Goal: Task Accomplishment & Management: Manage account settings

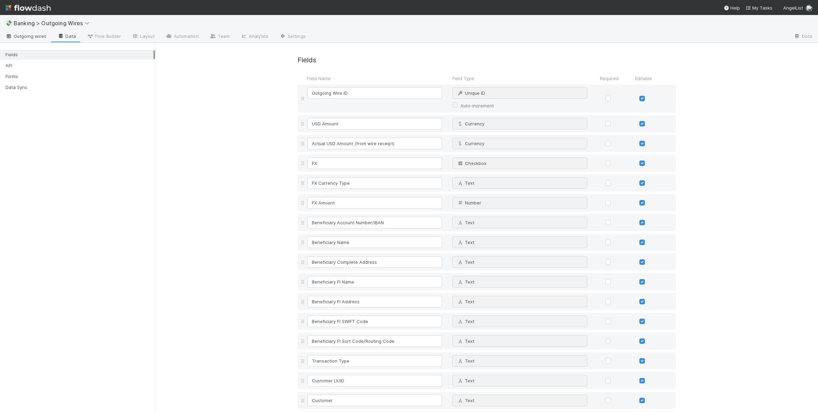
click at [29, 32] on link "Outgoing wires" at bounding box center [26, 36] width 52 height 11
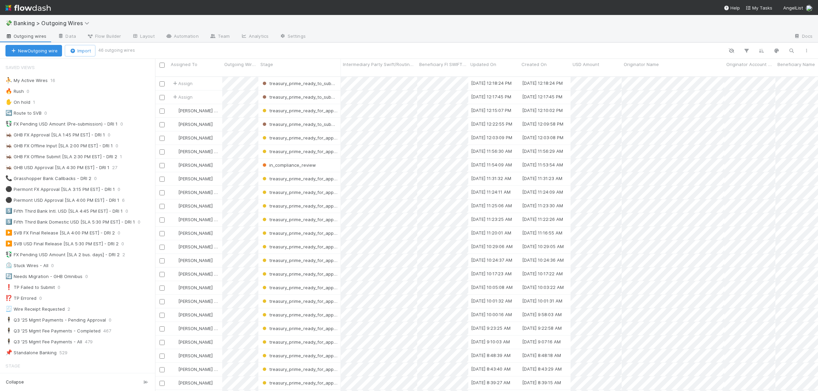
scroll to position [321, 663]
click at [70, 82] on div "⛹️ My Active Wires 16" at bounding box center [80, 80] width 150 height 9
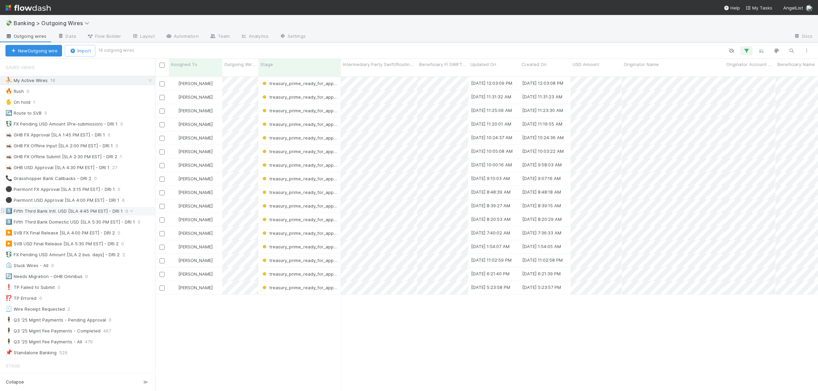
scroll to position [321, 663]
click at [250, 325] on div "Susan Tang treasury_prime_ready_for_approval 9/3/25, 12:03:09 PM 9/3/25, 12:03:…" at bounding box center [486, 237] width 663 height 320
click at [89, 204] on div "⚫ Piermont USD Approval [SLA 4:00 PM EST] - DRI 1" at bounding box center [62, 200] width 114 height 9
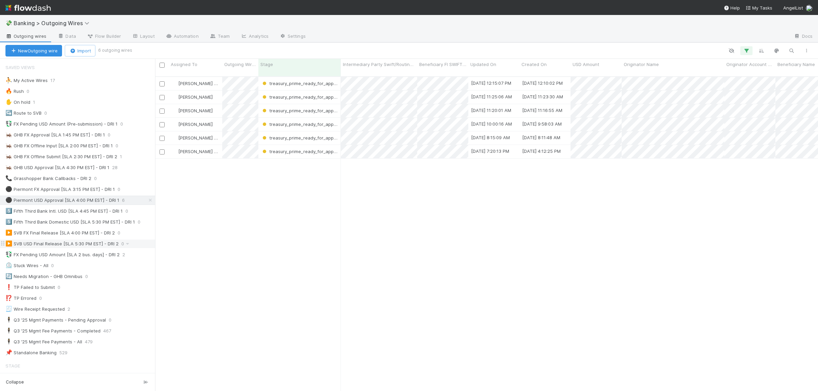
scroll to position [321, 663]
click at [63, 83] on div "⛹️ My Active Wires 17" at bounding box center [80, 80] width 150 height 9
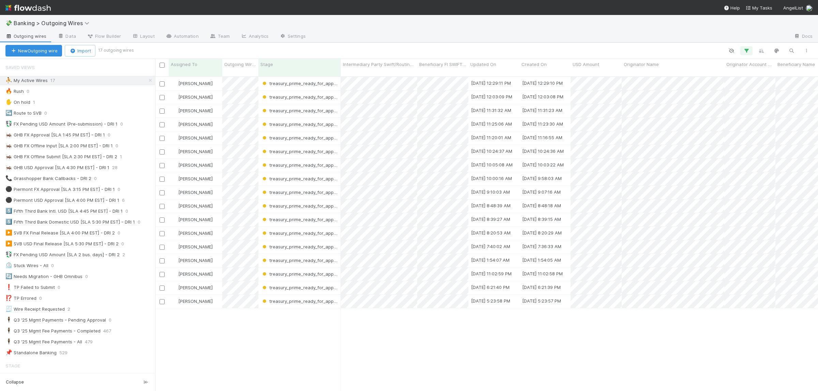
scroll to position [321, 663]
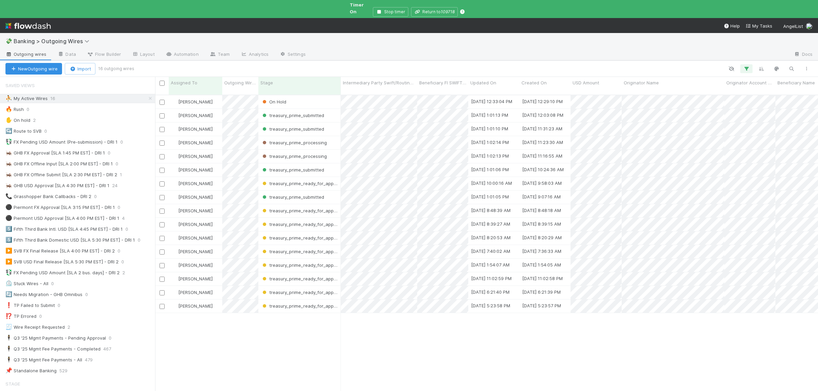
click at [316, 356] on div "Susan Tang On Hold 9/3/25, 12:33:04 PM 9/3/25, 12:29:10 PM 1 0 0 0 0 0 0 0 0 Su…" at bounding box center [486, 255] width 663 height 320
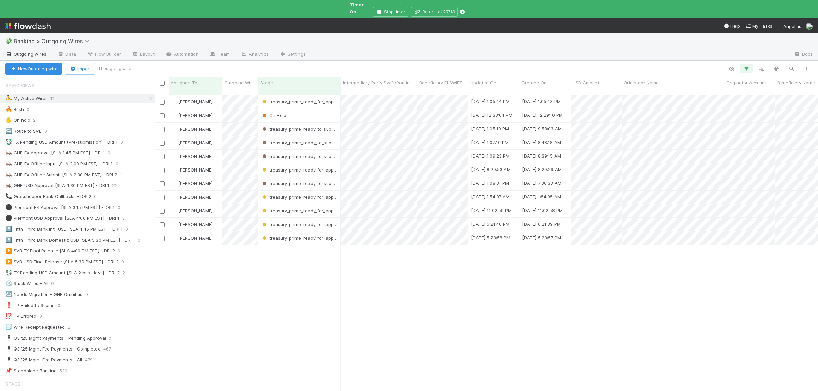
click at [276, 306] on div "Susan Tang treasury_prime_ready_for_approval 9/3/25, 1:05:44 PM 9/3/25, 1:05:43…" at bounding box center [486, 255] width 663 height 320
click at [386, 315] on div "Susan Tang treasury_prime_ready_for_approval 9/3/25, 1:05:44 PM 9/3/25, 1:05:43…" at bounding box center [486, 255] width 663 height 320
click at [414, 289] on div "Susan Tang treasury_prime_ready_for_approval 9/3/25, 1:05:44 PM 9/3/25, 1:05:43…" at bounding box center [486, 255] width 663 height 320
click at [280, 323] on div "Susan Tang treasury_prime_ready_to_submit 9/3/25, 1:15:15 PM 9/3/25, 1:05:43 PM…" at bounding box center [486, 255] width 663 height 320
click at [247, 324] on div "Susan Tang treasury_prime_ready_to_submit 9/3/25, 1:15:15 PM 9/3/25, 1:05:43 PM…" at bounding box center [486, 255] width 663 height 320
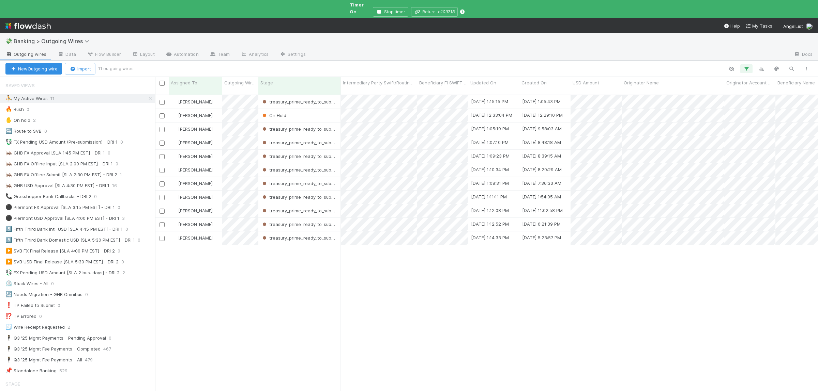
click at [231, 305] on div "Susan Tang treasury_prime_ready_to_submit 9/3/25, 1:15:15 PM 9/3/25, 1:05:43 PM…" at bounding box center [486, 255] width 663 height 320
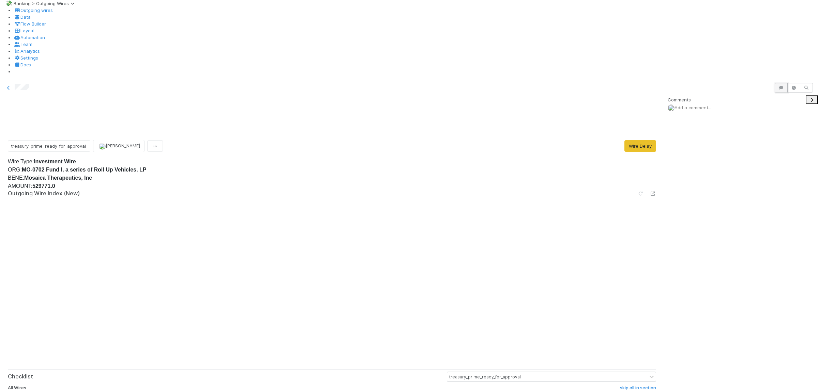
click at [784, 83] on button "button" at bounding box center [780, 88] width 13 height 10
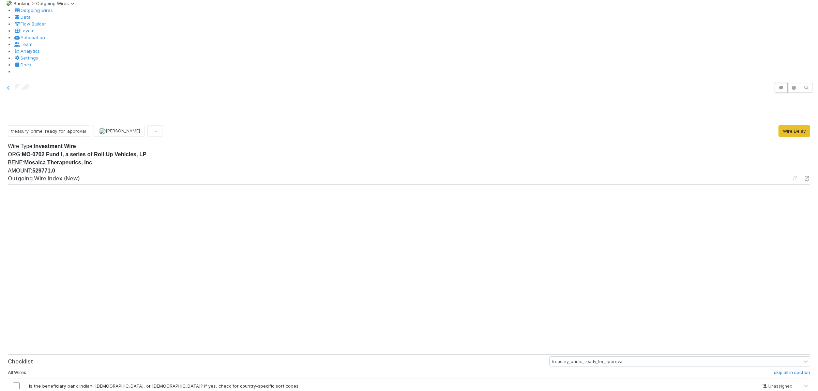
scroll to position [166, 0]
click at [746, 384] on link "skip" at bounding box center [750, 386] width 9 height 5
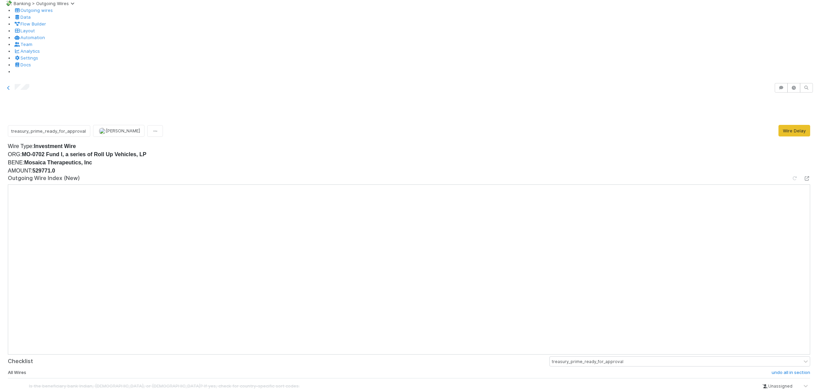
scroll to position [99, 0]
drag, startPoint x: 21, startPoint y: 335, endPoint x: 21, endPoint y: 339, distance: 4.4
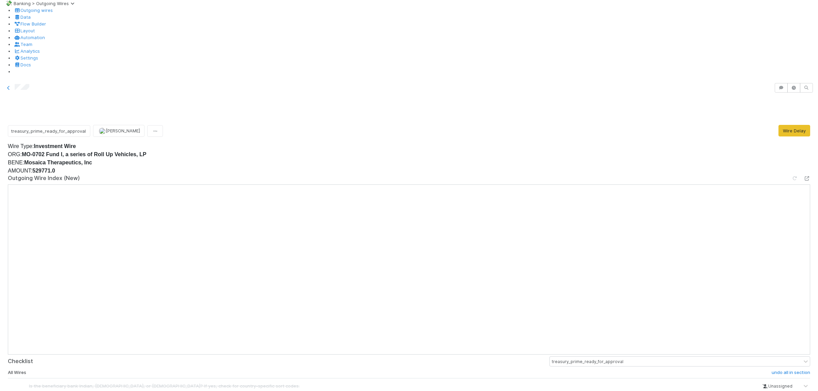
click at [779, 86] on icon "button" at bounding box center [781, 88] width 7 height 4
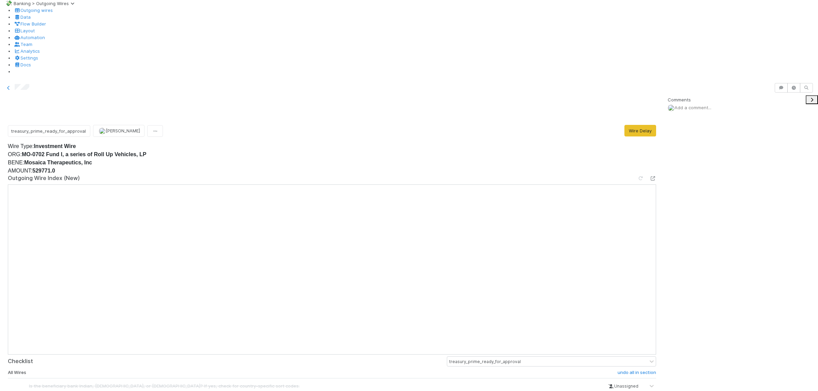
click at [699, 105] on span "Add a comment..." at bounding box center [692, 107] width 37 height 5
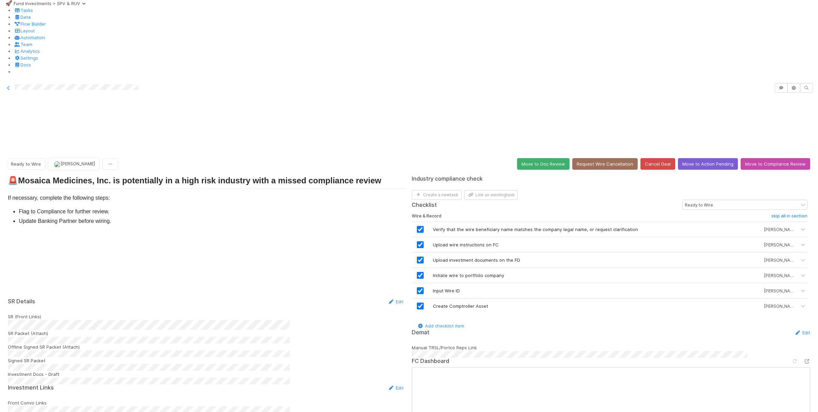
scroll to position [232, 0]
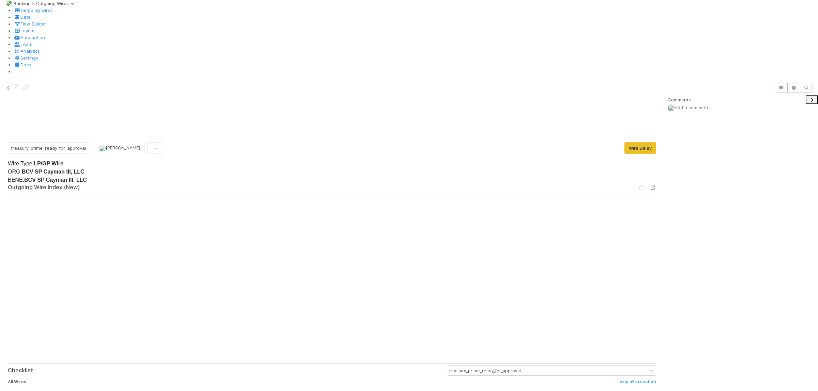
scroll to position [99, 0]
click at [592, 391] on link "skip" at bounding box center [596, 395] width 9 height 5
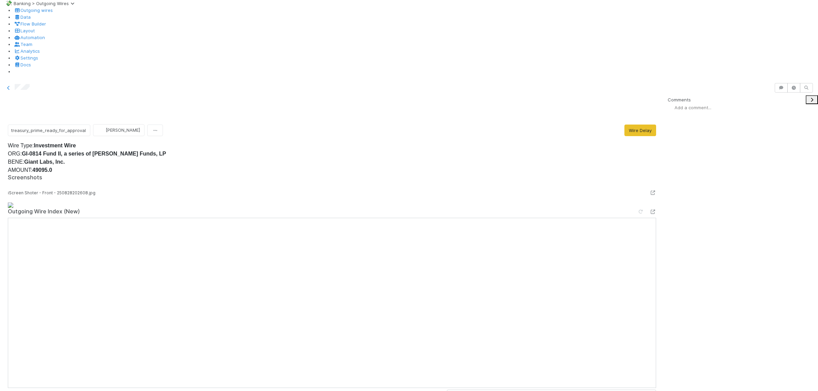
scroll to position [166, 0]
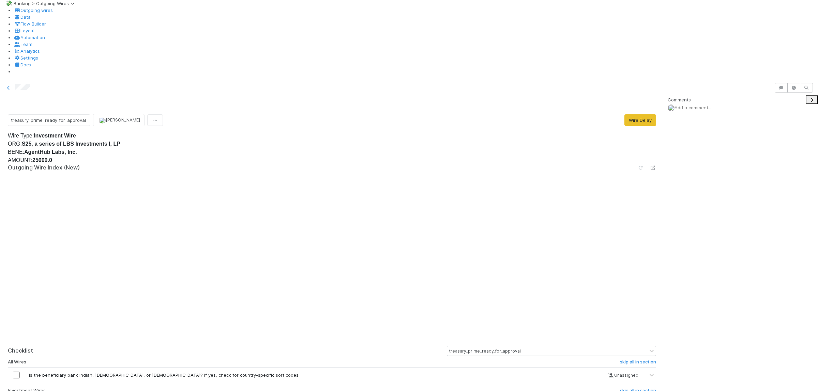
scroll to position [33, 0]
click at [594, 373] on link "skip" at bounding box center [596, 375] width 9 height 5
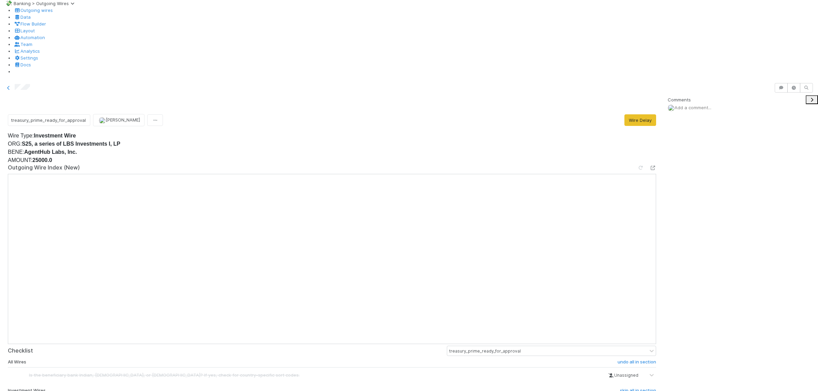
scroll to position [99, 0]
drag, startPoint x: 24, startPoint y: 320, endPoint x: 20, endPoint y: 334, distance: 14.3
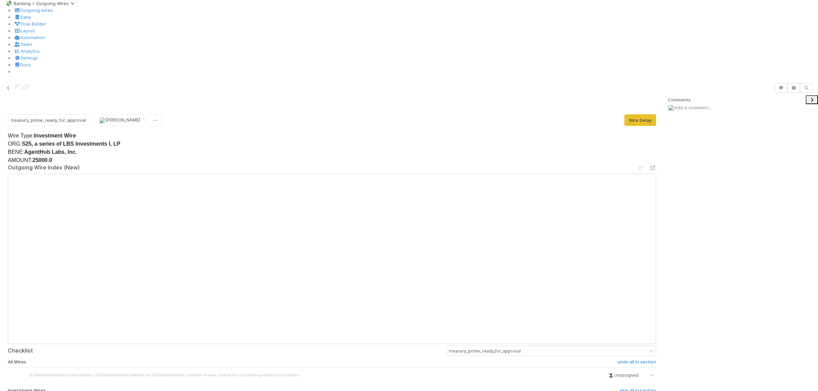
scroll to position [0, 0]
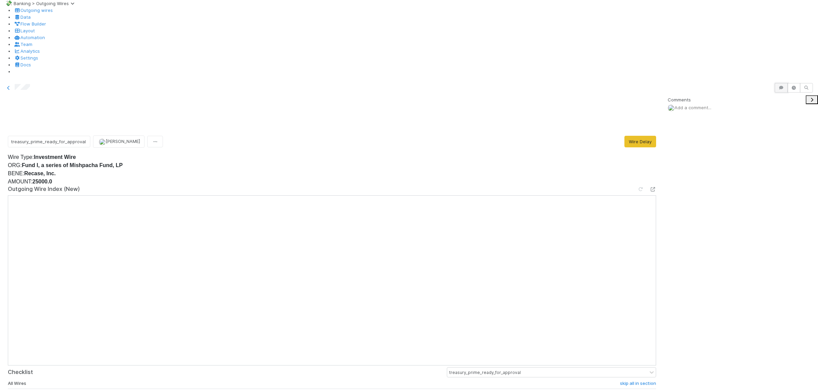
click at [782, 86] on icon "button" at bounding box center [781, 88] width 7 height 4
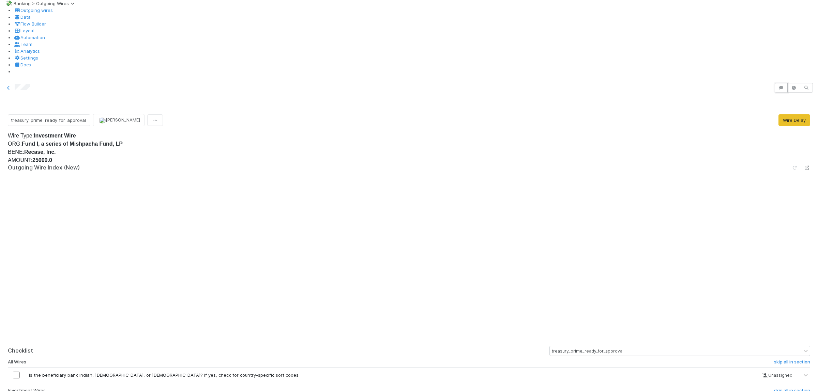
scroll to position [166, 0]
click at [746, 373] on link "skip" at bounding box center [750, 375] width 9 height 5
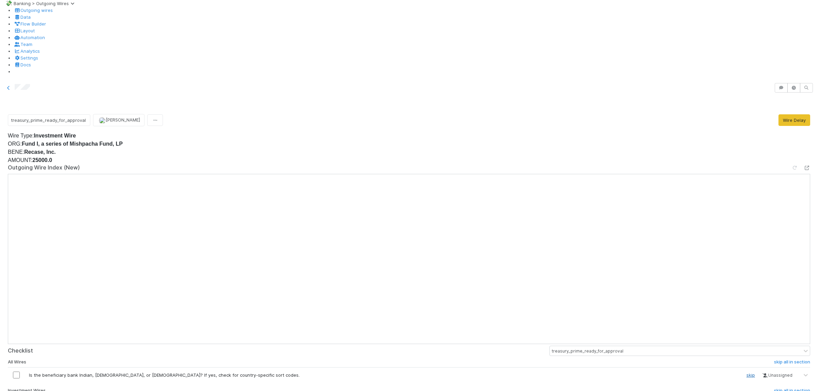
click at [746, 373] on link "skip" at bounding box center [750, 375] width 9 height 5
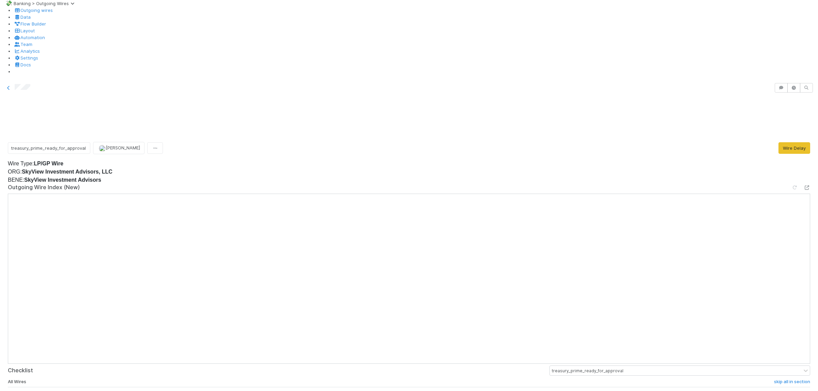
scroll to position [66, 0]
click at [746, 391] on link "skip" at bounding box center [750, 395] width 9 height 5
drag, startPoint x: 792, startPoint y: 370, endPoint x: 727, endPoint y: 359, distance: 65.5
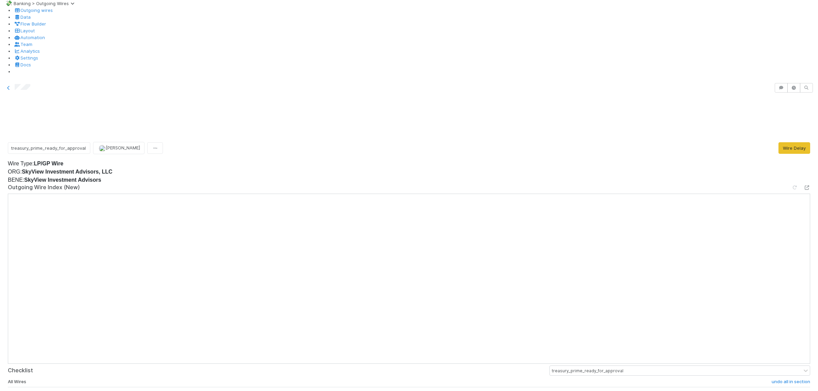
scroll to position [66, 0]
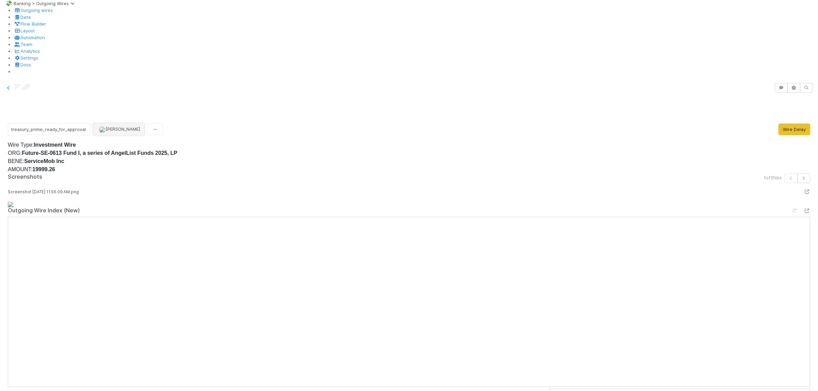
click at [129, 126] on span "[PERSON_NAME]" at bounding box center [123, 128] width 34 height 5
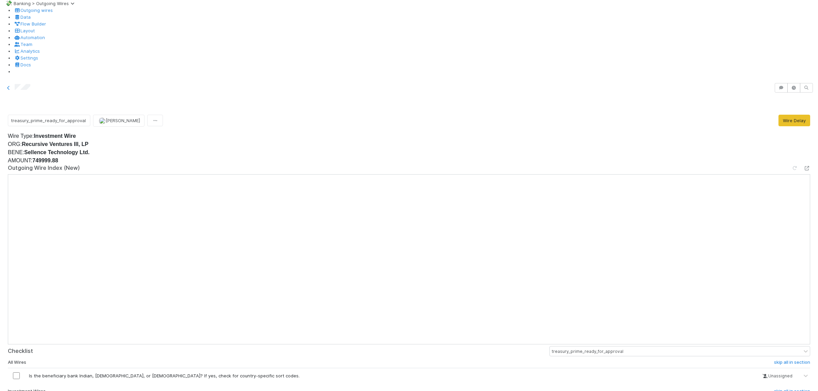
scroll to position [99, 0]
click at [746, 373] on link "skip" at bounding box center [750, 375] width 9 height 5
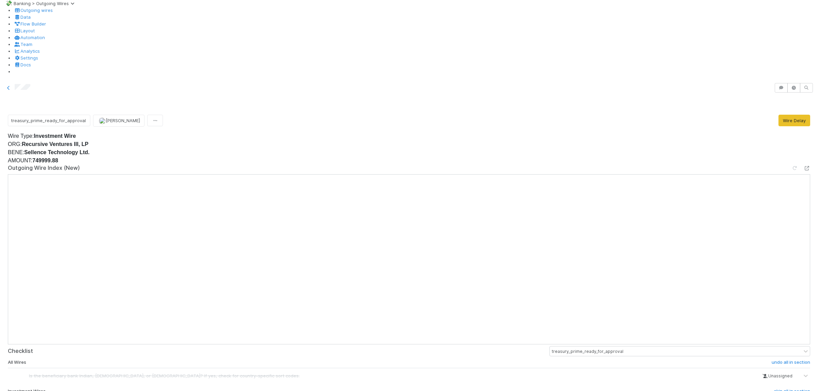
drag, startPoint x: 26, startPoint y: 238, endPoint x: 25, endPoint y: 250, distance: 11.9
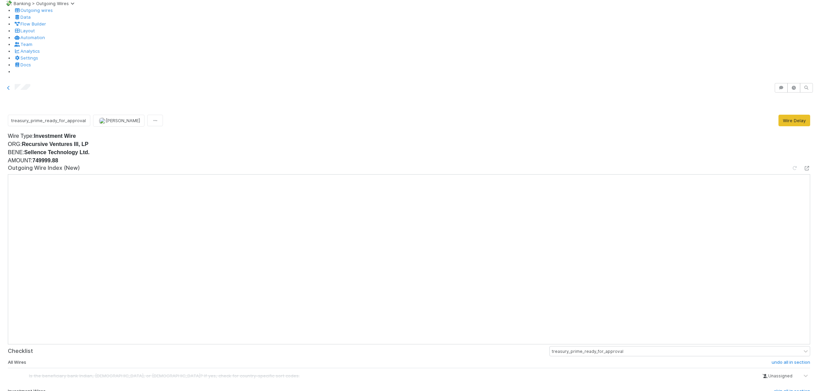
drag, startPoint x: 24, startPoint y: 279, endPoint x: 23, endPoint y: 284, distance: 4.5
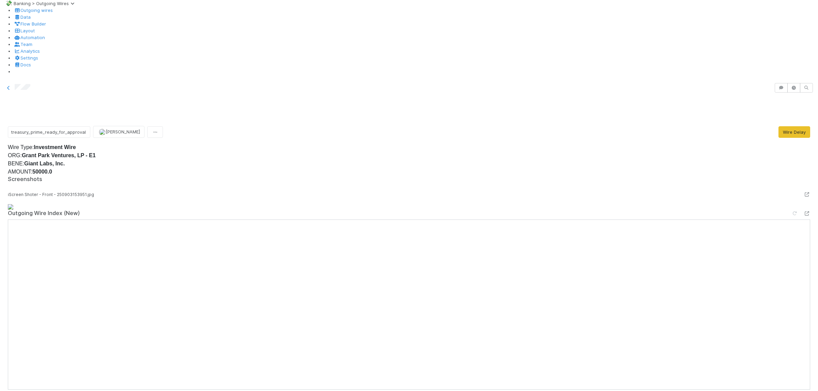
scroll to position [166, 0]
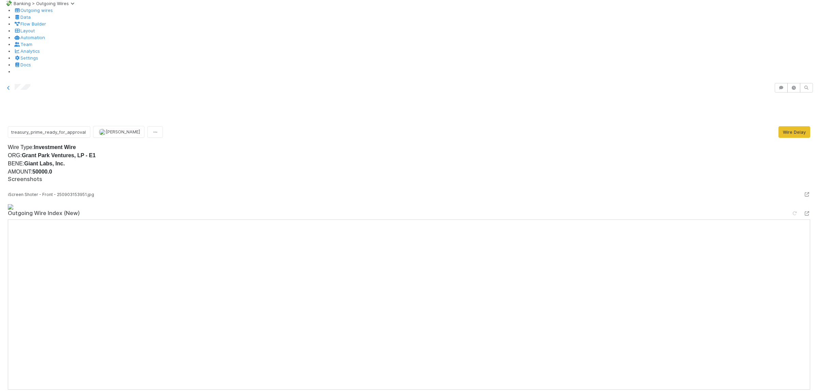
scroll to position [0, 0]
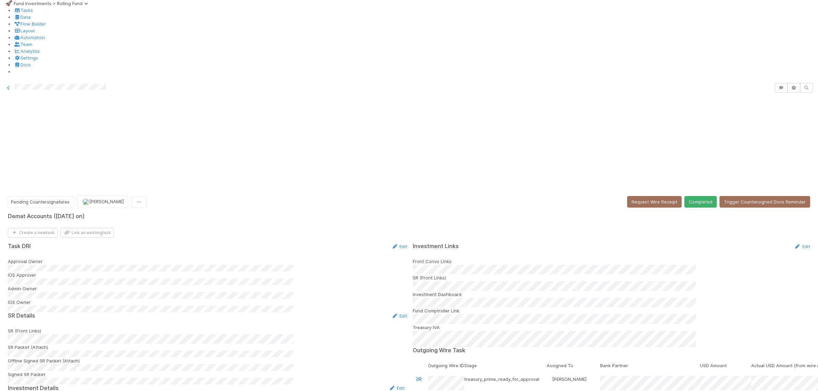
scroll to position [33, 0]
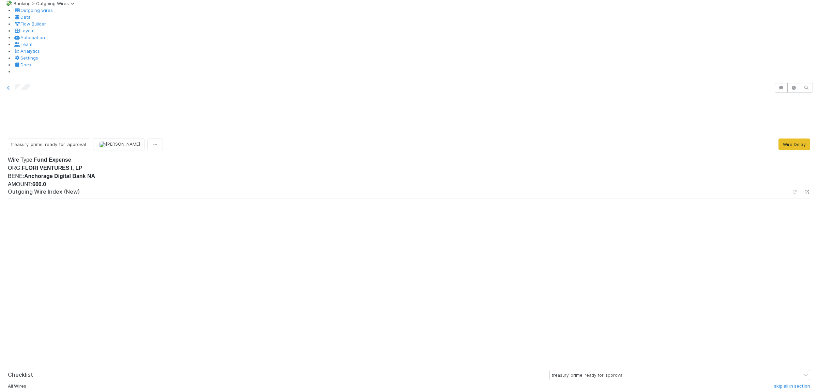
scroll to position [133, 0]
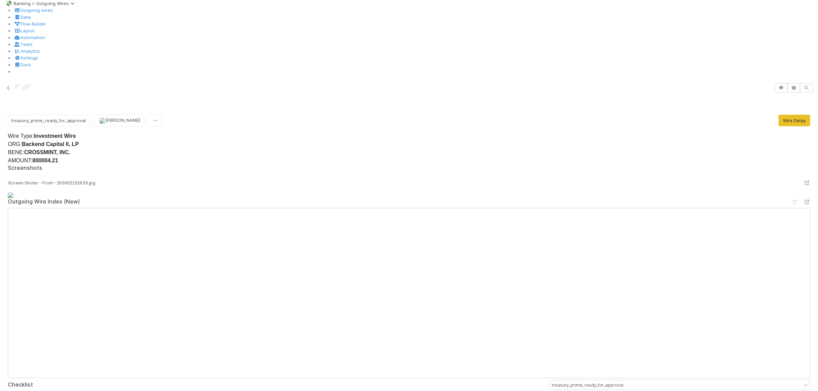
scroll to position [199, 0]
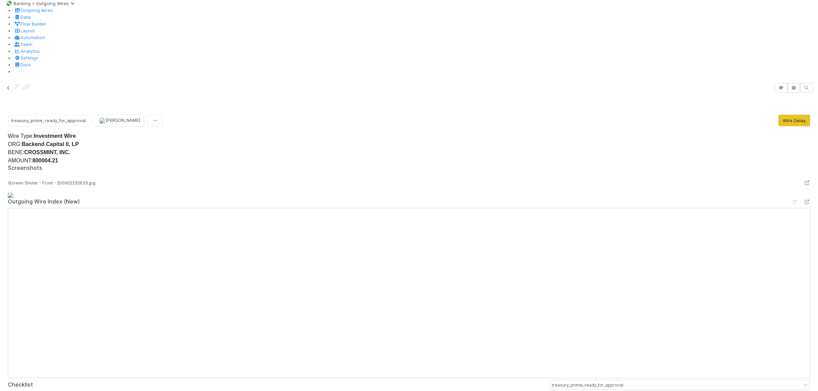
scroll to position [199, 0]
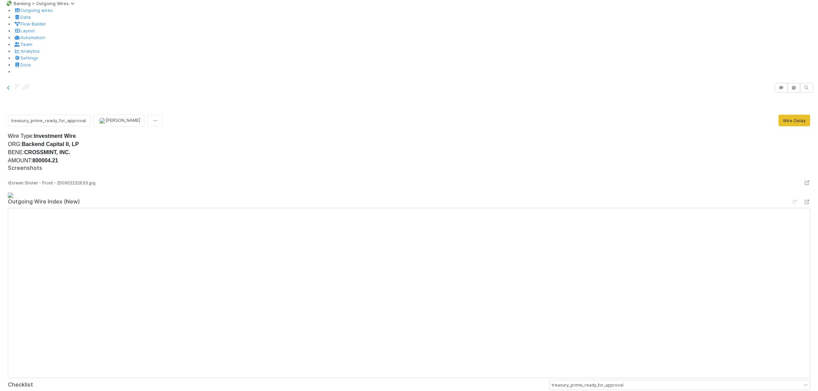
scroll to position [0, 0]
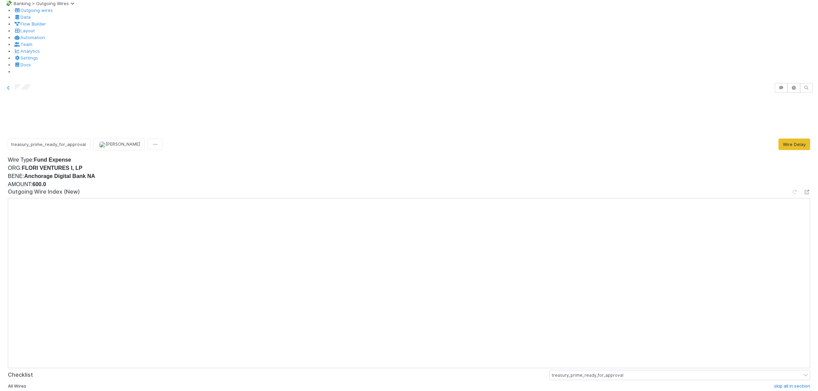
scroll to position [33, 0]
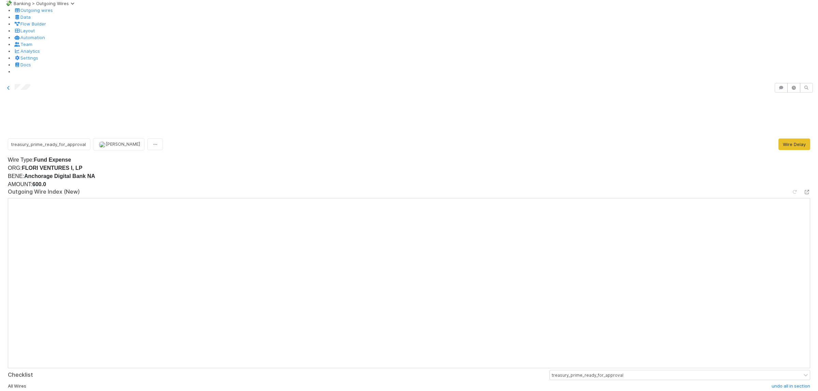
scroll to position [299, 0]
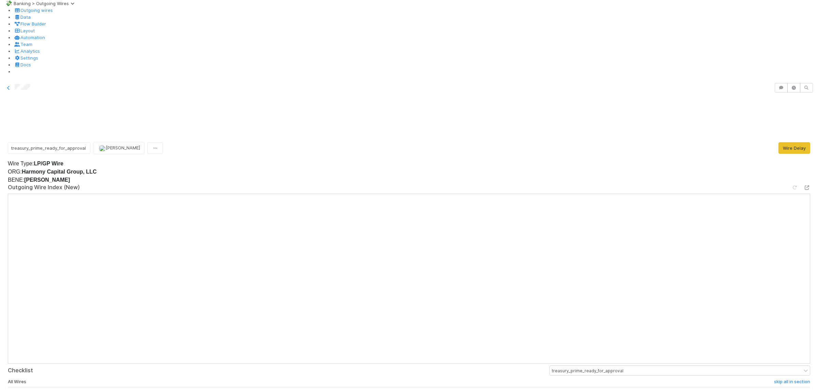
click at [741, 391] on div "skip" at bounding box center [749, 395] width 20 height 7
click at [746, 391] on link "skip" at bounding box center [750, 395] width 9 height 5
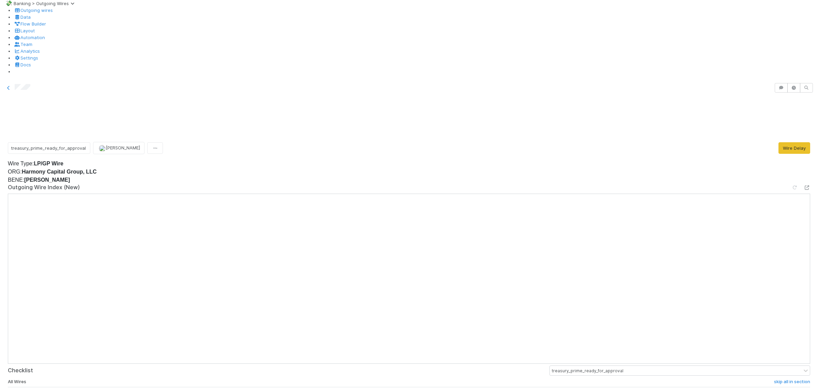
drag, startPoint x: 25, startPoint y: 340, endPoint x: 25, endPoint y: 349, distance: 8.2
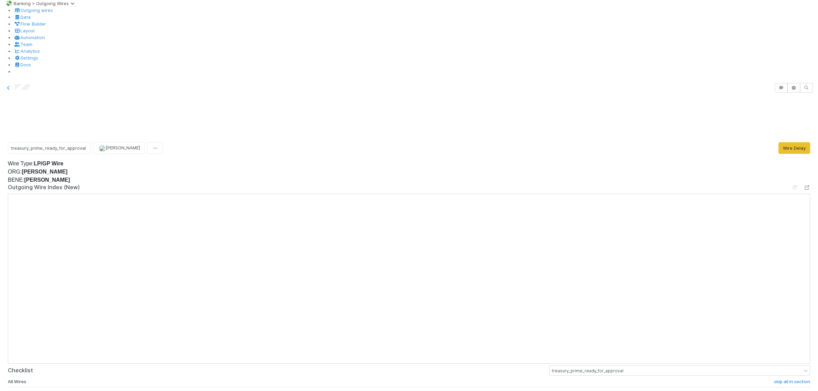
scroll to position [33, 0]
click at [746, 391] on link "skip" at bounding box center [750, 395] width 9 height 5
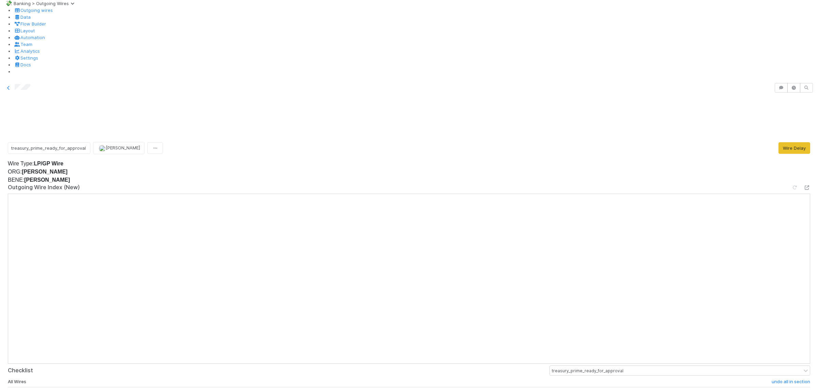
click at [787, 380] on h6 "skip all in section" at bounding box center [792, 382] width 36 height 5
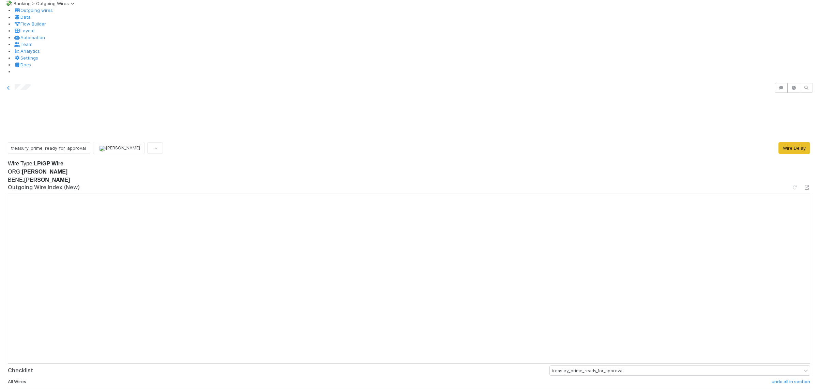
scroll to position [199, 0]
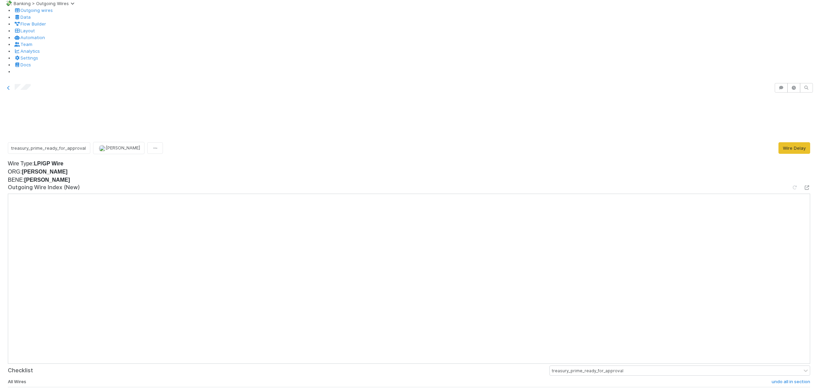
click at [746, 391] on link "skip" at bounding box center [750, 395] width 9 height 5
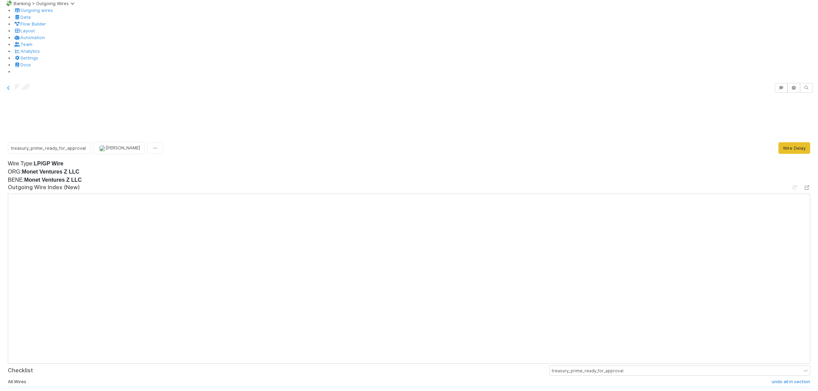
scroll to position [199, 0]
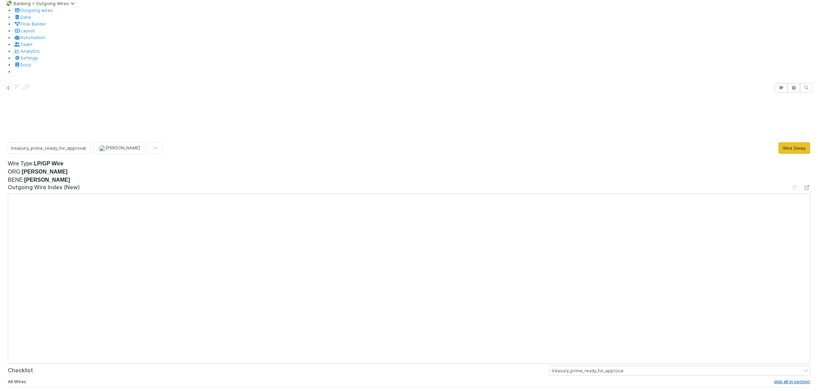
click at [782, 380] on h6 "skip all in section" at bounding box center [792, 382] width 36 height 5
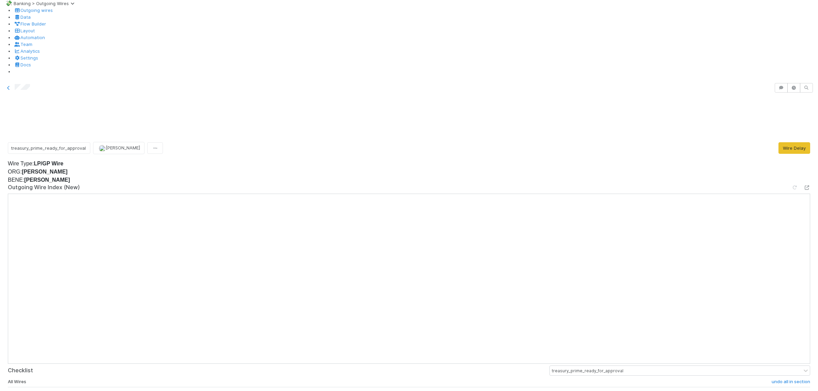
scroll to position [133, 0]
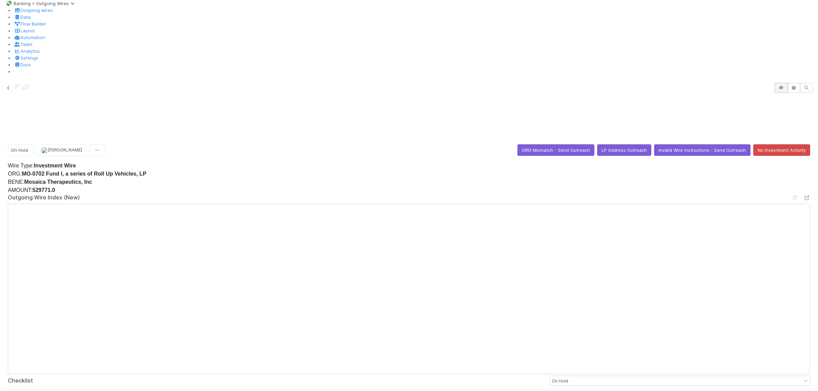
click at [783, 86] on icon "button" at bounding box center [781, 88] width 7 height 4
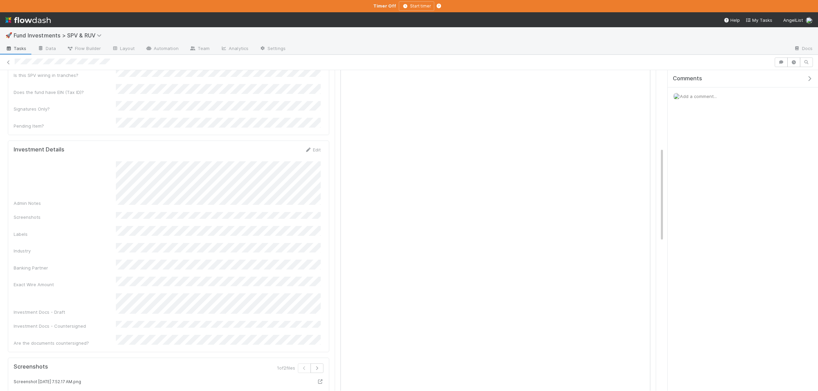
scroll to position [266, 0]
click at [282, 134] on button "Save" at bounding box center [284, 140] width 19 height 12
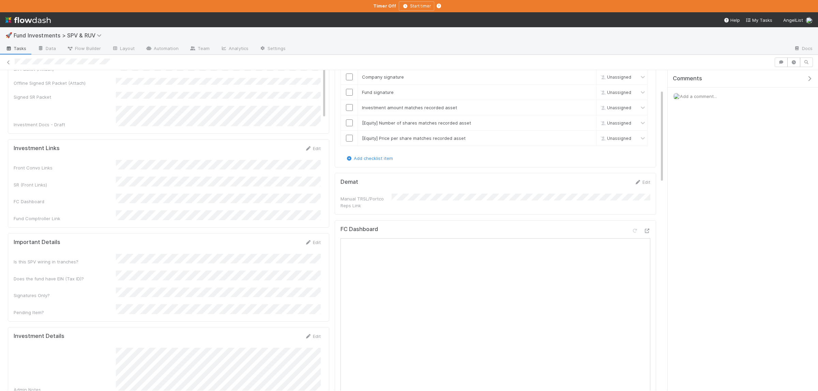
scroll to position [0, 0]
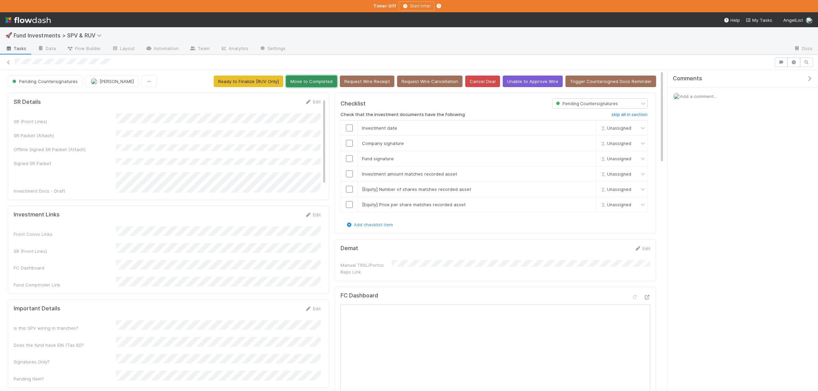
click at [334, 85] on button "Move to Completed" at bounding box center [311, 82] width 51 height 12
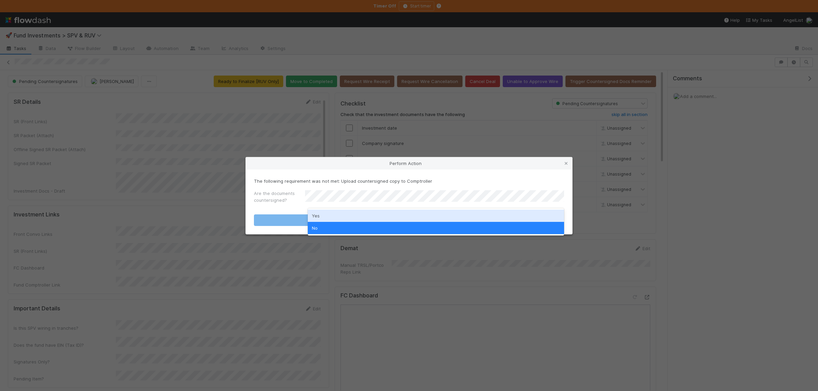
click at [327, 213] on div "Yes" at bounding box center [436, 216] width 256 height 12
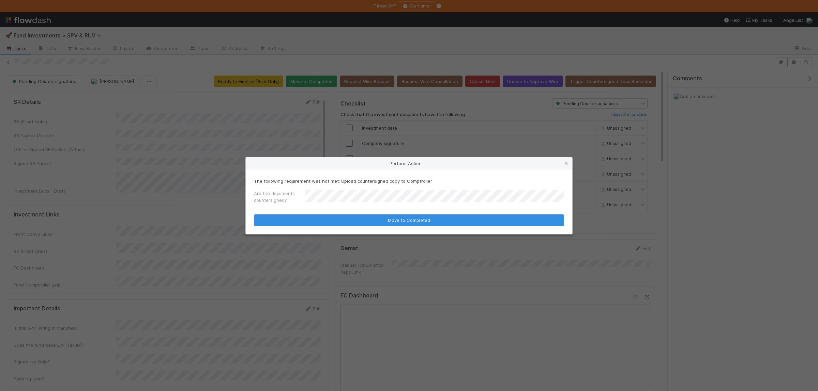
click at [329, 219] on div "The following requirement was not met: Upload countersigned copy to Comptroller…" at bounding box center [409, 202] width 326 height 65
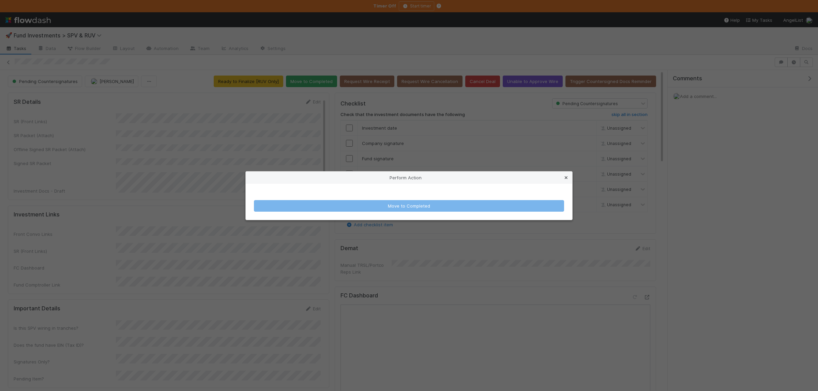
click at [566, 178] on icon at bounding box center [566, 178] width 7 height 4
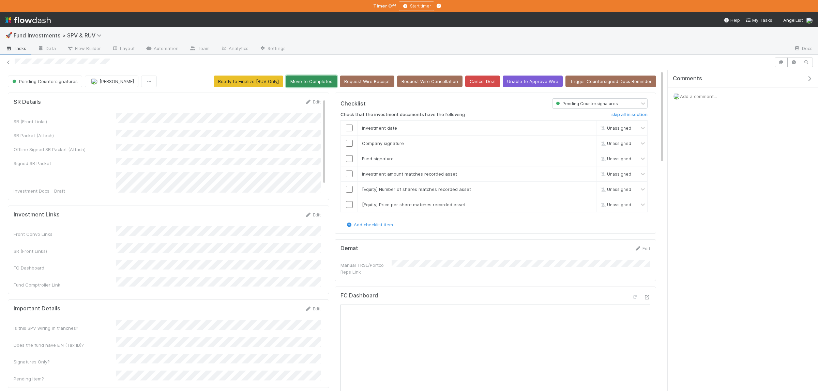
click at [312, 84] on button "Move to Completed" at bounding box center [311, 82] width 51 height 12
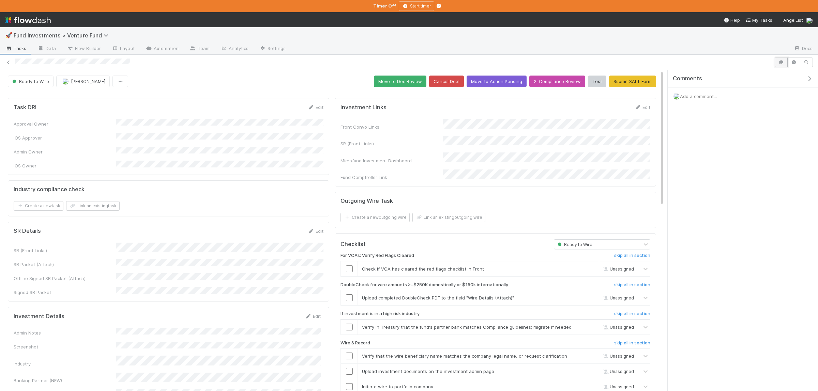
click at [782, 62] on icon "button" at bounding box center [781, 62] width 7 height 4
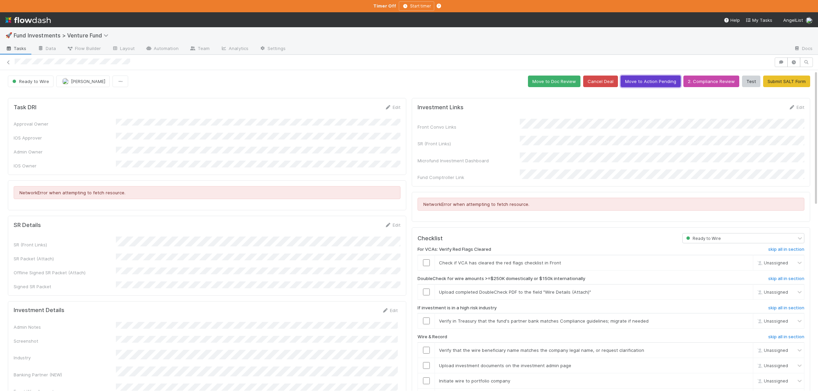
click at [665, 82] on button "Move to Action Pending" at bounding box center [650, 82] width 60 height 12
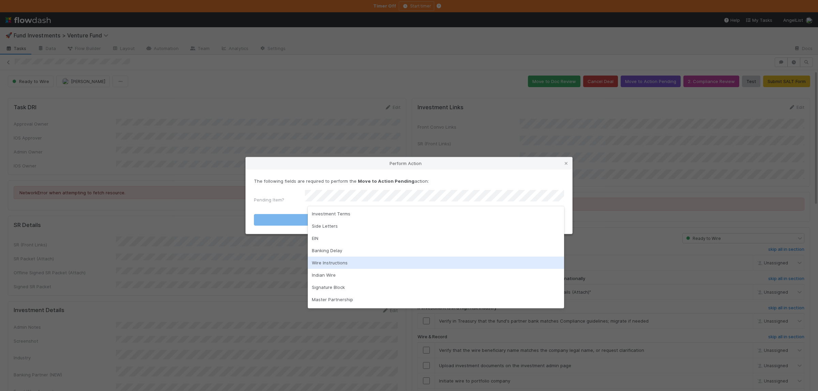
click at [349, 259] on div "Wire Instructions" at bounding box center [436, 263] width 256 height 12
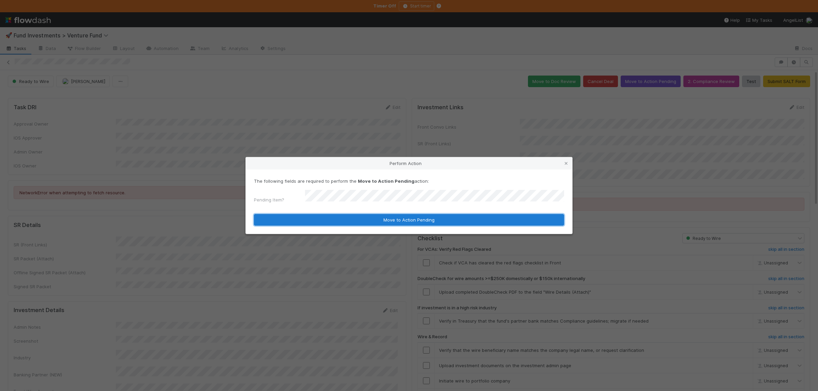
click at [340, 215] on button "Move to Action Pending" at bounding box center [409, 220] width 310 height 12
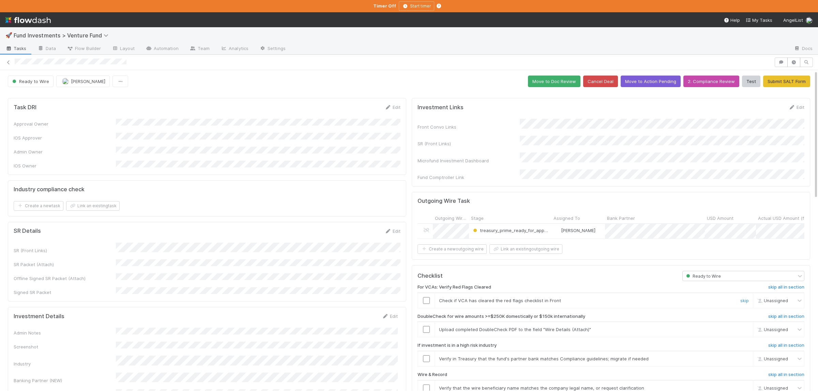
click at [426, 293] on td at bounding box center [426, 300] width 17 height 15
click at [426, 297] on input "checkbox" at bounding box center [426, 300] width 7 height 7
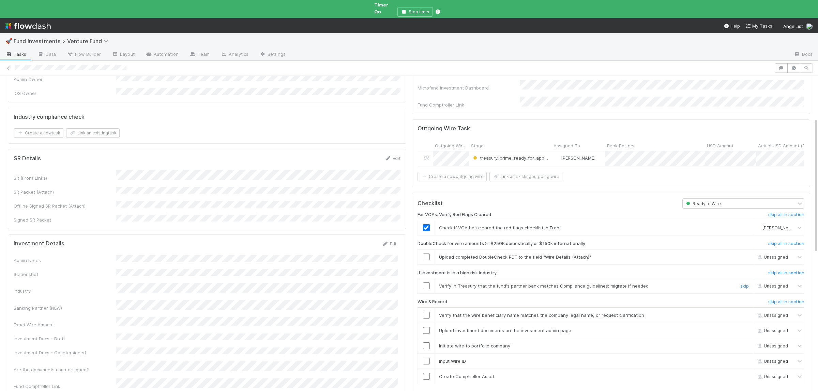
scroll to position [99, 0]
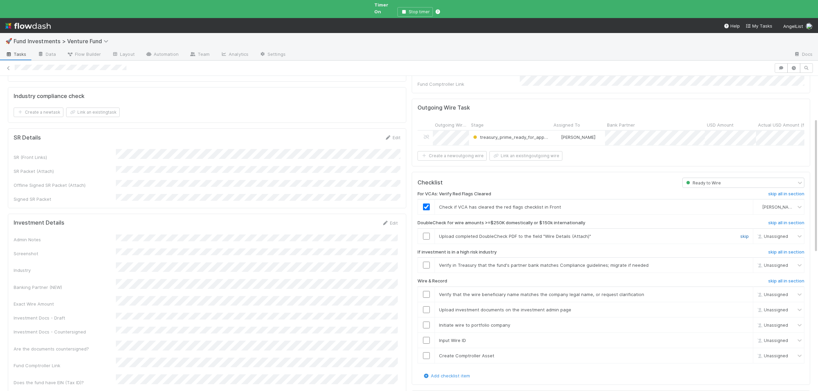
click at [746, 234] on link "skip" at bounding box center [744, 236] width 9 height 5
click at [742, 263] on link "skip" at bounding box center [744, 265] width 9 height 5
click at [426, 291] on input "checkbox" at bounding box center [426, 294] width 7 height 7
click at [425, 307] on input "checkbox" at bounding box center [426, 310] width 7 height 7
click at [426, 322] on input "checkbox" at bounding box center [426, 325] width 7 height 7
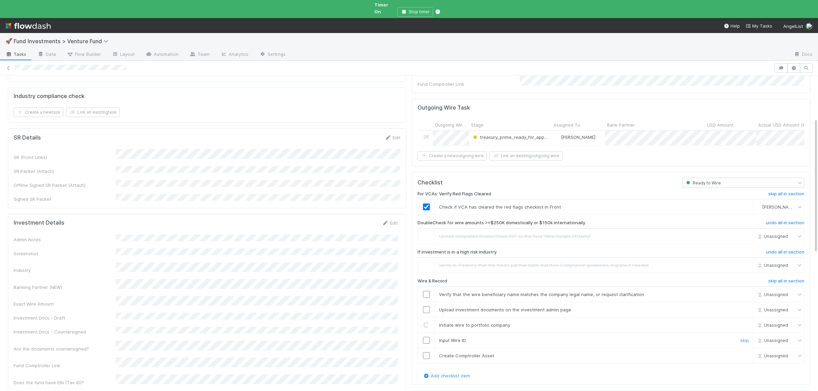
click at [425, 337] on td at bounding box center [426, 340] width 17 height 15
click at [426, 337] on input "checkbox" at bounding box center [426, 340] width 7 height 7
click at [424, 353] on input "checkbox" at bounding box center [426, 356] width 7 height 7
click at [426, 307] on input "checkbox" at bounding box center [426, 310] width 7 height 7
click at [426, 287] on td at bounding box center [426, 294] width 17 height 15
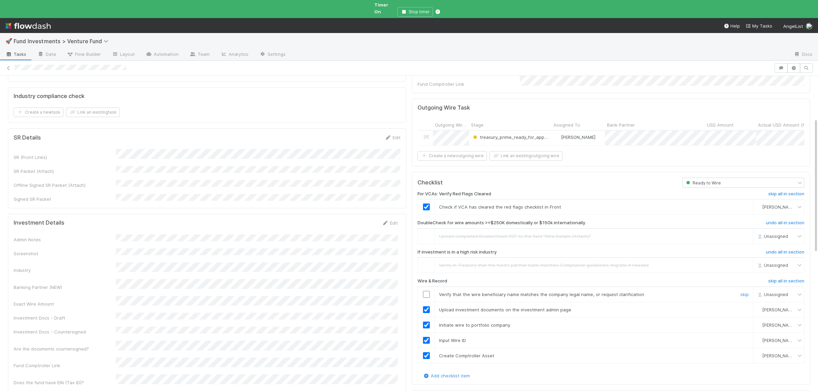
click at [426, 291] on input "checkbox" at bounding box center [426, 294] width 7 height 7
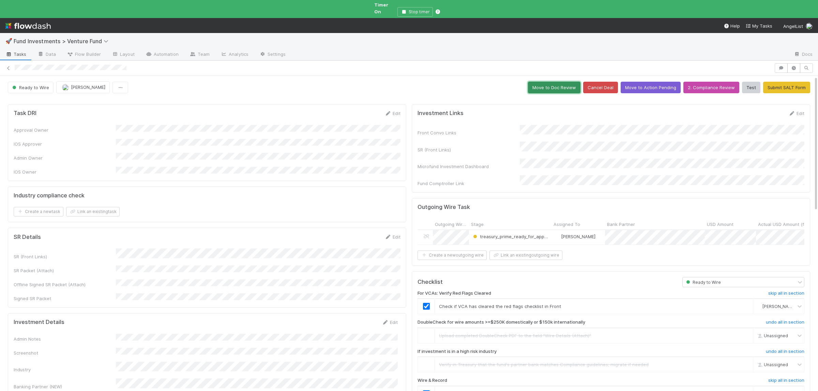
click at [569, 82] on button "Move to Doc Review" at bounding box center [554, 88] width 52 height 12
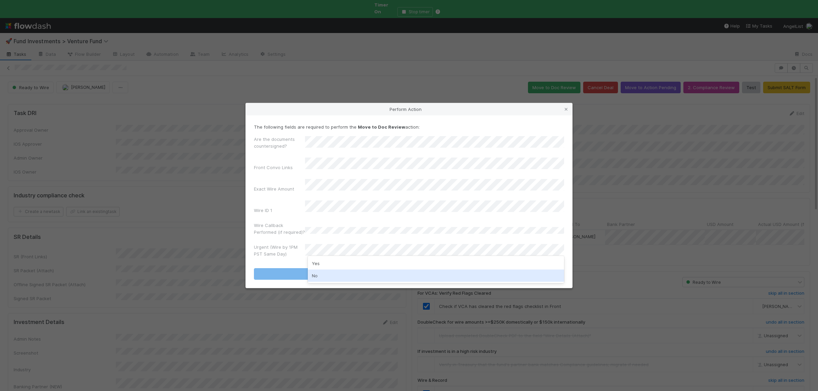
click at [338, 274] on div "No" at bounding box center [436, 276] width 256 height 12
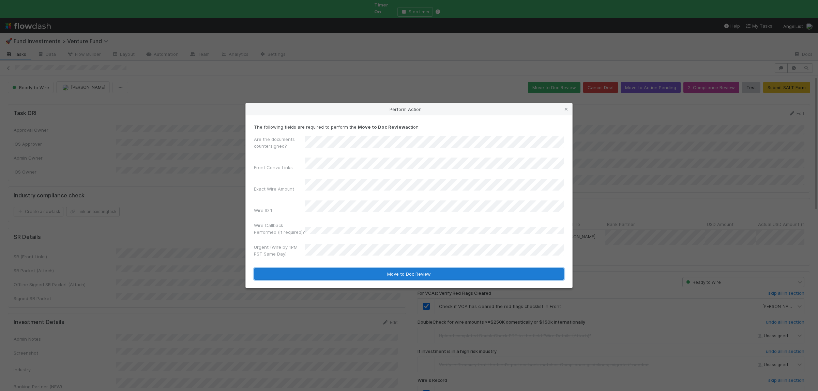
click at [340, 268] on button "Move to Doc Review" at bounding box center [409, 274] width 310 height 12
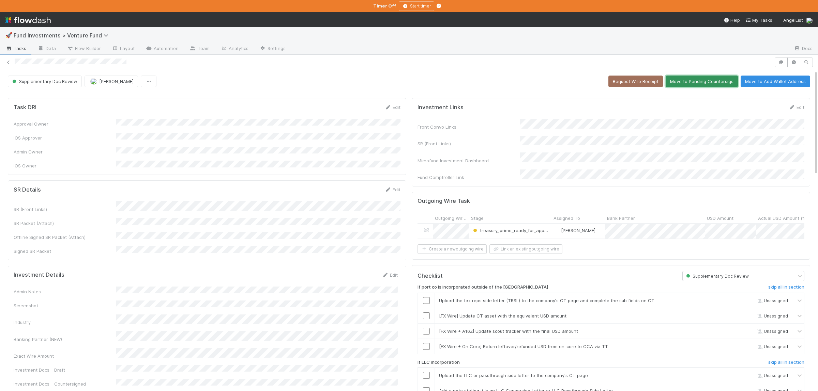
click at [701, 84] on button "Move to Pending Countersigs" at bounding box center [701, 82] width 72 height 12
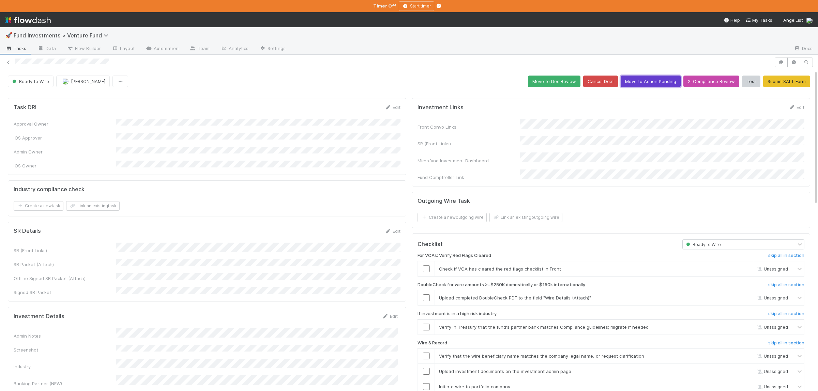
click at [644, 78] on button "Move to Action Pending" at bounding box center [650, 82] width 60 height 12
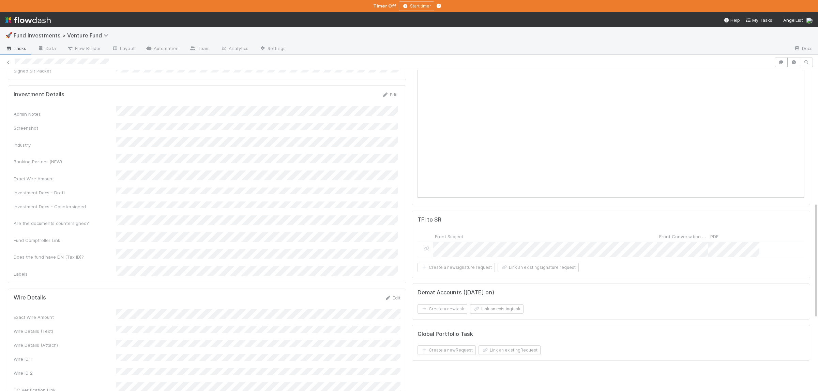
scroll to position [365, 0]
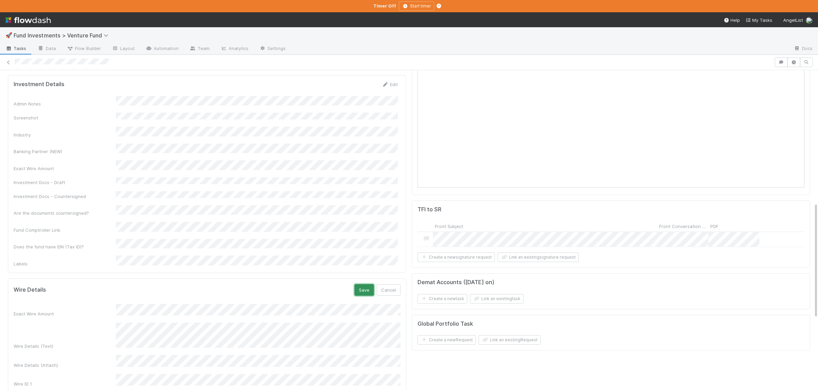
click at [370, 285] on button "Save" at bounding box center [363, 291] width 19 height 12
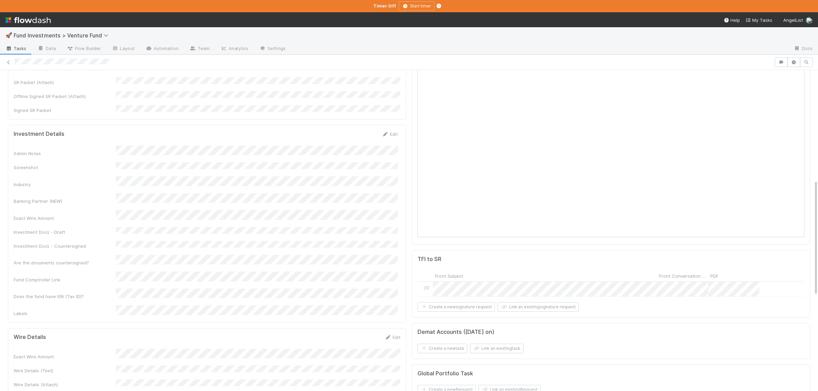
scroll to position [299, 0]
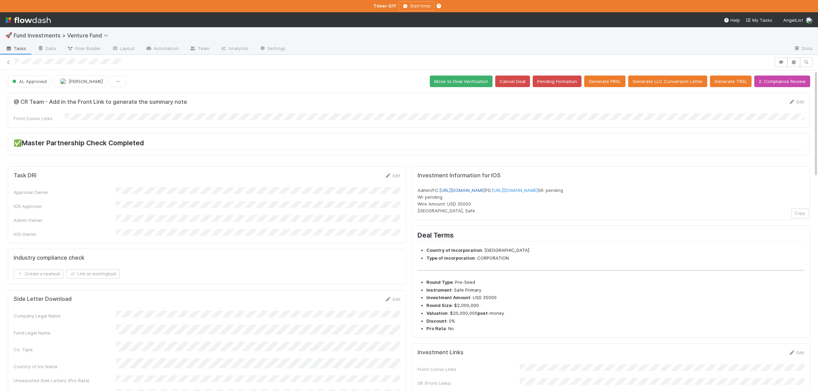
click at [485, 191] on link "[URL][DOMAIN_NAME]" at bounding box center [462, 190] width 46 height 5
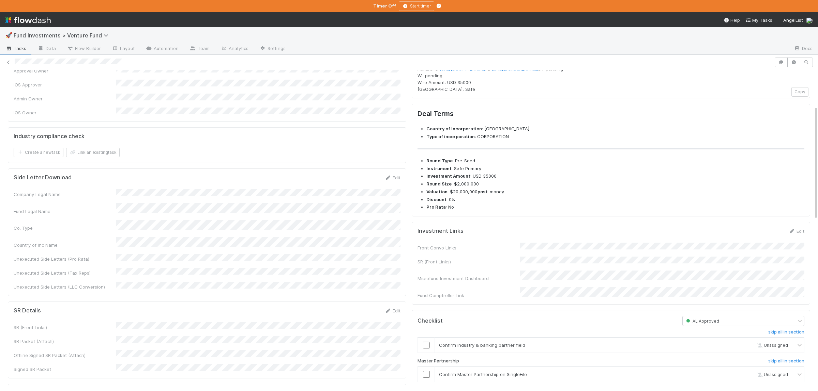
scroll to position [133, 0]
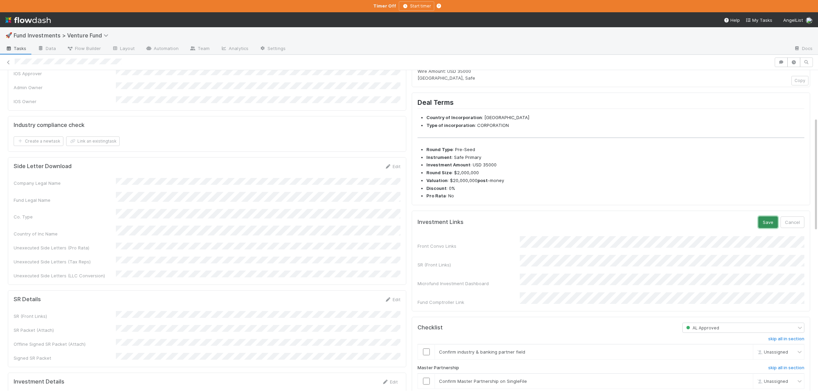
click at [765, 228] on button "Save" at bounding box center [767, 223] width 19 height 12
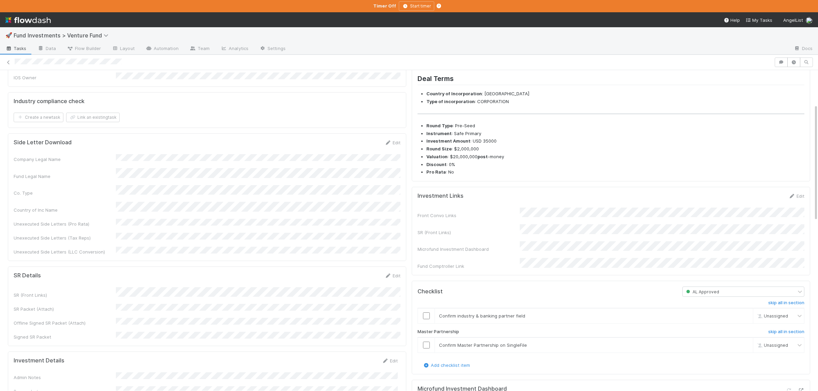
scroll to position [127, 0]
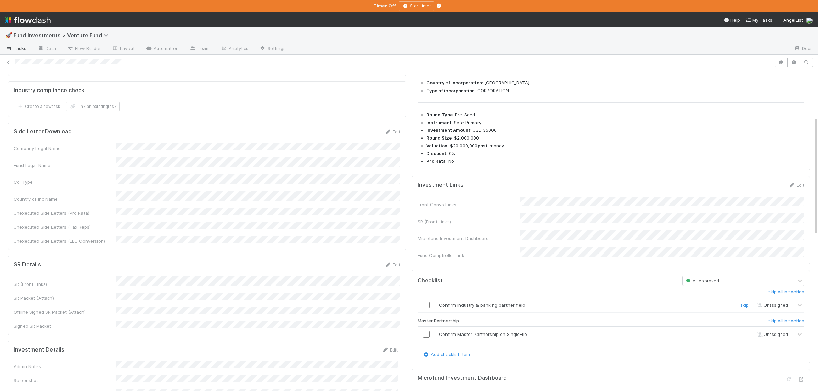
click at [423, 309] on div at bounding box center [426, 305] width 17 height 7
click at [426, 309] on input "checkbox" at bounding box center [426, 305] width 7 height 7
click at [426, 338] on input "checkbox" at bounding box center [426, 334] width 7 height 7
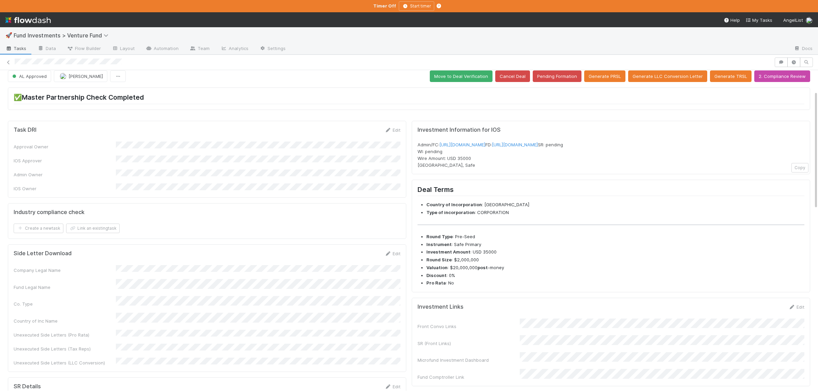
scroll to position [0, 0]
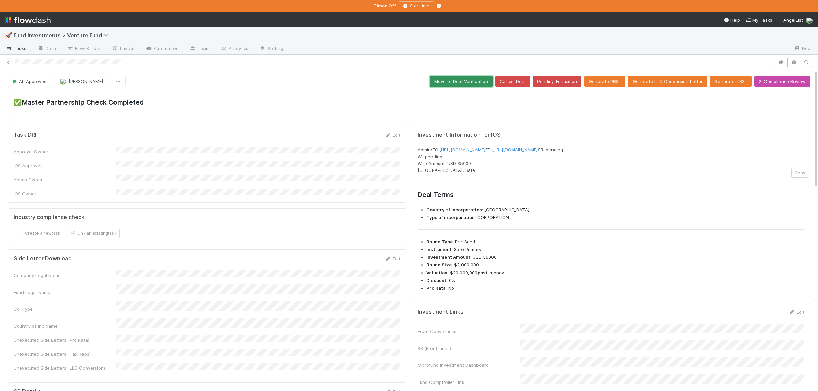
click at [458, 79] on button "Move to Deal Verification" at bounding box center [461, 82] width 63 height 12
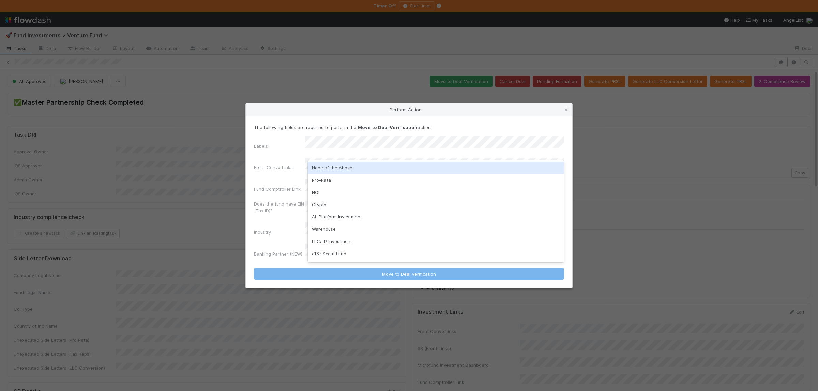
click at [344, 169] on div "None of the Above" at bounding box center [436, 168] width 256 height 12
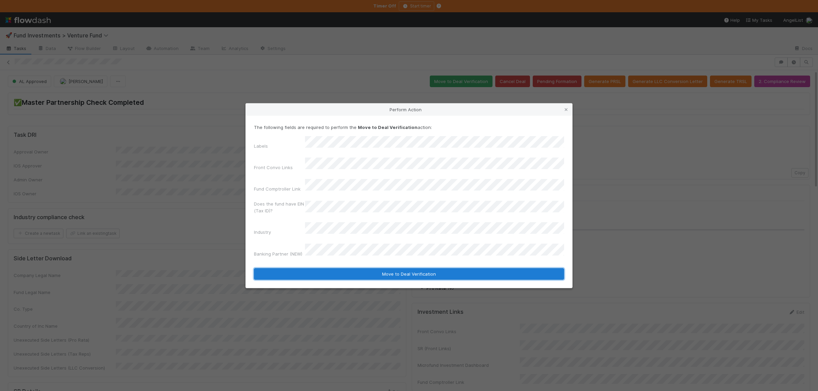
click at [341, 268] on button "Move to Deal Verification" at bounding box center [409, 274] width 310 height 12
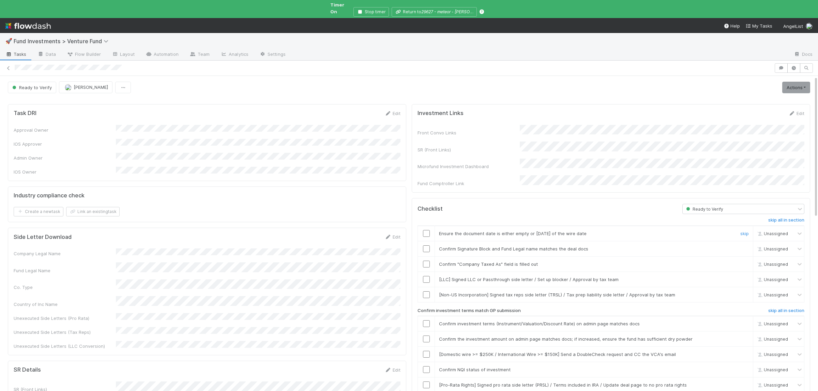
click at [425, 230] on input "checkbox" at bounding box center [426, 233] width 7 height 7
click at [427, 246] on input "checkbox" at bounding box center [426, 249] width 7 height 7
click at [426, 261] on input "checkbox" at bounding box center [426, 264] width 7 height 7
click at [424, 321] on input "checkbox" at bounding box center [426, 324] width 7 height 7
click at [426, 336] on input "checkbox" at bounding box center [426, 339] width 7 height 7
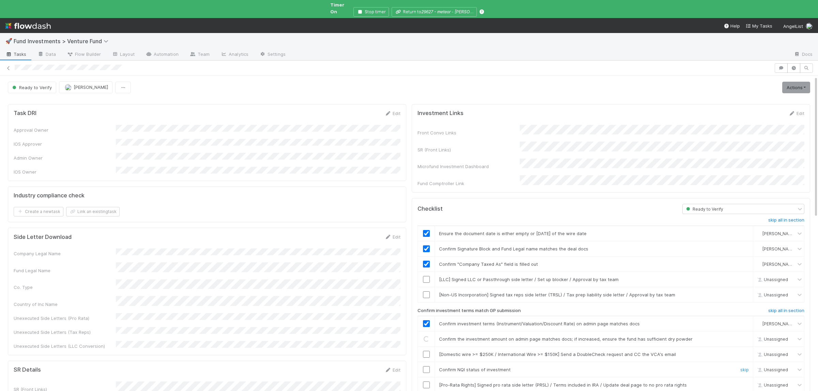
click at [427, 367] on input "checkbox" at bounding box center [426, 370] width 7 height 7
click at [790, 82] on link "Actions" at bounding box center [796, 88] width 28 height 12
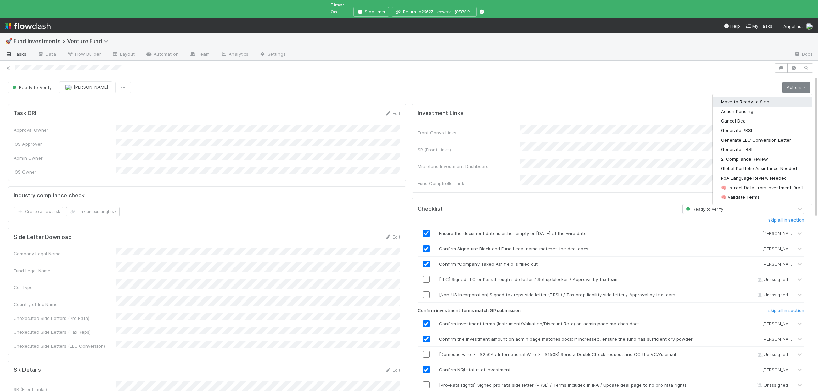
click at [776, 97] on button "Move to Ready to Sign" at bounding box center [761, 102] width 99 height 10
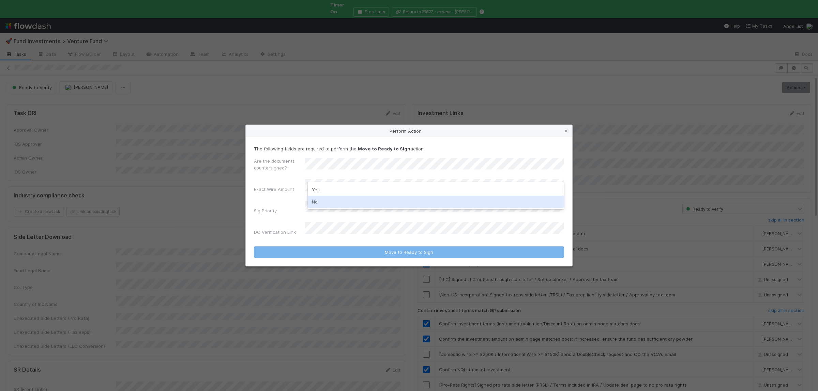
click at [331, 202] on div "No" at bounding box center [436, 202] width 256 height 12
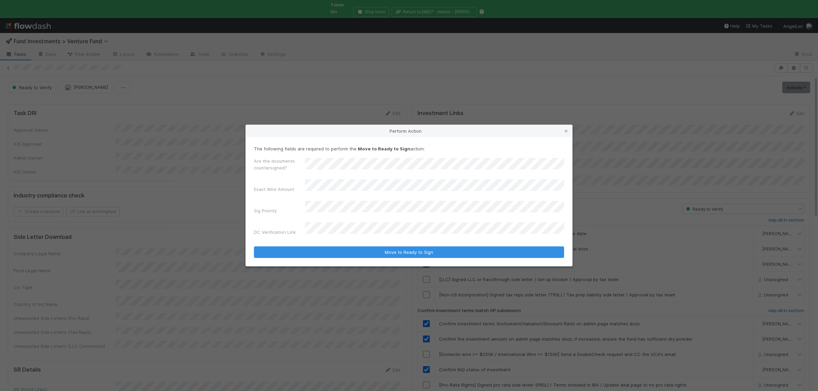
click at [254, 247] on button "Move to Ready to Sign" at bounding box center [409, 253] width 310 height 12
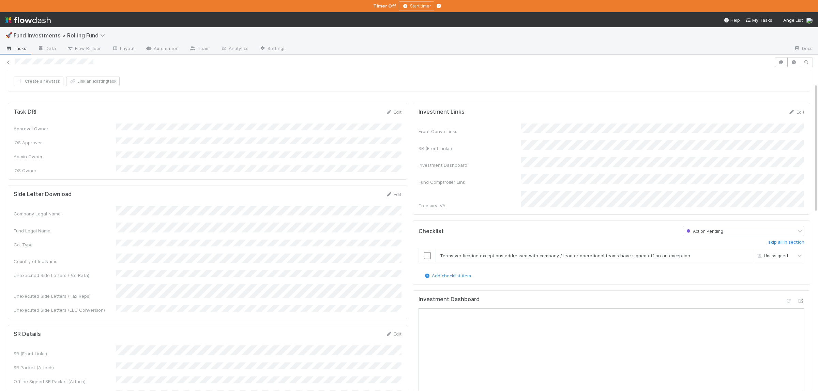
scroll to position [33, 0]
click at [656, 141] on div "Front Convo Links SR (Front Links) Investment Dashboard Fund Comptroller Link T…" at bounding box center [611, 170] width 386 height 86
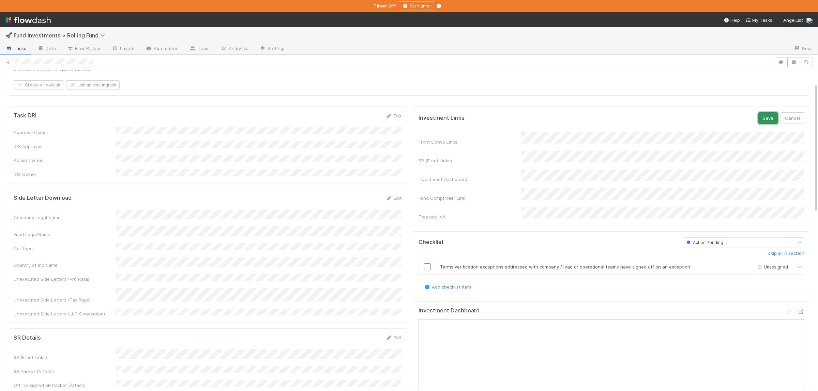
click at [768, 118] on button "Save" at bounding box center [767, 118] width 19 height 12
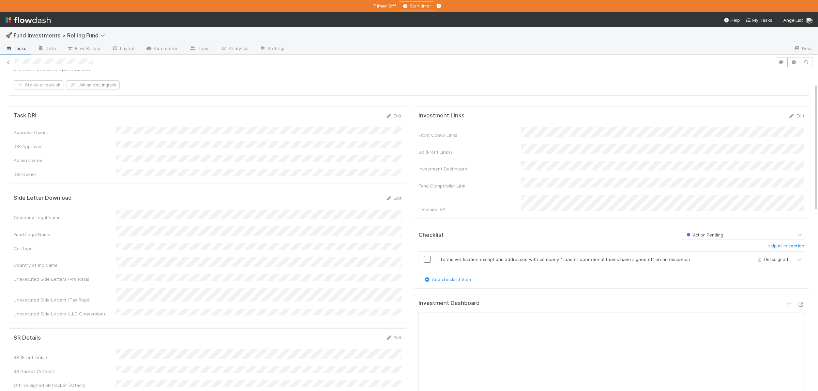
scroll to position [0, 0]
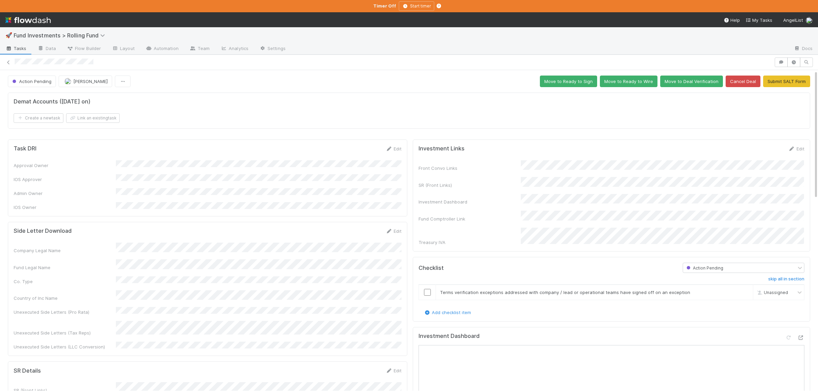
click at [710, 266] on span "Action Pending" at bounding box center [704, 268] width 38 height 5
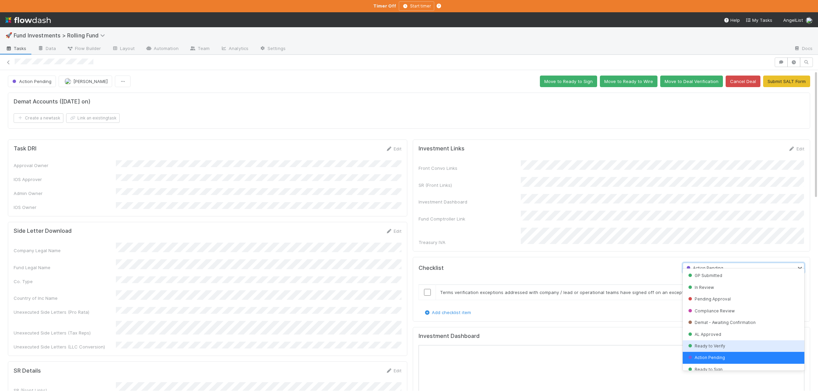
click at [710, 344] on div "Ready to Verify" at bounding box center [743, 347] width 122 height 12
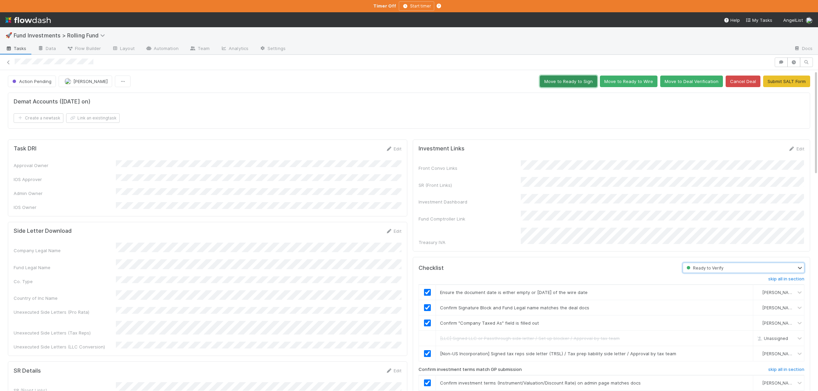
click at [583, 79] on button "Move to Ready to Sign" at bounding box center [568, 82] width 57 height 12
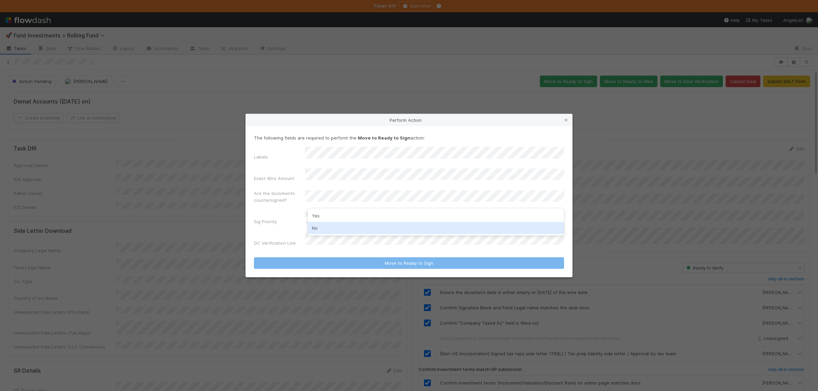
click at [337, 228] on div "No" at bounding box center [436, 228] width 256 height 12
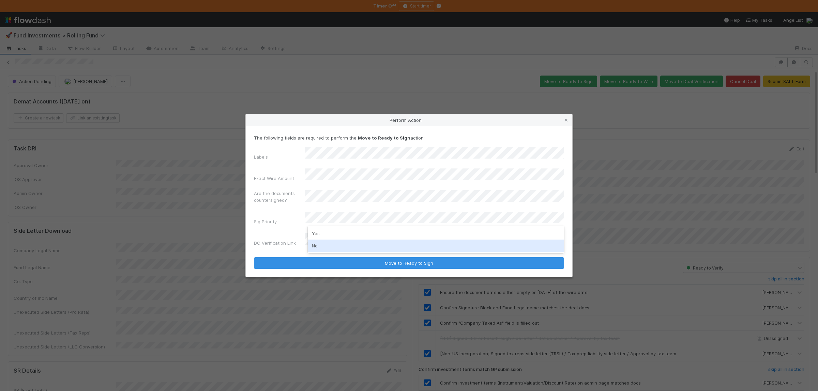
click at [334, 243] on div "No" at bounding box center [436, 246] width 256 height 12
click at [254, 258] on button "Move to Ready to Sign" at bounding box center [409, 264] width 310 height 12
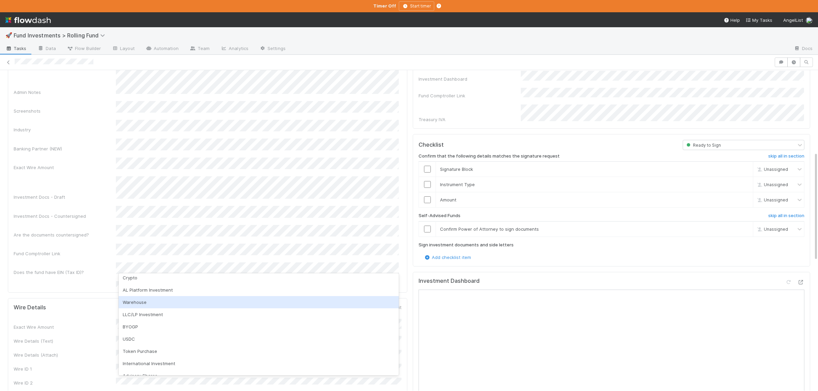
scroll to position [60, 0]
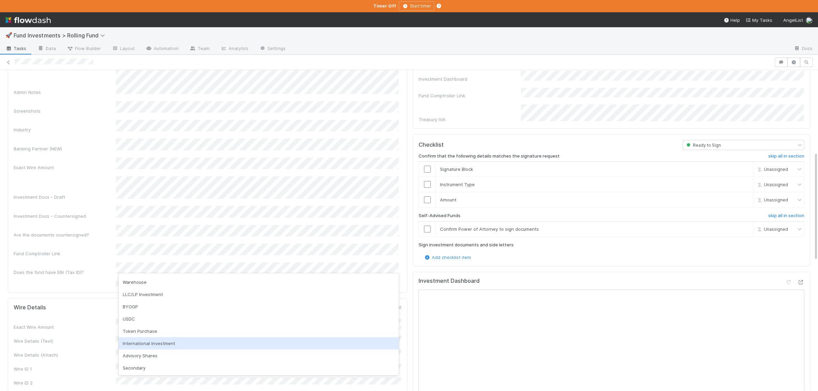
click at [184, 342] on div "International Investment" at bounding box center [259, 344] width 280 height 12
click at [50, 206] on div "Investment Docs - Countersigned" at bounding box center [206, 213] width 385 height 14
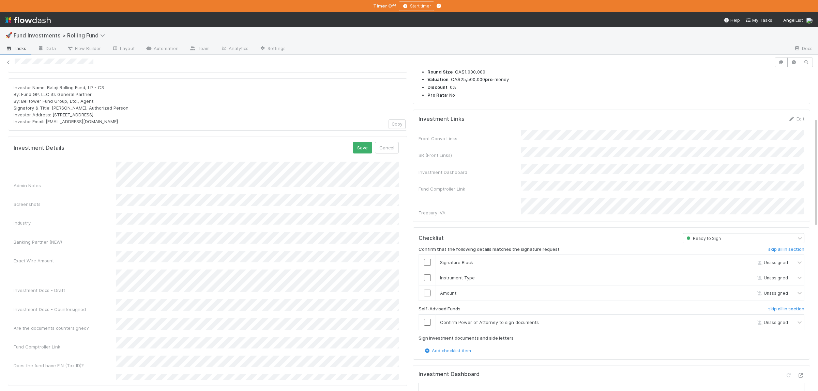
scroll to position [140, 0]
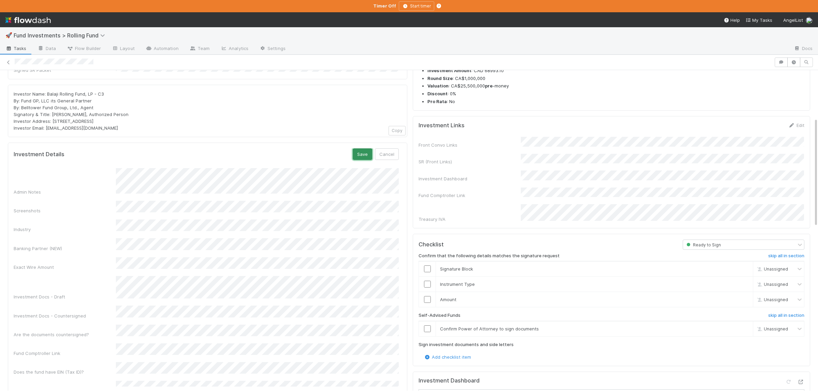
click at [362, 149] on button "Save" at bounding box center [362, 155] width 19 height 12
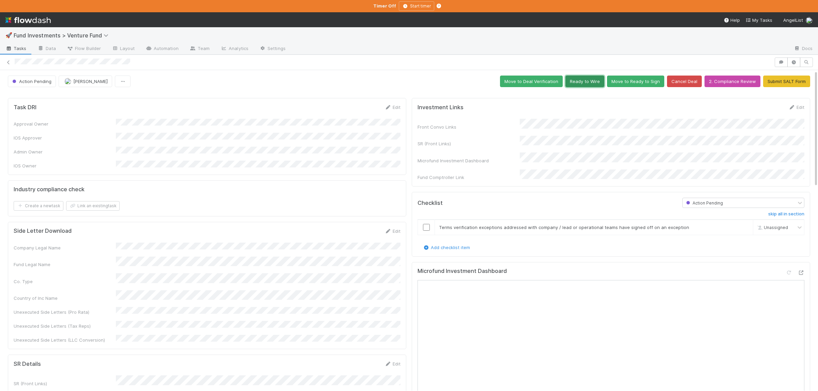
click at [584, 85] on button "Ready to Wire" at bounding box center [584, 82] width 39 height 12
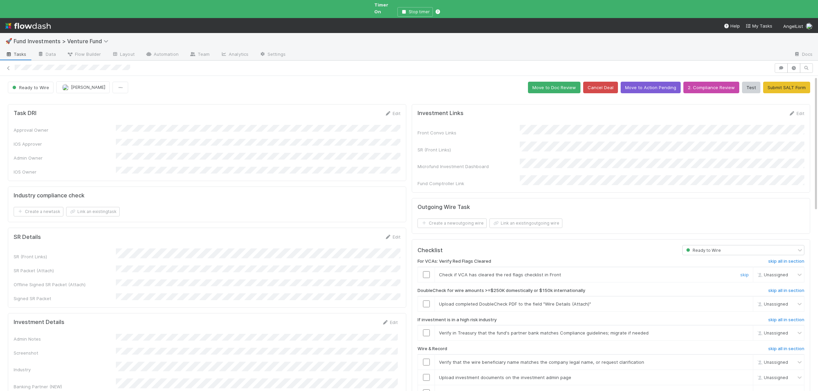
click at [429, 272] on input "checkbox" at bounding box center [426, 275] width 7 height 7
click at [744, 302] on link "skip" at bounding box center [744, 304] width 9 height 5
click at [748, 331] on link "skip" at bounding box center [744, 333] width 9 height 5
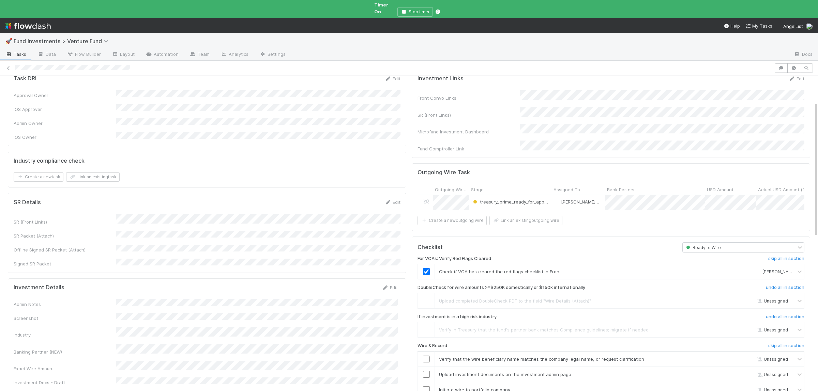
scroll to position [66, 0]
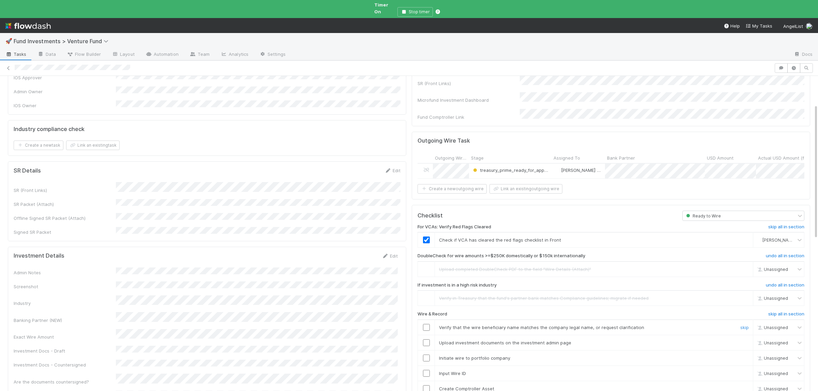
click at [426, 324] on input "checkbox" at bounding box center [426, 327] width 7 height 7
click at [426, 340] on input "checkbox" at bounding box center [426, 343] width 7 height 7
click at [426, 355] on input "checkbox" at bounding box center [426, 358] width 7 height 7
click at [428, 370] on input "checkbox" at bounding box center [426, 373] width 7 height 7
click at [426, 386] on input "checkbox" at bounding box center [426, 389] width 7 height 7
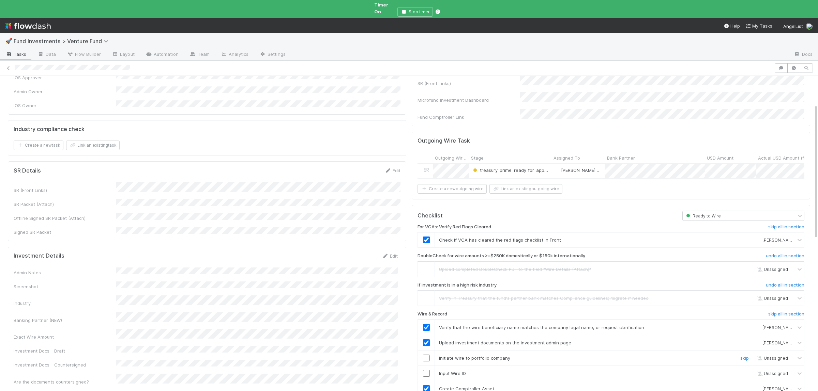
click at [426, 355] on input "checkbox" at bounding box center [426, 358] width 7 height 7
click at [427, 370] on input "checkbox" at bounding box center [426, 373] width 7 height 7
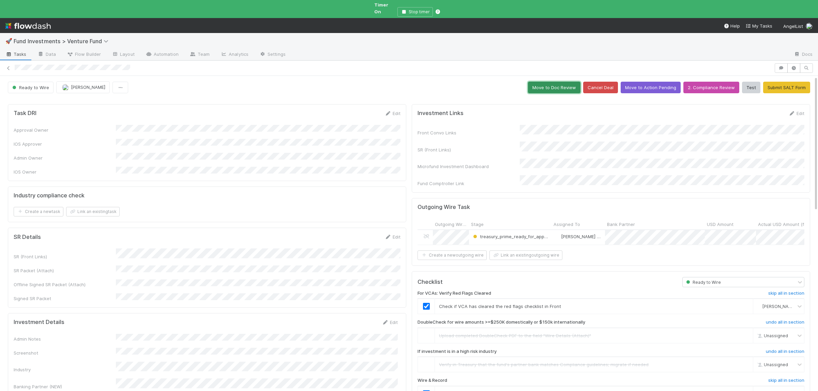
click at [574, 85] on button "Move to Doc Review" at bounding box center [554, 88] width 52 height 12
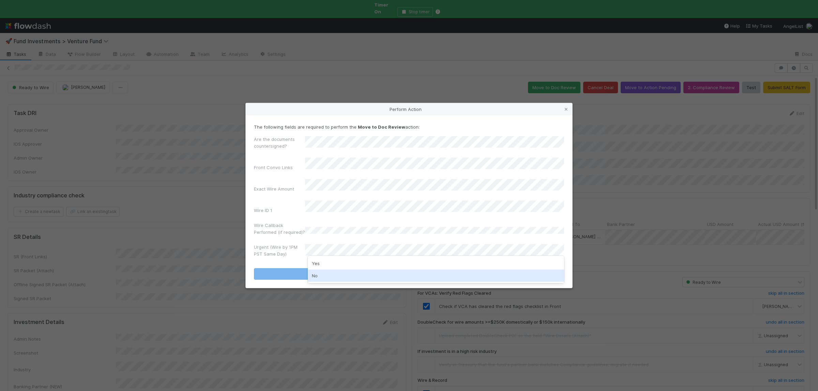
click at [332, 272] on div "No" at bounding box center [436, 276] width 256 height 12
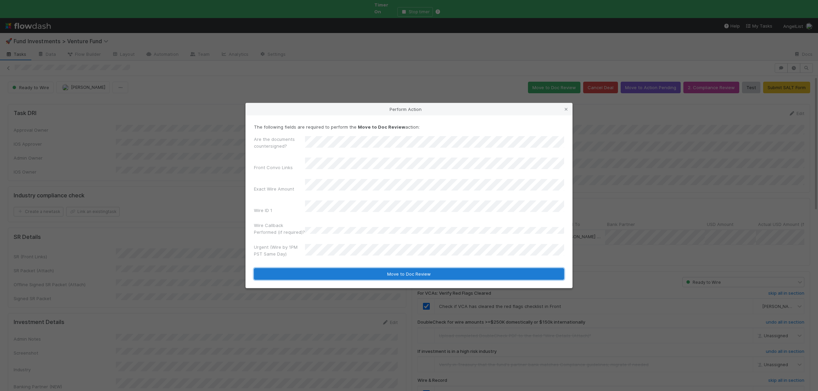
click at [330, 269] on button "Move to Doc Review" at bounding box center [409, 274] width 310 height 12
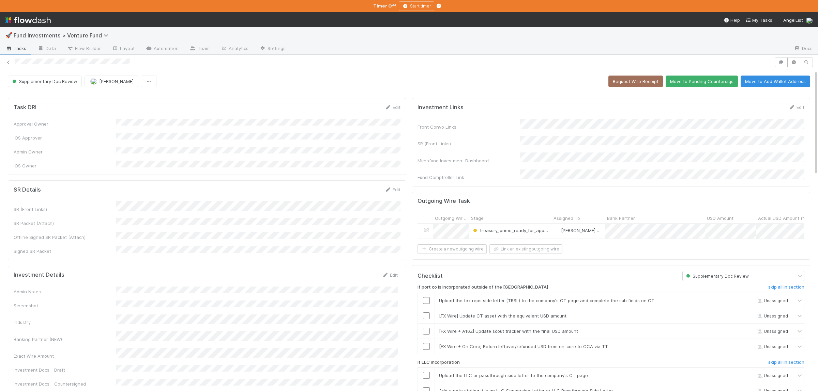
click at [719, 85] on button "Move to Pending Countersigs" at bounding box center [701, 82] width 72 height 12
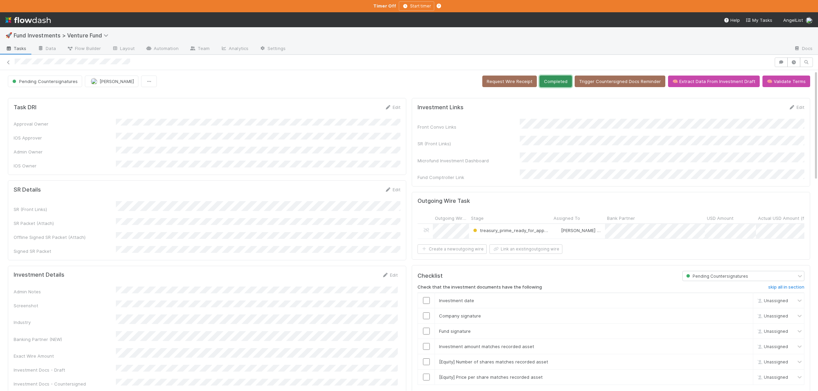
click at [561, 81] on button "Completed" at bounding box center [555, 82] width 32 height 12
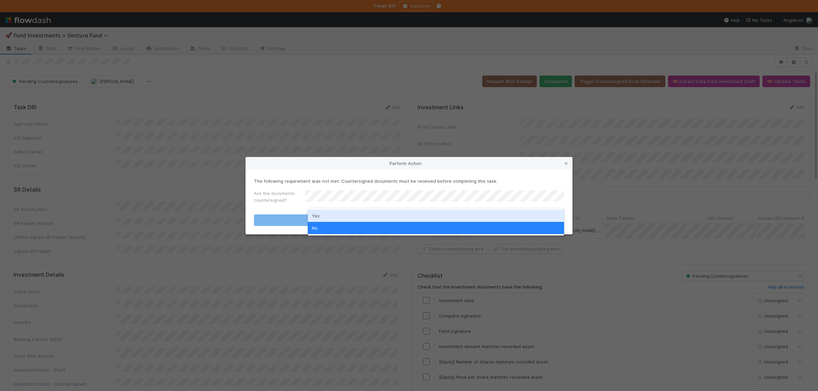
click at [370, 214] on div "Yes" at bounding box center [436, 216] width 256 height 12
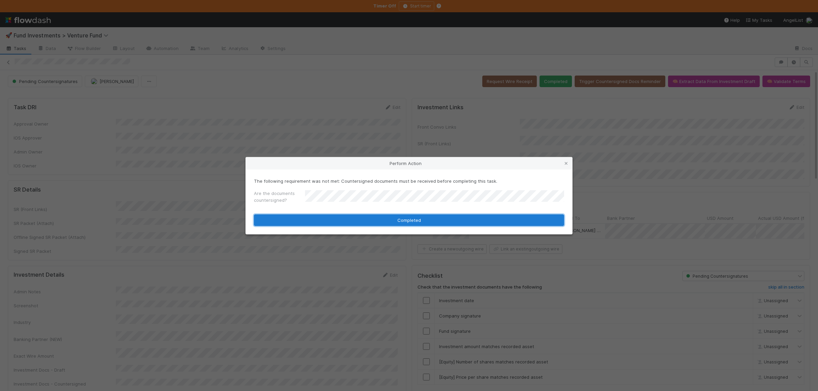
click at [368, 216] on button "Completed" at bounding box center [409, 221] width 310 height 12
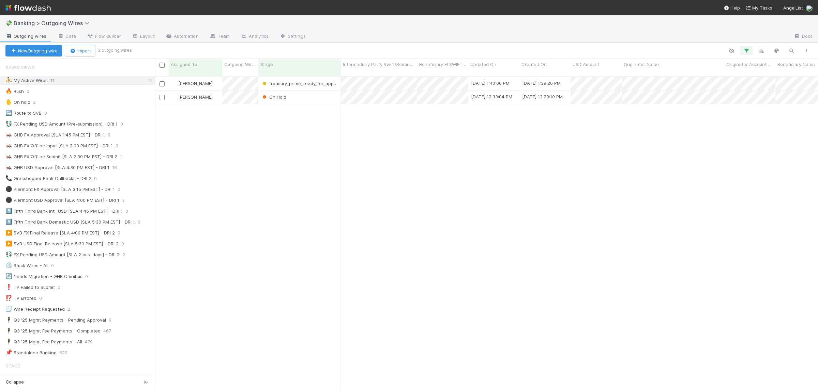
scroll to position [321, 663]
click at [265, 340] on div "Susan Tang treasury_prime_ready_for_approval 9/3/25, 1:40:06 PM 9/3/25, 1:39:26…" at bounding box center [486, 237] width 663 height 320
click at [267, 300] on div "Susan Tang treasury_prime_ready_for_approval 9/3/25, 1:40:06 PM 9/3/25, 1:39:26…" at bounding box center [486, 237] width 663 height 320
click at [262, 267] on div "Susan Tang treasury_prime_ready_for_approval 9/3/25, 1:40:06 PM 9/3/25, 1:39:26…" at bounding box center [486, 237] width 663 height 320
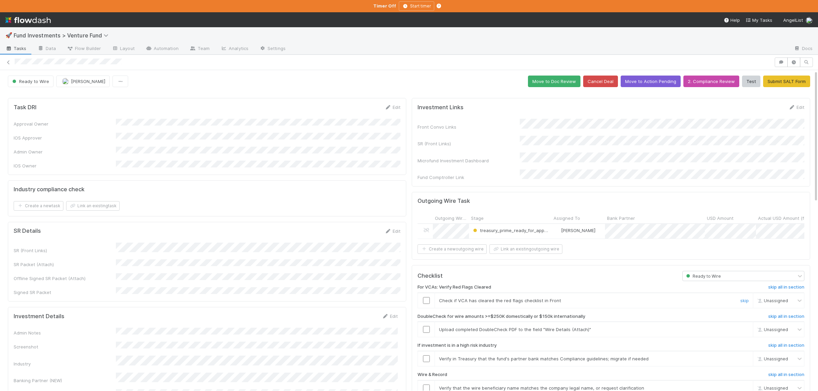
click at [426, 297] on input "checkbox" at bounding box center [426, 300] width 7 height 7
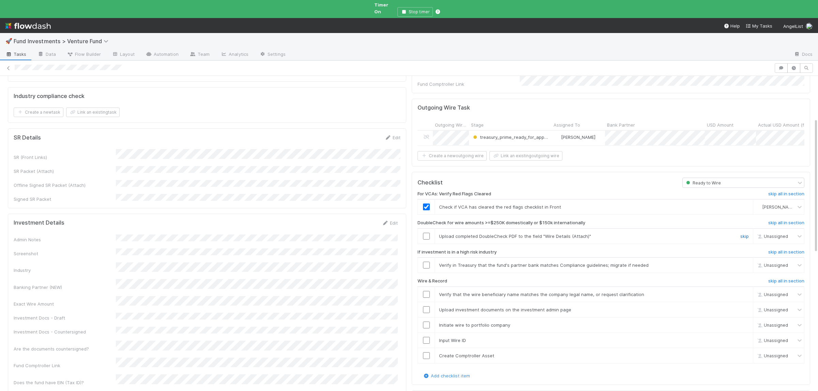
click at [747, 234] on link "skip" at bounding box center [744, 236] width 9 height 5
click at [742, 263] on link "skip" at bounding box center [744, 265] width 9 height 5
click at [425, 291] on input "checkbox" at bounding box center [426, 294] width 7 height 7
drag, startPoint x: 426, startPoint y: 301, endPoint x: 426, endPoint y: 307, distance: 5.5
click at [426, 307] on input "checkbox" at bounding box center [426, 310] width 7 height 7
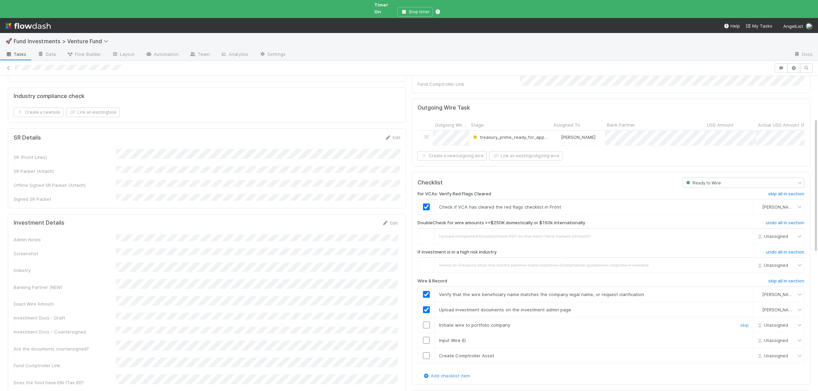
click at [426, 322] on input "checkbox" at bounding box center [426, 325] width 7 height 7
drag, startPoint x: 426, startPoint y: 326, endPoint x: 425, endPoint y: 333, distance: 7.6
click at [426, 333] on td at bounding box center [426, 340] width 17 height 15
click at [425, 334] on td at bounding box center [426, 340] width 17 height 15
click at [427, 353] on input "checkbox" at bounding box center [426, 356] width 7 height 7
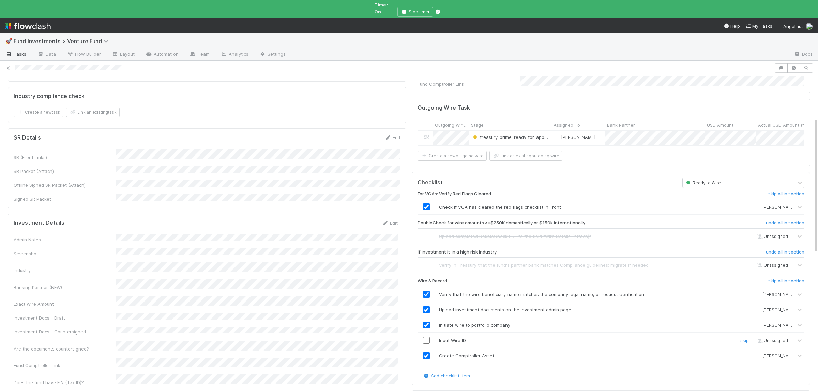
click at [424, 337] on input "checkbox" at bounding box center [426, 340] width 7 height 7
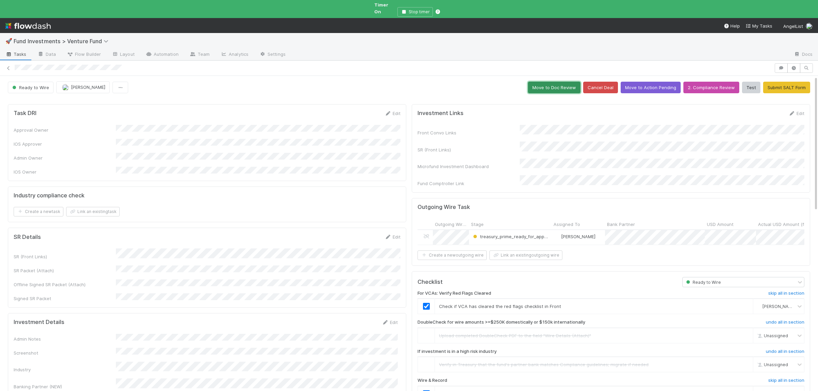
click at [560, 82] on button "Move to Doc Review" at bounding box center [554, 88] width 52 height 12
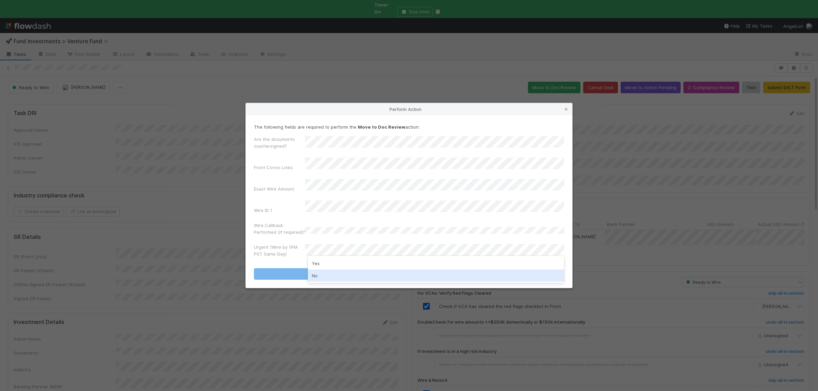
click at [328, 272] on div "No" at bounding box center [436, 276] width 256 height 12
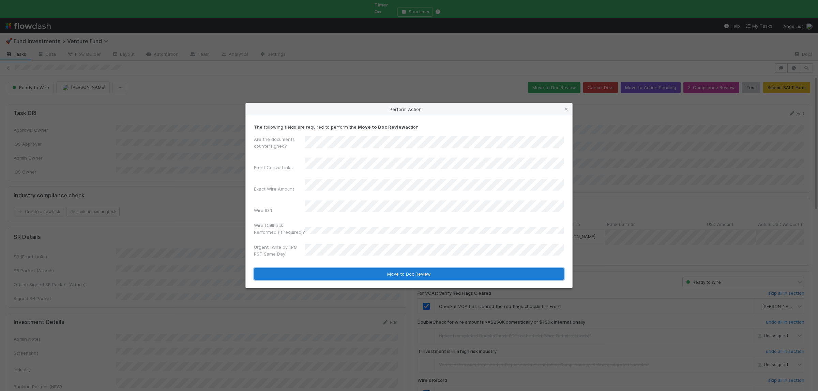
click at [330, 268] on button "Move to Doc Review" at bounding box center [409, 274] width 310 height 12
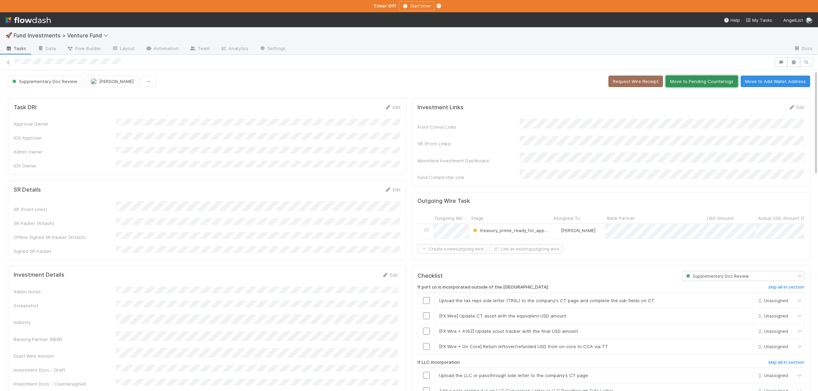
click at [720, 77] on button "Move to Pending Countersigs" at bounding box center [701, 82] width 72 height 12
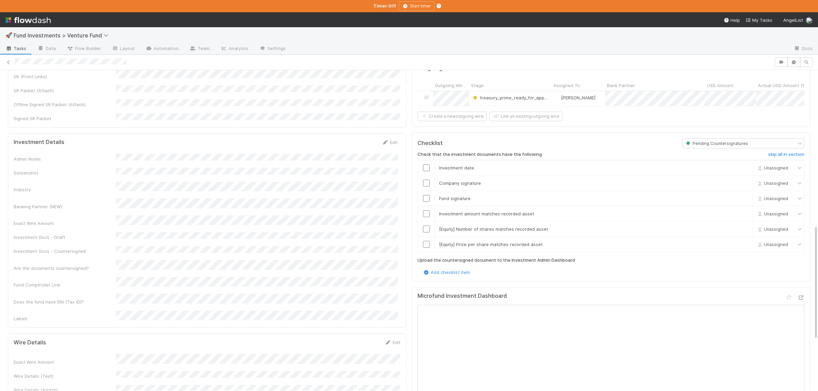
scroll to position [432, 0]
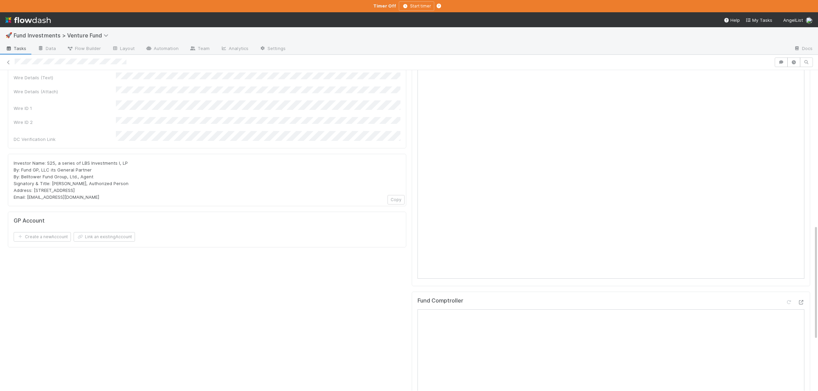
click at [345, 249] on div "Task DRI Edit Approval Owner IOS Approver Admin Owner IOS Owner SR Details Edit…" at bounding box center [207, 100] width 404 height 873
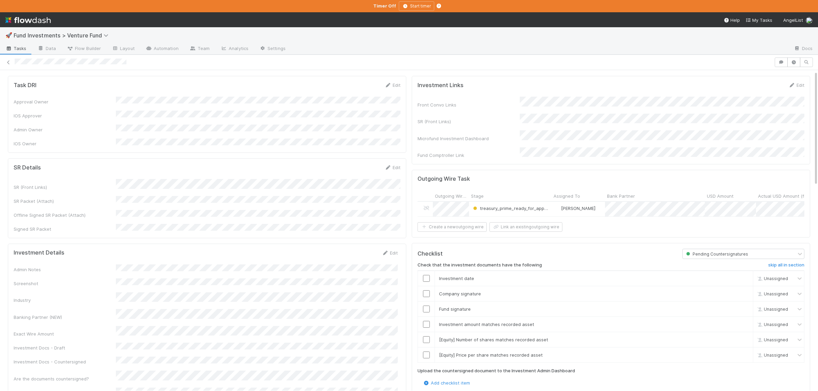
scroll to position [0, 0]
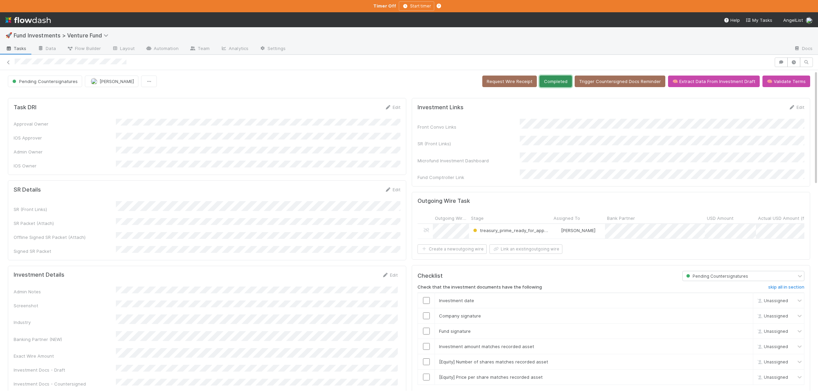
click at [560, 86] on button "Completed" at bounding box center [555, 82] width 32 height 12
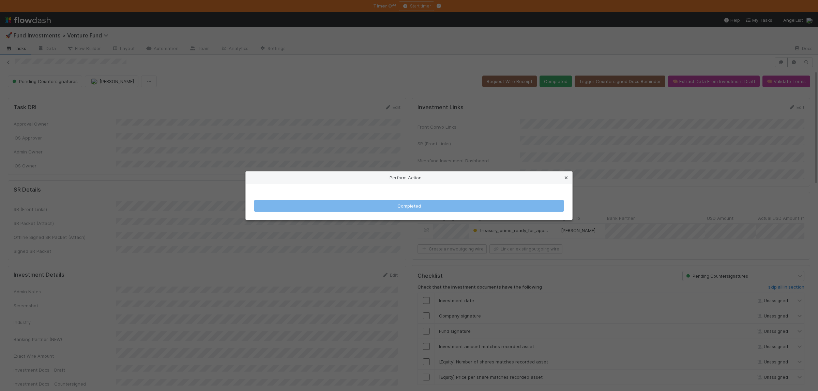
click at [564, 179] on icon at bounding box center [566, 178] width 7 height 4
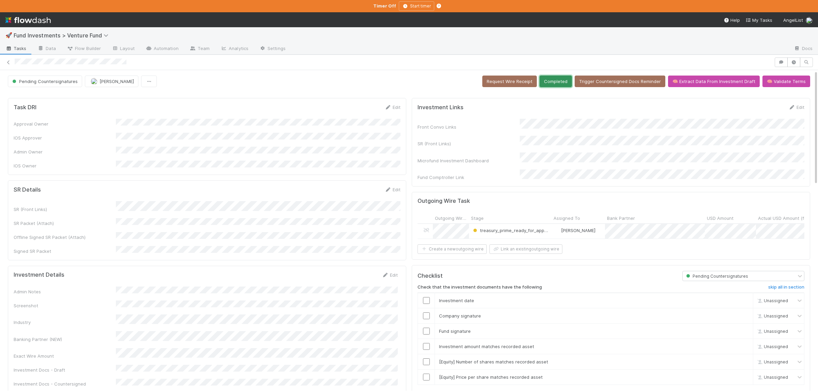
click at [565, 83] on button "Completed" at bounding box center [555, 82] width 32 height 12
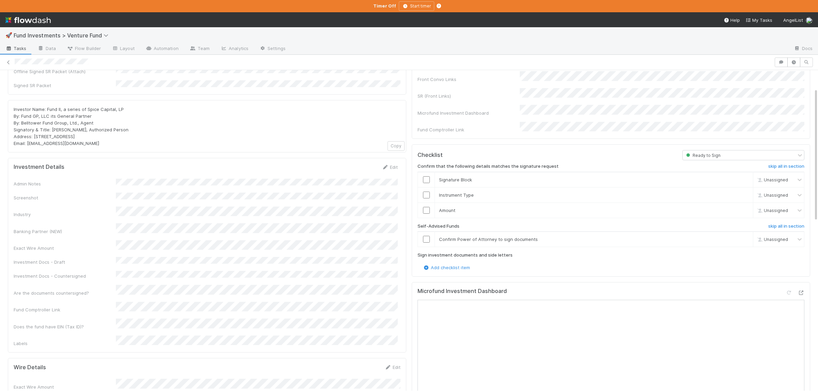
scroll to position [33, 0]
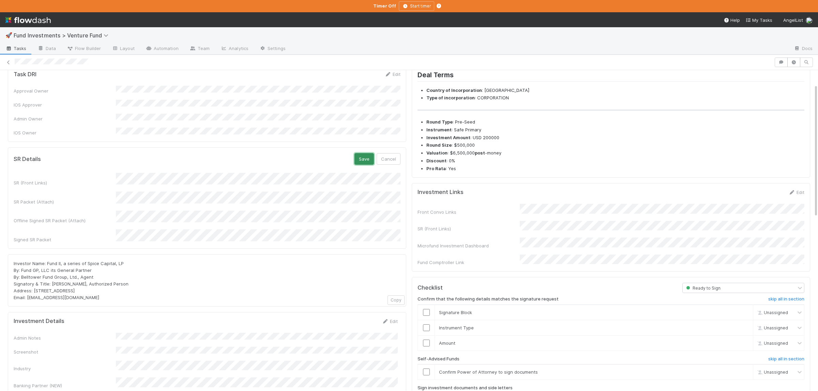
click at [363, 153] on button "Save" at bounding box center [363, 159] width 19 height 12
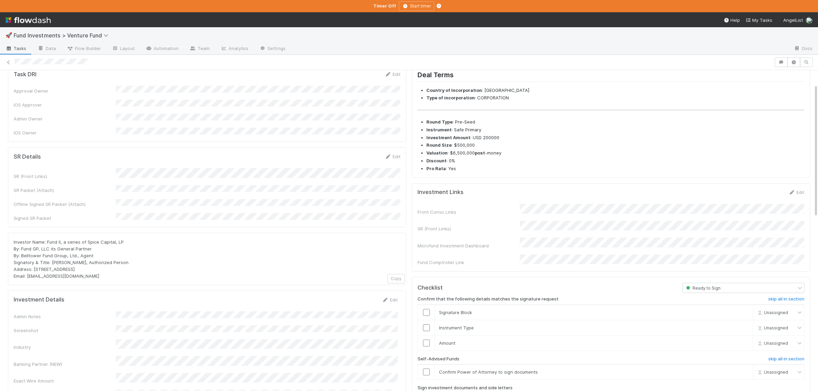
click at [148, 199] on div "SR (Front Links) SR Packet (Attach) Offline Signed SR Packet (Attach) Signed SR…" at bounding box center [207, 194] width 387 height 53
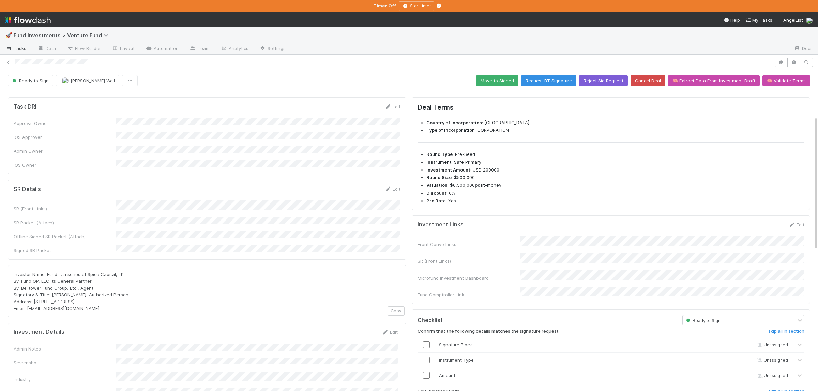
scroll to position [0, 0]
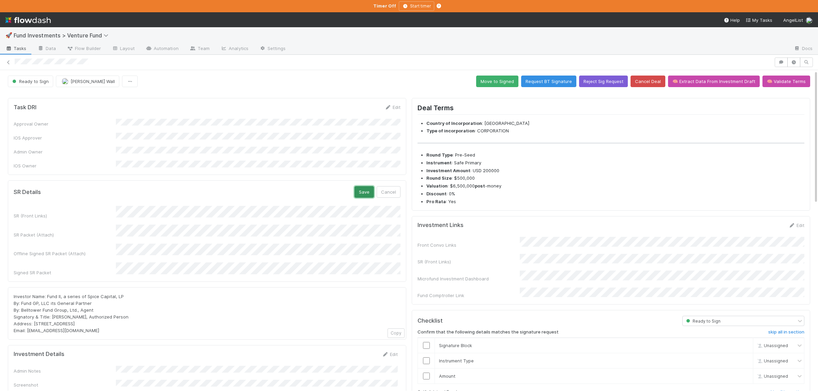
click at [364, 187] on button "Save" at bounding box center [363, 192] width 19 height 12
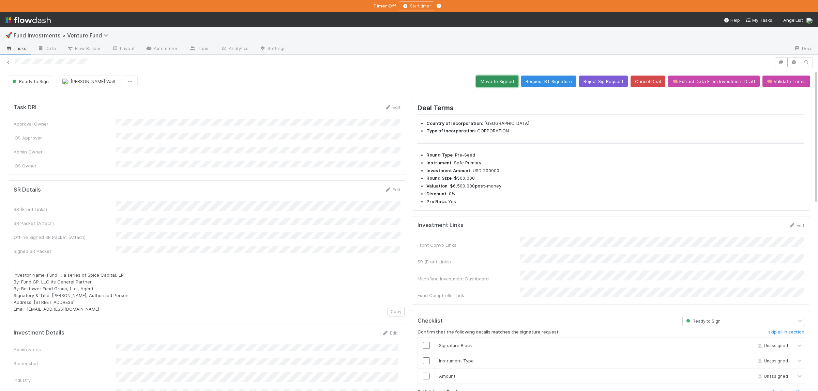
click at [498, 77] on button "Move to Signed" at bounding box center [497, 82] width 42 height 12
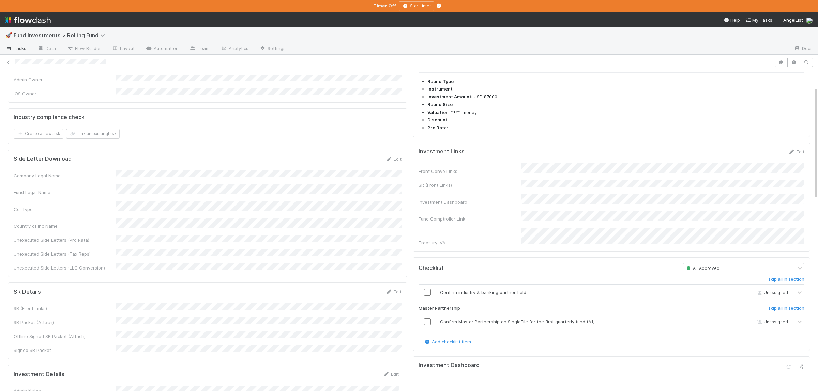
scroll to position [166, 0]
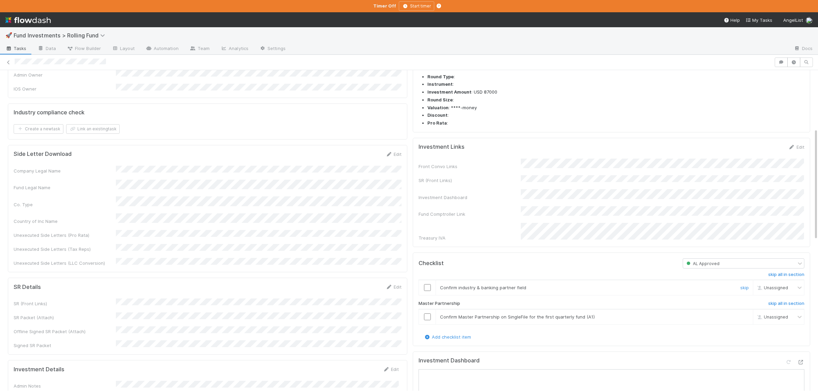
click at [427, 286] on input "checkbox" at bounding box center [427, 288] width 7 height 7
click at [428, 314] on input "checkbox" at bounding box center [427, 317] width 7 height 7
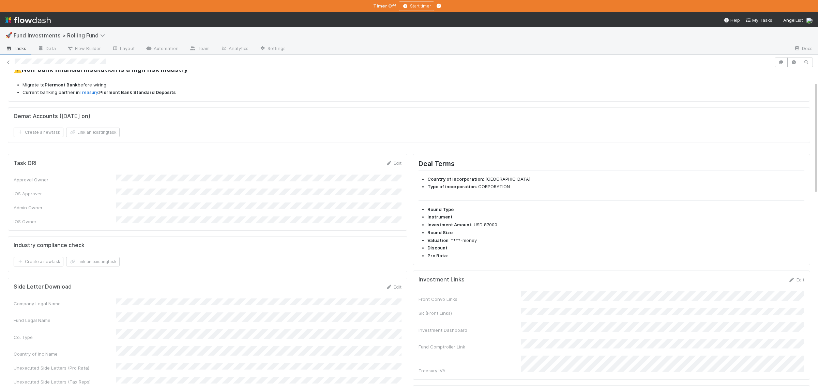
scroll to position [0, 0]
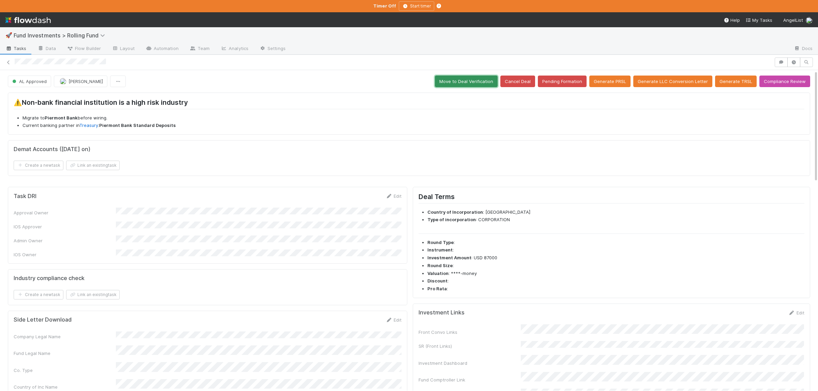
click at [482, 82] on button "Move to Deal Verification" at bounding box center [466, 82] width 63 height 12
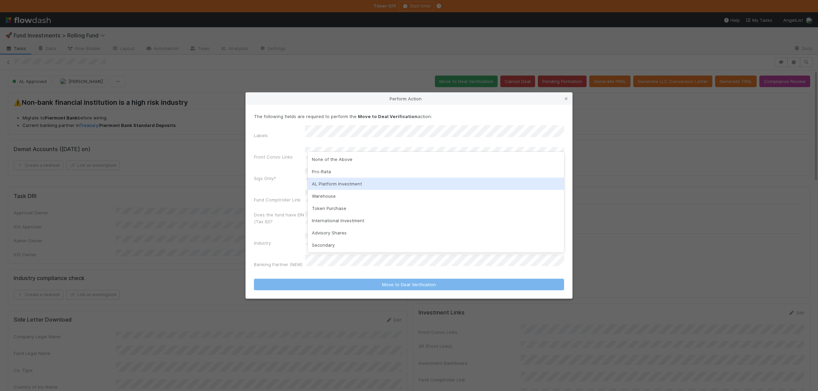
click at [355, 183] on div "AL Platform Investment" at bounding box center [436, 184] width 256 height 12
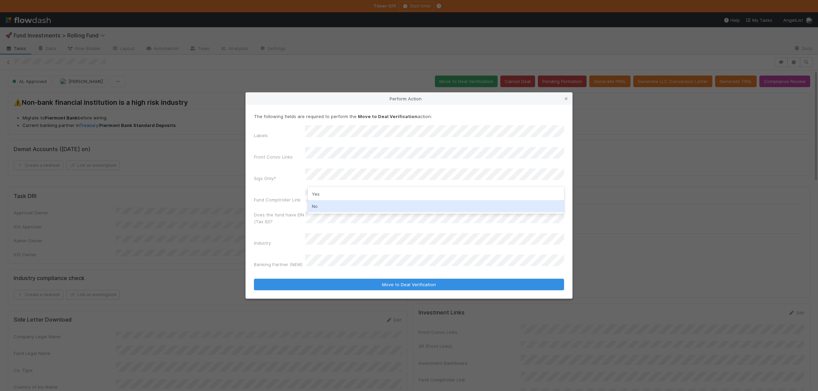
click at [342, 206] on div "No" at bounding box center [436, 206] width 256 height 12
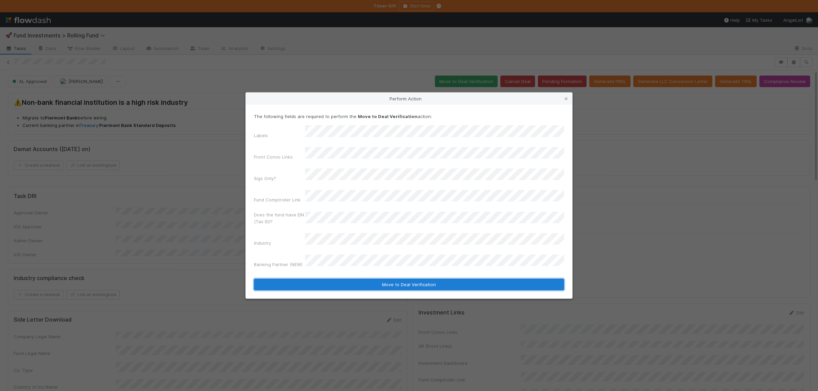
click at [392, 279] on button "Move to Deal Verification" at bounding box center [409, 285] width 310 height 12
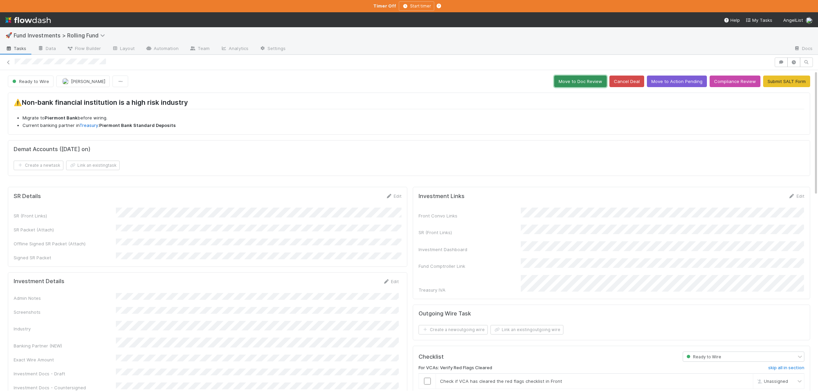
click at [598, 86] on button "Move to Doc Review" at bounding box center [580, 82] width 52 height 12
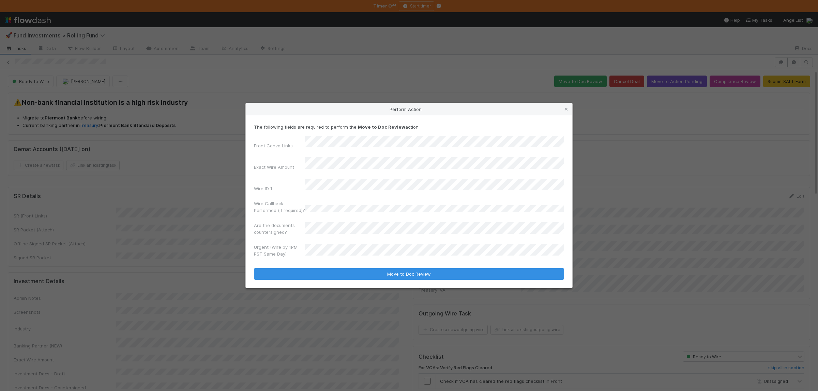
click at [254, 268] on button "Move to Doc Review" at bounding box center [409, 274] width 310 height 12
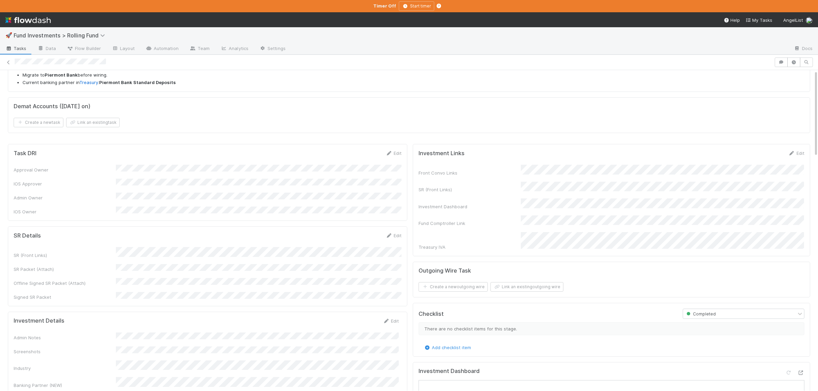
scroll to position [66, 0]
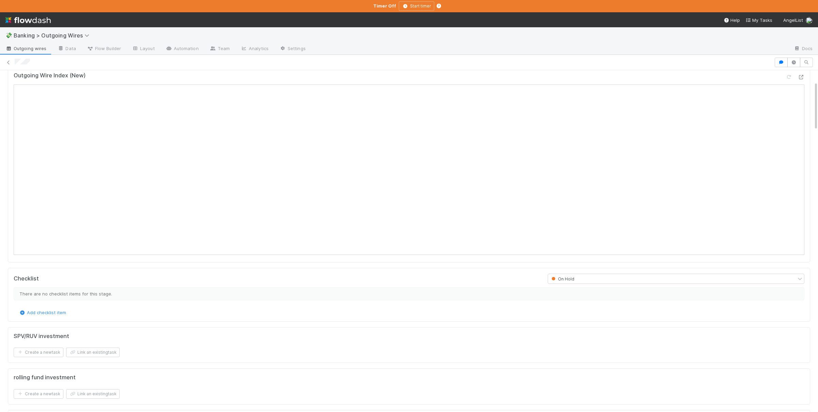
scroll to position [99, 0]
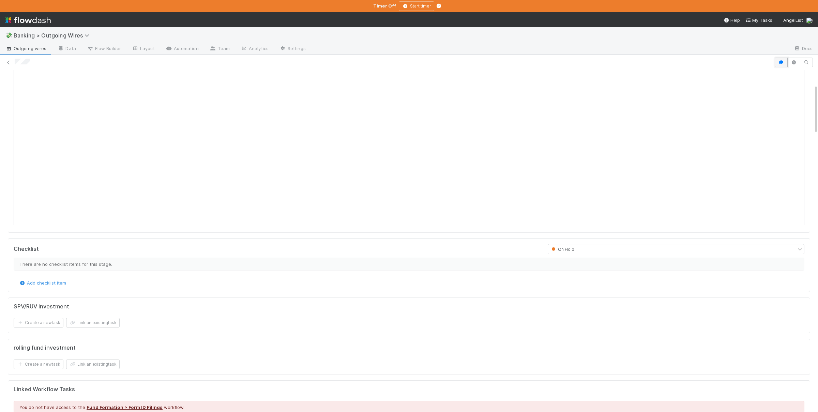
click at [781, 63] on icon "button" at bounding box center [781, 62] width 7 height 4
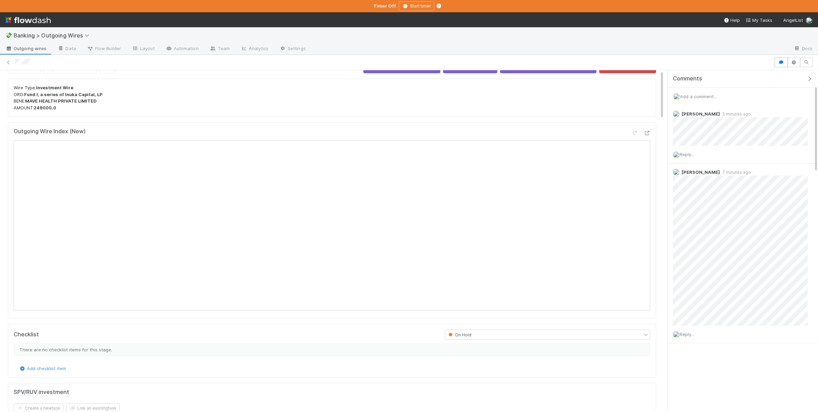
scroll to position [0, 0]
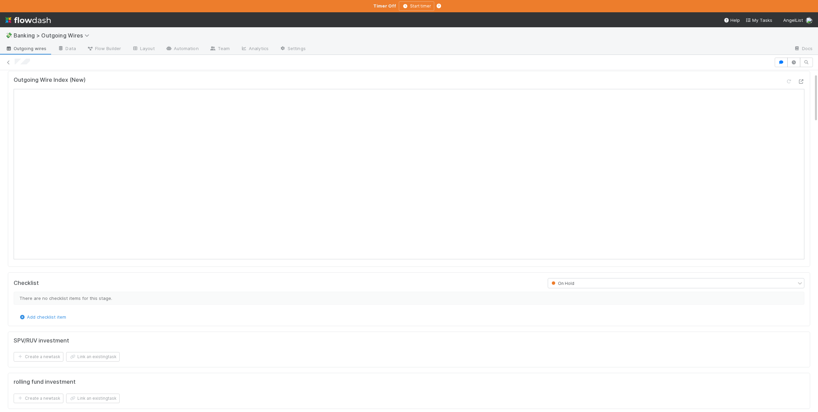
scroll to position [66, 0]
click at [781, 62] on icon "button" at bounding box center [781, 62] width 7 height 4
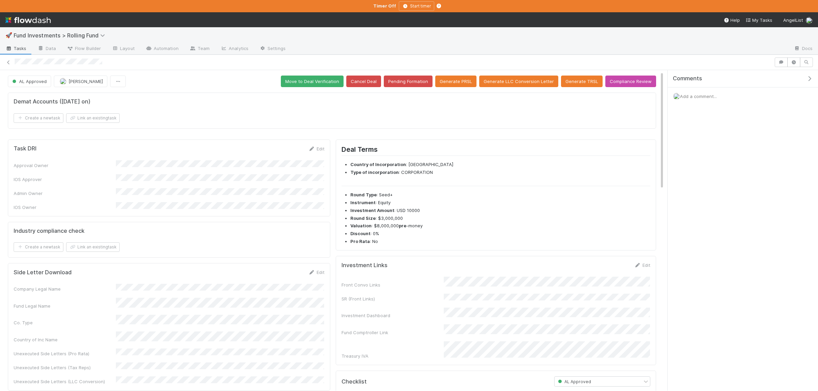
scroll to position [66, 0]
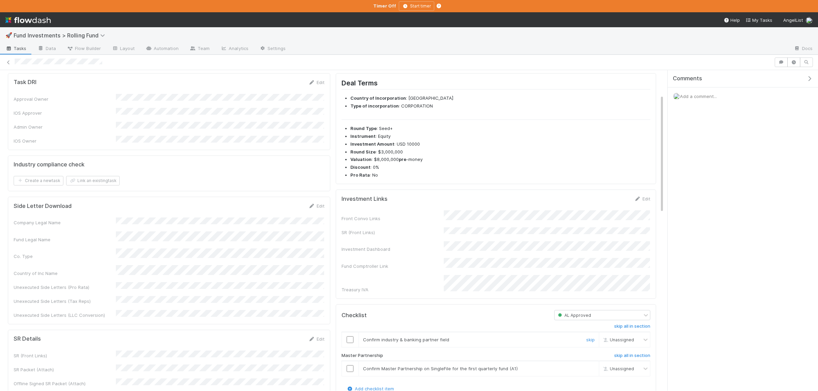
click at [346, 337] on div at bounding box center [350, 340] width 17 height 7
click at [350, 355] on div "Master Partnership" at bounding box center [442, 357] width 213 height 8
click at [349, 362] on td at bounding box center [349, 369] width 17 height 15
click at [349, 366] on input "checkbox" at bounding box center [350, 369] width 7 height 7
click at [351, 337] on input "checkbox" at bounding box center [350, 340] width 7 height 7
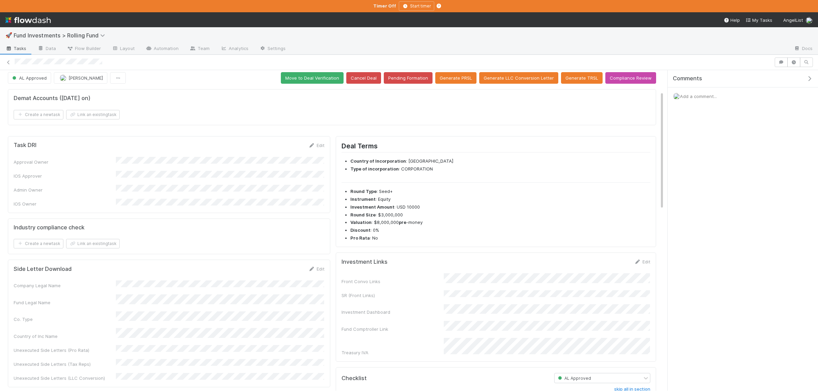
scroll to position [0, 0]
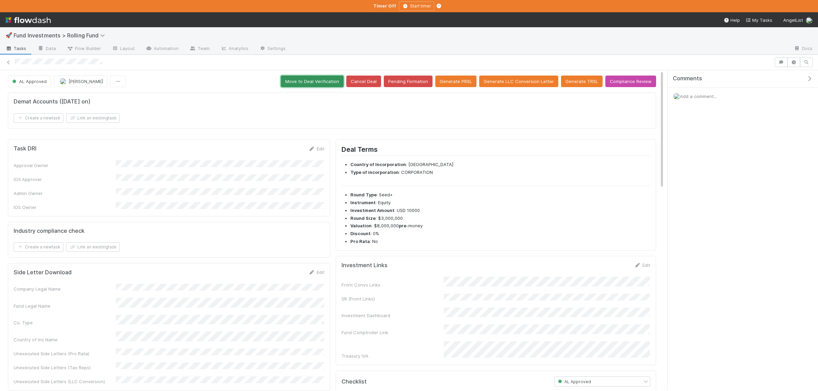
checkbox input "true"
click at [318, 80] on button "Move to Deal Verification" at bounding box center [312, 82] width 63 height 12
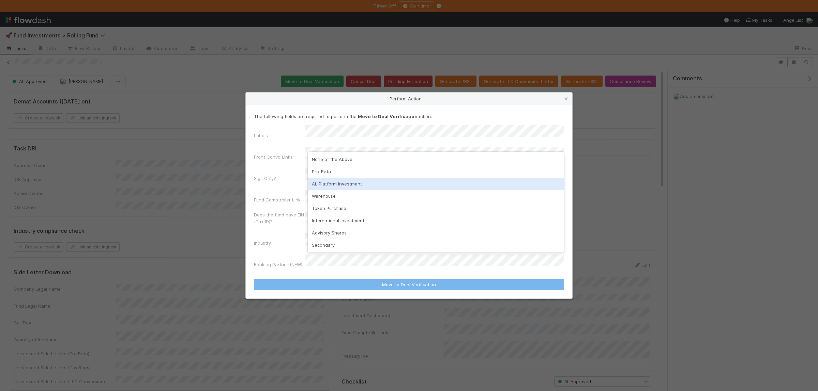
drag, startPoint x: 342, startPoint y: 187, endPoint x: 339, endPoint y: 189, distance: 4.1
click at [342, 187] on div "AL Platform Investment" at bounding box center [436, 184] width 256 height 12
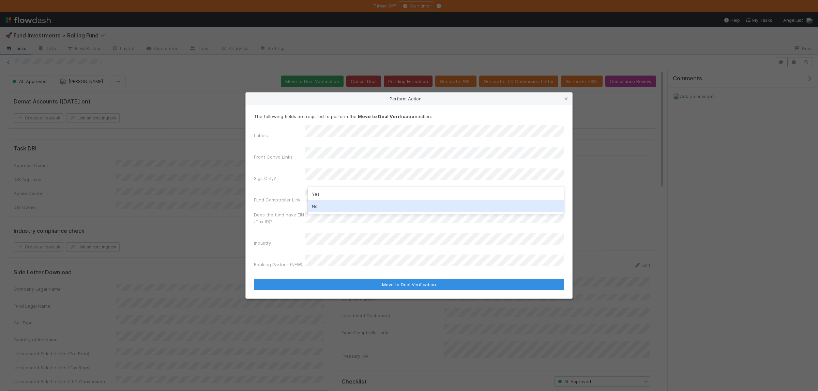
click at [332, 210] on div "No" at bounding box center [436, 206] width 256 height 12
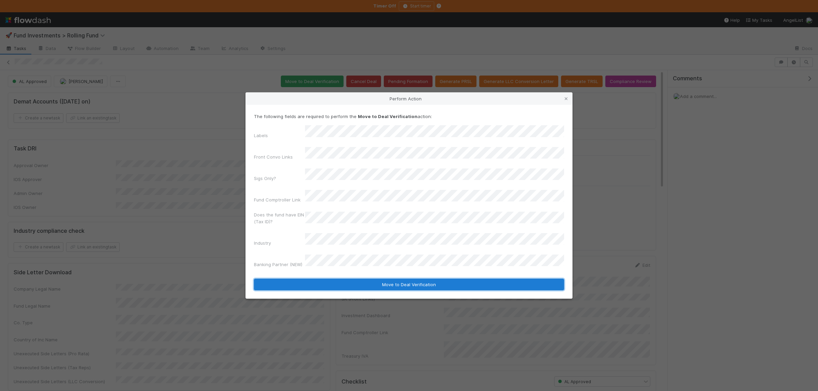
click at [362, 279] on button "Move to Deal Verification" at bounding box center [409, 285] width 310 height 12
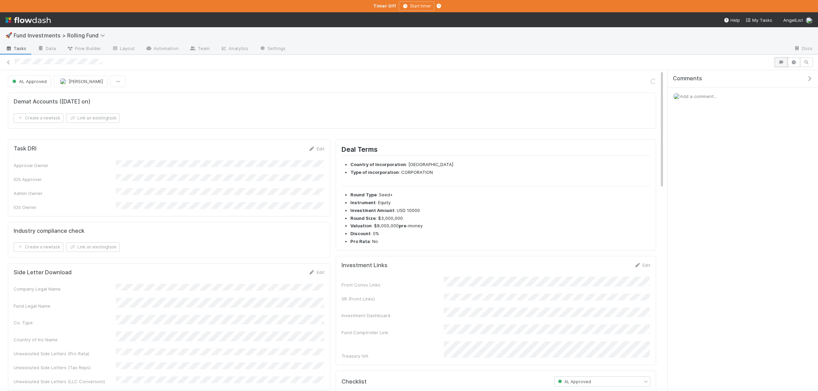
click at [777, 59] on button "button" at bounding box center [780, 63] width 13 height 10
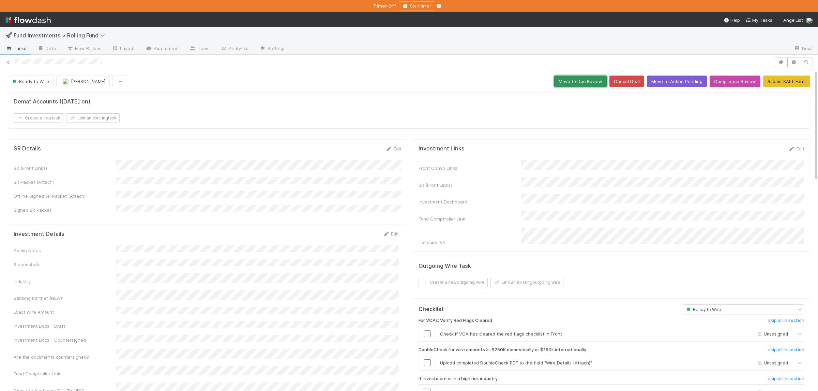
click at [572, 78] on button "Move to Doc Review" at bounding box center [580, 82] width 52 height 12
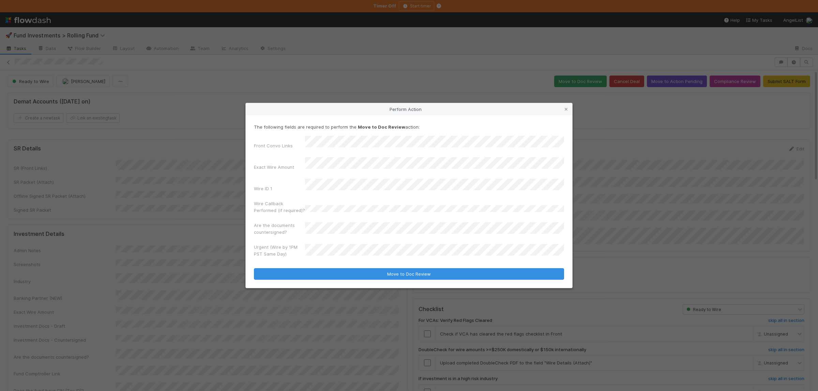
click at [254, 268] on button "Move to Doc Review" at bounding box center [409, 274] width 310 height 12
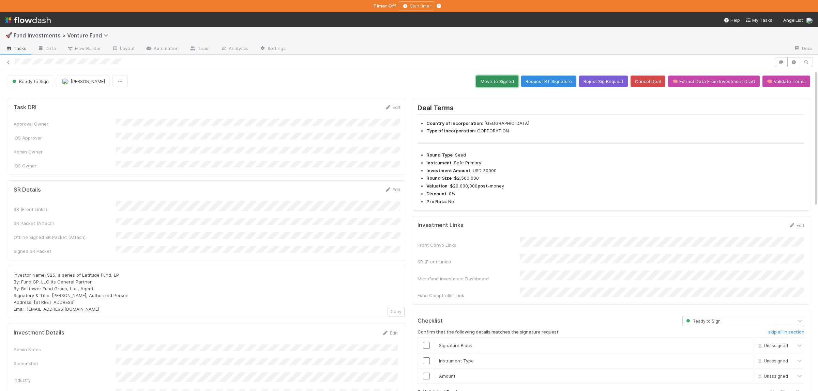
click at [502, 80] on button "Move to Signed" at bounding box center [497, 82] width 42 height 12
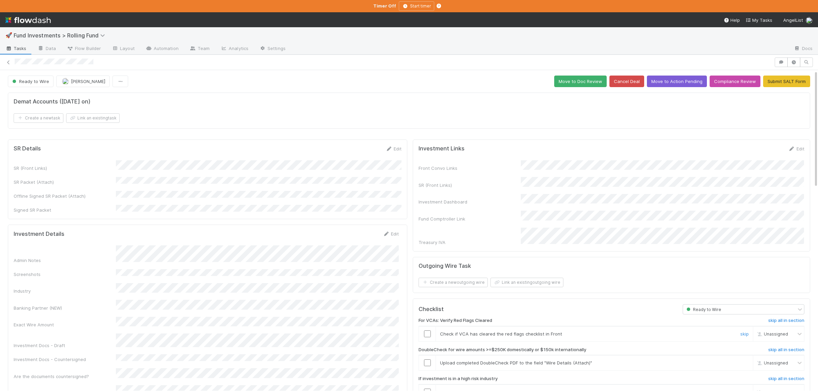
click at [429, 331] on input "checkbox" at bounding box center [427, 334] width 7 height 7
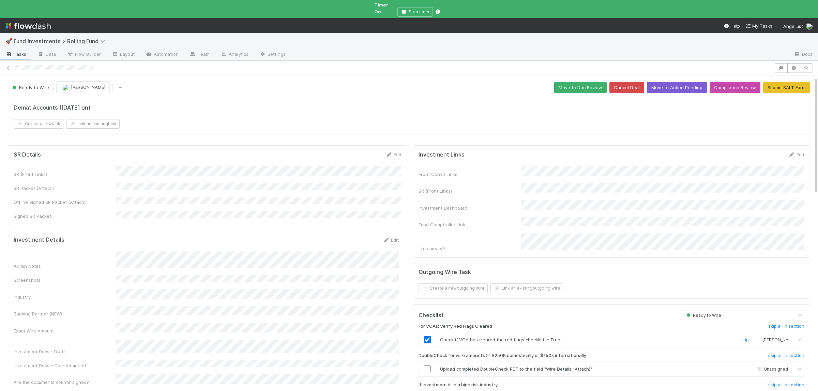
scroll to position [99, 0]
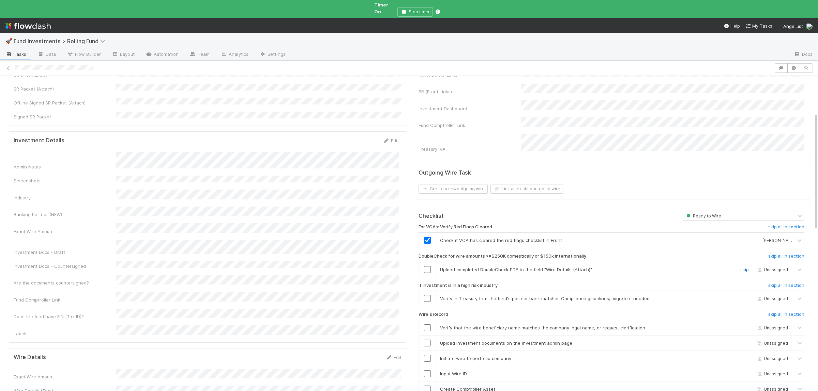
click at [745, 267] on link "skip" at bounding box center [744, 269] width 9 height 5
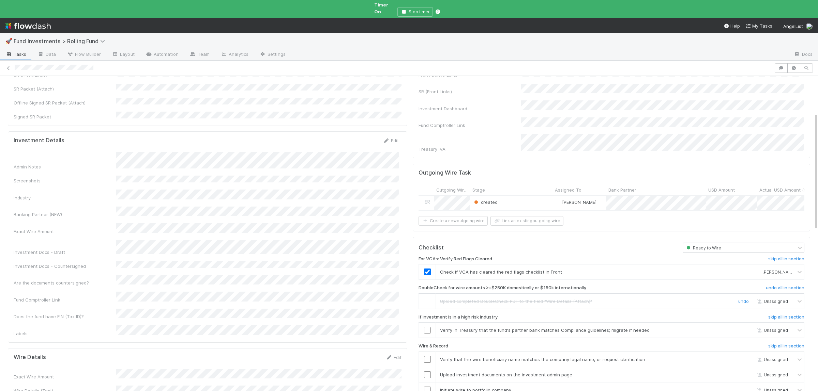
click at [742, 299] on link "undo" at bounding box center [743, 301] width 11 height 5
click at [739, 327] on div "skip" at bounding box center [743, 330] width 20 height 7
click at [740, 327] on div "skip" at bounding box center [743, 330] width 20 height 7
click at [746, 323] on td "Verify in Treasury that the fund's partner bank matches Compliance guidelines; …" at bounding box center [594, 330] width 317 height 15
click at [746, 328] on link "skip" at bounding box center [744, 330] width 9 height 5
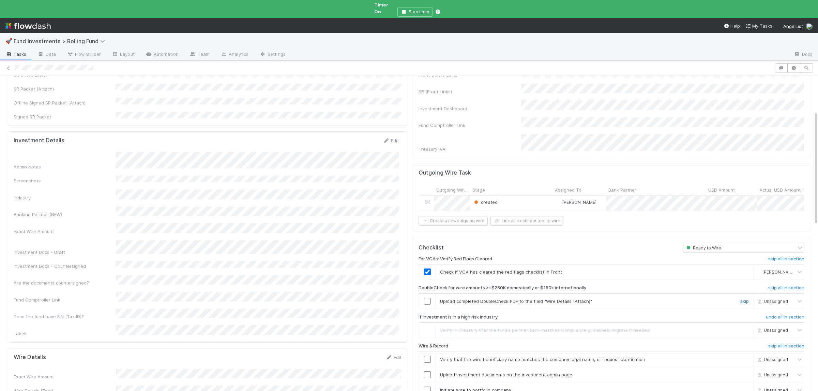
click at [746, 299] on link "skip" at bounding box center [744, 301] width 9 height 5
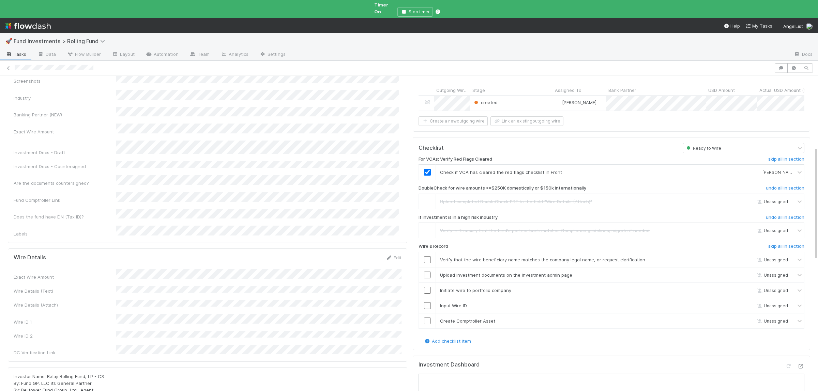
scroll to position [66, 0]
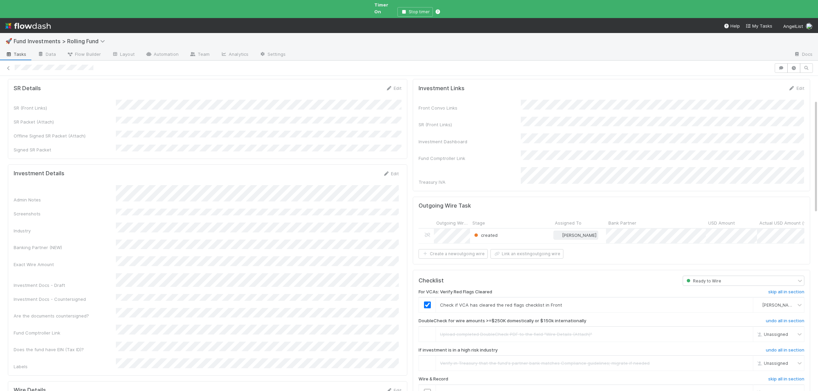
click at [579, 233] on span "[PERSON_NAME]" at bounding box center [579, 235] width 34 height 5
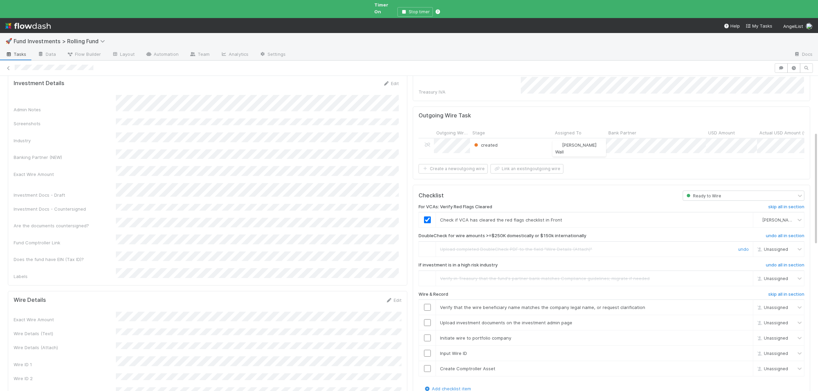
scroll to position [166, 0]
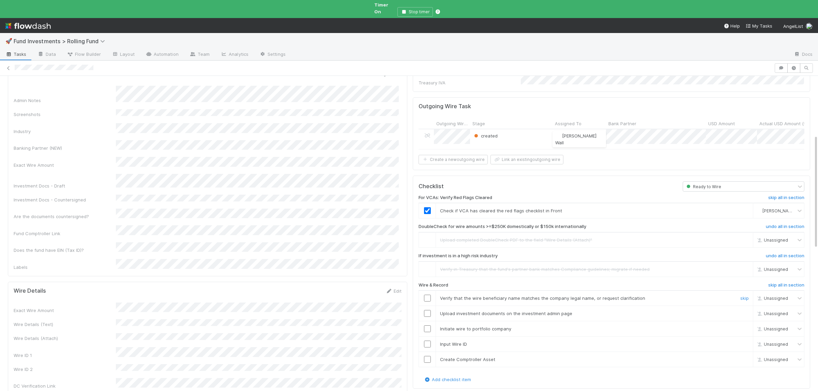
click at [429, 295] on input "checkbox" at bounding box center [427, 298] width 7 height 7
click at [428, 310] on input "checkbox" at bounding box center [427, 313] width 7 height 7
click at [427, 326] on input "checkbox" at bounding box center [427, 329] width 7 height 7
click at [428, 337] on td at bounding box center [427, 344] width 17 height 15
click at [429, 341] on input "checkbox" at bounding box center [427, 344] width 7 height 7
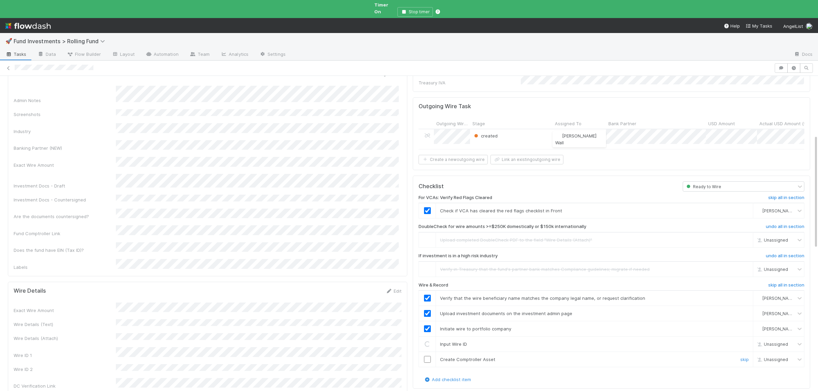
click at [429, 356] on input "checkbox" at bounding box center [427, 359] width 7 height 7
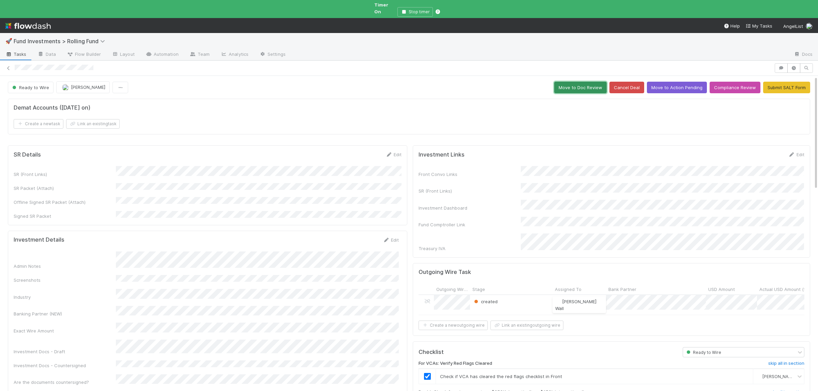
click at [591, 86] on button "Move to Doc Review" at bounding box center [580, 88] width 52 height 12
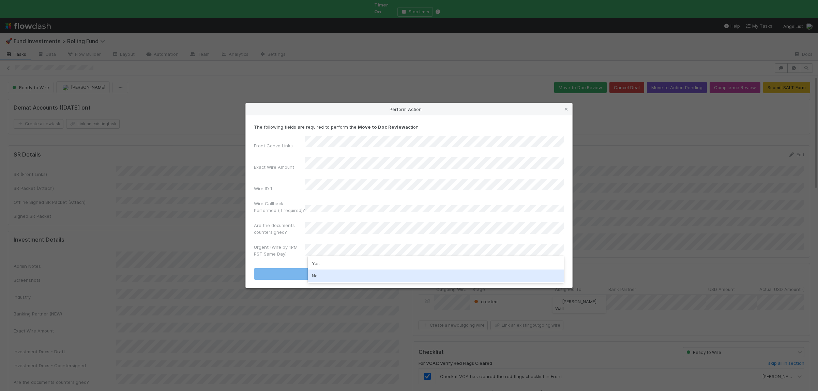
click at [319, 276] on div "No" at bounding box center [436, 276] width 256 height 12
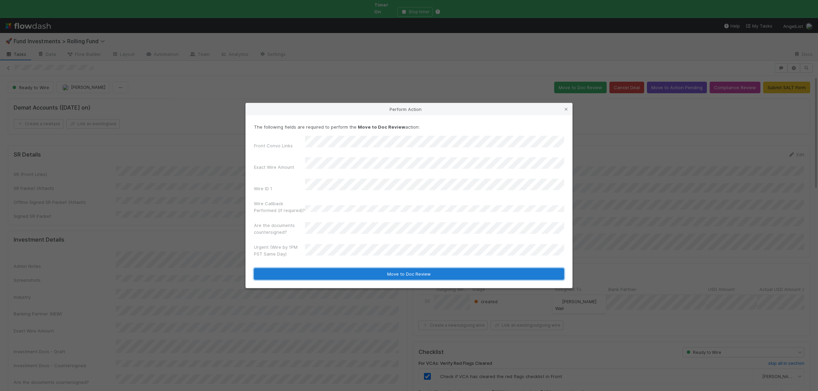
click at [321, 268] on button "Move to Doc Review" at bounding box center [409, 274] width 310 height 12
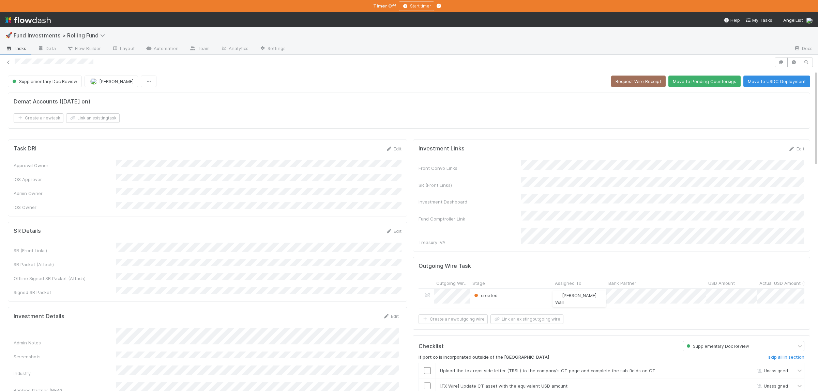
scroll to position [66, 0]
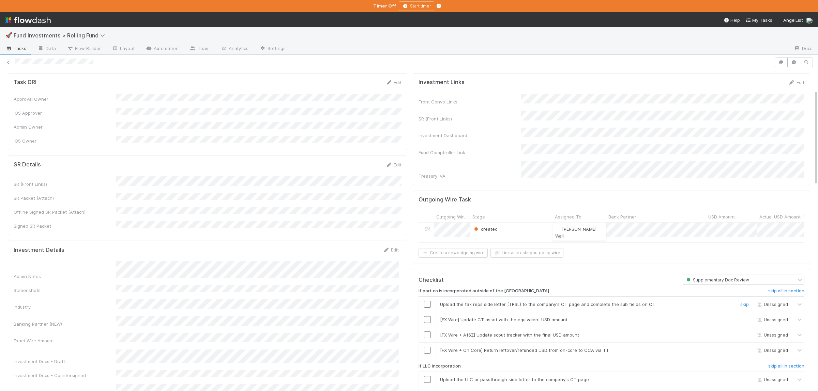
click at [429, 301] on input "checkbox" at bounding box center [427, 304] width 7 height 7
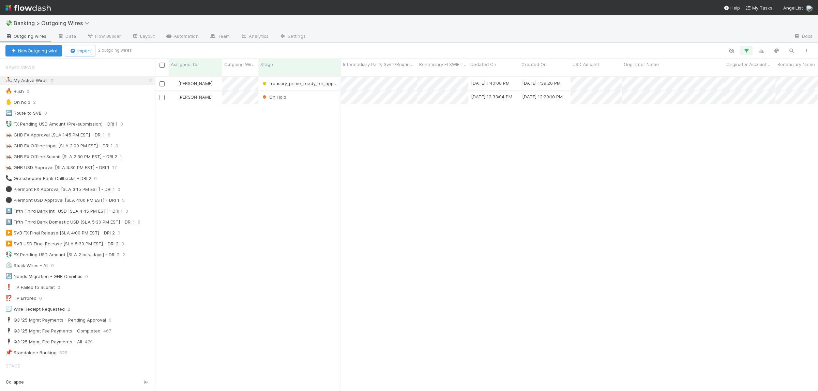
scroll to position [321, 663]
click at [324, 254] on div "[PERSON_NAME] treasury_prime_ready_for_approval [DATE] 1:40:06 PM [DATE] 1:39:2…" at bounding box center [486, 237] width 663 height 320
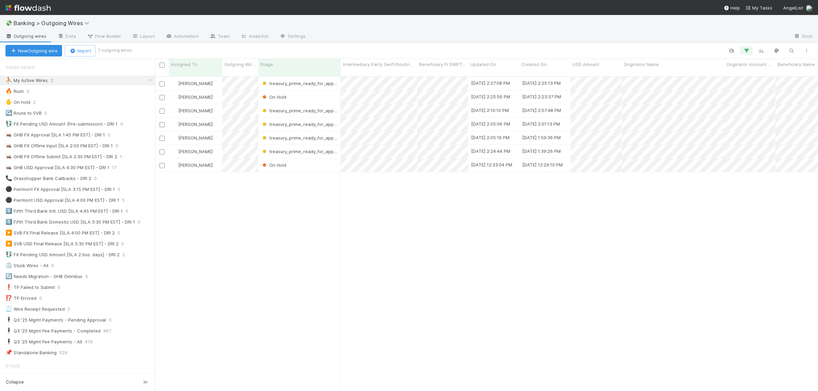
drag, startPoint x: 283, startPoint y: 244, endPoint x: 289, endPoint y: 247, distance: 6.7
click at [284, 245] on div "[PERSON_NAME] treasury_prime_ready_for_approval [DATE] 2:27:08 PM [DATE] 2:25:1…" at bounding box center [486, 237] width 663 height 320
click at [297, 226] on div "[PERSON_NAME] treasury_prime_ready_for_approval [DATE] 2:27:08 PM [DATE] 2:25:1…" at bounding box center [486, 237] width 663 height 320
click at [516, 276] on div "[PERSON_NAME] treasury_prime_ready_for_approval [DATE] 2:27:08 PM [DATE] 2:25:1…" at bounding box center [486, 237] width 663 height 320
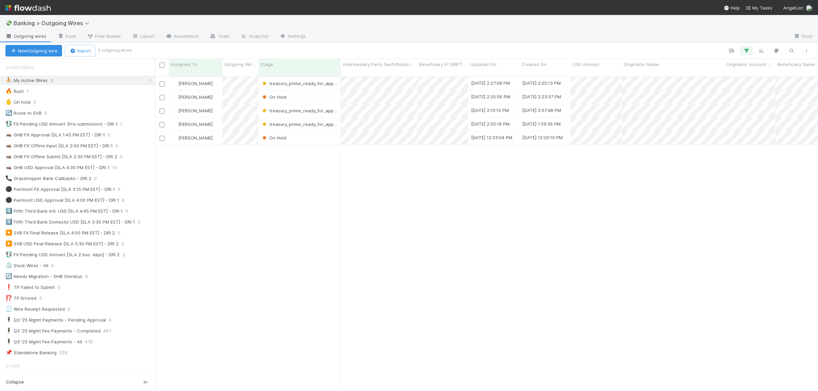
click at [499, 217] on div "[PERSON_NAME] treasury_prime_ready_for_approval [DATE] 2:27:08 PM [DATE] 2:25:1…" at bounding box center [486, 237] width 663 height 320
click at [492, 227] on div "[PERSON_NAME] treasury_prime_ready_for_approval [DATE] 2:27:08 PM [DATE] 2:25:1…" at bounding box center [486, 237] width 663 height 320
click at [286, 249] on div "[PERSON_NAME] treasury_prime_ready_for_approval [DATE] 2:27:08 PM [DATE] 2:25:1…" at bounding box center [486, 237] width 663 height 320
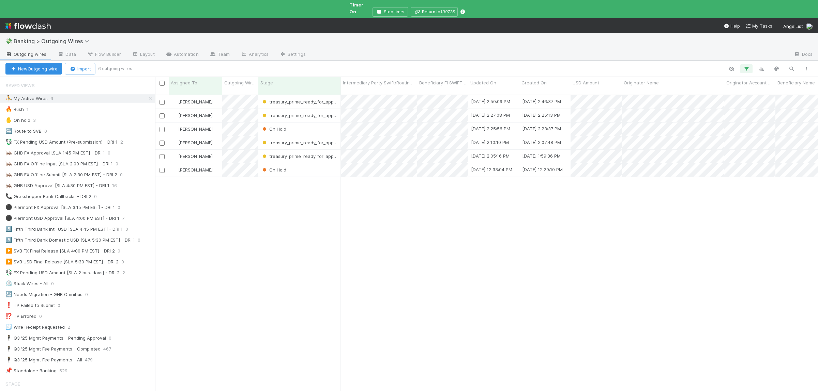
click at [295, 217] on div "Susan Tang treasury_prime_ready_for_approval 9/3/25, 2:50:09 PM 9/3/25, 2:46:37…" at bounding box center [486, 255] width 663 height 320
click at [287, 245] on div "Susan Tang treasury_prime_ready_for_approval 9/3/25, 2:50:09 PM 9/3/25, 2:46:37…" at bounding box center [486, 255] width 663 height 320
click at [295, 252] on div "Susan Tang treasury_prime_ready_for_approval 9/3/25, 2:56:13 PM 9/3/25, 2:55:52…" at bounding box center [486, 255] width 663 height 320
click at [276, 246] on div "Susan Tang treasury_prime_ready_for_approval 9/3/25, 2:56:13 PM 9/3/25, 2:55:52…" at bounding box center [486, 255] width 663 height 320
click at [388, 270] on div "Susan Tang treasury_prime_ready_for_approval 9/3/25, 3:00:03 PM 9/3/25, 2:55:52…" at bounding box center [486, 255] width 663 height 320
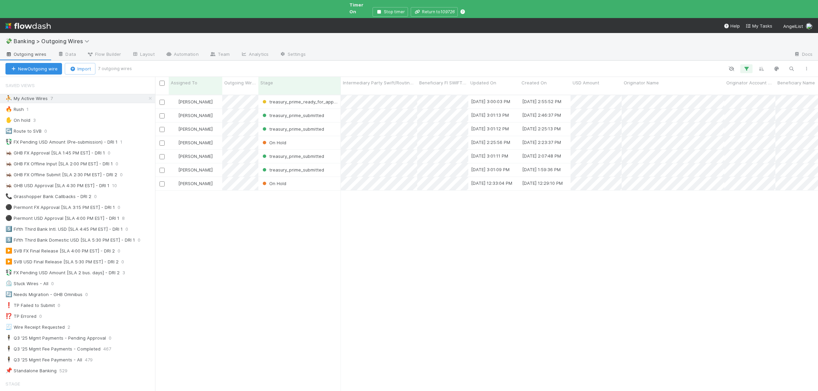
click at [276, 264] on div "Susan Tang treasury_prime_ready_for_approval 9/3/25, 3:00:03 PM 9/3/25, 2:55:52…" at bounding box center [486, 255] width 663 height 320
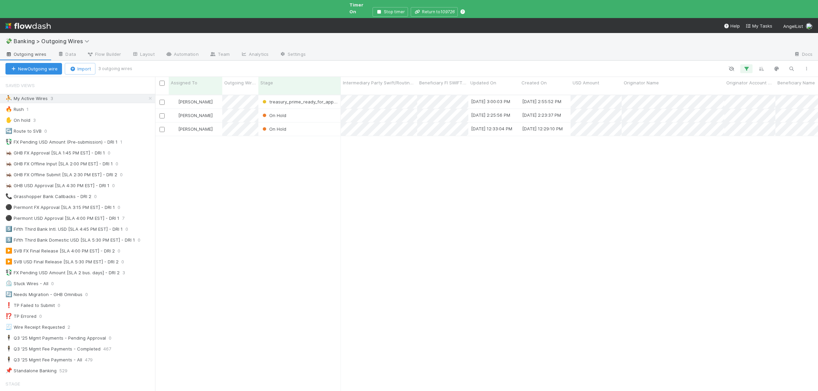
click at [457, 237] on div "Susan Tang treasury_prime_ready_for_approval 9/3/25, 3:00:03 PM 9/3/25, 2:55:52…" at bounding box center [486, 255] width 663 height 320
click at [90, 141] on div "💱 FX Pending USD Amount (Pre-submission) - DRI 1" at bounding box center [61, 142] width 112 height 9
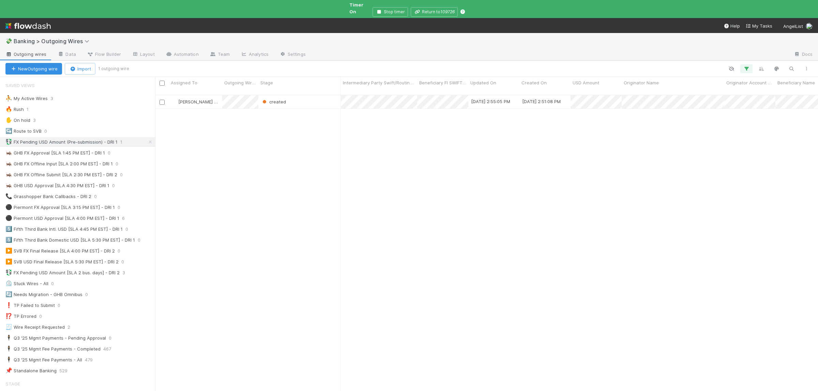
scroll to position [321, 663]
click at [237, 225] on div "Kennedy Wall created 9/3/25, 2:55:05 PM 9/3/25, 2:51:08 PM 0 0 1 0 0 0 0 0 0" at bounding box center [486, 255] width 663 height 320
click at [308, 95] on div "created" at bounding box center [299, 101] width 82 height 13
click at [91, 217] on div "⚫ Piermont USD Approval [SLA 4:00 PM EST] - DRI 1" at bounding box center [62, 218] width 114 height 9
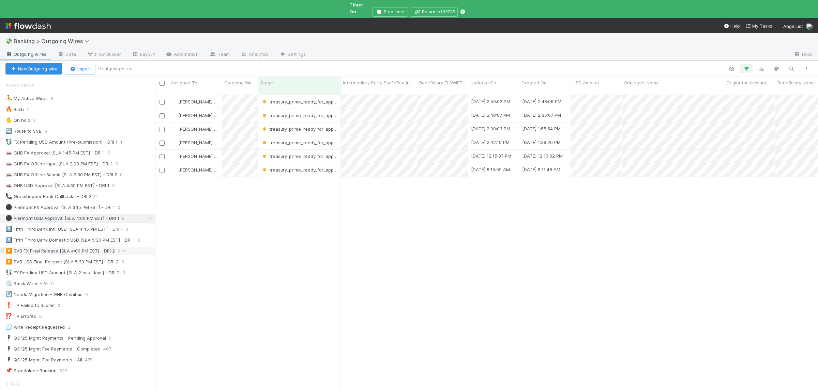
scroll to position [321, 663]
click at [71, 96] on div "⛹️ My Active Wires 3" at bounding box center [80, 98] width 150 height 9
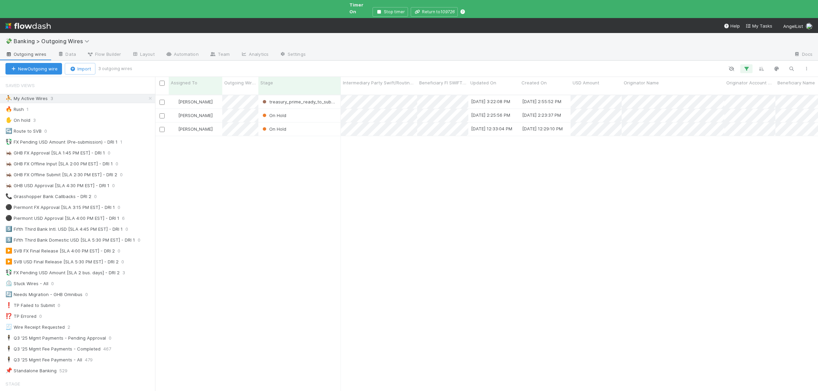
scroll to position [321, 663]
click at [311, 123] on div "On Hold" at bounding box center [299, 129] width 82 height 13
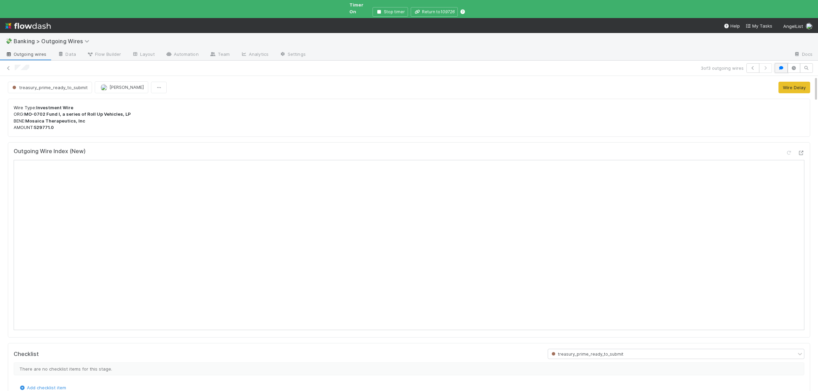
click at [782, 66] on icon "button" at bounding box center [781, 68] width 7 height 4
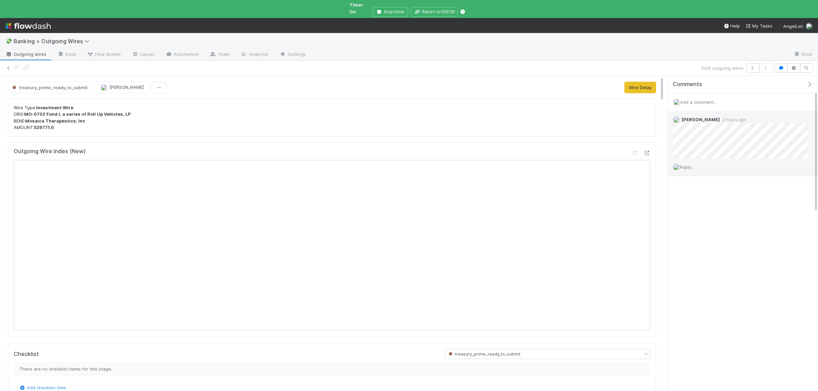
click at [684, 165] on span "Reply..." at bounding box center [686, 167] width 15 height 5
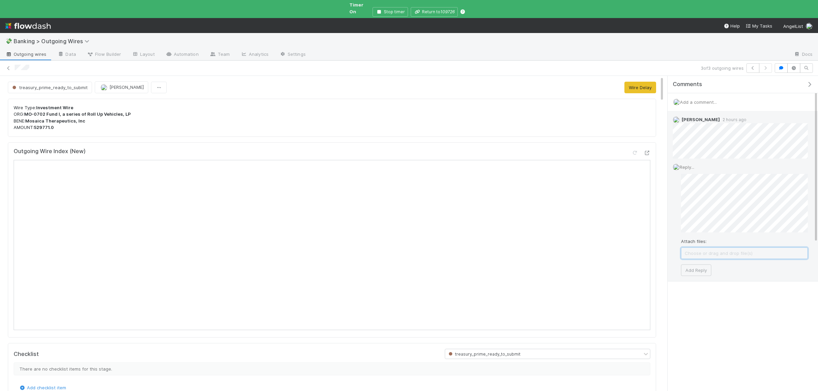
click at [705, 249] on span "Choose or drag and drop file(s)" at bounding box center [744, 253] width 126 height 11
click at [698, 272] on button "Add Reply" at bounding box center [696, 278] width 30 height 12
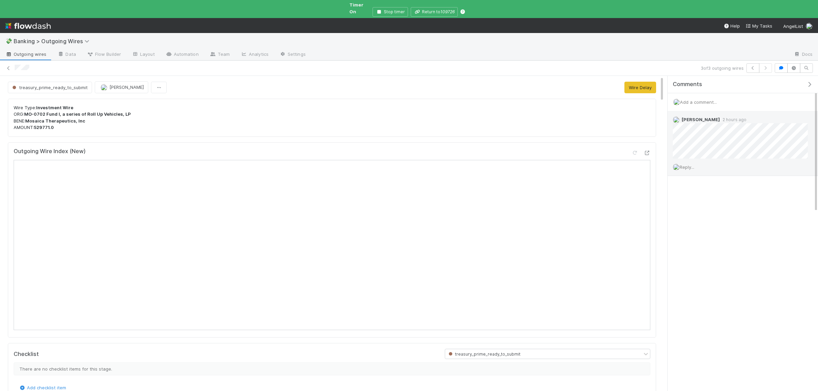
click at [24, 51] on span "Outgoing wires" at bounding box center [25, 54] width 41 height 7
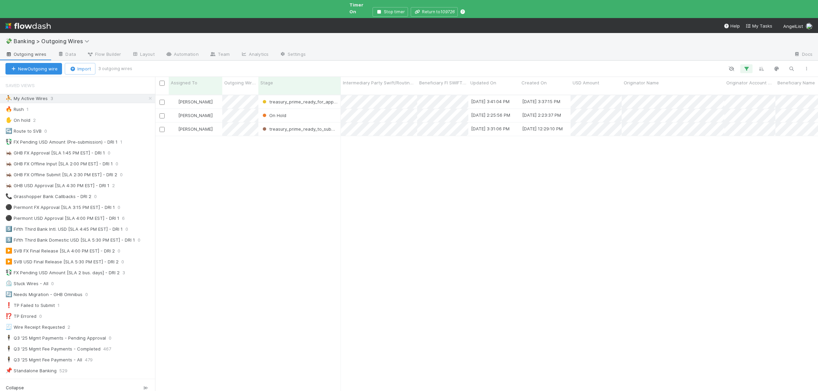
scroll to position [308, 663]
click at [341, 218] on div at bounding box center [341, 221] width 2 height 7
click at [67, 106] on div "🔥 Rush 1" at bounding box center [80, 109] width 150 height 9
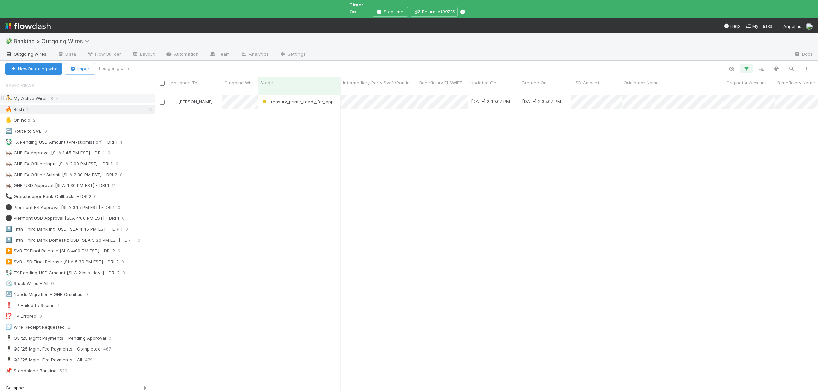
scroll to position [308, 663]
click at [73, 95] on div "⛹️ My Active Wires 3" at bounding box center [80, 98] width 150 height 9
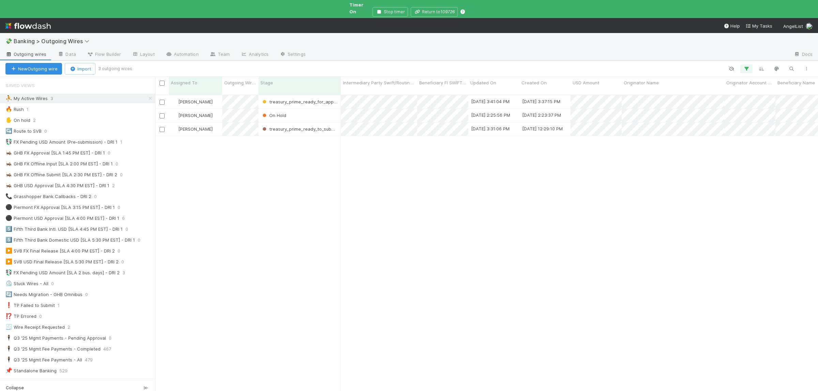
scroll to position [308, 663]
click at [236, 211] on div "Susan Tang treasury_prime_ready_to_submit 9/3/25, 3:45:19 PM 9/3/25, 3:37:15 PM…" at bounding box center [486, 249] width 663 height 308
click at [244, 201] on div "Susan Tang treasury_prime_ready_to_submit 9/3/25, 3:45:19 PM 9/3/25, 3:37:15 PM…" at bounding box center [486, 249] width 663 height 308
click at [308, 109] on div "On Hold" at bounding box center [299, 115] width 82 height 13
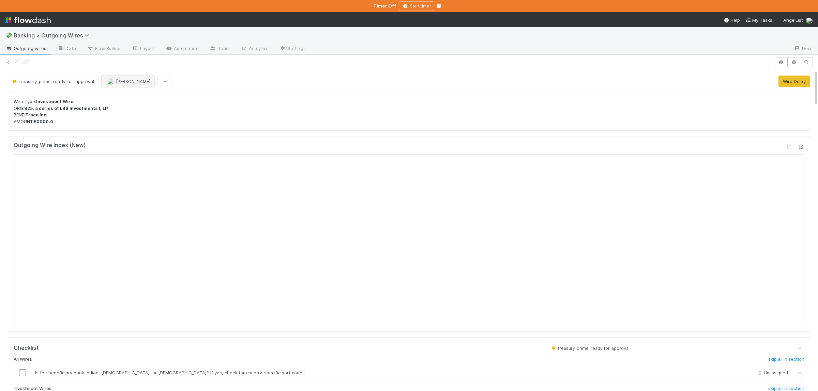
click at [123, 84] on span "[PERSON_NAME]" at bounding box center [133, 81] width 34 height 5
click at [125, 83] on span "[PERSON_NAME]" at bounding box center [133, 81] width 34 height 5
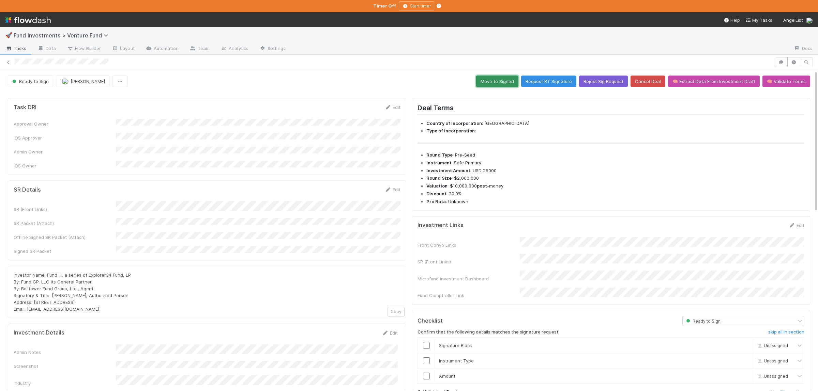
click at [501, 83] on button "Move to Signed" at bounding box center [497, 82] width 42 height 12
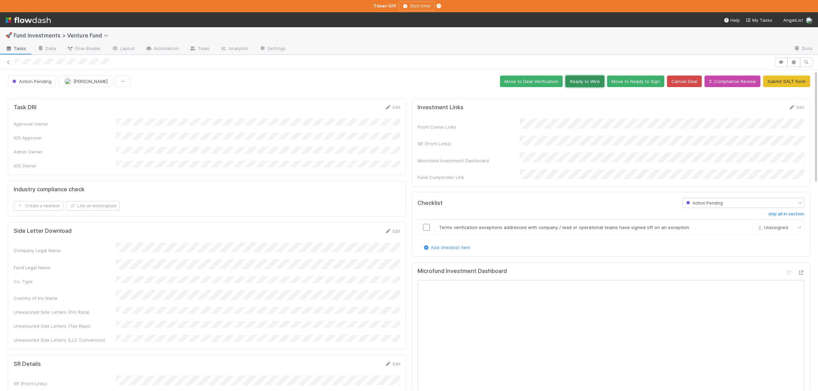
click at [593, 85] on button "Ready to Wire" at bounding box center [584, 82] width 39 height 12
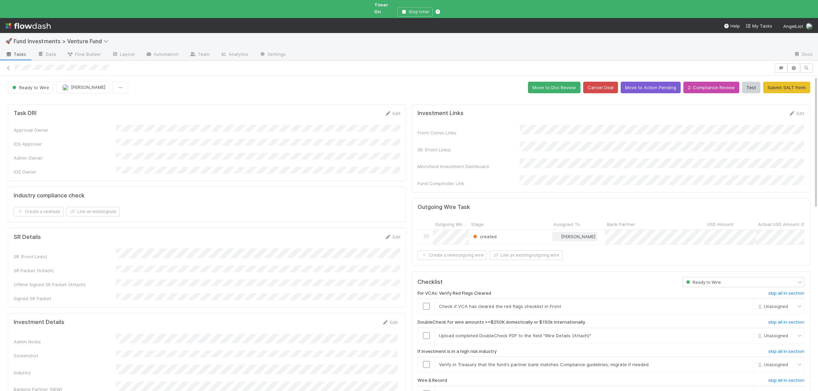
click at [576, 234] on span "[PERSON_NAME]" at bounding box center [578, 236] width 34 height 5
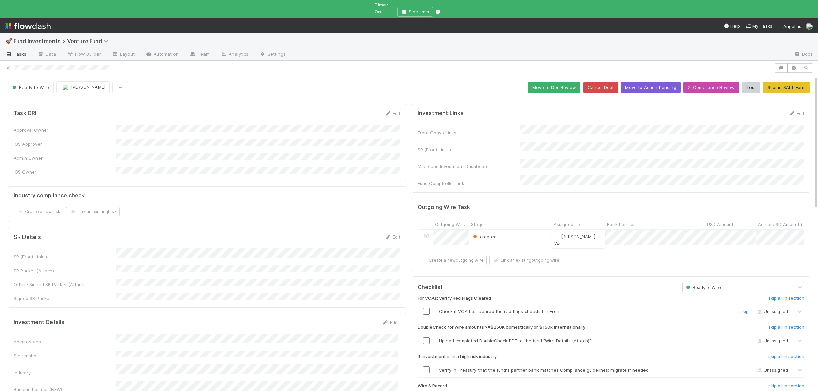
click at [424, 308] on input "checkbox" at bounding box center [426, 311] width 7 height 7
click at [428, 338] on input "checkbox" at bounding box center [426, 341] width 7 height 7
checkbox input "true"
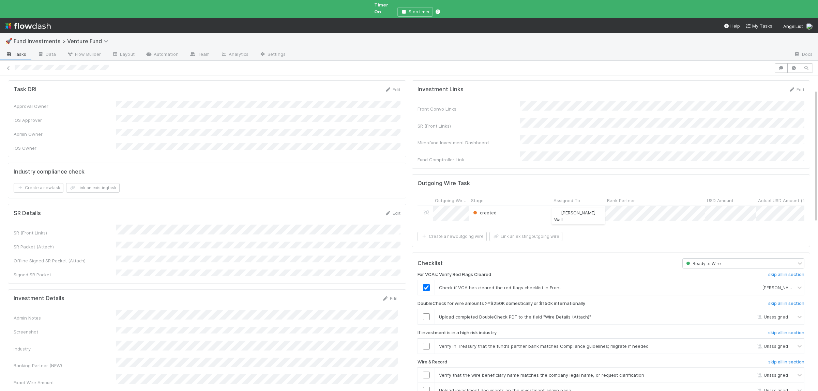
scroll to position [33, 0]
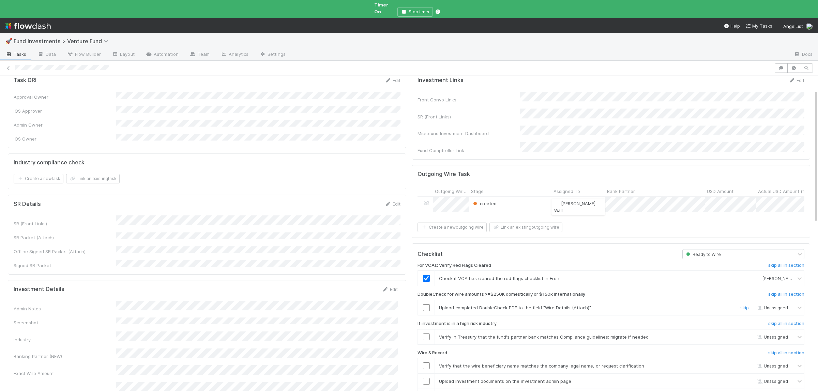
drag, startPoint x: 428, startPoint y: 291, endPoint x: 438, endPoint y: 294, distance: 10.8
click at [427, 305] on input "checkbox" at bounding box center [426, 308] width 7 height 7
click at [743, 335] on link "skip" at bounding box center [744, 337] width 9 height 5
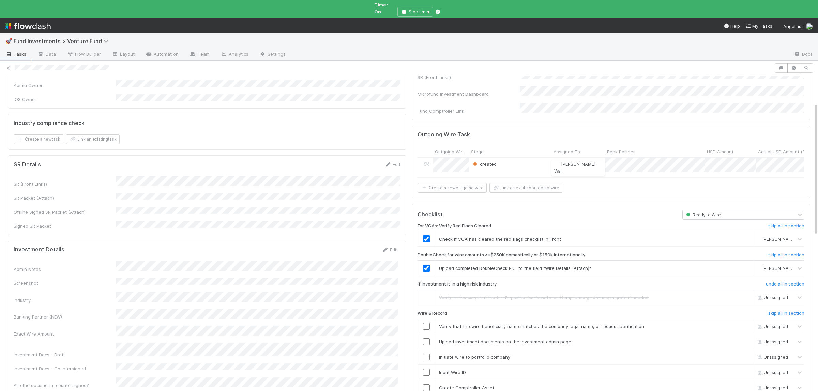
scroll to position [99, 0]
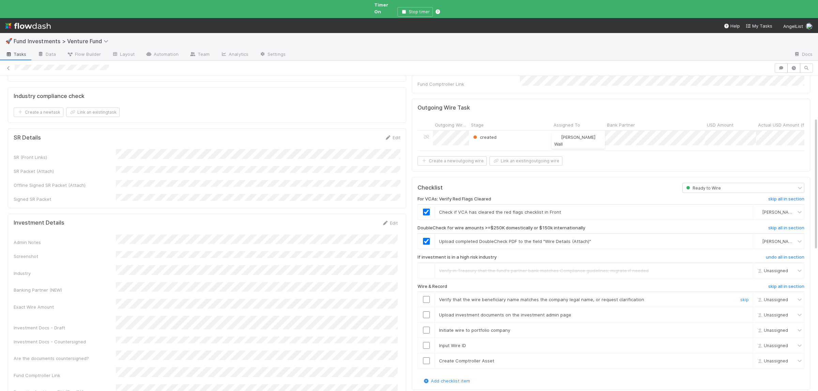
click at [426, 296] on input "checkbox" at bounding box center [426, 299] width 7 height 7
click at [428, 312] on input "checkbox" at bounding box center [426, 315] width 7 height 7
click at [427, 327] on input "checkbox" at bounding box center [426, 330] width 7 height 7
click at [427, 342] on input "checkbox" at bounding box center [426, 345] width 7 height 7
click at [427, 358] on input "checkbox" at bounding box center [426, 361] width 7 height 7
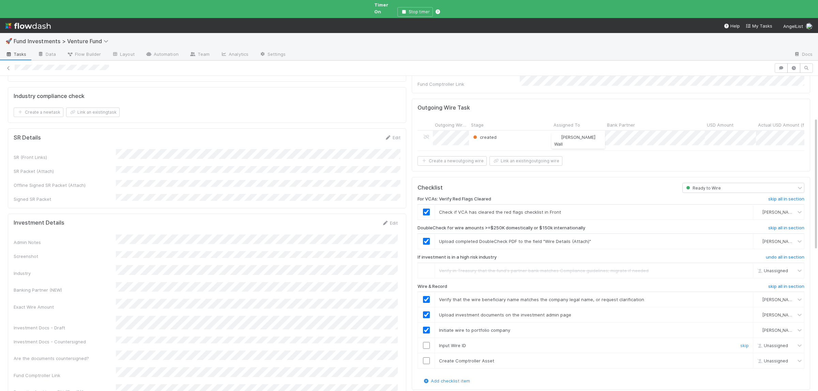
click at [426, 342] on input "checkbox" at bounding box center [426, 345] width 7 height 7
click at [426, 358] on input "checkbox" at bounding box center [426, 361] width 7 height 7
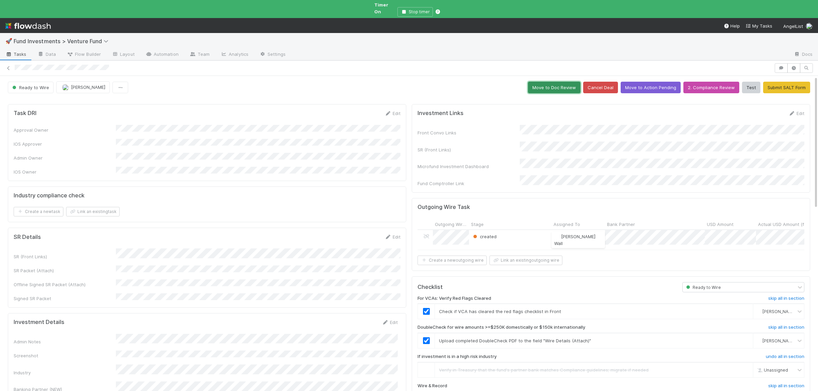
click at [562, 82] on button "Move to Doc Review" at bounding box center [554, 88] width 52 height 12
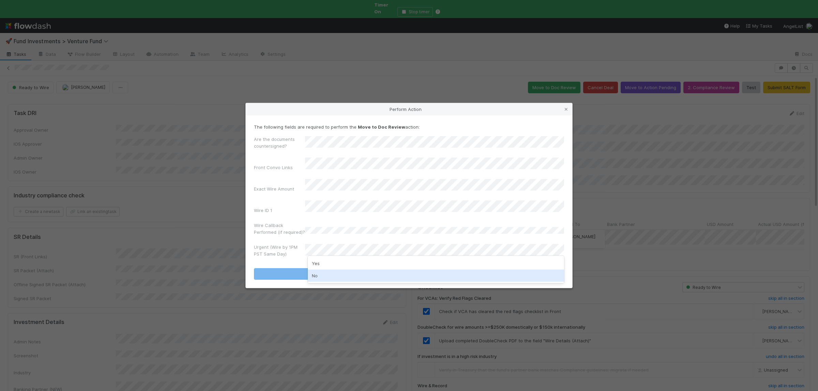
click at [334, 279] on div "No" at bounding box center [436, 276] width 256 height 12
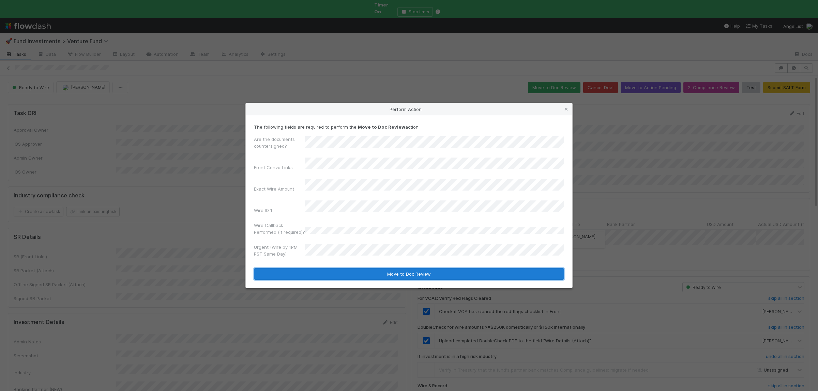
click at [338, 270] on button "Move to Doc Review" at bounding box center [409, 274] width 310 height 12
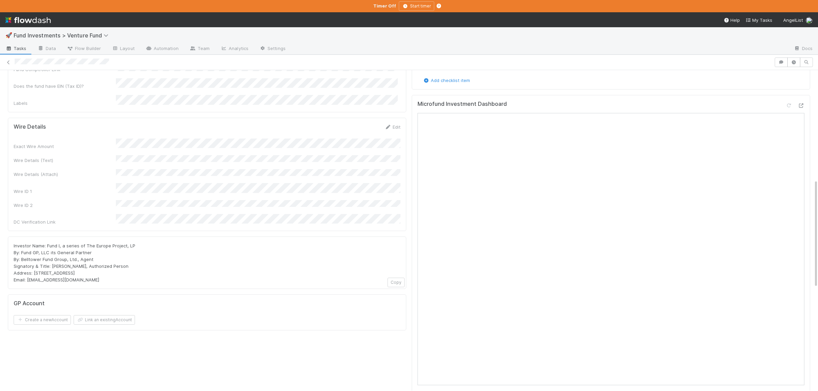
scroll to position [324, 0]
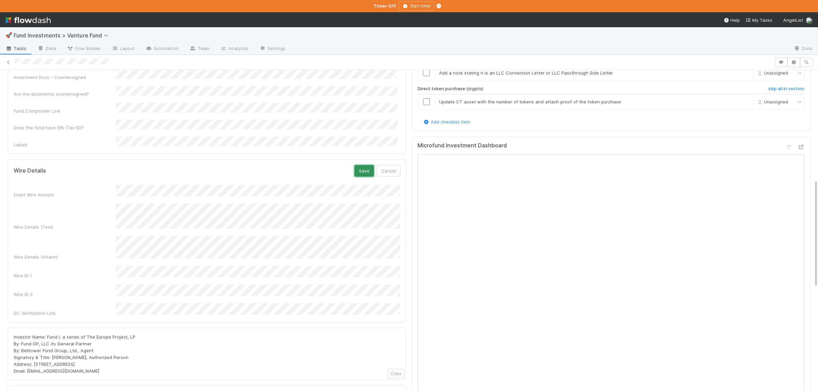
click at [361, 165] on button "Save" at bounding box center [363, 171] width 19 height 12
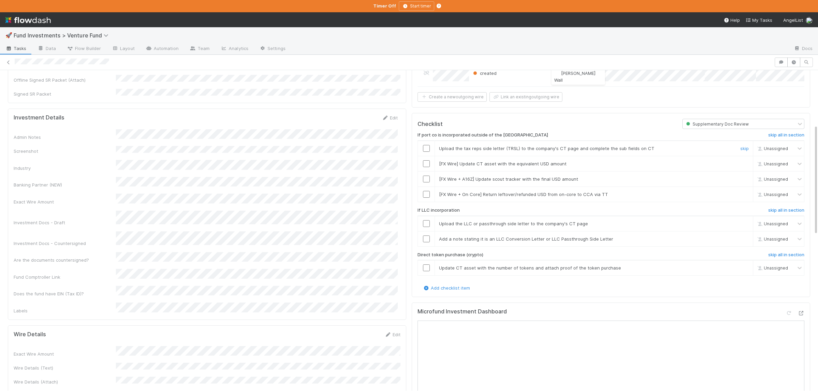
click at [426, 145] on input "checkbox" at bounding box center [426, 148] width 7 height 7
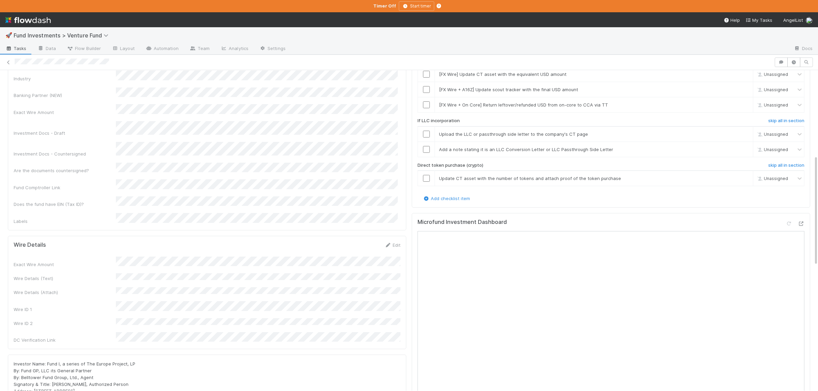
scroll to position [224, 0]
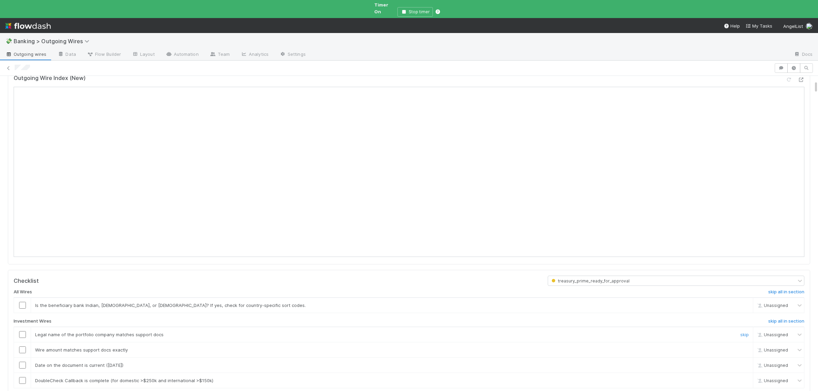
scroll to position [99, 0]
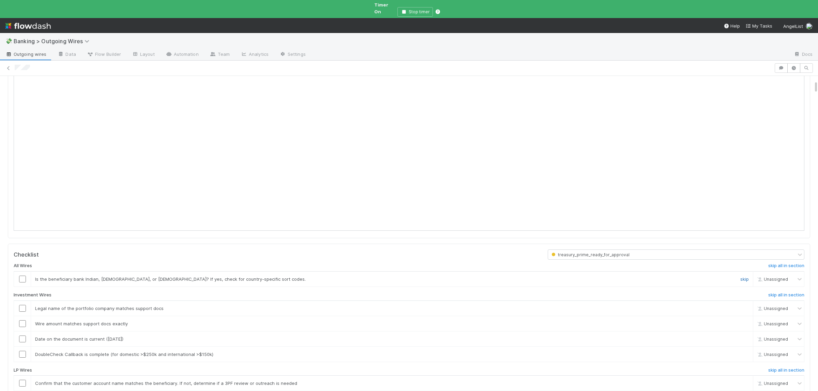
click at [748, 277] on link "skip" at bounding box center [744, 279] width 9 height 5
click at [787, 368] on h6 "skip all in section" at bounding box center [786, 370] width 36 height 5
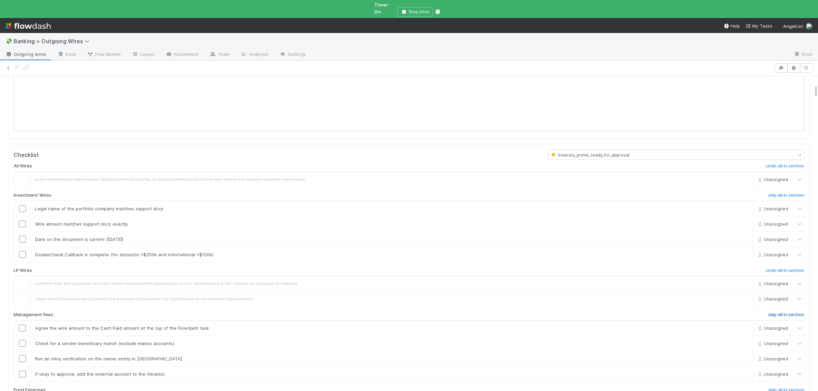
click at [779, 312] on h6 "skip all in section" at bounding box center [786, 314] width 36 height 5
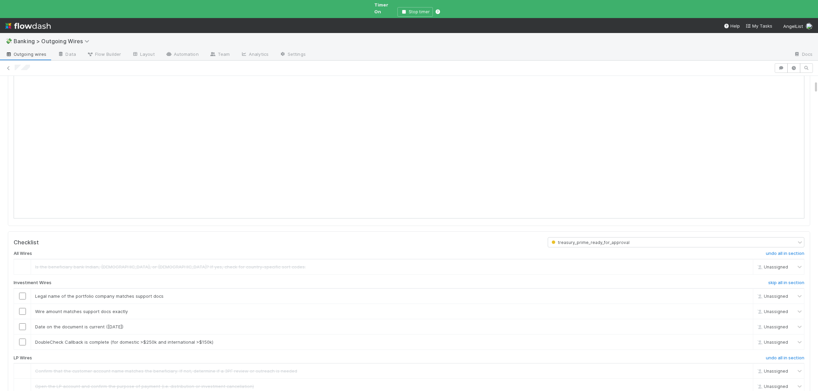
scroll to position [99, 0]
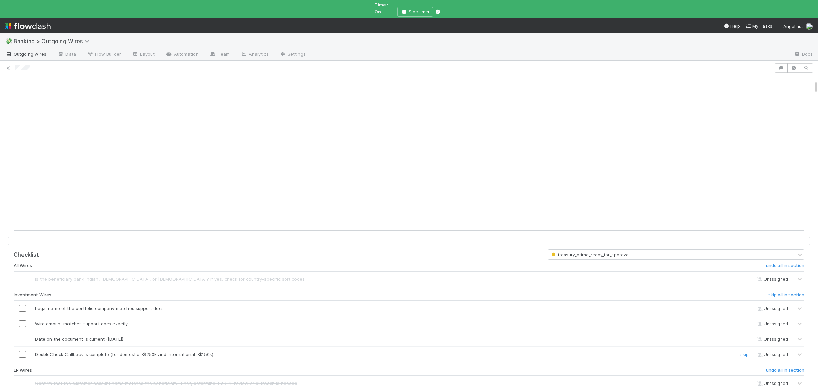
click at [749, 351] on div "skip" at bounding box center [743, 354] width 20 height 7
click at [742, 352] on link "skip" at bounding box center [744, 354] width 9 height 5
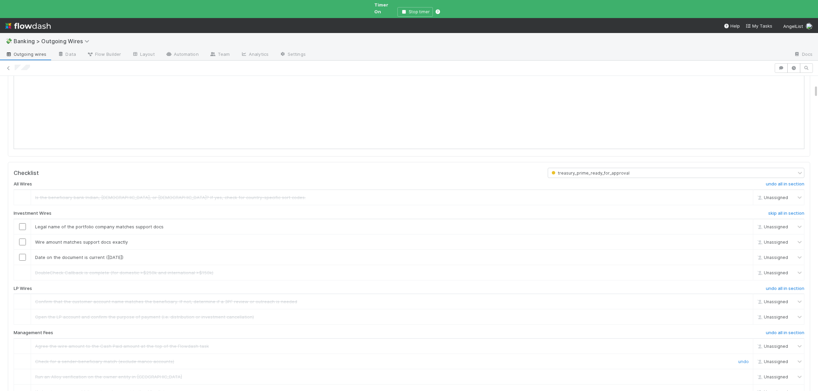
scroll to position [199, 0]
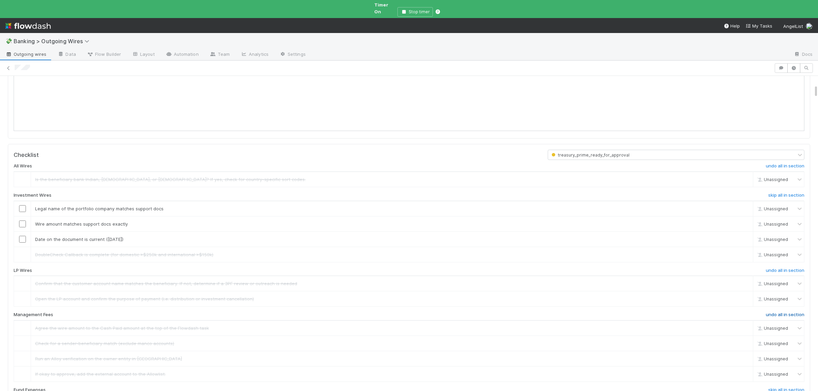
click at [780, 312] on h6 "undo all in section" at bounding box center [785, 314] width 39 height 5
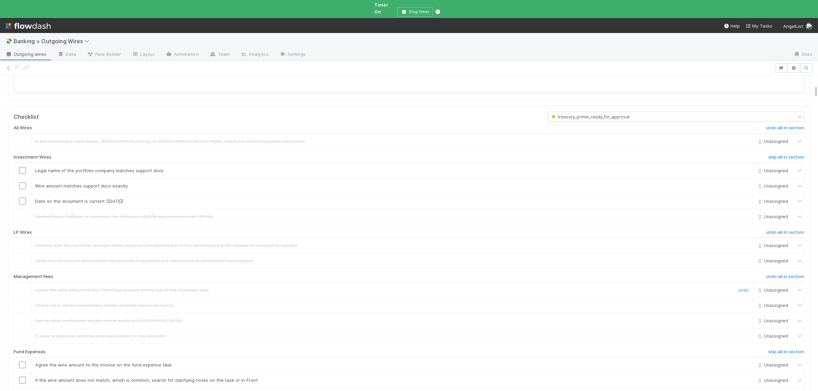
scroll to position [299, 0]
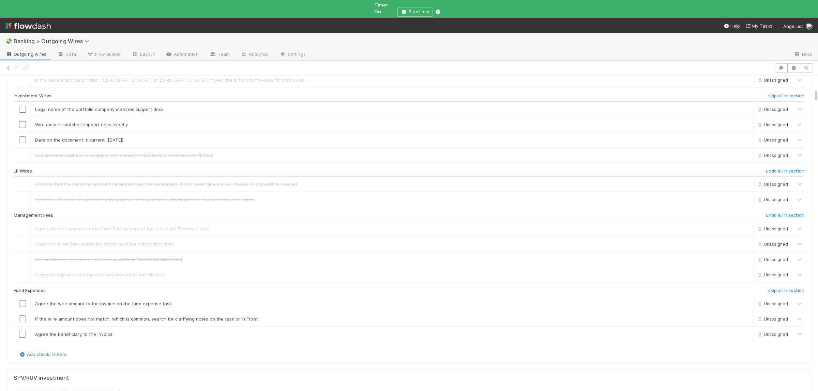
drag, startPoint x: 770, startPoint y: 286, endPoint x: 756, endPoint y: 291, distance: 14.4
click at [770, 288] on h6 "skip all in section" at bounding box center [786, 290] width 36 height 5
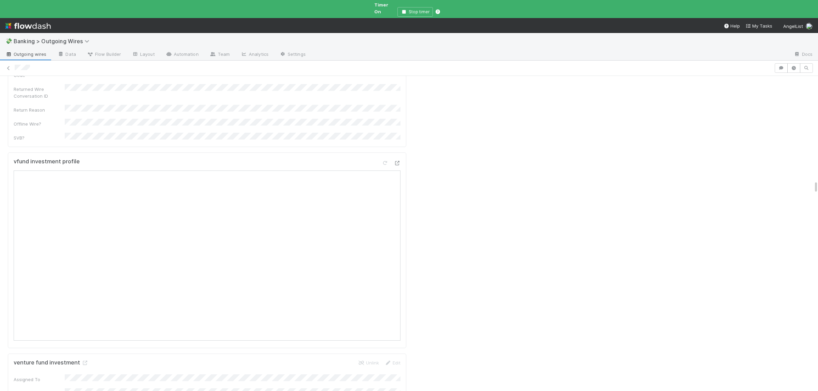
scroll to position [2491, 0]
click at [86, 327] on icon at bounding box center [84, 329] width 7 height 4
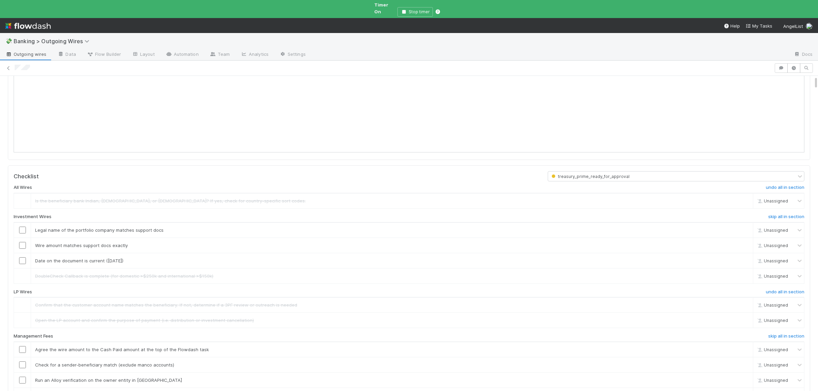
scroll to position [0, 0]
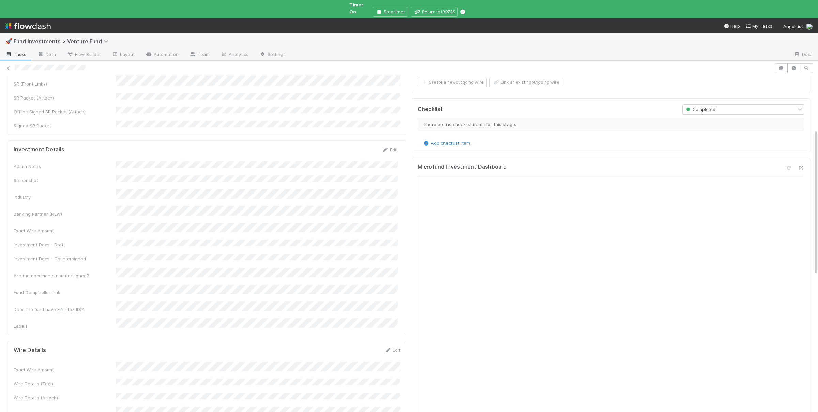
scroll to position [199, 0]
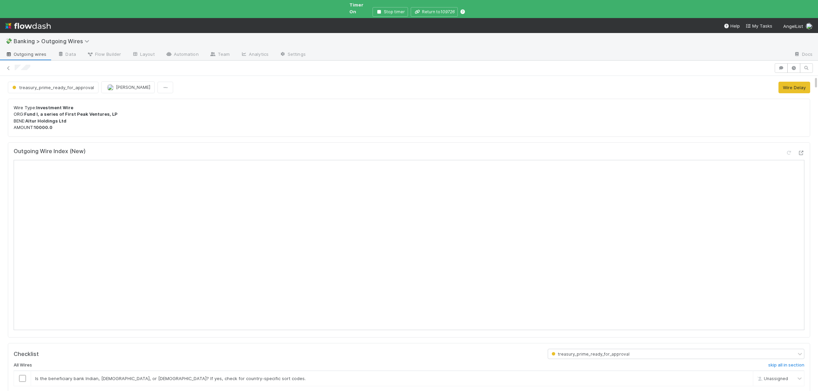
scroll to position [99, 0]
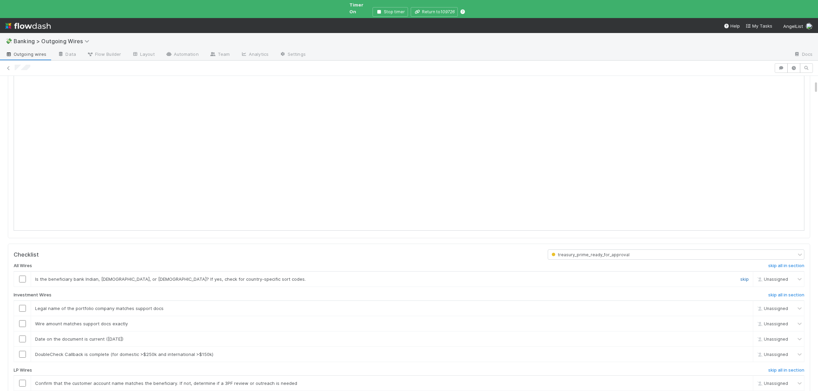
click at [746, 277] on link "skip" at bounding box center [744, 279] width 9 height 5
click at [787, 368] on h6 "skip all in section" at bounding box center [786, 370] width 36 height 5
click at [744, 352] on link "skip" at bounding box center [744, 354] width 9 height 5
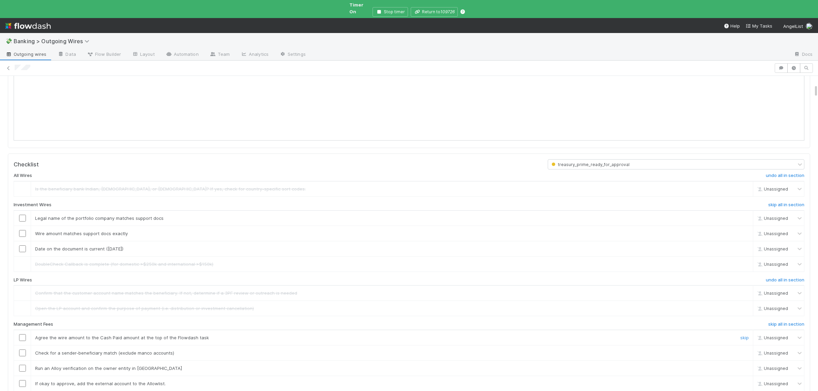
scroll to position [199, 0]
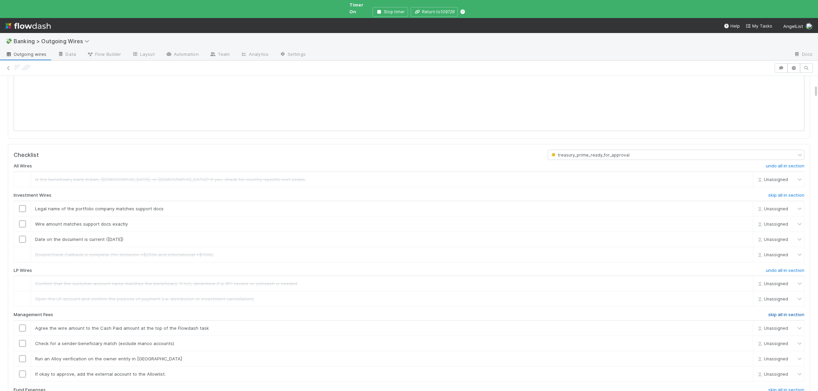
click at [790, 312] on h6 "skip all in section" at bounding box center [786, 314] width 36 height 5
click at [781, 388] on h6 "skip all in section" at bounding box center [786, 390] width 36 height 5
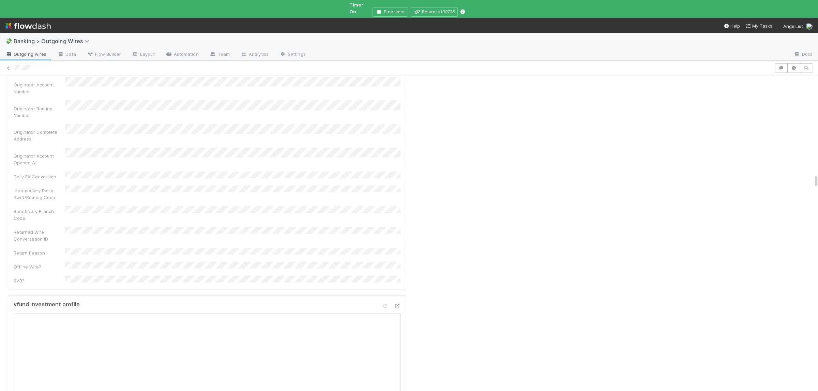
scroll to position [2458, 0]
click at [83, 371] on icon at bounding box center [84, 373] width 7 height 4
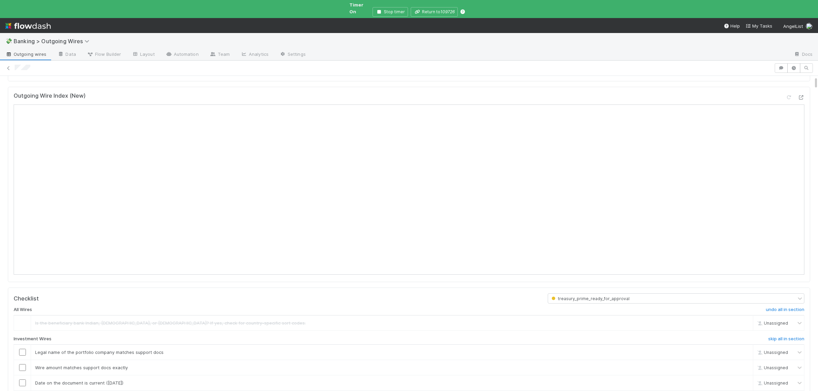
scroll to position [99, 0]
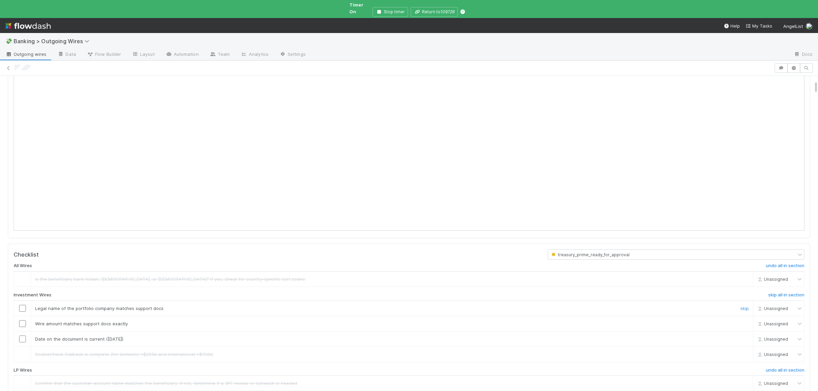
click at [21, 305] on input "checkbox" at bounding box center [22, 308] width 7 height 7
click at [24, 321] on input "checkbox" at bounding box center [22, 324] width 7 height 7
click at [22, 336] on input "checkbox" at bounding box center [22, 339] width 7 height 7
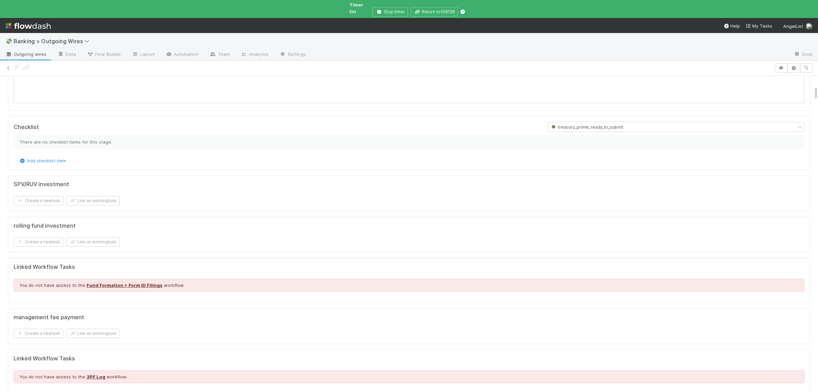
scroll to position [232, 0]
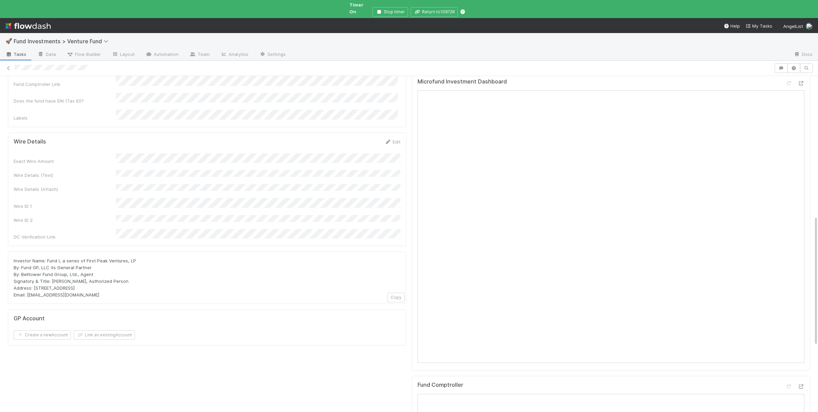
scroll to position [365, 0]
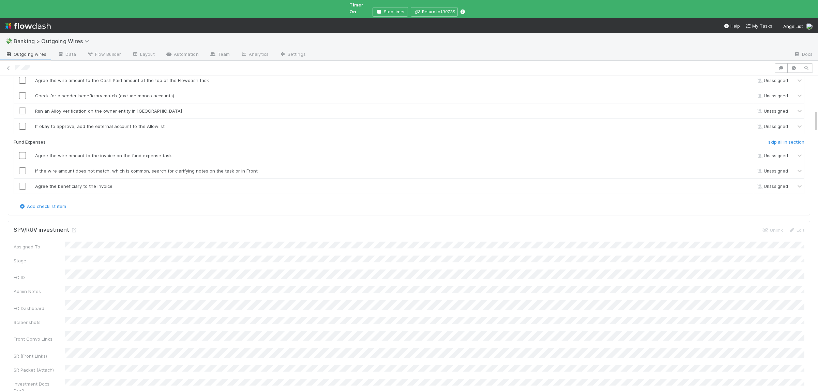
scroll to position [664, 0]
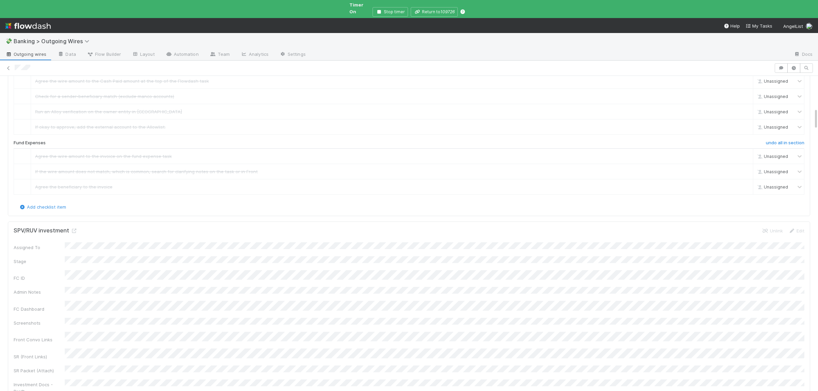
scroll to position [465, 0]
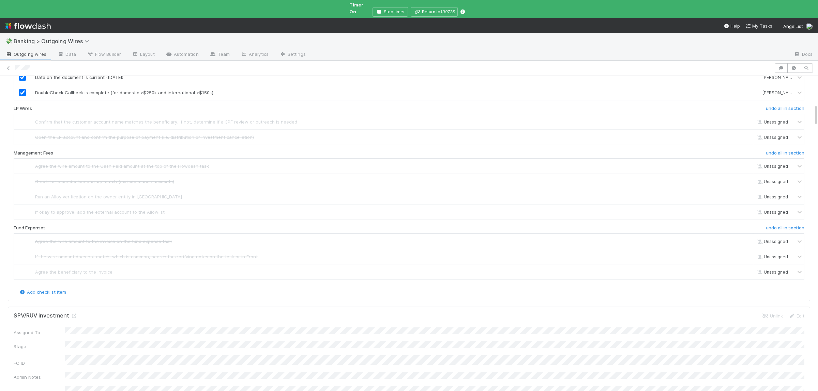
scroll to position [465, 0]
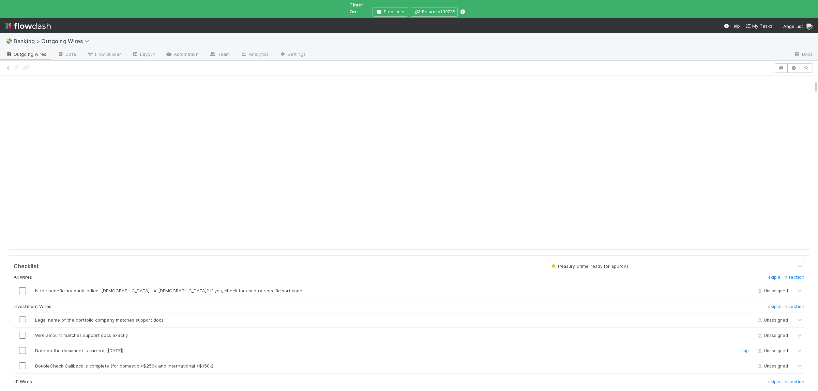
scroll to position [99, 0]
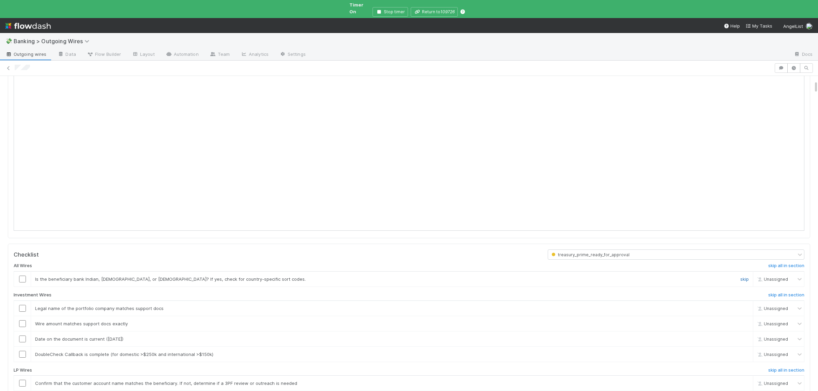
click at [746, 277] on link "skip" at bounding box center [744, 279] width 9 height 5
click at [746, 352] on link "skip" at bounding box center [744, 354] width 9 height 5
click at [782, 368] on h6 "skip all in section" at bounding box center [786, 370] width 36 height 5
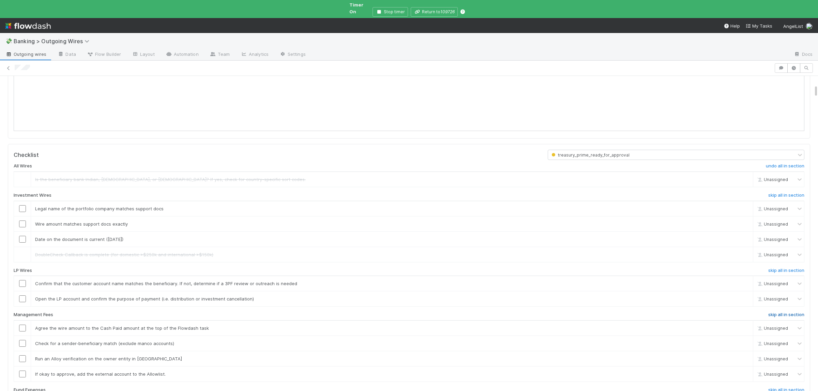
click at [775, 312] on h6 "skip all in section" at bounding box center [786, 314] width 36 height 5
click at [778, 388] on h6 "skip all in section" at bounding box center [786, 390] width 36 height 5
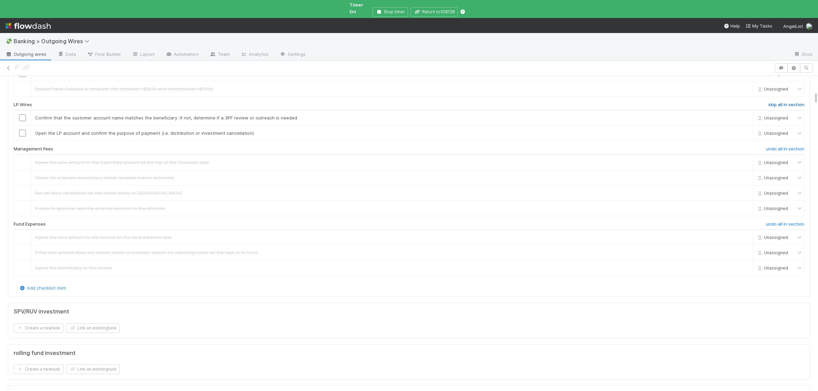
click at [794, 102] on h6 "skip all in section" at bounding box center [786, 104] width 36 height 5
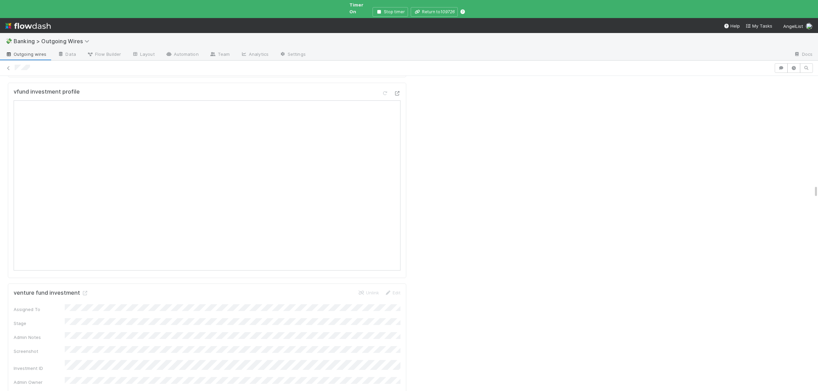
scroll to position [2525, 0]
click at [81, 297] on icon at bounding box center [84, 299] width 7 height 4
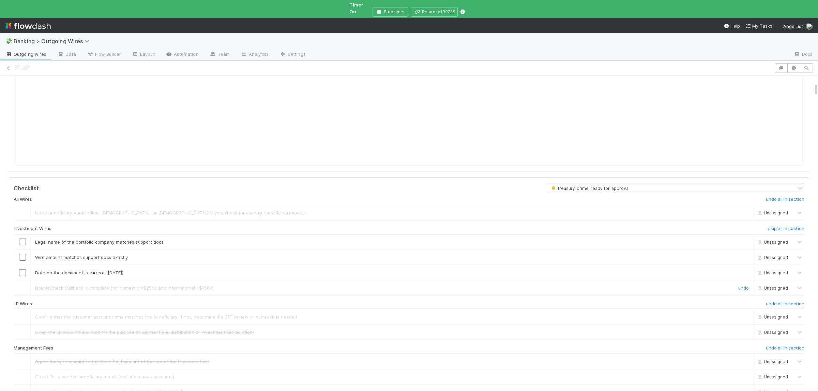
scroll to position [0, 0]
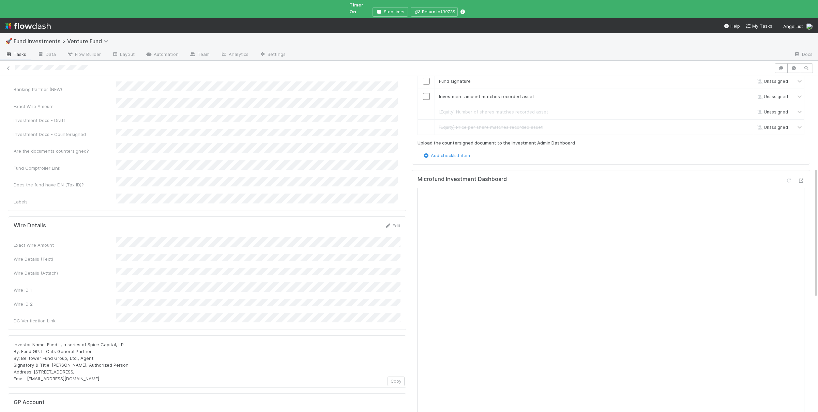
scroll to position [266, 0]
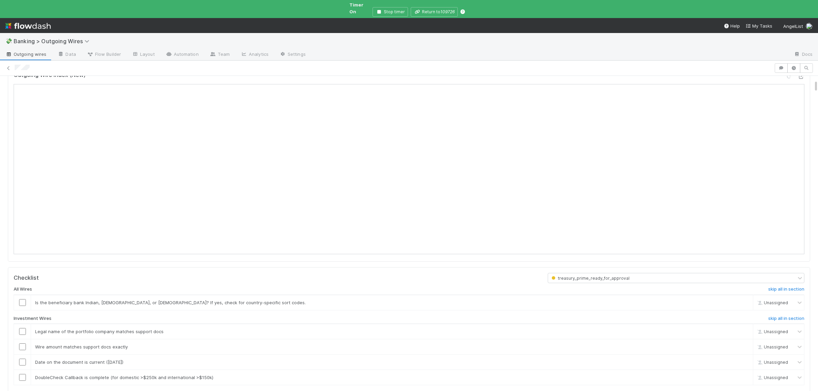
scroll to position [133, 0]
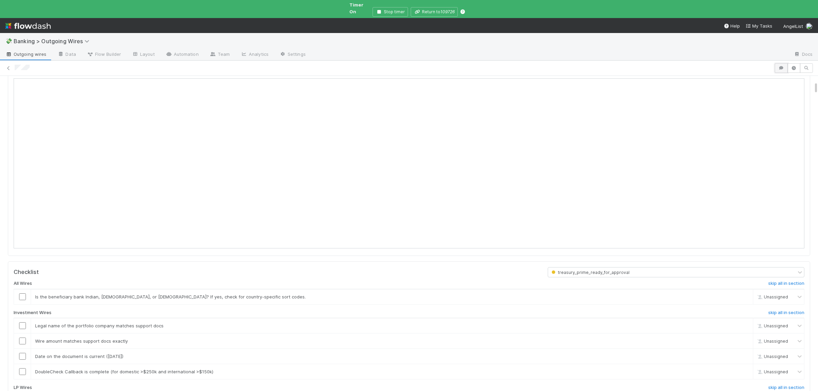
click at [775, 63] on button "button" at bounding box center [780, 68] width 13 height 10
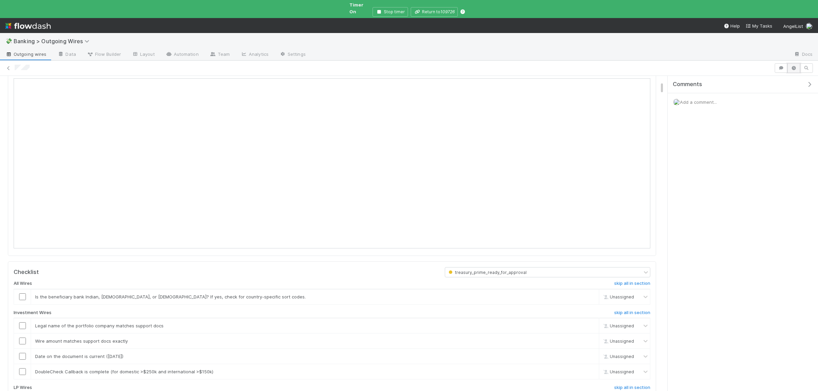
click at [789, 63] on button "button" at bounding box center [793, 68] width 13 height 10
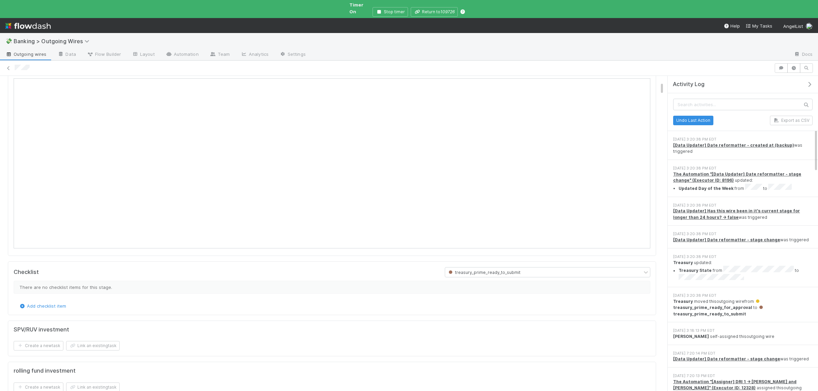
scroll to position [66, 0]
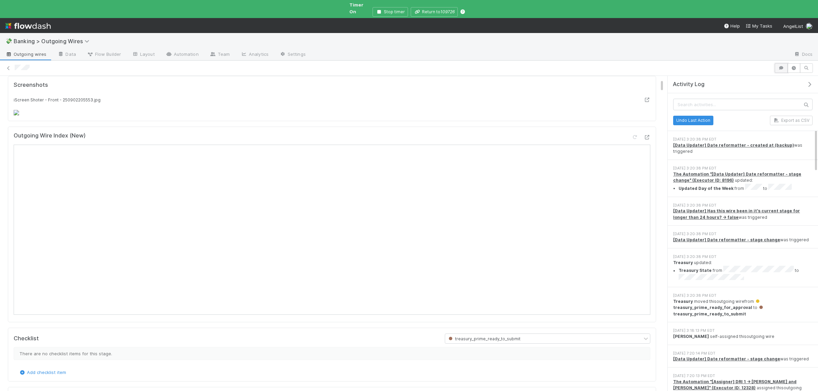
click at [787, 66] on button "button" at bounding box center [780, 68] width 13 height 10
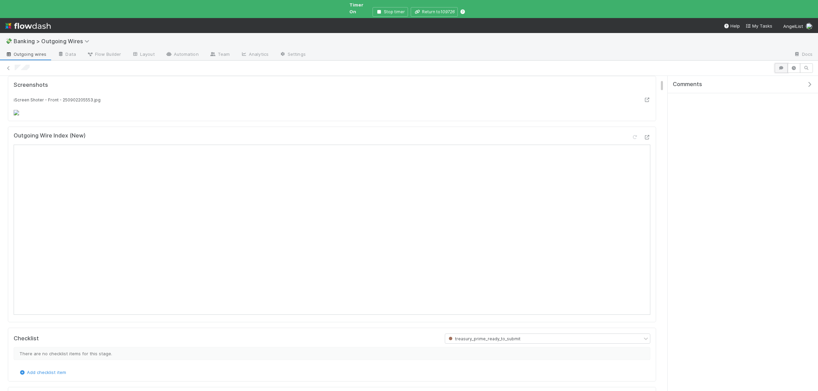
click at [785, 65] on button "button" at bounding box center [780, 68] width 13 height 10
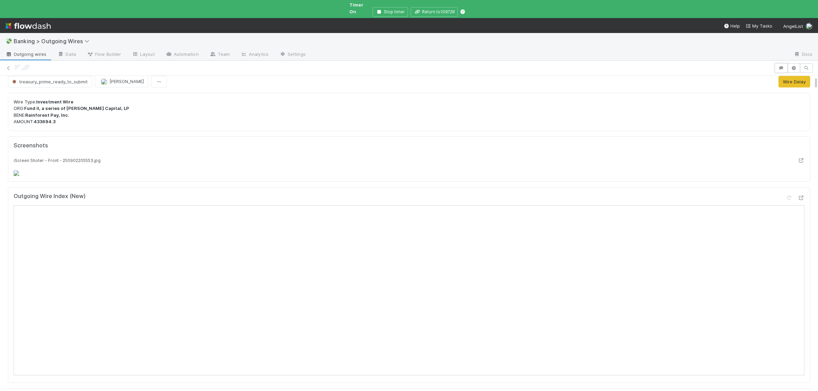
scroll to position [0, 0]
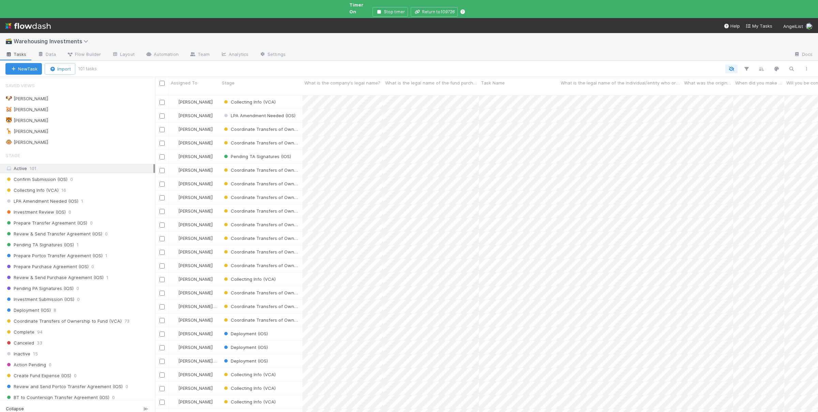
scroll to position [329, 663]
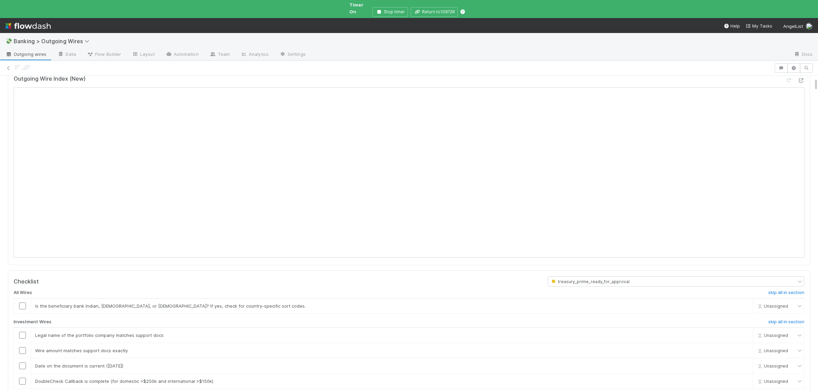
scroll to position [99, 0]
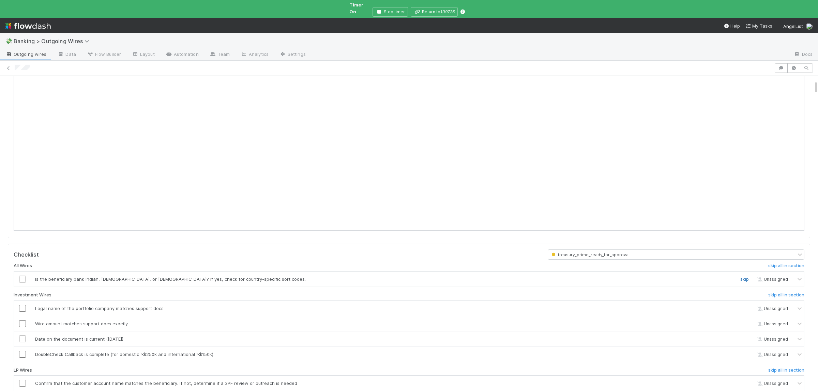
click at [746, 277] on link "skip" at bounding box center [744, 279] width 9 height 5
click at [747, 352] on link "skip" at bounding box center [744, 354] width 9 height 5
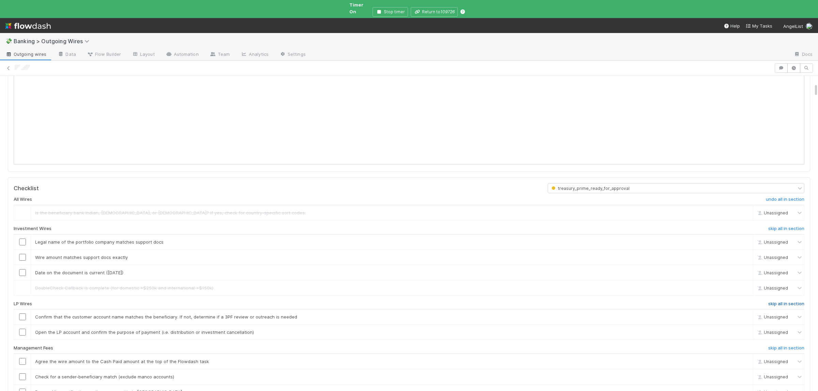
click at [781, 302] on h6 "skip all in section" at bounding box center [786, 304] width 36 height 5
click at [781, 346] on h6 "skip all in section" at bounding box center [786, 348] width 36 height 5
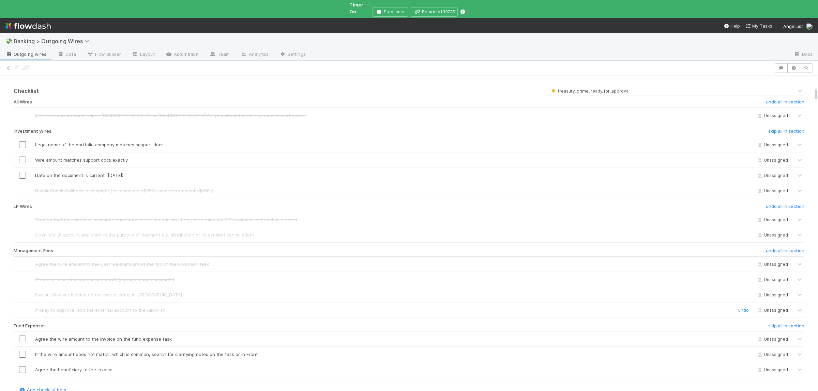
scroll to position [266, 0]
click at [785, 322] on h6 "skip all in section" at bounding box center [786, 323] width 36 height 5
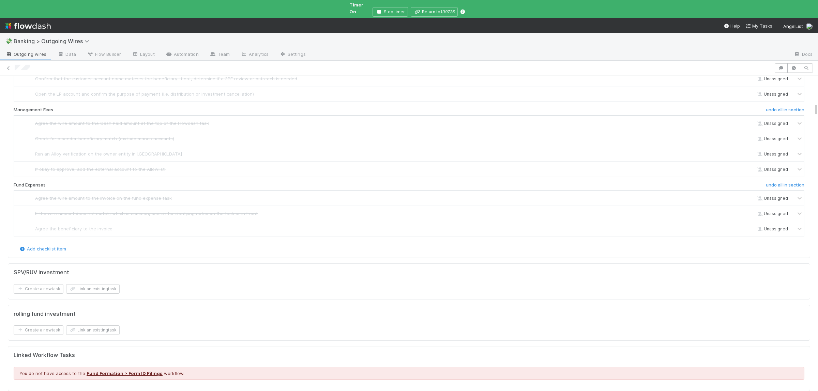
scroll to position [0, 0]
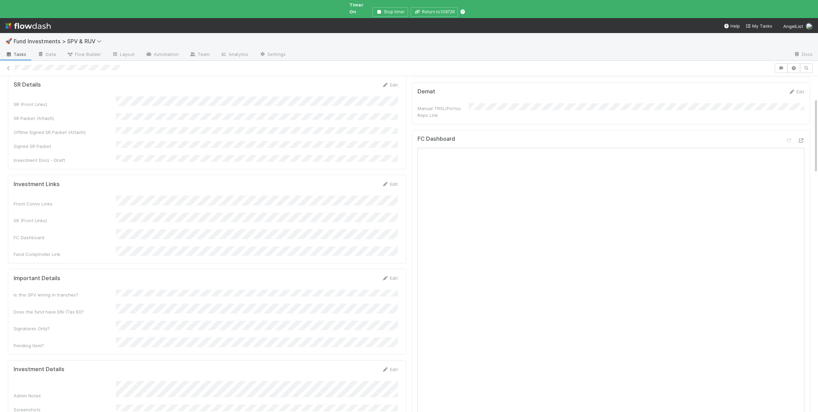
scroll to position [99, 0]
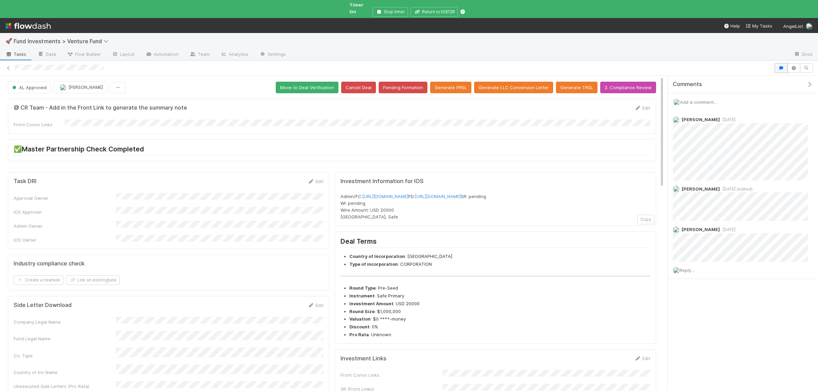
click at [783, 66] on icon "button" at bounding box center [781, 68] width 7 height 4
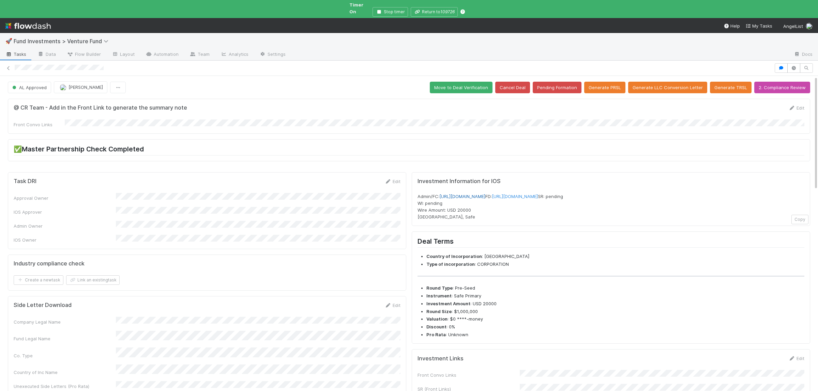
click at [468, 194] on link "https://venture.angellist.com/v/admin/funds/investment/29429" at bounding box center [462, 196] width 46 height 5
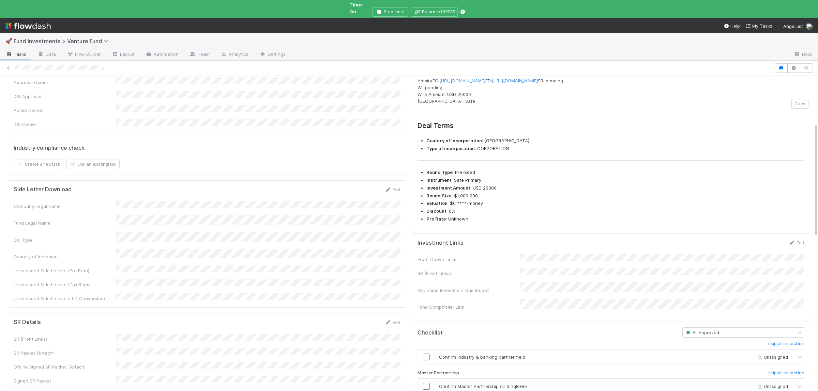
scroll to position [166, 0]
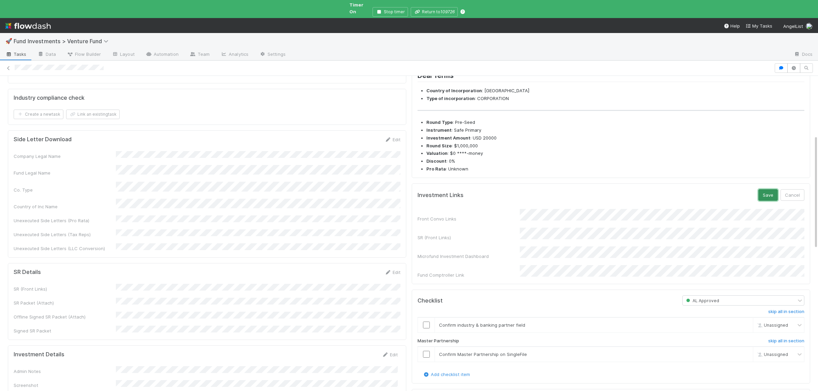
click at [767, 201] on button "Save" at bounding box center [767, 195] width 19 height 12
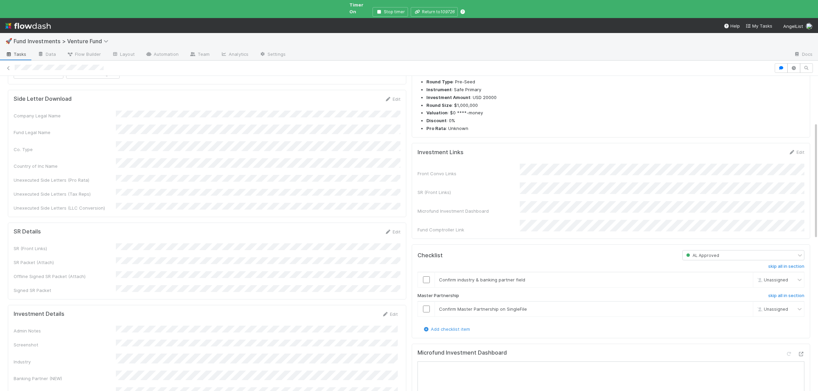
scroll to position [127, 0]
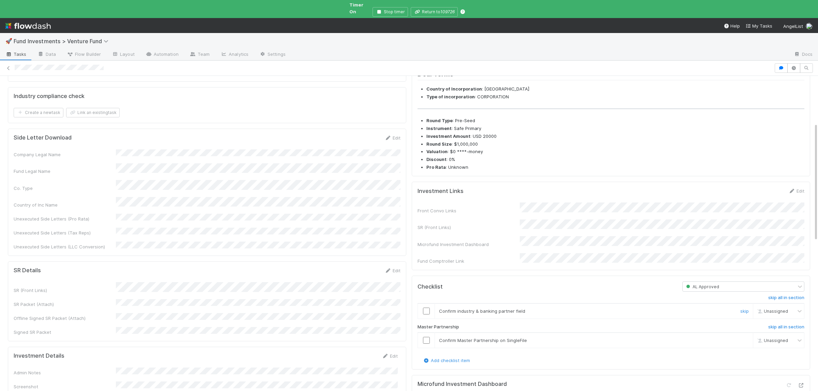
click at [426, 314] on input "checkbox" at bounding box center [426, 311] width 7 height 7
click at [426, 344] on input "checkbox" at bounding box center [426, 340] width 7 height 7
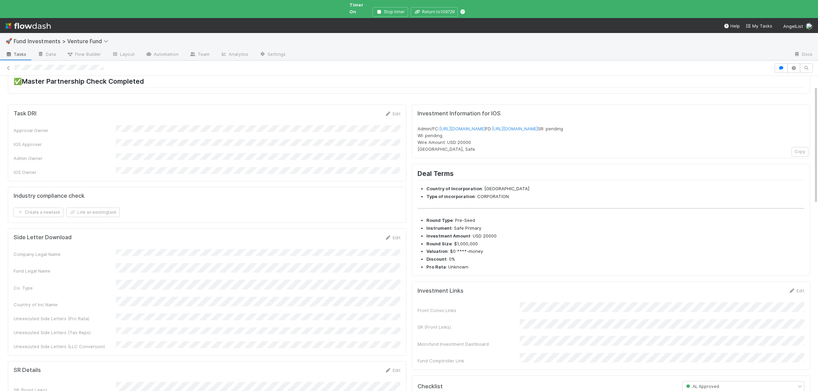
scroll to position [0, 0]
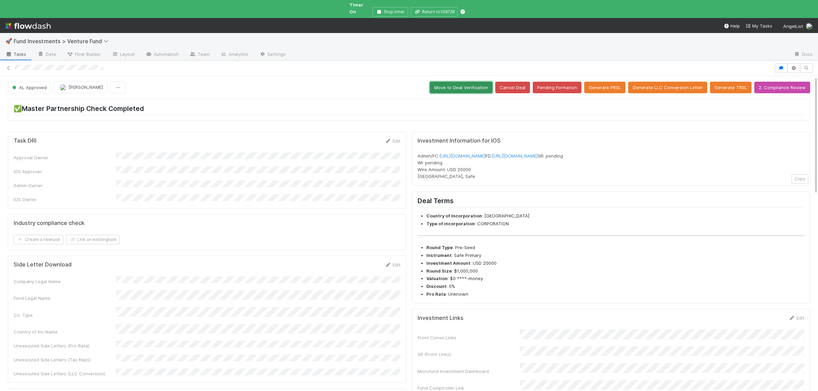
click at [461, 82] on button "Move to Deal Verification" at bounding box center [461, 88] width 63 height 12
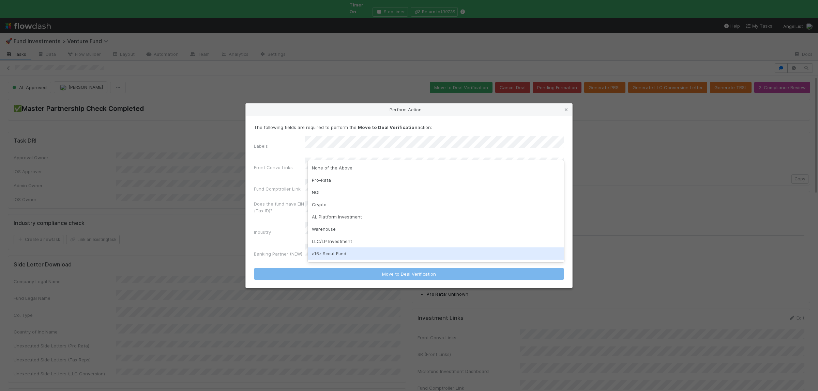
click at [349, 254] on div "a16z Scout Fund" at bounding box center [436, 254] width 256 height 12
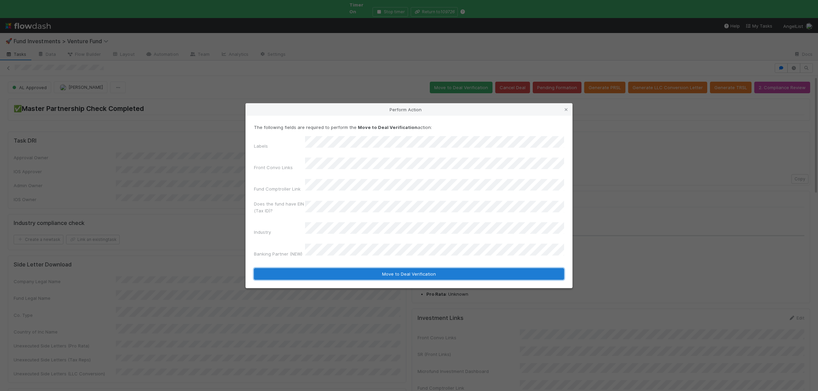
click at [357, 268] on button "Move to Deal Verification" at bounding box center [409, 274] width 310 height 12
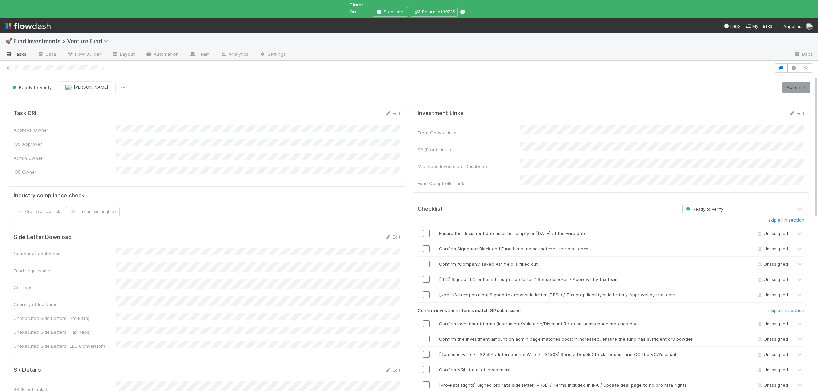
click at [20, 51] on span "Tasks" at bounding box center [15, 54] width 21 height 7
click at [426, 230] on input "checkbox" at bounding box center [426, 233] width 7 height 7
click at [427, 246] on input "checkbox" at bounding box center [426, 249] width 7 height 7
click at [426, 261] on input "checkbox" at bounding box center [426, 264] width 7 height 7
click at [740, 277] on link "skip" at bounding box center [744, 279] width 9 height 5
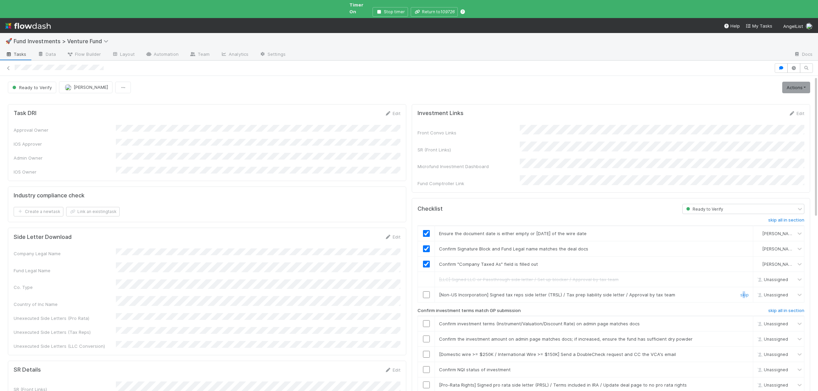
click at [743, 292] on div "skip" at bounding box center [743, 295] width 20 height 7
click at [424, 321] on input "checkbox" at bounding box center [426, 324] width 7 height 7
click at [744, 292] on link "skip" at bounding box center [744, 294] width 9 height 5
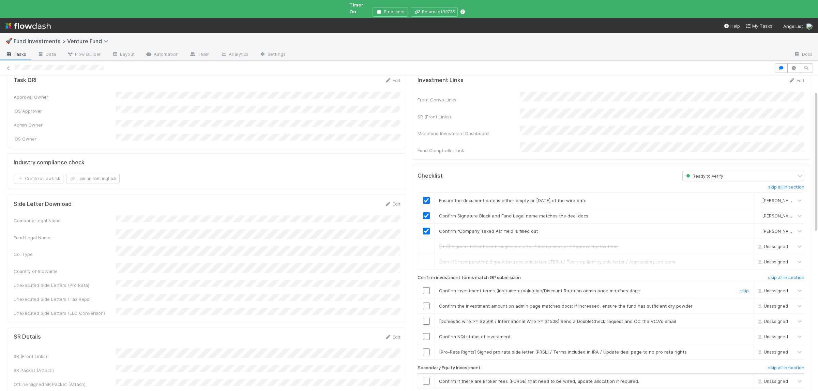
click at [425, 288] on input "checkbox" at bounding box center [426, 291] width 7 height 7
drag, startPoint x: 744, startPoint y: 310, endPoint x: 621, endPoint y: 316, distance: 123.1
click at [744, 319] on link "skip" at bounding box center [744, 321] width 9 height 5
click at [428, 334] on input "checkbox" at bounding box center [426, 337] width 7 height 7
click at [744, 350] on link "skip" at bounding box center [744, 352] width 9 height 5
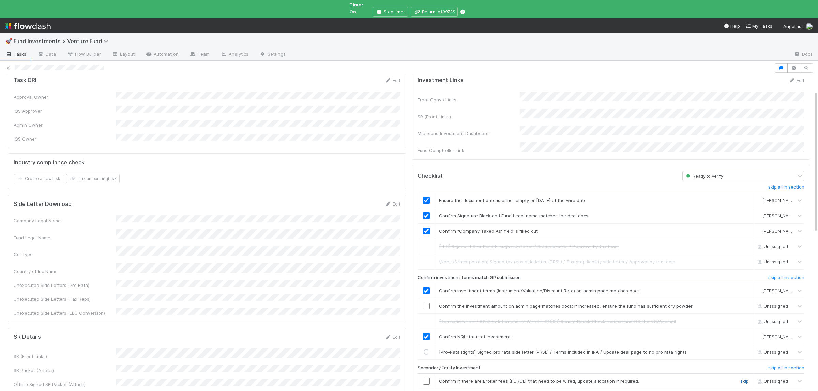
click at [743, 379] on link "skip" at bounding box center [744, 381] width 9 height 5
click at [744, 379] on link "skip" at bounding box center [744, 381] width 9 height 5
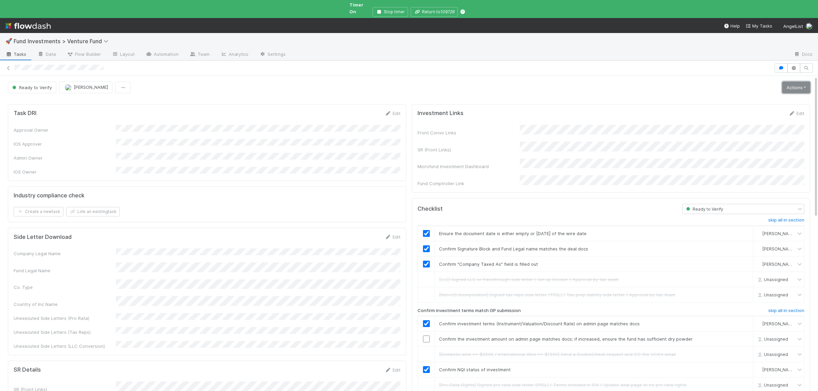
click at [799, 83] on link "Actions" at bounding box center [796, 88] width 28 height 12
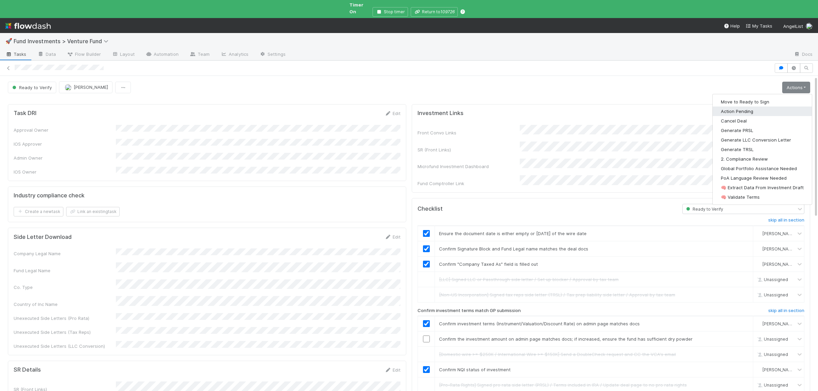
click at [754, 107] on button "Action Pending" at bounding box center [761, 112] width 99 height 10
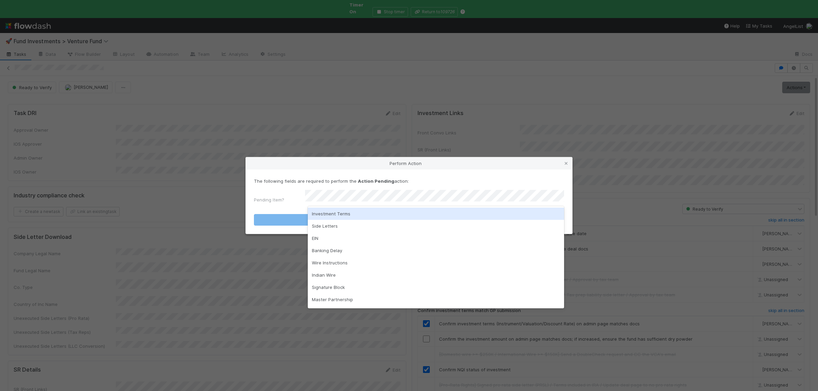
click at [344, 216] on div "Investment Terms" at bounding box center [436, 214] width 256 height 12
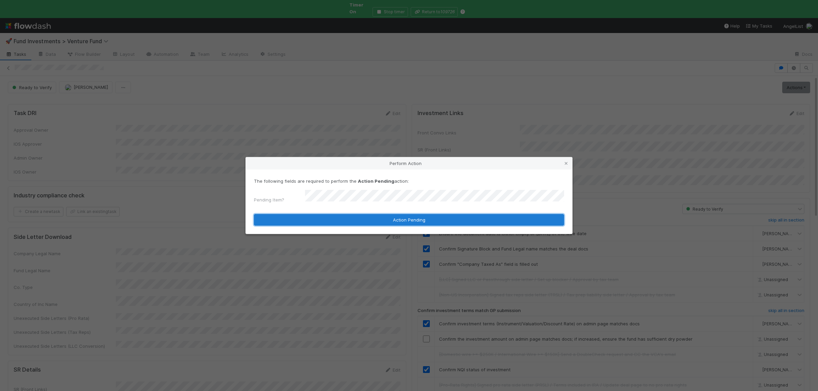
click at [345, 216] on button "Action Pending" at bounding box center [409, 220] width 310 height 12
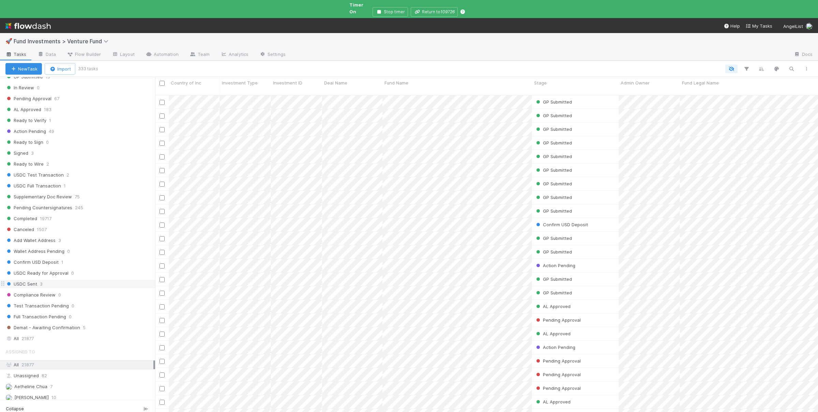
scroll to position [432, 0]
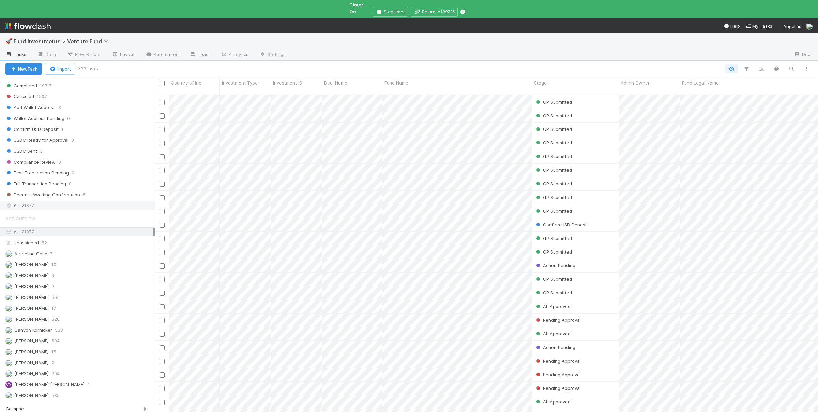
click at [69, 210] on div "All 21877" at bounding box center [79, 205] width 148 height 9
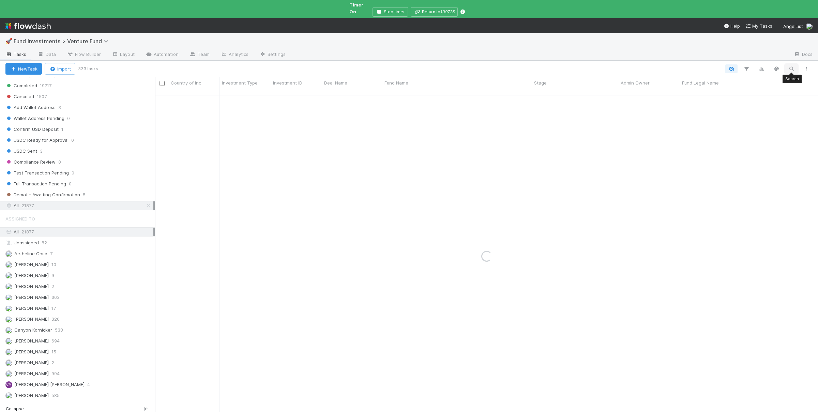
click at [788, 66] on icon "button" at bounding box center [791, 69] width 7 height 6
type input "intempus"
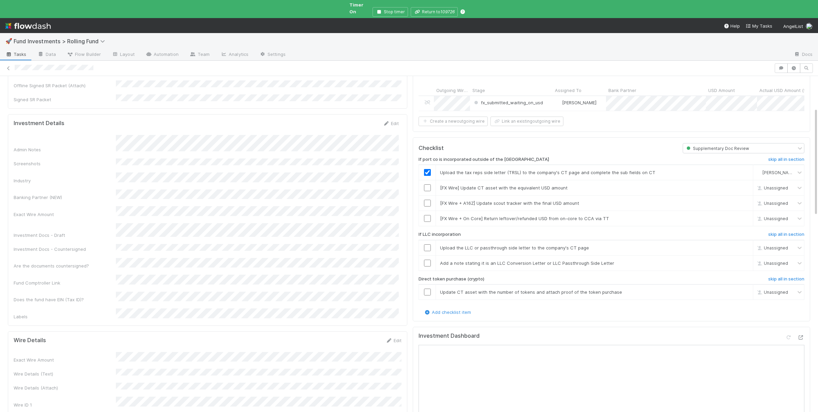
scroll to position [66, 0]
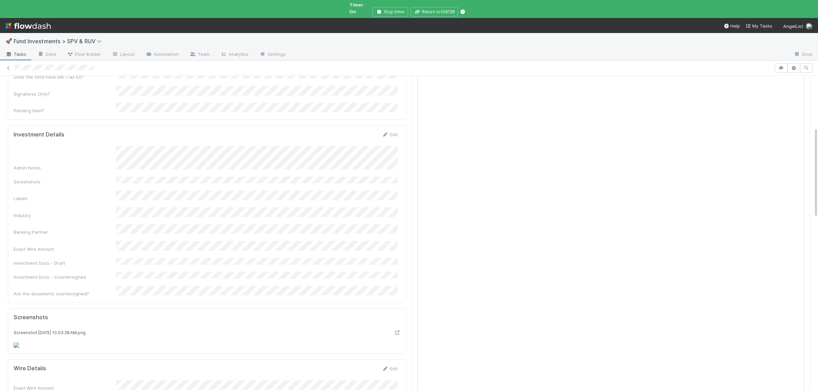
scroll to position [266, 0]
click at [168, 235] on div "Admin Notes Screenshots Labels Industry Banking Partner Exact Wire Amount Inves…" at bounding box center [206, 216] width 384 height 151
click at [360, 126] on button "Save" at bounding box center [361, 132] width 19 height 12
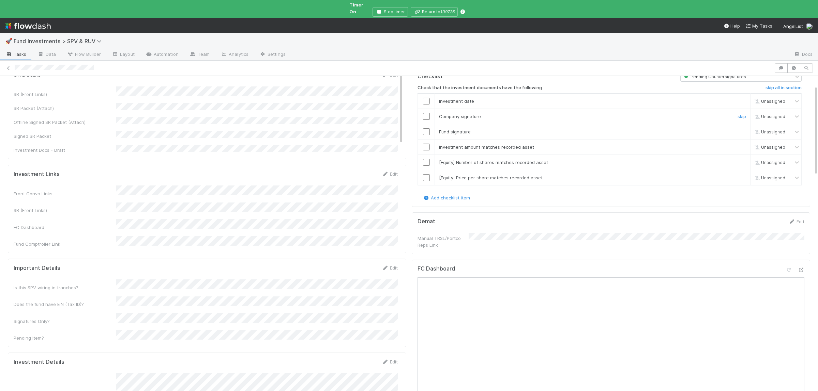
scroll to position [0, 0]
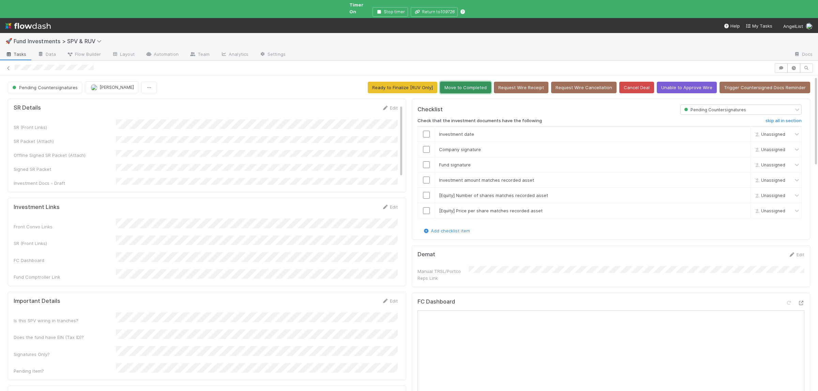
click at [470, 83] on button "Move to Completed" at bounding box center [465, 88] width 51 height 12
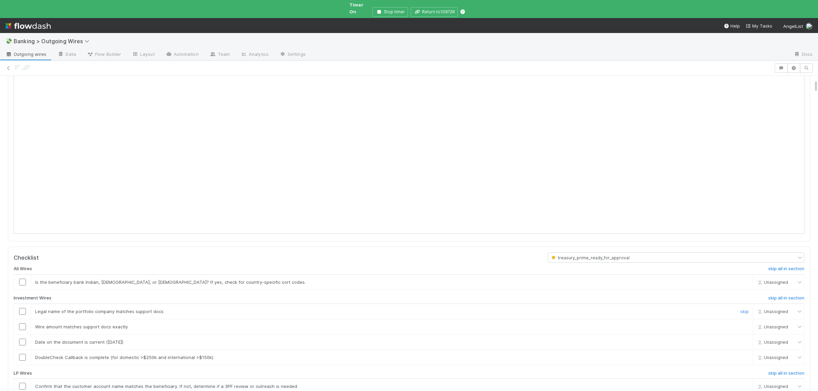
scroll to position [133, 0]
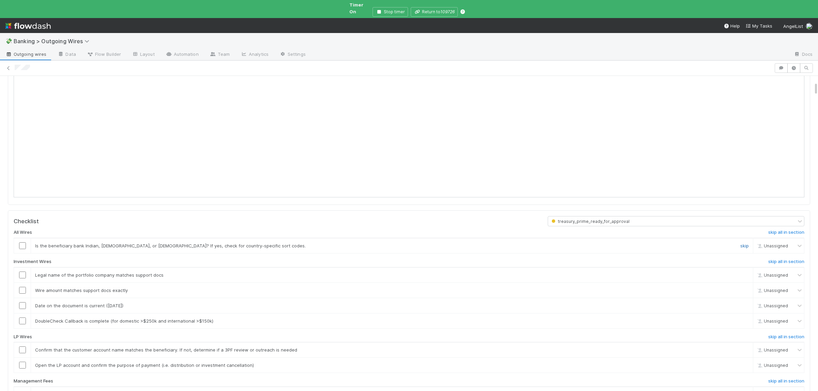
click at [745, 243] on link "skip" at bounding box center [744, 245] width 9 height 5
drag, startPoint x: 779, startPoint y: 332, endPoint x: 779, endPoint y: 339, distance: 6.8
click at [779, 335] on h6 "skip all in section" at bounding box center [786, 337] width 36 height 5
click at [785, 379] on h6 "skip all in section" at bounding box center [786, 381] width 36 height 5
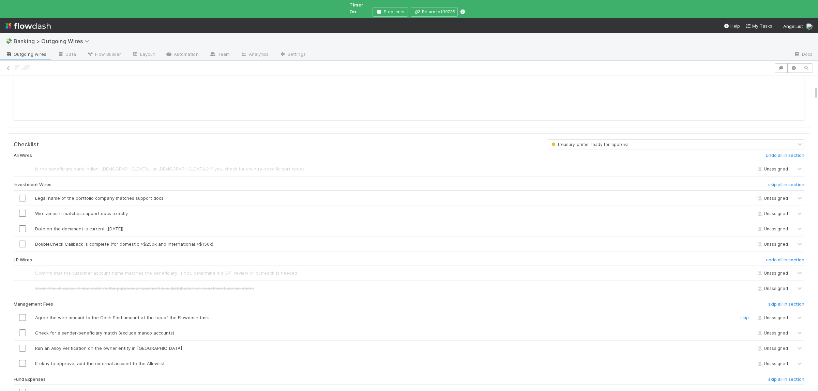
scroll to position [232, 0]
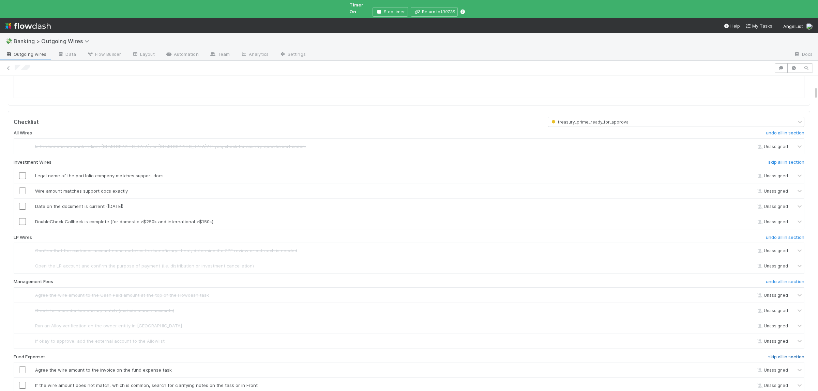
click at [783, 355] on h6 "skip all in section" at bounding box center [786, 357] width 36 height 5
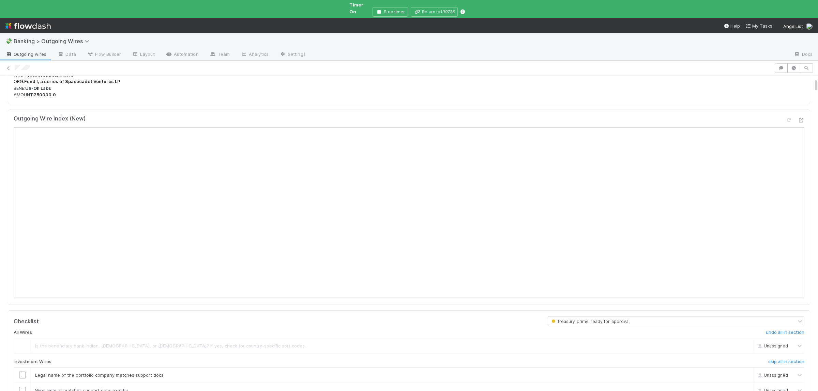
scroll to position [66, 0]
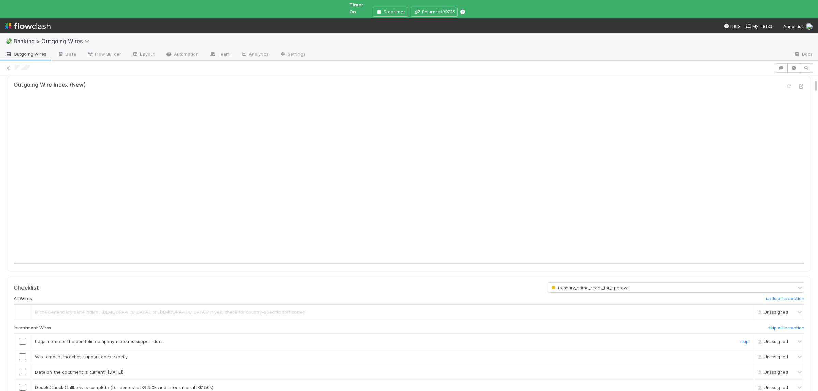
click at [24, 338] on input "checkbox" at bounding box center [22, 341] width 7 height 7
click at [25, 354] on input "checkbox" at bounding box center [22, 357] width 7 height 7
click at [20, 369] on input "checkbox" at bounding box center [22, 372] width 7 height 7
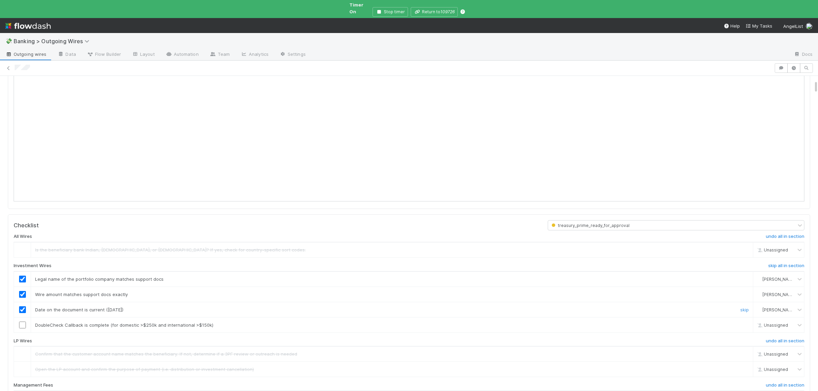
scroll to position [133, 0]
click at [24, 318] on input "checkbox" at bounding box center [22, 321] width 7 height 7
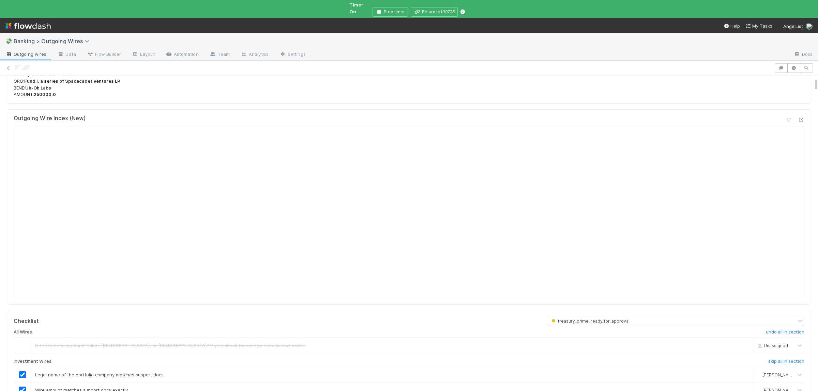
scroll to position [0, 0]
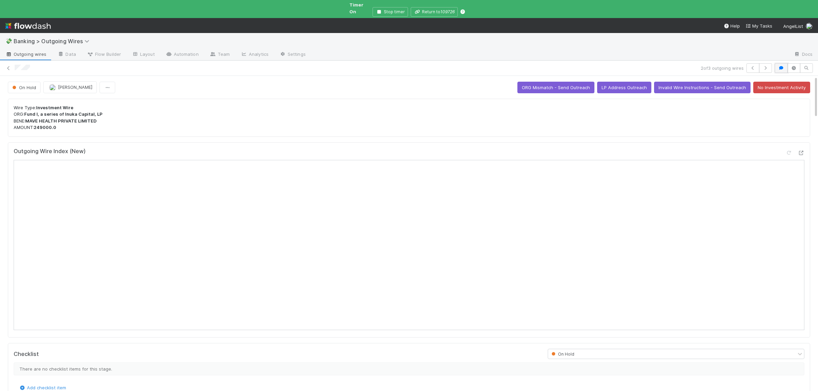
click at [780, 66] on icon "button" at bounding box center [781, 68] width 7 height 4
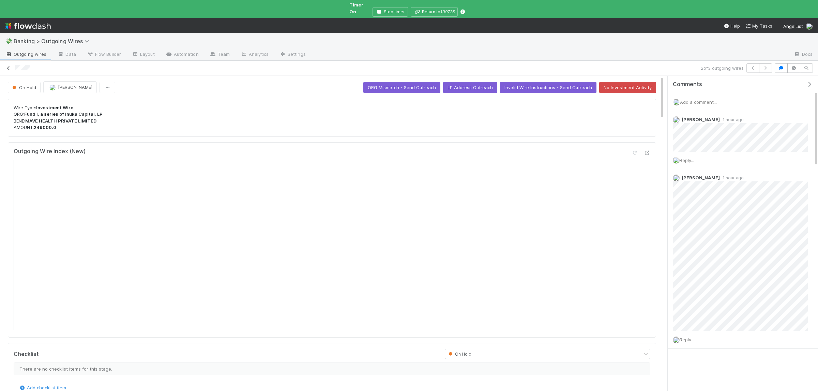
click at [7, 66] on link at bounding box center [8, 68] width 7 height 7
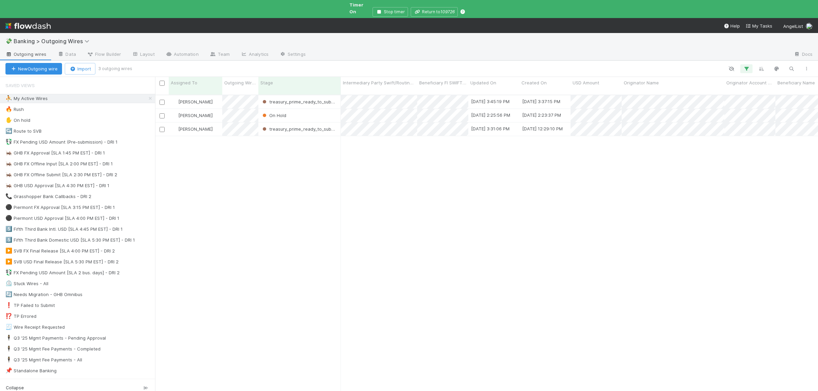
scroll to position [308, 663]
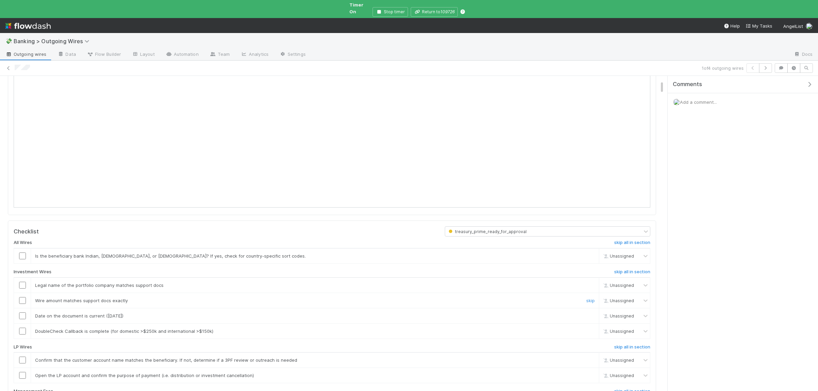
scroll to position [133, 0]
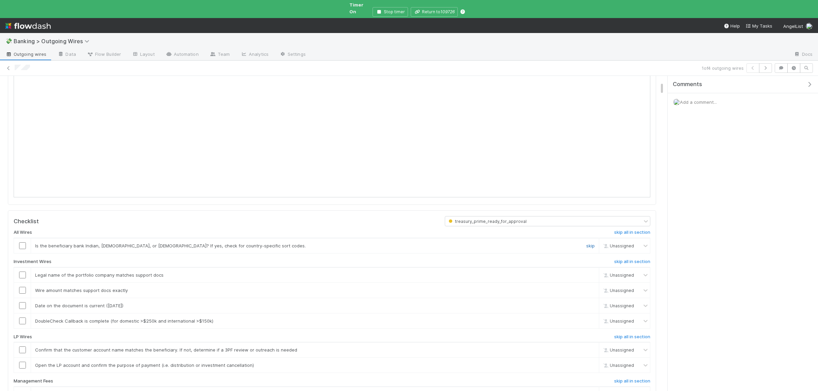
click at [589, 243] on link "skip" at bounding box center [590, 245] width 9 height 5
click at [626, 335] on h6 "skip all in section" at bounding box center [632, 337] width 36 height 5
drag, startPoint x: 632, startPoint y: 377, endPoint x: 557, endPoint y: 373, distance: 75.1
click at [632, 379] on h6 "skip all in section" at bounding box center [632, 381] width 36 height 5
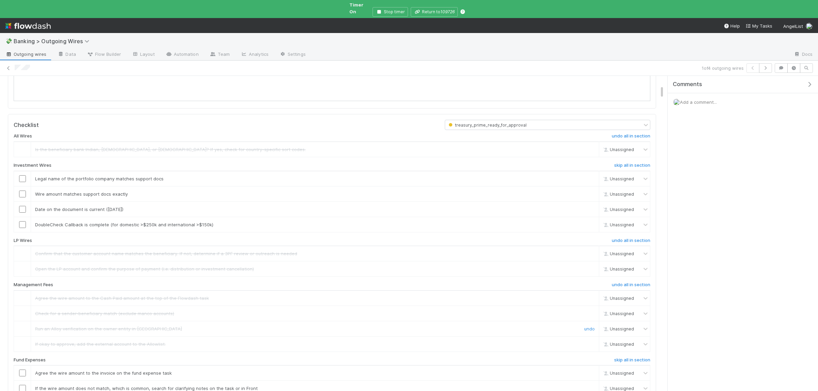
scroll to position [232, 0]
click at [636, 355] on h6 "skip all in section" at bounding box center [632, 357] width 36 height 5
click at [593, 219] on link "skip" at bounding box center [590, 221] width 9 height 5
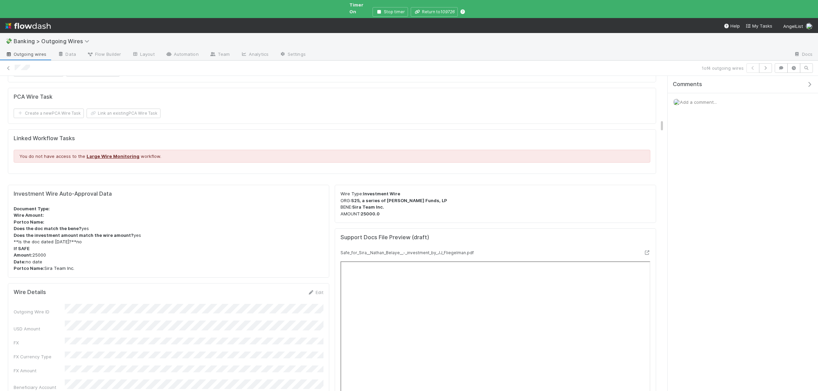
scroll to position [1196, 0]
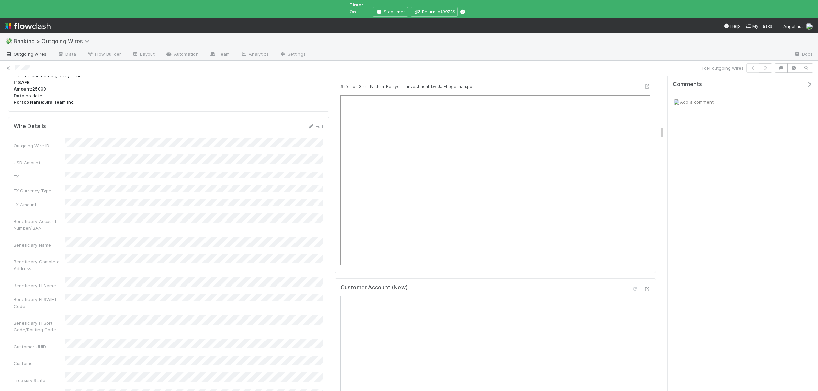
click at [646, 83] on div "Support Docs File Preview (draft)" at bounding box center [495, 75] width 320 height 15
click at [646, 87] on icon at bounding box center [646, 87] width 7 height 4
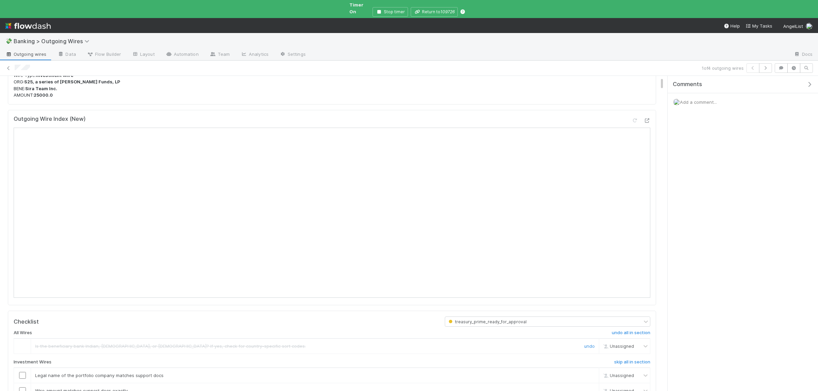
scroll to position [166, 0]
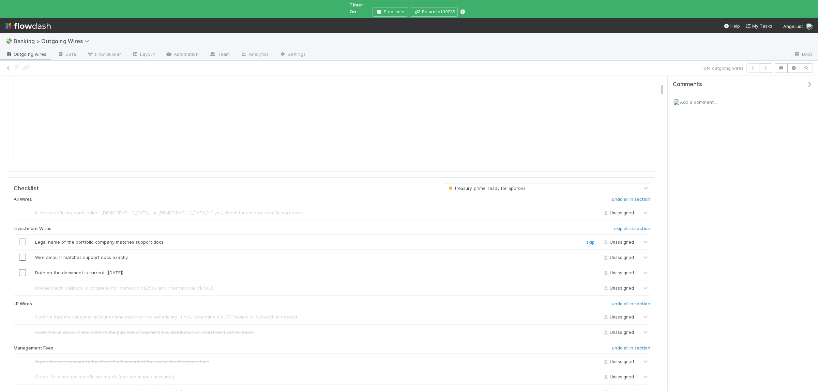
click at [21, 239] on input "checkbox" at bounding box center [22, 242] width 7 height 7
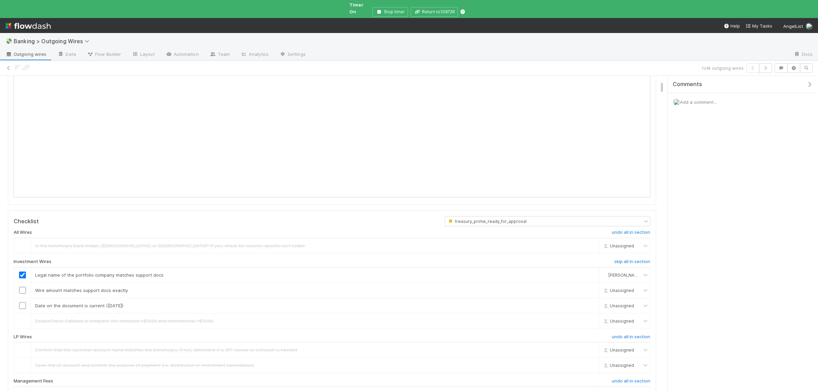
scroll to position [99, 0]
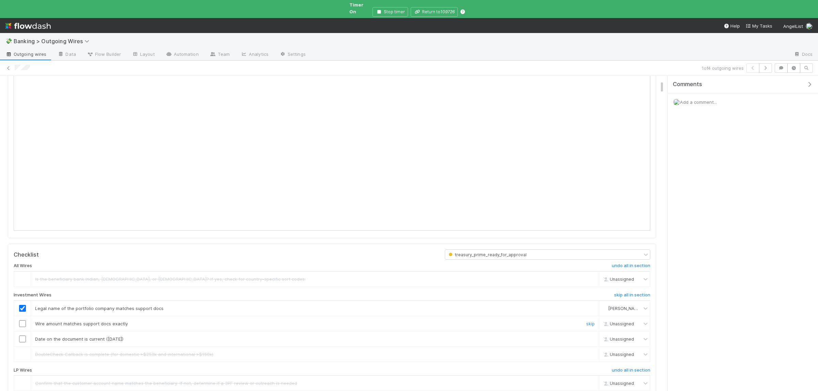
click at [25, 322] on input "checkbox" at bounding box center [22, 324] width 7 height 7
click at [20, 337] on input "checkbox" at bounding box center [22, 339] width 7 height 7
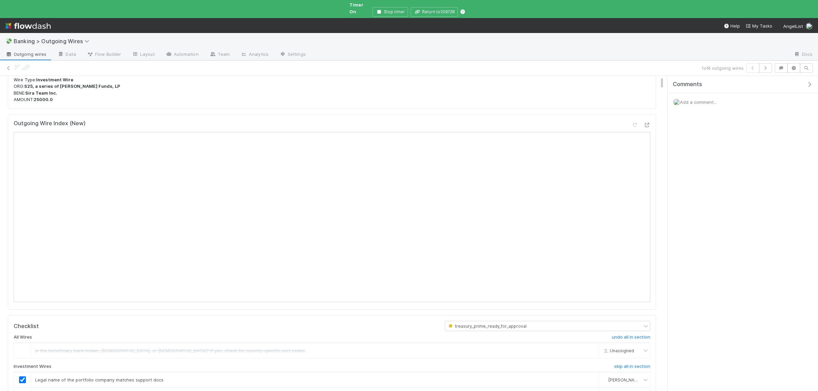
scroll to position [0, 0]
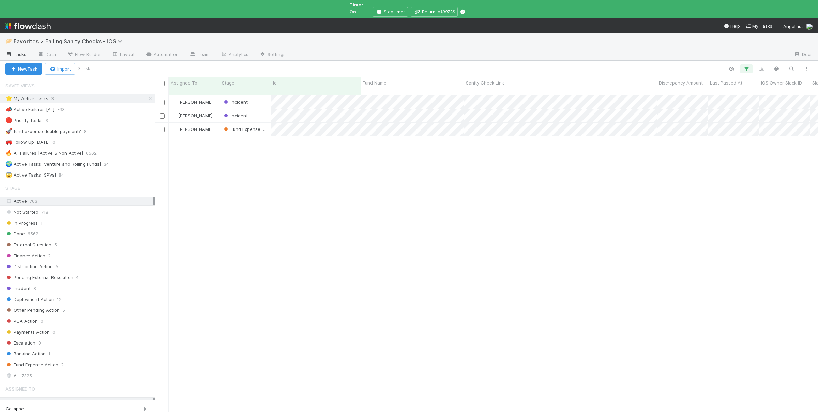
scroll to position [329, 663]
click at [247, 126] on span "Fund Expense Action" at bounding box center [248, 128] width 53 height 5
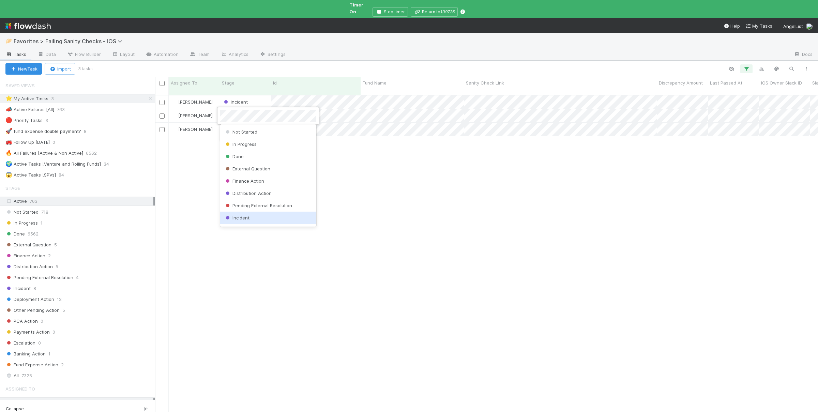
scroll to position [85, 0]
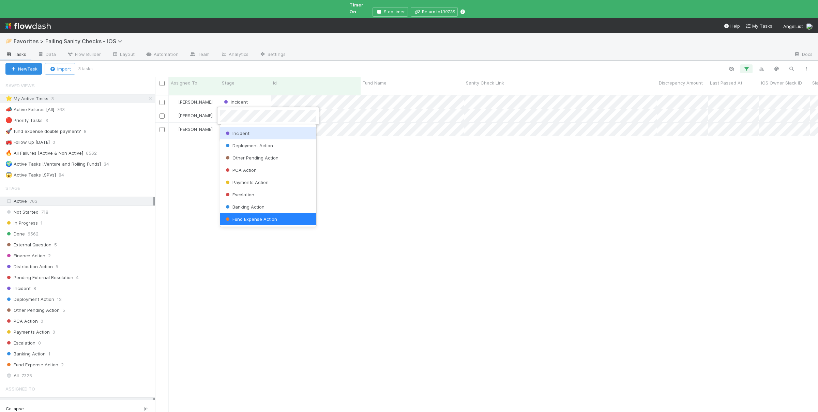
click at [262, 132] on div "Incident" at bounding box center [268, 133] width 96 height 12
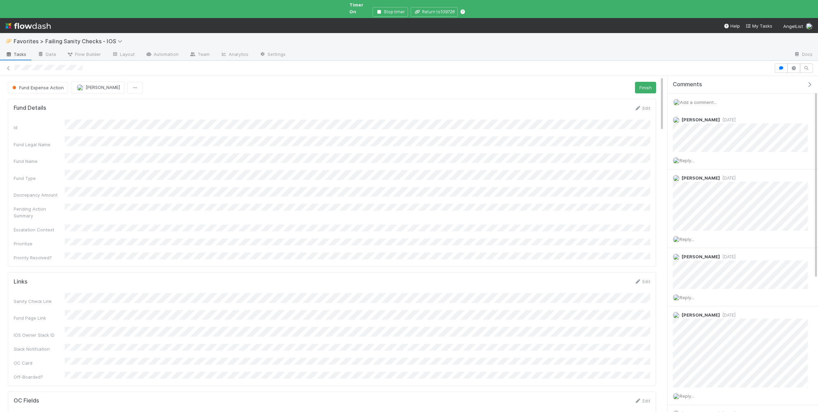
scroll to position [139, 636]
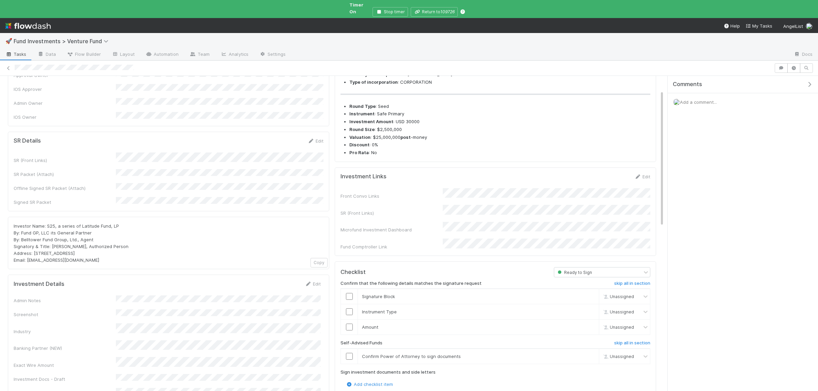
scroll to position [33, 0]
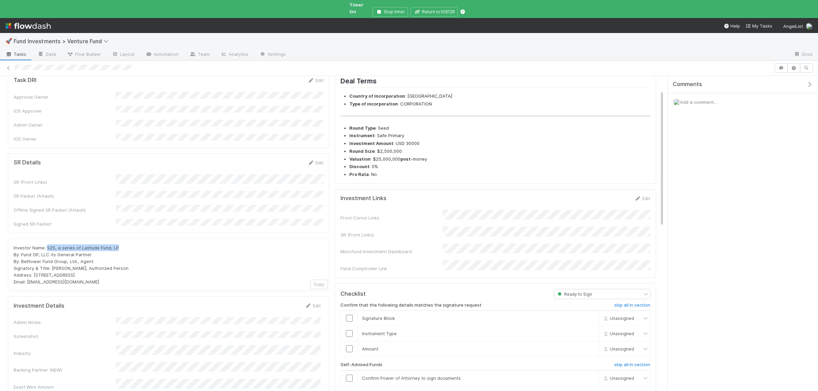
drag, startPoint x: 47, startPoint y: 228, endPoint x: 143, endPoint y: 230, distance: 95.8
click at [143, 245] on div "Investor Name: S25, a series of Latitude Fund, LP By: Fund GP, LLC its General …" at bounding box center [169, 265] width 310 height 41
copy span "S25, a series of Latitude Fund, LP"
click at [54, 245] on span "Investor Name: S25, a series of Latitude Fund, LP By: Fund GP, LLC its General …" at bounding box center [71, 265] width 115 height 40
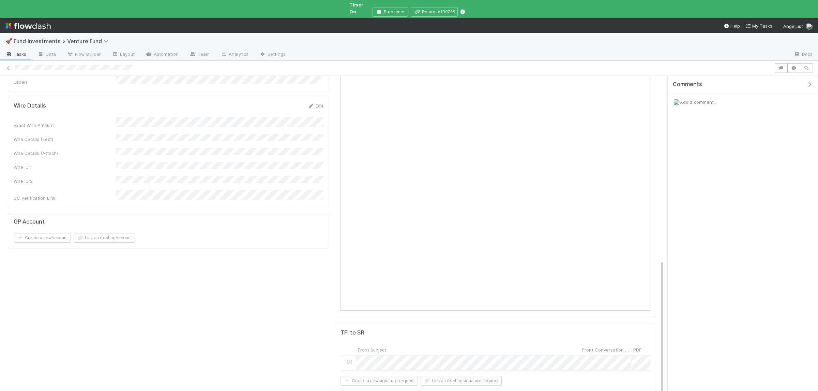
scroll to position [0, 0]
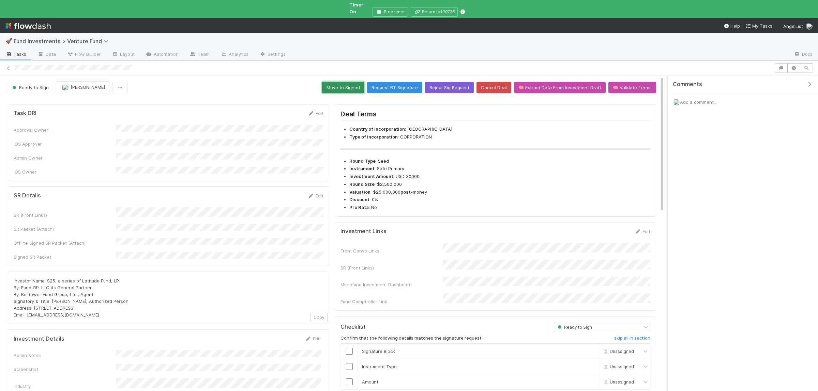
click at [356, 82] on button "Move to Signed" at bounding box center [343, 88] width 42 height 12
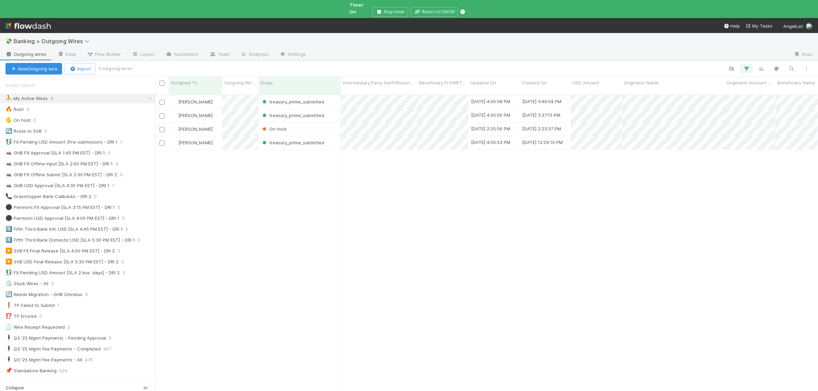
scroll to position [308, 663]
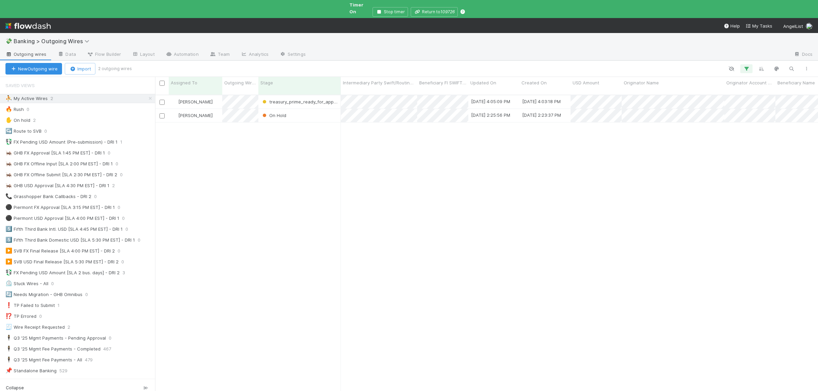
click at [260, 199] on div "Susan Tang treasury_prime_ready_for_approval 9/3/25, 4:05:09 PM 9/3/25, 4:03:18…" at bounding box center [486, 249] width 663 height 308
drag, startPoint x: 246, startPoint y: 243, endPoint x: 250, endPoint y: 242, distance: 4.3
click at [246, 242] on div "Susan Tang On Hold 9/3/25, 4:59:18 PM 9/3/25, 4:24:02 PM 0 0 1 0 0 0 0 0 0 Susa…" at bounding box center [486, 249] width 663 height 308
click at [266, 250] on div "Susan Tang On Hold 9/3/25, 4:59:18 PM 9/3/25, 4:24:02 PM 0 0 1 0 0 0 0 0 0 Susa…" at bounding box center [486, 249] width 663 height 308
click at [57, 105] on div "🔥 Rush 1" at bounding box center [80, 109] width 150 height 9
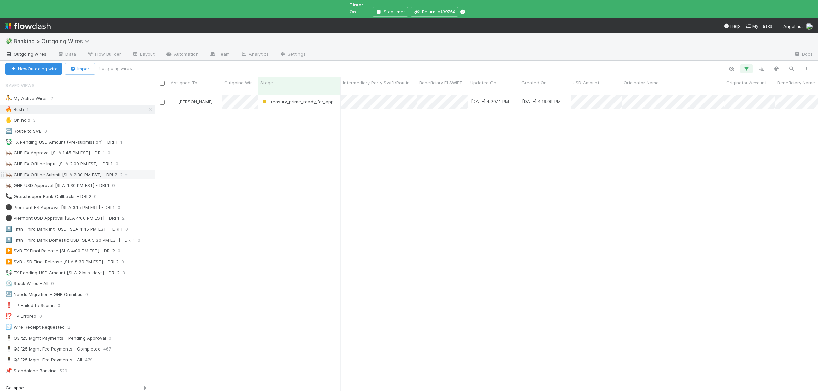
scroll to position [308, 663]
click at [233, 277] on div "Kennedy Wall treasury_prime_ready_for_approval 9/3/25, 4:20:11 PM 9/3/25, 4:19:…" at bounding box center [486, 249] width 663 height 308
click at [233, 276] on div "Kennedy Wall treasury_prime_ready_for_approval 9/3/25, 4:20:11 PM 9/3/25, 4:19:…" at bounding box center [486, 249] width 663 height 308
click at [71, 138] on div "💱 FX Pending USD Amount (Pre-submission) - DRI 1" at bounding box center [61, 142] width 112 height 9
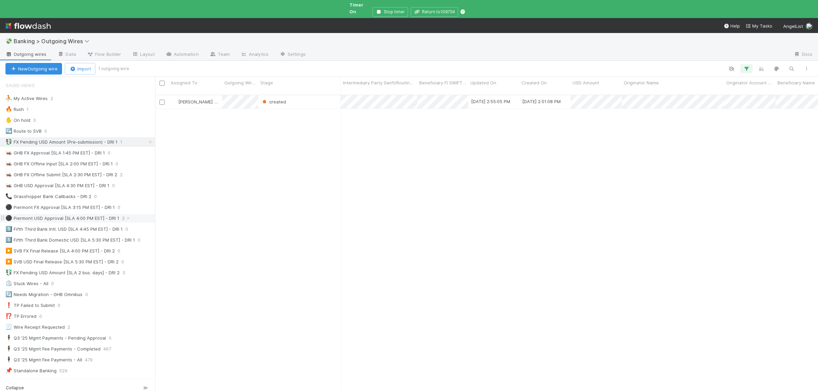
scroll to position [308, 663]
drag, startPoint x: 253, startPoint y: 271, endPoint x: 254, endPoint y: 266, distance: 4.9
click at [254, 270] on div "Kennedy Wall created 9/3/25, 2:55:05 PM 9/3/25, 2:51:08 PM 0 0 1 0 0 0 0 0 0" at bounding box center [486, 249] width 663 height 308
click at [80, 95] on div "⛹️ My Active Wires 2" at bounding box center [80, 98] width 150 height 9
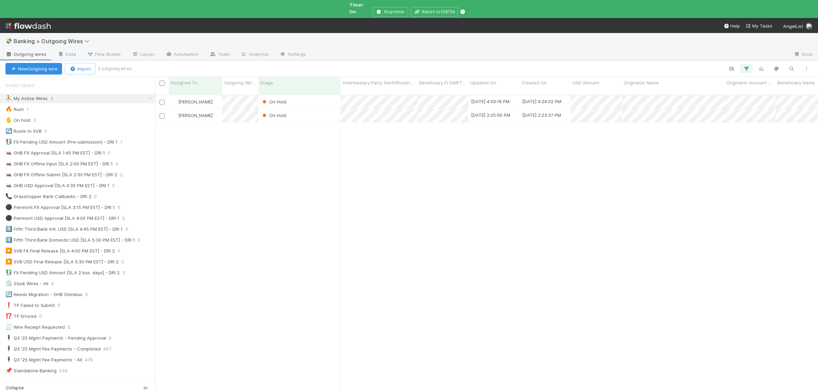
scroll to position [308, 663]
click at [492, 308] on div "Susan Tang On Hold 9/3/25, 4:59:18 PM 9/3/25, 4:24:02 PM 0 0 1 0 0 0 0 0 0 Susa…" at bounding box center [486, 249] width 663 height 308
click at [381, 327] on div "Susan Tang On Hold 9/3/25, 4:59:18 PM 9/3/25, 4:24:02 PM 0 0 1 0 0 0 0 0 0 Susa…" at bounding box center [486, 249] width 663 height 308
click at [267, 246] on div "Susan Tang On Hold 9/3/25, 4:59:18 PM 9/3/25, 4:24:02 PM 0 0 1 0 0 0 0 0 0 Susa…" at bounding box center [486, 249] width 663 height 308
click at [28, 139] on div "💱 FX Pending USD Amount (Pre-submission) - DRI 1" at bounding box center [61, 142] width 112 height 9
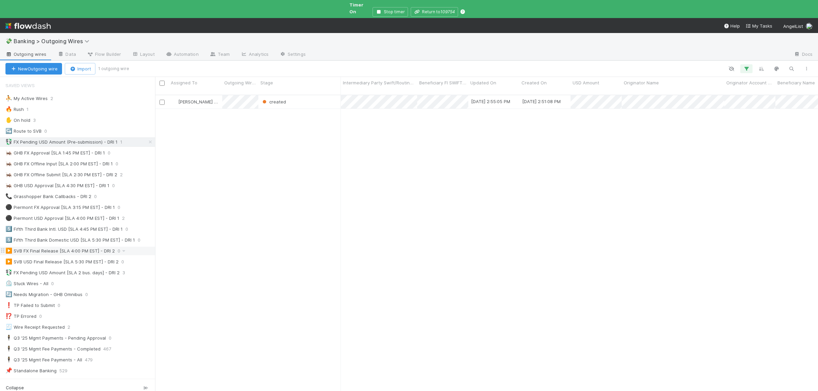
scroll to position [308, 663]
click at [78, 215] on div "⚫ Piermont USD Approval [SLA 4:00 PM EST] - DRI 1" at bounding box center [62, 218] width 114 height 9
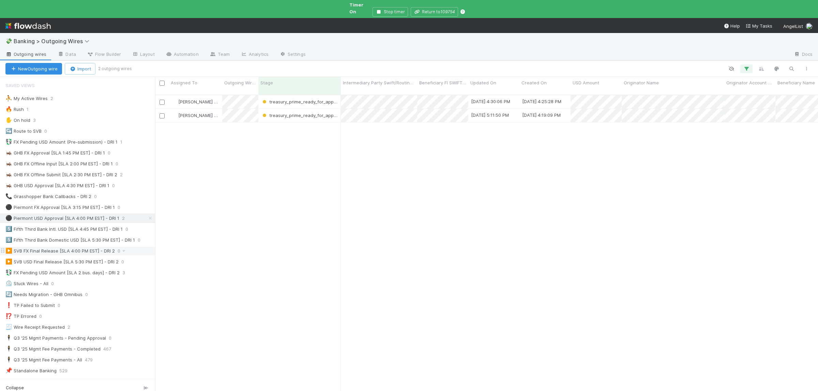
scroll to position [308, 663]
click at [98, 94] on div "⛹️ My Active Wires 2" at bounding box center [80, 98] width 150 height 9
click at [456, 236] on div "Susan Tang On Hold 9/3/25, 4:59:18 PM 9/3/25, 4:24:02 PM 0 0 1 0 0 0 0 0 0 Susa…" at bounding box center [486, 249] width 663 height 308
drag, startPoint x: 80, startPoint y: 102, endPoint x: 105, endPoint y: 119, distance: 30.0
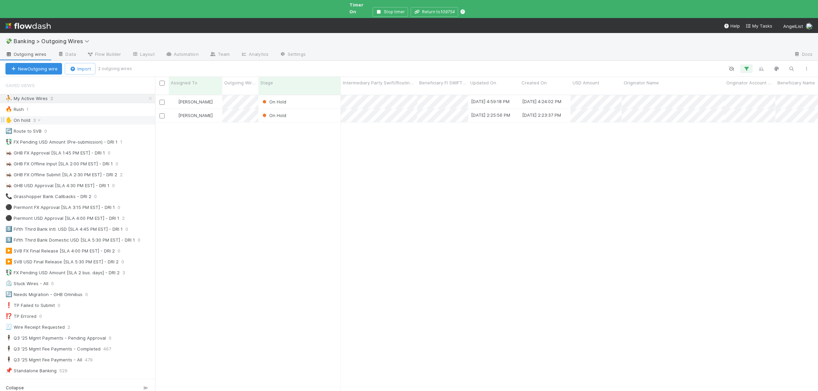
click at [80, 105] on div "🔥 Rush 1" at bounding box center [80, 109] width 150 height 9
drag, startPoint x: 76, startPoint y: 138, endPoint x: 77, endPoint y: 146, distance: 7.6
click at [76, 138] on div "💱 FX Pending USD Amount (Pre-submission) - DRI 1" at bounding box center [61, 142] width 112 height 9
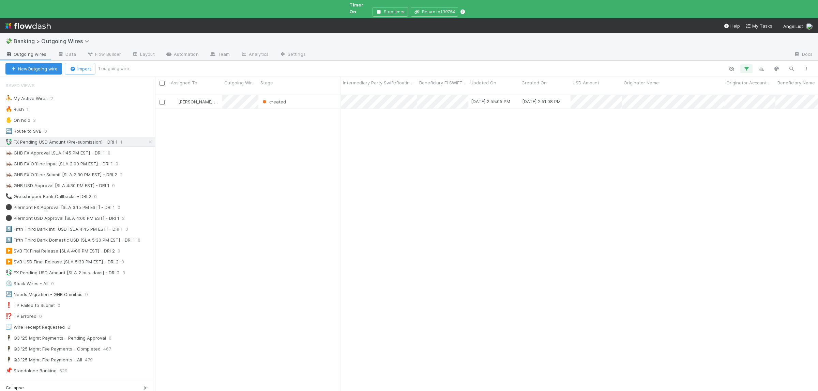
scroll to position [308, 663]
click at [316, 95] on div "created" at bounding box center [299, 101] width 82 height 13
click at [96, 95] on div "⛹️ My Active Wires 2" at bounding box center [80, 98] width 150 height 9
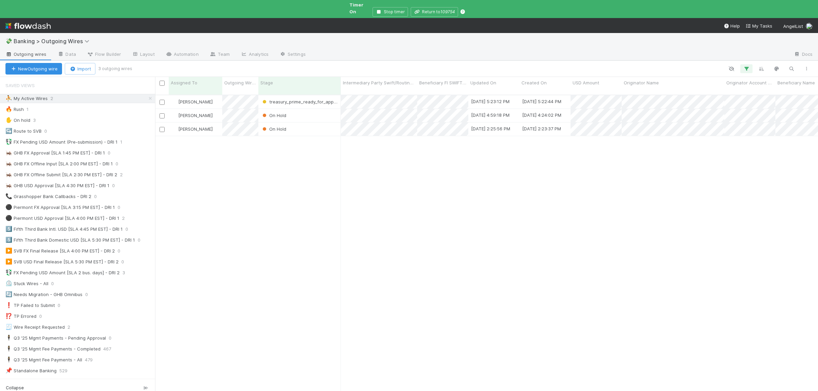
scroll to position [308, 663]
click at [264, 204] on div "Susan Tang treasury_prime_ready_for_approval 9/3/25, 5:23:12 PM 9/3/25, 5:22:44…" at bounding box center [486, 249] width 663 height 308
click at [56, 105] on div "🔥 Rush 1" at bounding box center [80, 109] width 150 height 9
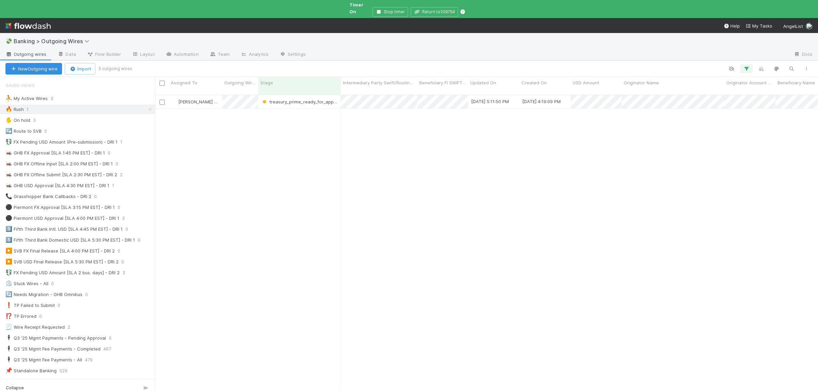
scroll to position [308, 663]
click at [298, 200] on div "Kennedy Wall treasury_prime_ready_for_approval 9/3/25, 5:11:50 PM 9/3/25, 4:19:…" at bounding box center [486, 249] width 663 height 308
click at [98, 172] on div "🦗 GHB FX Offline Submit [SLA 2:30 PM EST] - DRI 2" at bounding box center [61, 175] width 112 height 9
click at [91, 106] on div "🔥 Rush 1" at bounding box center [80, 109] width 150 height 9
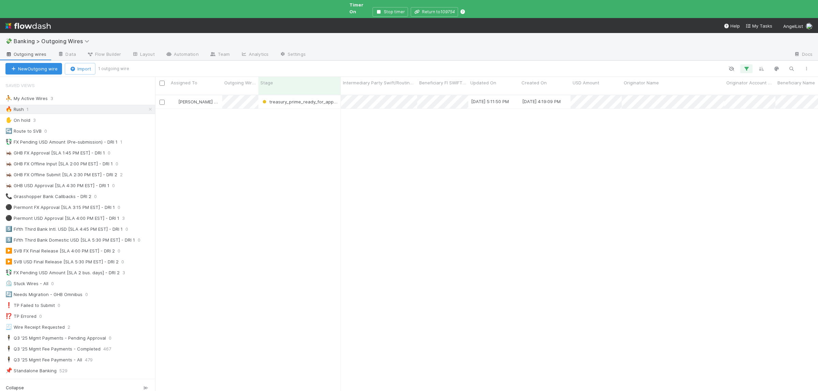
scroll to position [308, 663]
click at [89, 140] on div "💱 FX Pending USD Amount (Pre-submission) - DRI 1" at bounding box center [61, 142] width 112 height 9
click at [299, 211] on div "Kennedy Wall created 9/3/25, 2:55:05 PM 9/3/25, 2:51:08 PM 0 0 1 0 0 0 0 0 0" at bounding box center [486, 249] width 663 height 308
click at [74, 216] on div "⚫ Piermont USD Approval [SLA 4:00 PM EST] - DRI 1" at bounding box center [62, 218] width 114 height 9
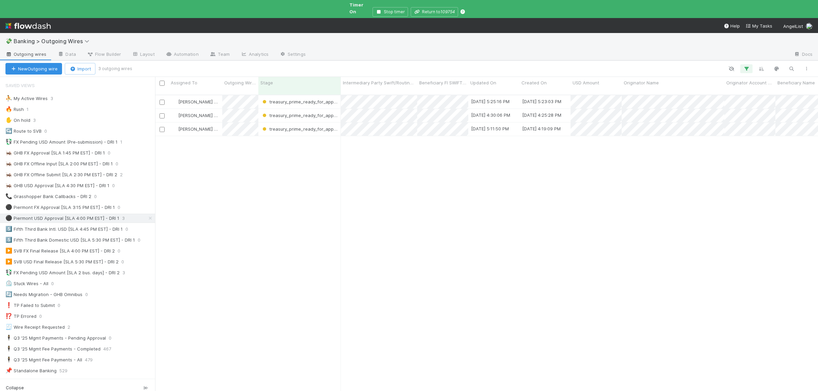
scroll to position [308, 663]
click at [66, 94] on div "⛹️ My Active Wires 3" at bounding box center [80, 98] width 150 height 9
click at [245, 215] on div "Susan Tang treasury_prime_ready_to_submit 9/3/25, 5:25:16 PM 9/3/25, 5:22:44 PM…" at bounding box center [486, 249] width 663 height 308
click at [245, 216] on div "Susan Tang treasury_prime_ready_to_submit 9/3/25, 5:25:16 PM 9/3/25, 5:22:44 PM…" at bounding box center [486, 249] width 663 height 308
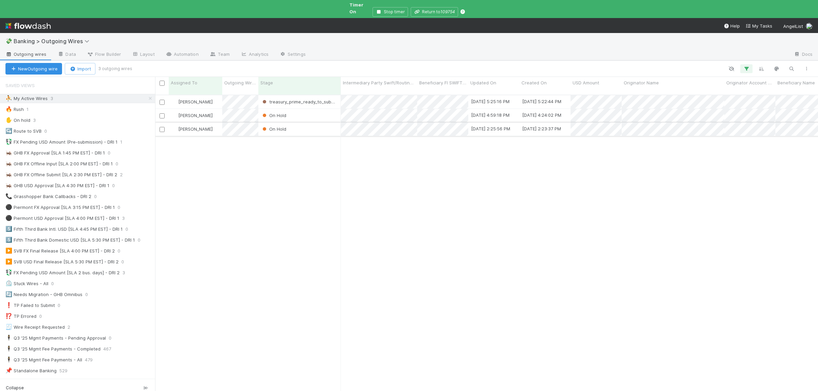
click at [313, 123] on div "On Hold" at bounding box center [299, 129] width 82 height 13
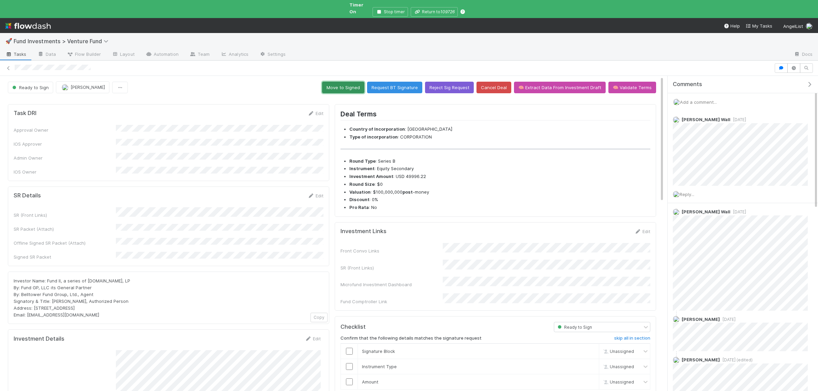
click at [337, 82] on button "Move to Signed" at bounding box center [343, 88] width 42 height 12
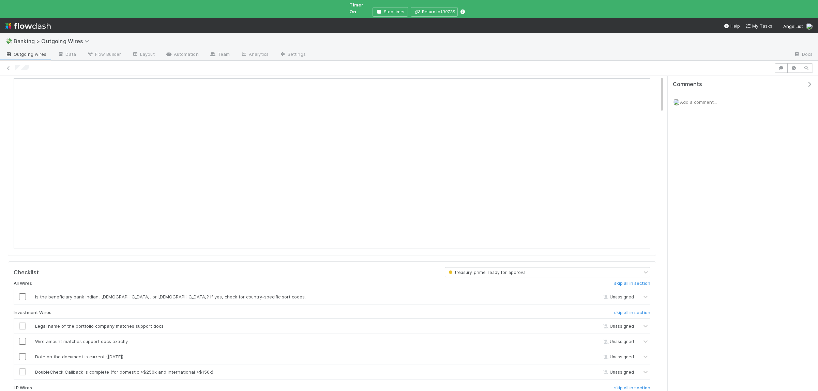
scroll to position [133, 0]
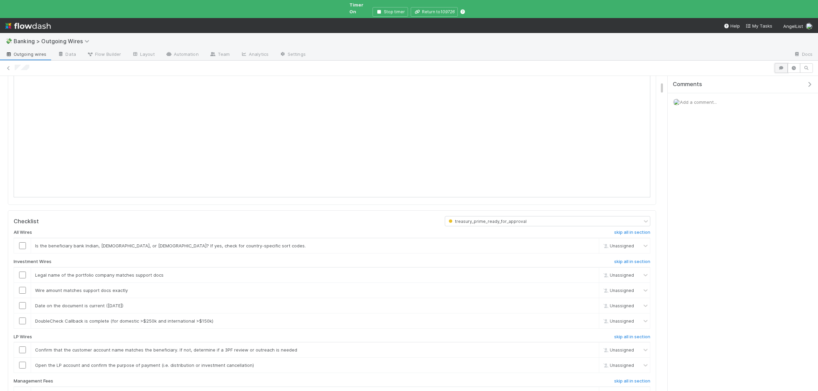
click at [778, 63] on button "button" at bounding box center [780, 68] width 13 height 10
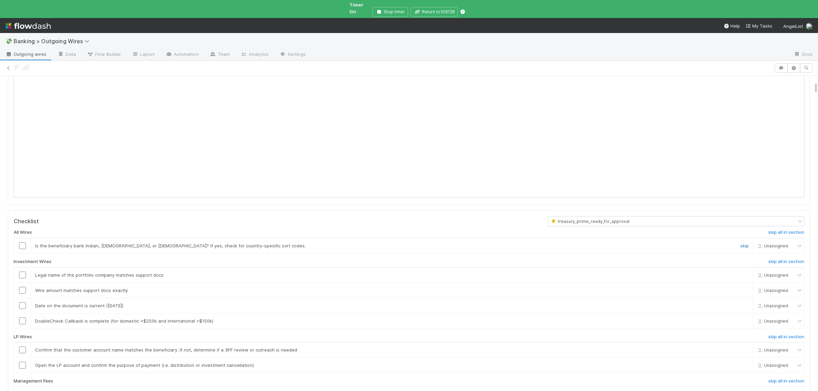
click at [747, 243] on link "skip" at bounding box center [744, 245] width 9 height 5
drag, startPoint x: 748, startPoint y: 318, endPoint x: 758, endPoint y: 327, distance: 14.2
click at [747, 319] on link "skip" at bounding box center [744, 321] width 9 height 5
click at [772, 335] on h6 "skip all in section" at bounding box center [786, 337] width 36 height 5
click at [776, 379] on h6 "skip all in section" at bounding box center [786, 381] width 36 height 5
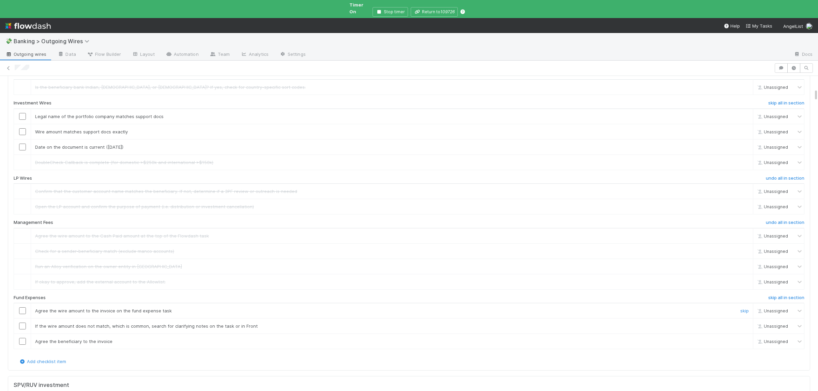
scroll to position [299, 0]
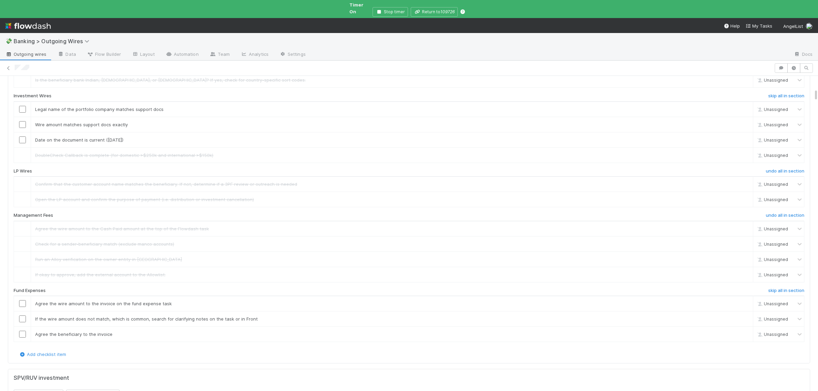
click at [772, 283] on div "All Wires undo all in section Is the beneficiary bank Indian, Australian, or Ca…" at bounding box center [409, 206] width 790 height 291
click at [772, 288] on h6 "skip all in section" at bounding box center [786, 290] width 36 height 5
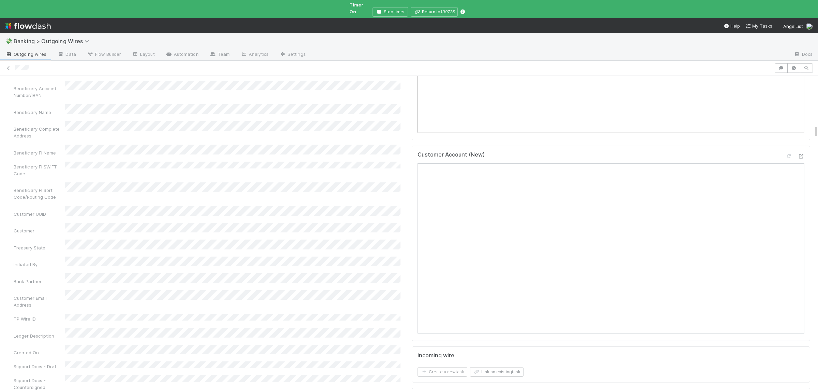
scroll to position [1163, 0]
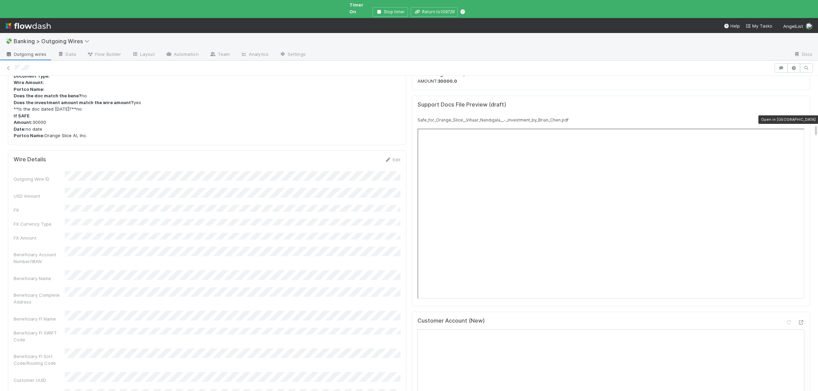
click at [802, 121] on icon at bounding box center [800, 120] width 7 height 4
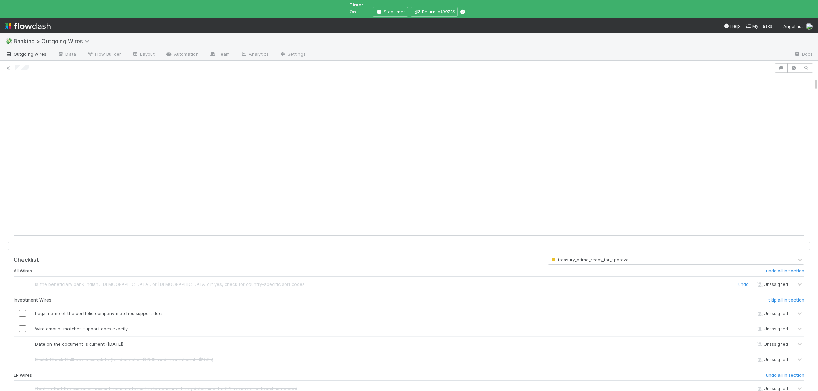
scroll to position [133, 0]
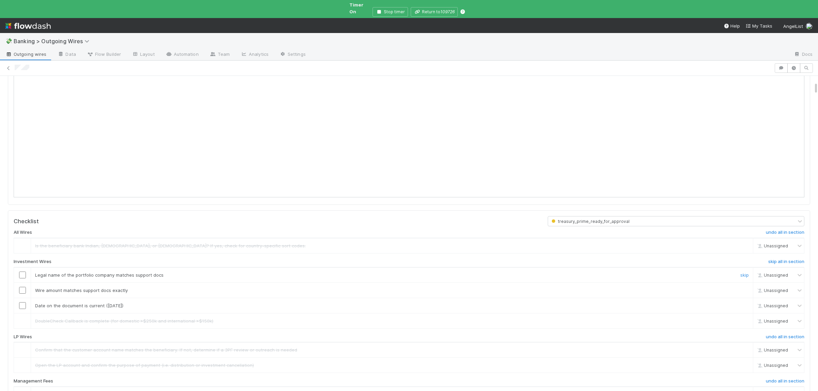
click at [25, 272] on input "checkbox" at bounding box center [22, 275] width 7 height 7
click at [24, 287] on input "checkbox" at bounding box center [22, 290] width 7 height 7
click at [22, 303] on input "checkbox" at bounding box center [22, 306] width 7 height 7
click at [22, 283] on td at bounding box center [22, 290] width 17 height 15
click at [22, 287] on input "checkbox" at bounding box center [22, 290] width 7 height 7
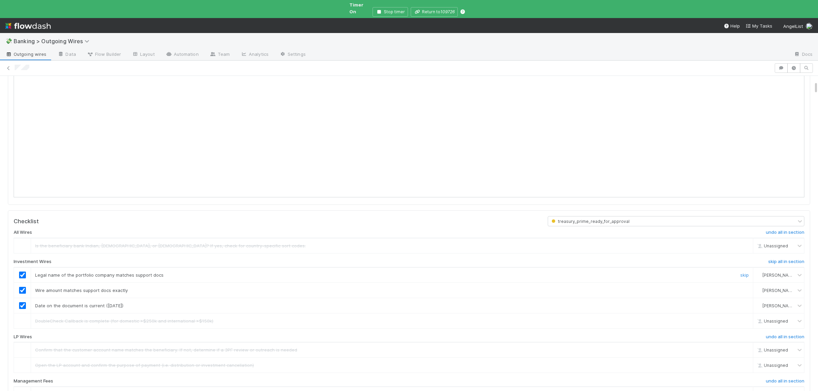
scroll to position [0, 0]
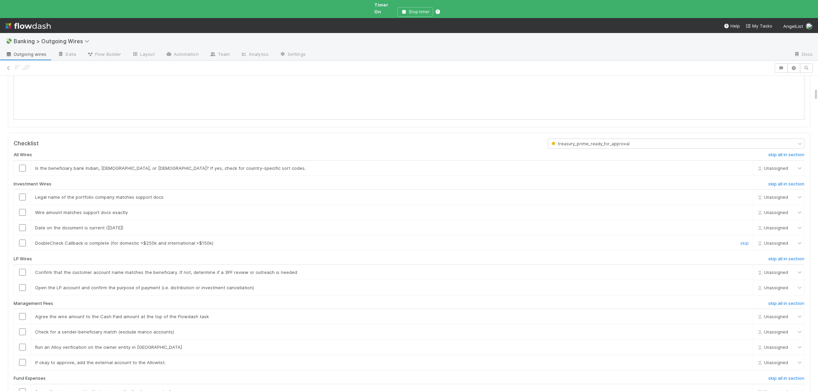
scroll to position [266, 0]
click at [742, 167] on link "skip" at bounding box center [744, 164] width 9 height 5
click at [786, 258] on h6 "skip all in section" at bounding box center [786, 254] width 36 height 5
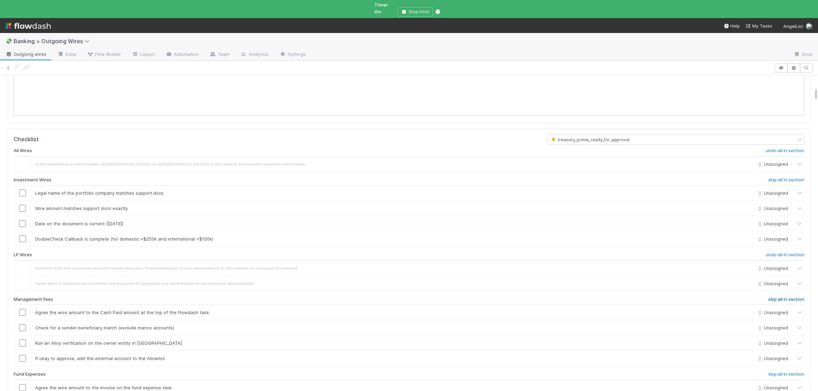
click at [787, 303] on h6 "skip all in section" at bounding box center [786, 299] width 36 height 5
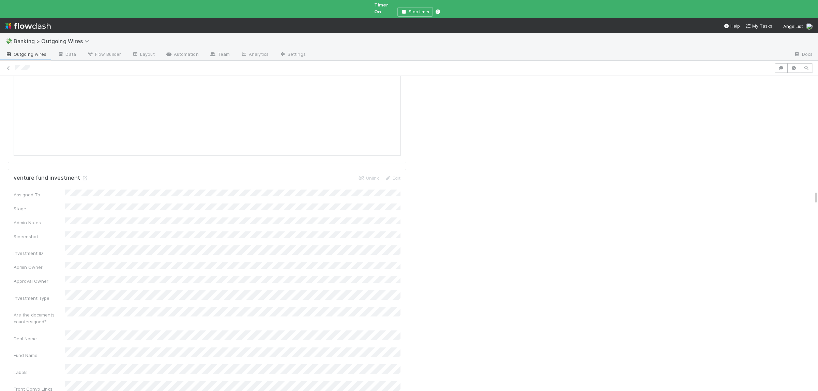
scroll to position [2558, 0]
click at [82, 309] on icon at bounding box center [84, 311] width 7 height 4
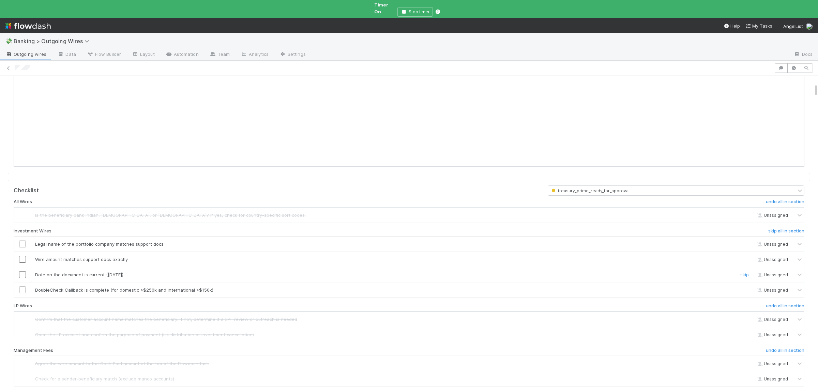
scroll to position [266, 0]
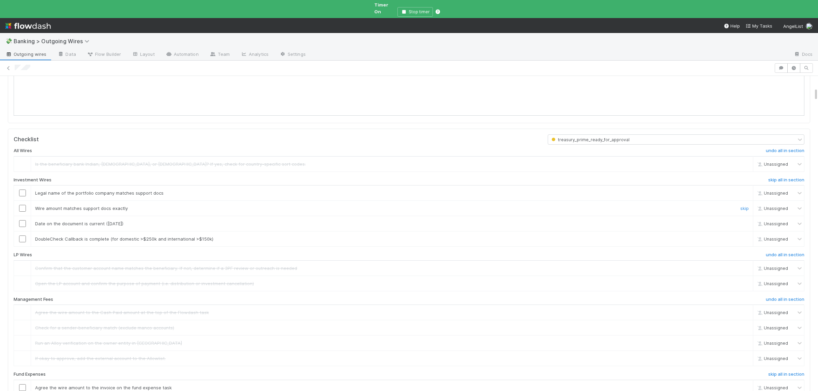
click at [21, 212] on input "checkbox" at bounding box center [22, 208] width 7 height 7
click at [26, 227] on input "checkbox" at bounding box center [22, 223] width 7 height 7
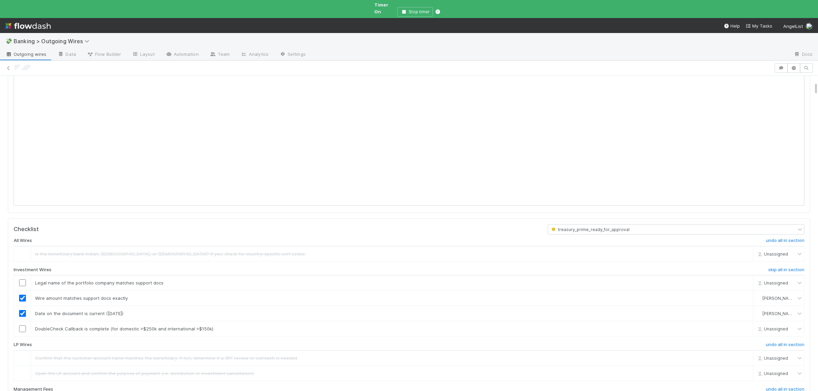
scroll to position [133, 0]
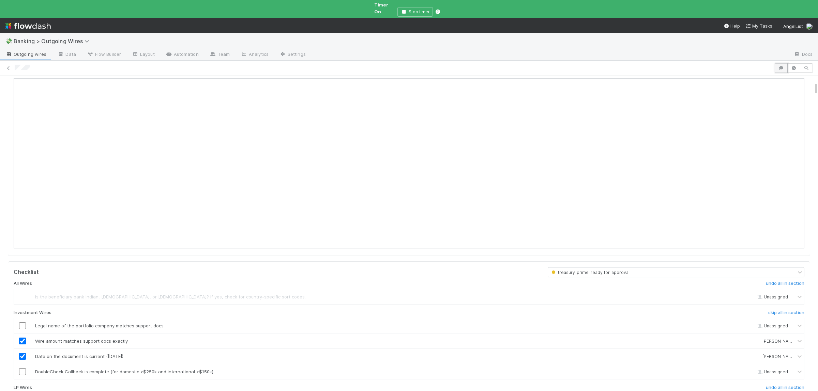
click at [778, 66] on icon "button" at bounding box center [781, 68] width 7 height 4
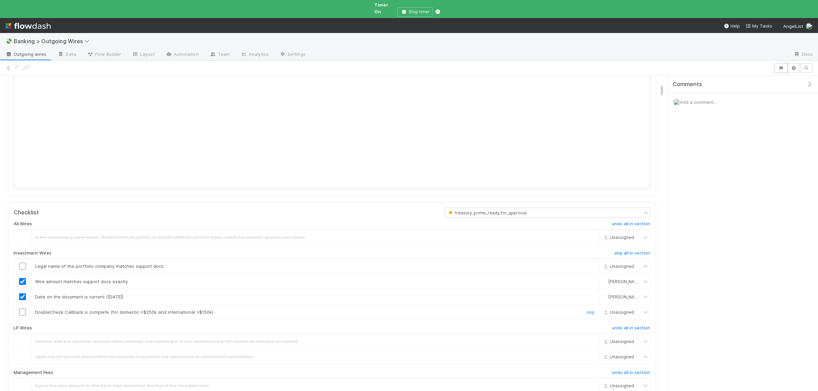
scroll to position [199, 0]
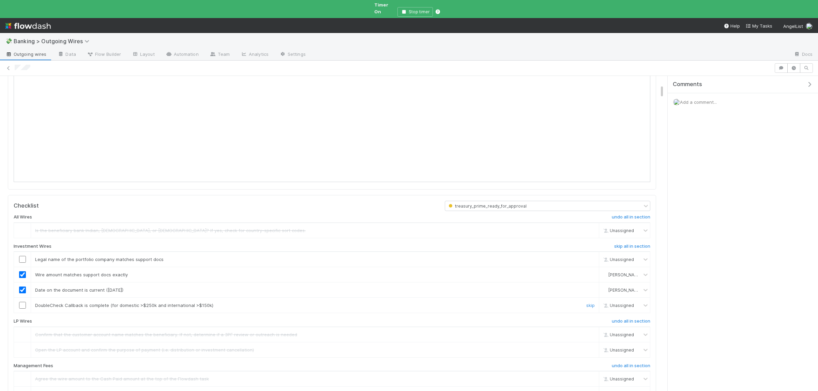
click at [22, 309] on input "checkbox" at bounding box center [22, 305] width 7 height 7
click at [692, 99] on span "Add a comment..." at bounding box center [698, 101] width 37 height 5
click at [691, 204] on button "Add Comment" at bounding box center [698, 208] width 40 height 12
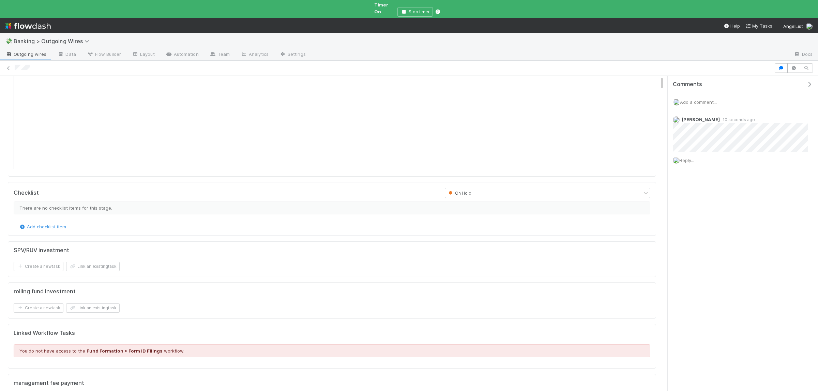
scroll to position [0, 0]
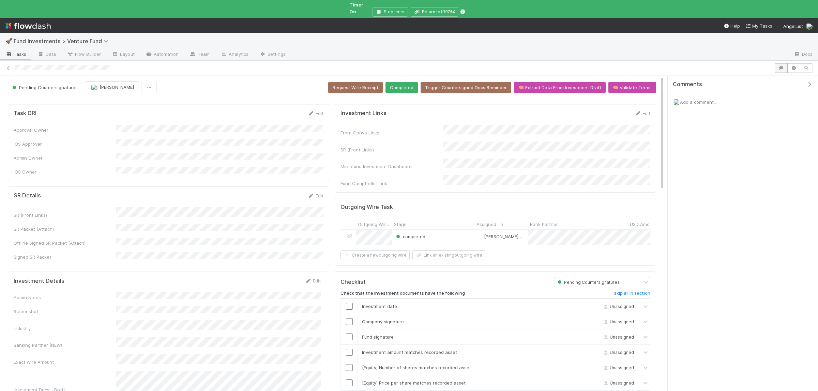
click at [783, 61] on div at bounding box center [409, 68] width 818 height 15
click at [781, 63] on button "button" at bounding box center [780, 68] width 13 height 10
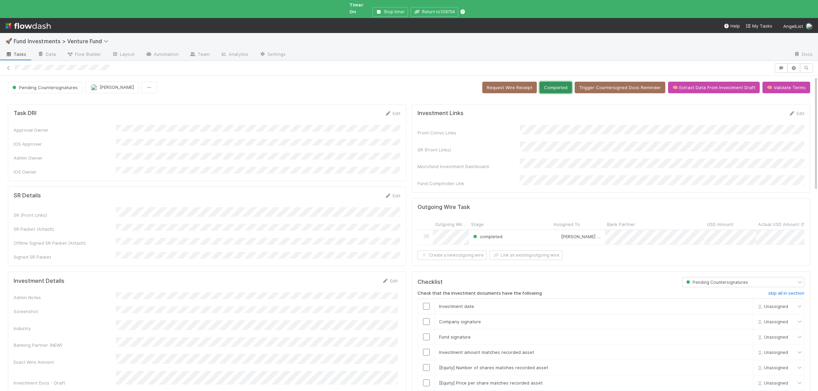
click at [567, 86] on button "Completed" at bounding box center [555, 88] width 32 height 12
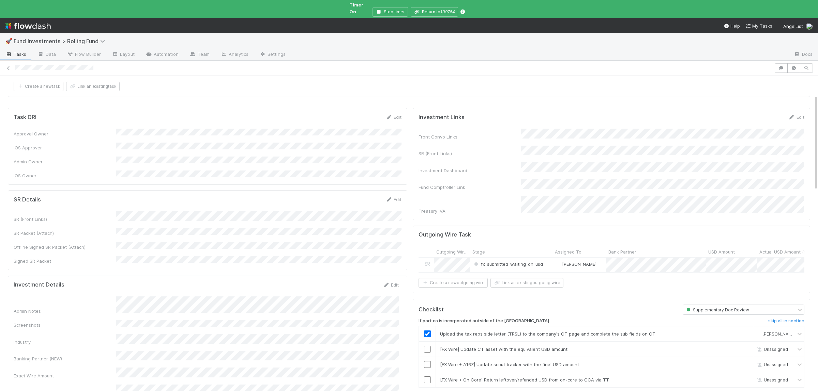
scroll to position [66, 0]
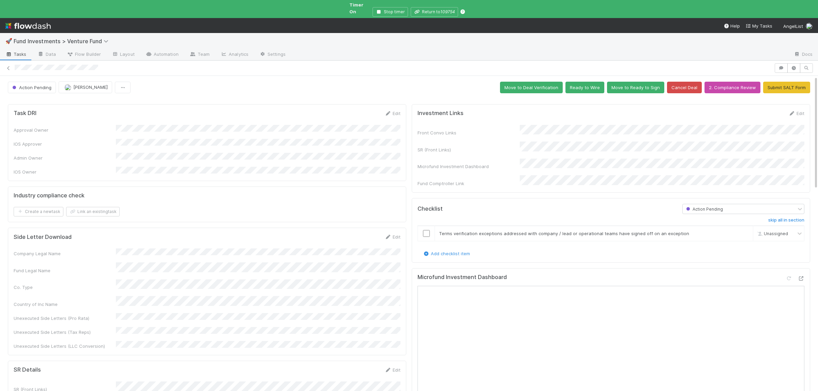
click at [663, 132] on div "Front Convo Links SR (Front Links) Microfund Investment Dashboard Fund Comptrol…" at bounding box center [610, 156] width 387 height 62
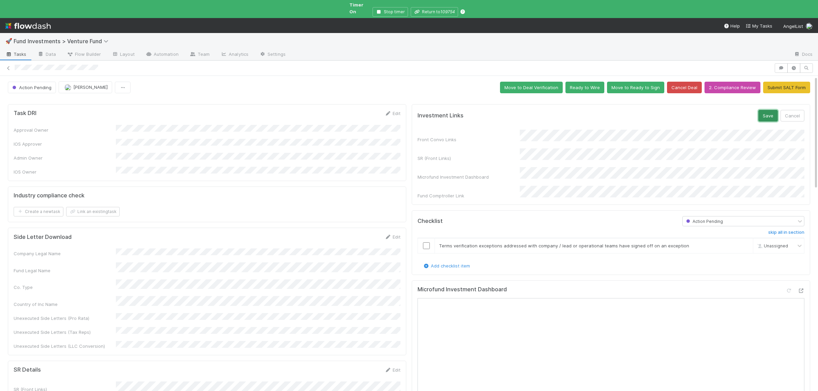
click at [763, 110] on button "Save" at bounding box center [767, 116] width 19 height 12
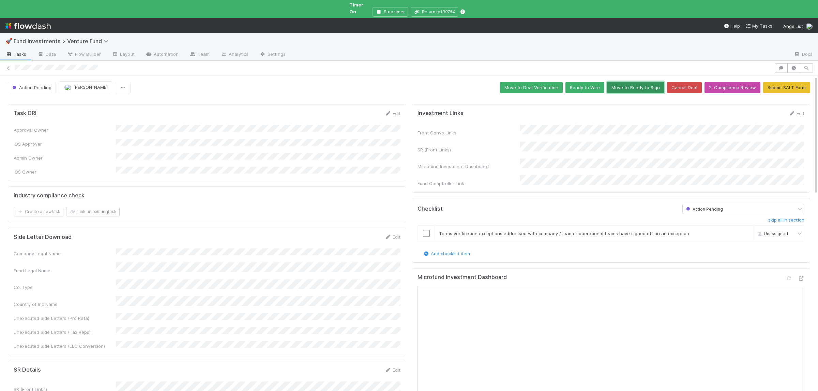
click at [645, 85] on button "Move to Ready to Sign" at bounding box center [635, 88] width 57 height 12
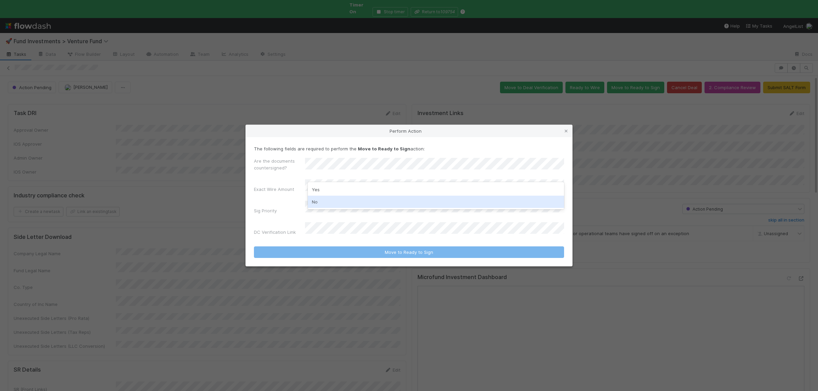
click at [335, 200] on div "No" at bounding box center [436, 202] width 256 height 12
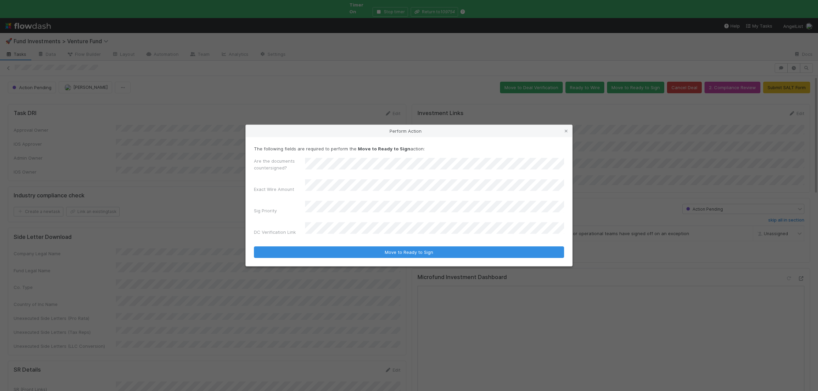
click at [254, 247] on button "Move to Ready to Sign" at bounding box center [409, 253] width 310 height 12
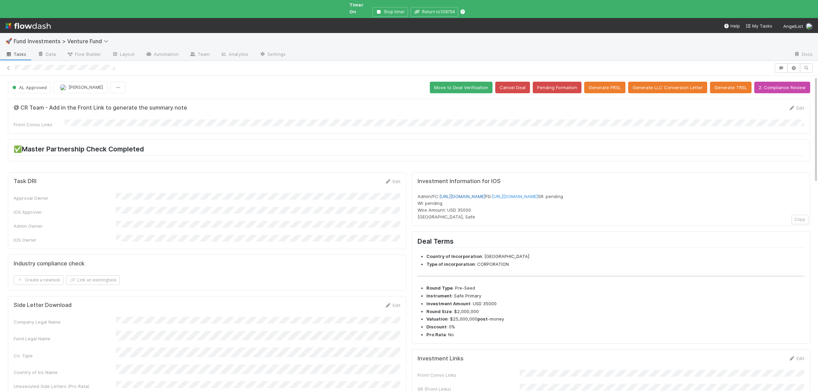
click at [485, 194] on link "[URL][DOMAIN_NAME]" at bounding box center [462, 196] width 46 height 5
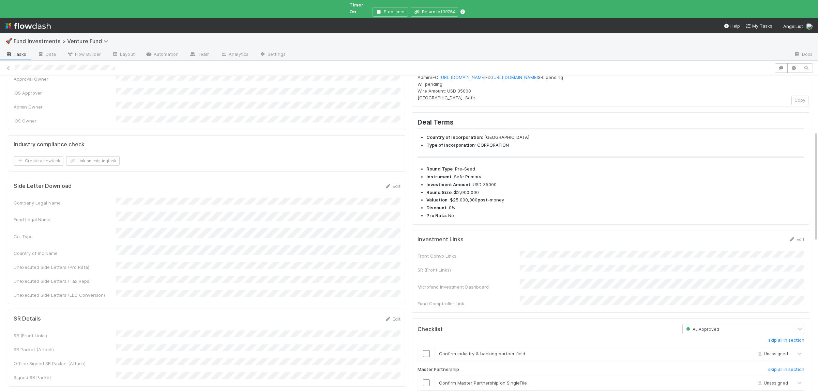
scroll to position [166, 0]
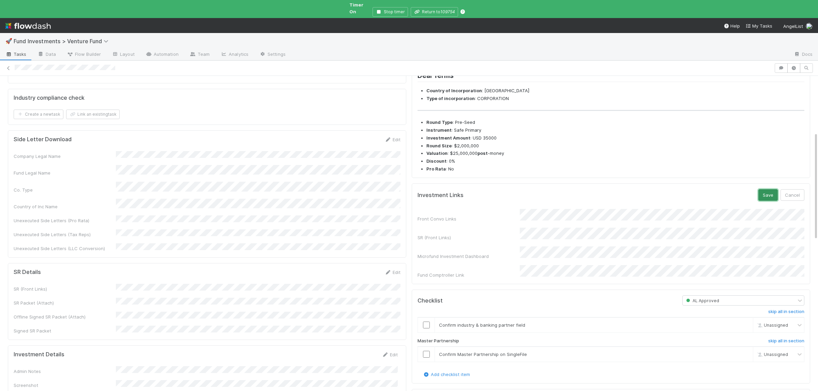
click at [768, 201] on button "Save" at bounding box center [767, 195] width 19 height 12
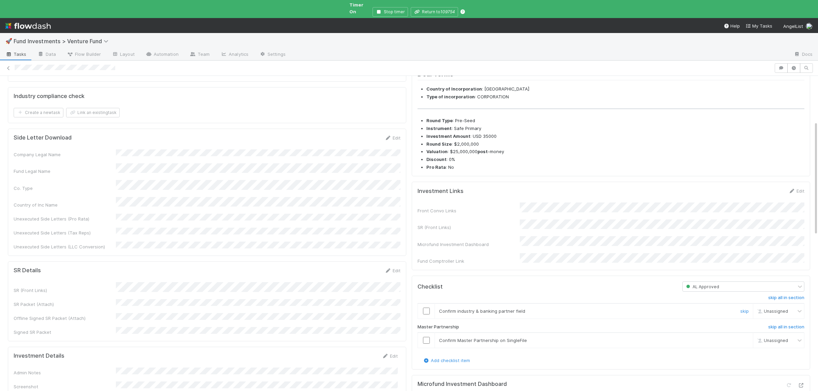
click at [426, 314] on input "checkbox" at bounding box center [426, 311] width 7 height 7
click at [424, 341] on td at bounding box center [426, 340] width 17 height 15
click at [424, 344] on input "checkbox" at bounding box center [426, 340] width 7 height 7
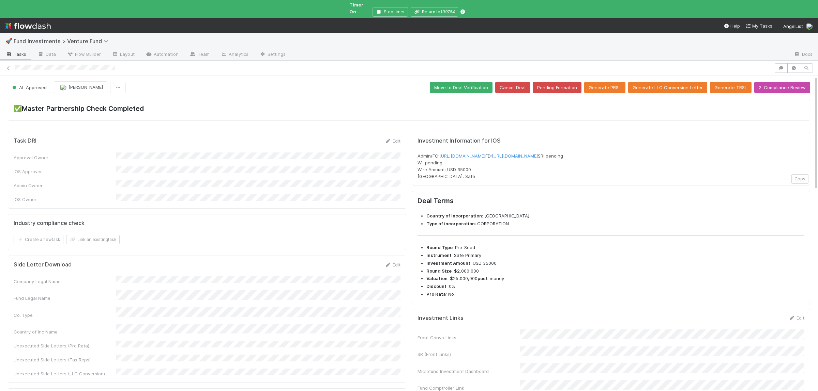
click at [465, 82] on button "Move to Deal Verification" at bounding box center [461, 88] width 63 height 12
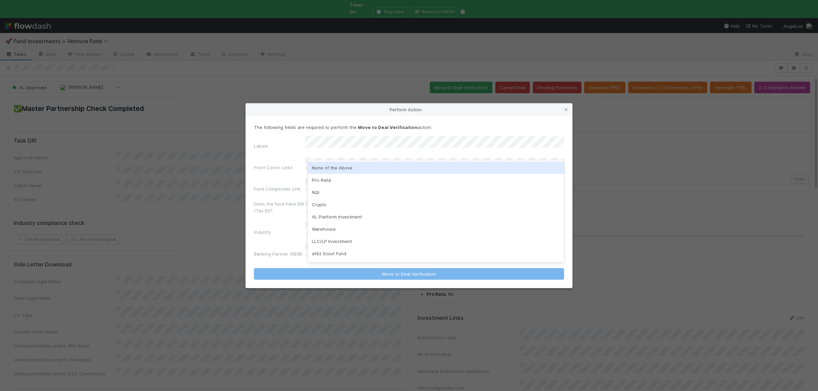
click at [355, 169] on div "None of the Above" at bounding box center [436, 168] width 256 height 12
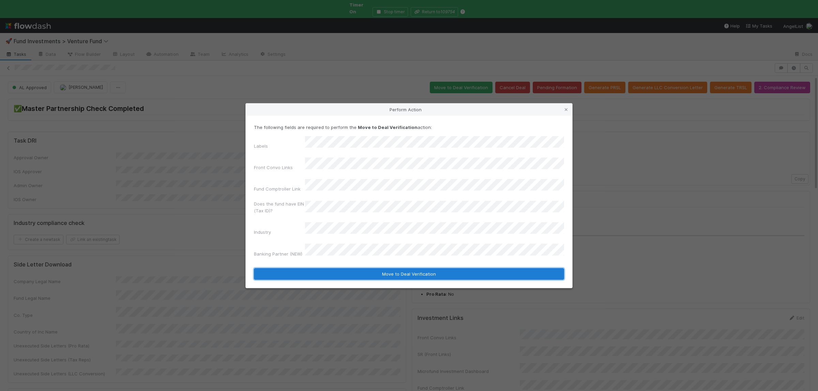
click at [347, 268] on button "Move to Deal Verification" at bounding box center [409, 274] width 310 height 12
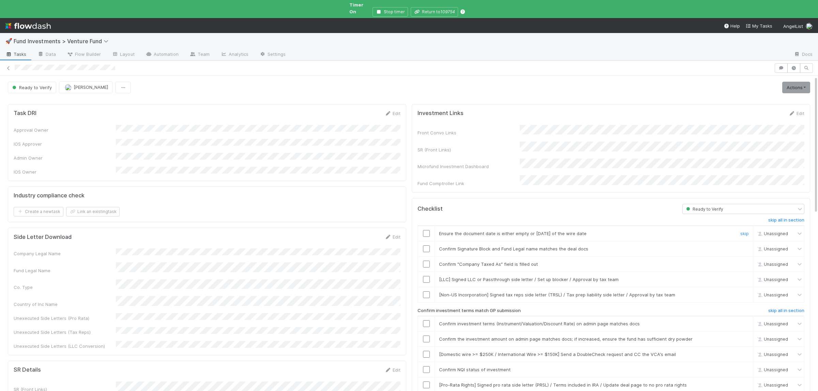
click at [429, 230] on input "checkbox" at bounding box center [426, 233] width 7 height 7
click at [426, 246] on input "checkbox" at bounding box center [426, 249] width 7 height 7
click at [426, 261] on input "checkbox" at bounding box center [426, 264] width 7 height 7
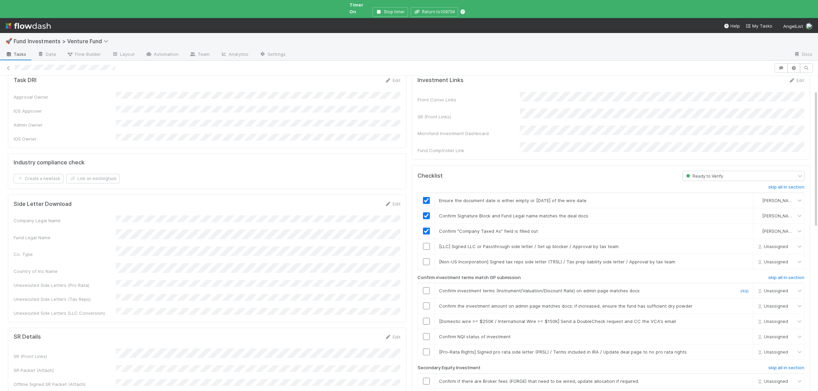
click at [428, 288] on input "checkbox" at bounding box center [426, 291] width 7 height 7
click at [424, 299] on td at bounding box center [426, 306] width 17 height 15
click at [426, 303] on input "checkbox" at bounding box center [426, 306] width 7 height 7
click at [426, 334] on input "checkbox" at bounding box center [426, 337] width 7 height 7
checkbox input "true"
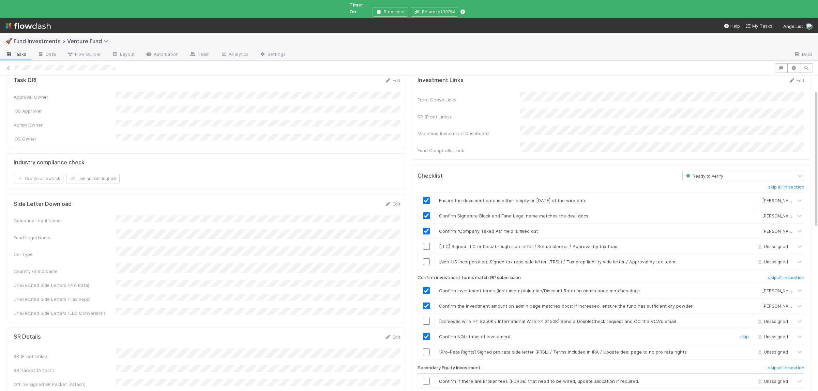
checkbox input "true"
click at [423, 334] on input "checkbox" at bounding box center [426, 337] width 7 height 7
click at [429, 334] on input "checkbox" at bounding box center [426, 337] width 7 height 7
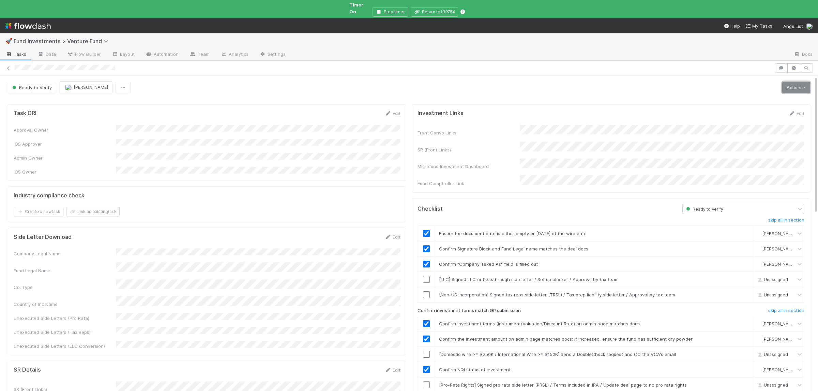
click at [794, 82] on link "Actions" at bounding box center [796, 88] width 28 height 12
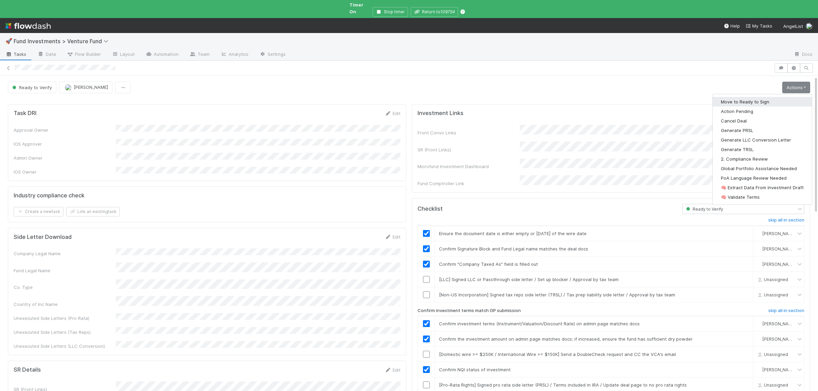
click at [780, 97] on button "Move to Ready to Sign" at bounding box center [761, 102] width 99 height 10
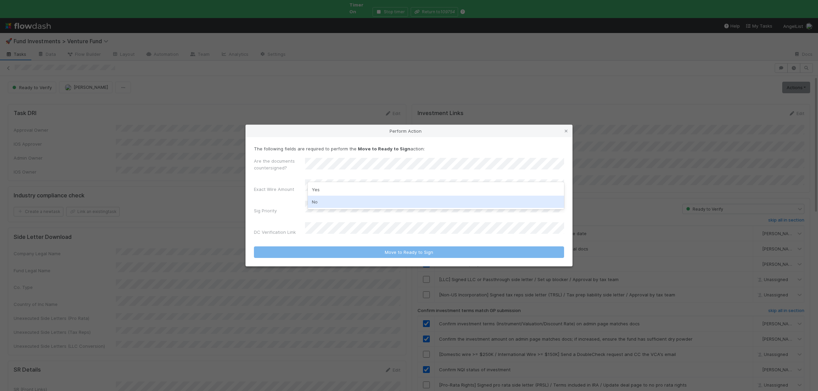
click at [332, 199] on div "No" at bounding box center [436, 202] width 256 height 12
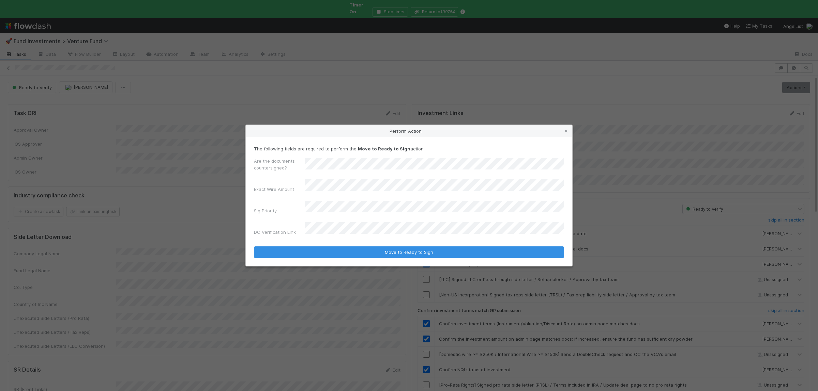
click at [254, 247] on button "Move to Ready to Sign" at bounding box center [409, 253] width 310 height 12
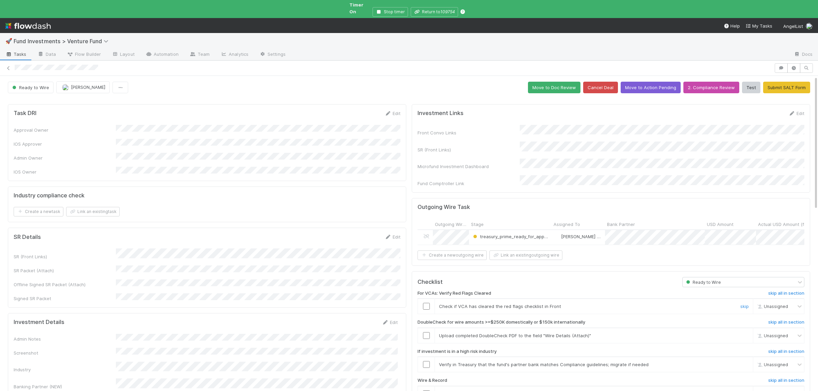
click at [429, 303] on input "checkbox" at bounding box center [426, 306] width 7 height 7
click at [742, 333] on link "skip" at bounding box center [744, 335] width 9 height 5
click at [741, 362] on link "skip" at bounding box center [744, 364] width 9 height 5
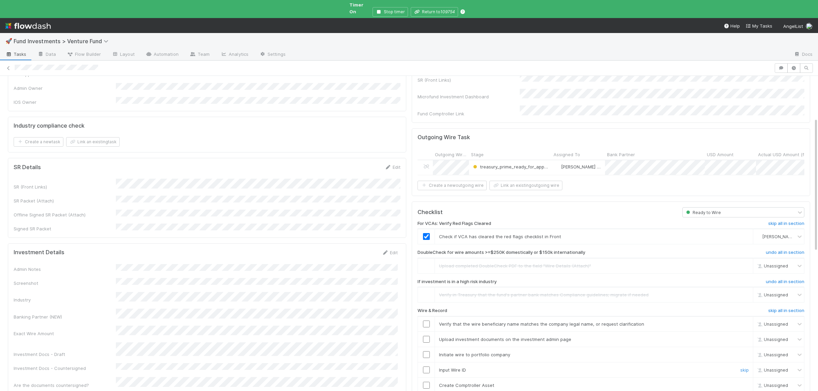
scroll to position [99, 0]
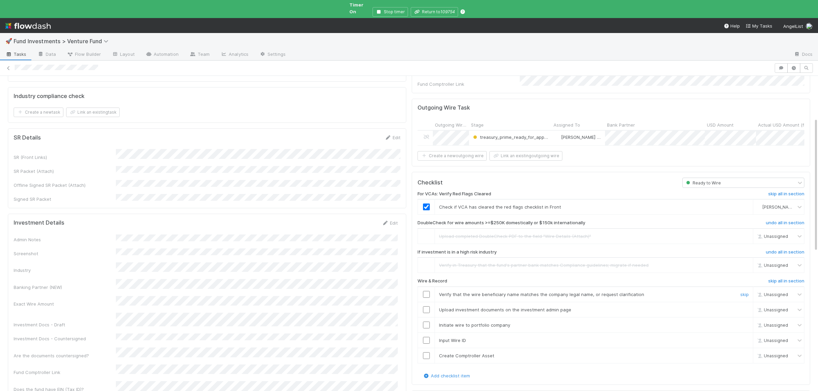
click at [425, 291] on input "checkbox" at bounding box center [426, 294] width 7 height 7
click at [426, 307] on input "checkbox" at bounding box center [426, 310] width 7 height 7
click at [424, 322] on input "checkbox" at bounding box center [426, 325] width 7 height 7
click at [426, 337] on input "checkbox" at bounding box center [426, 340] width 7 height 7
click at [427, 353] on input "checkbox" at bounding box center [426, 356] width 7 height 7
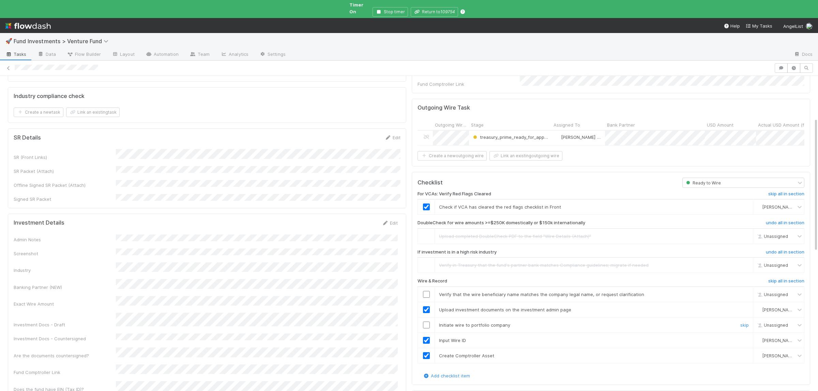
click at [429, 322] on input "checkbox" at bounding box center [426, 325] width 7 height 7
click at [429, 291] on input "checkbox" at bounding box center [426, 294] width 7 height 7
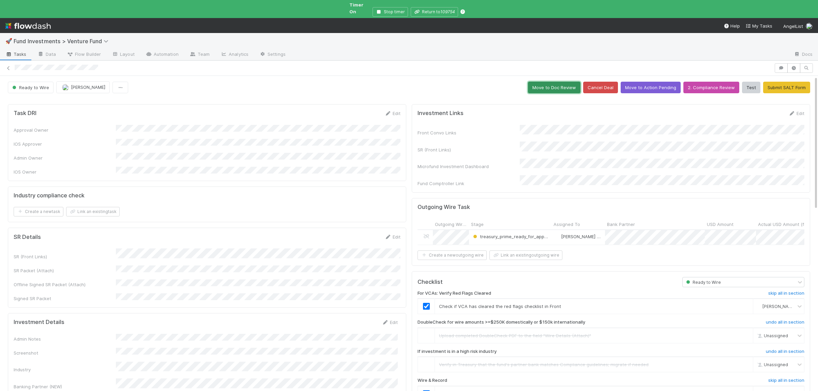
click at [568, 82] on button "Move to Doc Review" at bounding box center [554, 88] width 52 height 12
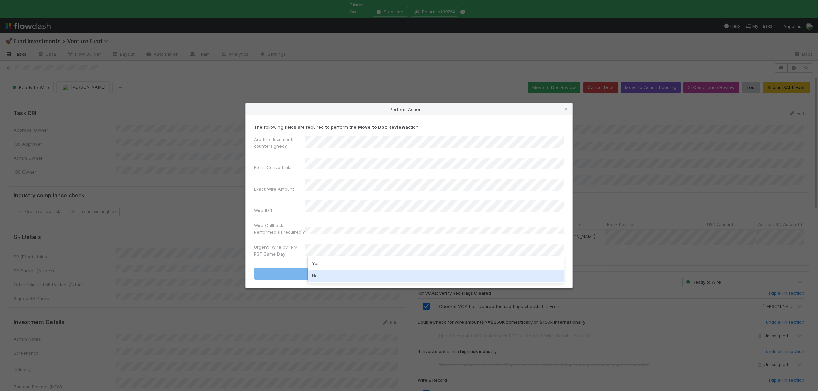
click at [324, 272] on div "No" at bounding box center [436, 276] width 256 height 12
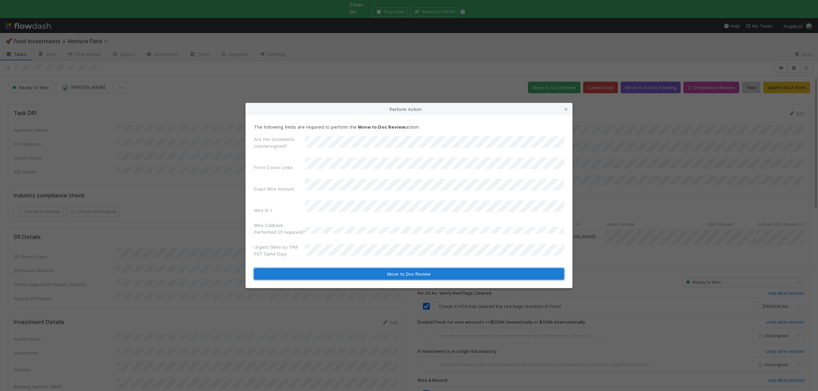
click at [326, 271] on button "Move to Doc Review" at bounding box center [409, 274] width 310 height 12
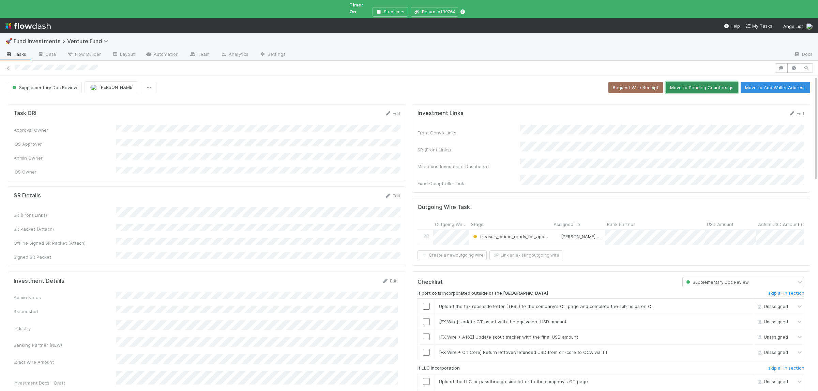
click at [709, 87] on button "Move to Pending Countersigs" at bounding box center [701, 88] width 72 height 12
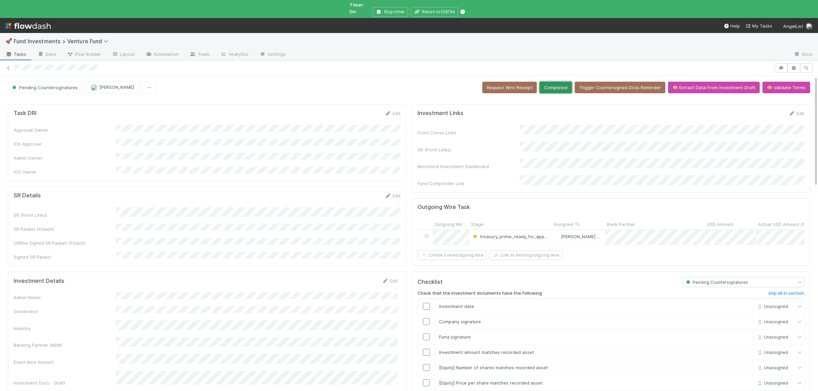
click at [554, 82] on button "Completed" at bounding box center [555, 88] width 32 height 12
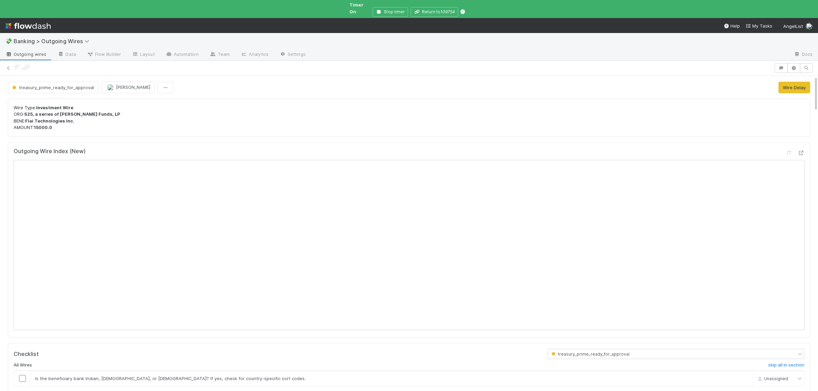
scroll to position [133, 0]
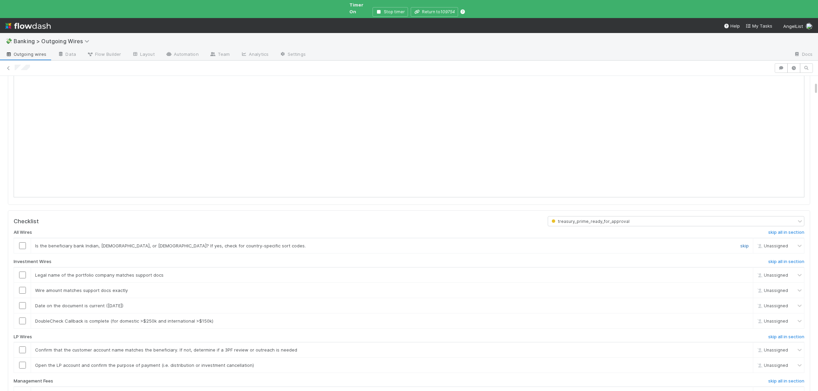
click at [742, 243] on link "skip" at bounding box center [744, 245] width 9 height 5
click at [744, 319] on link "skip" at bounding box center [744, 321] width 9 height 5
click at [787, 335] on h6 "skip all in section" at bounding box center [786, 337] width 36 height 5
click at [784, 375] on div "All Wires undo all in section Is the beneficiary bank Indian, [DEMOGRAPHIC_DATA…" at bounding box center [409, 372] width 790 height 291
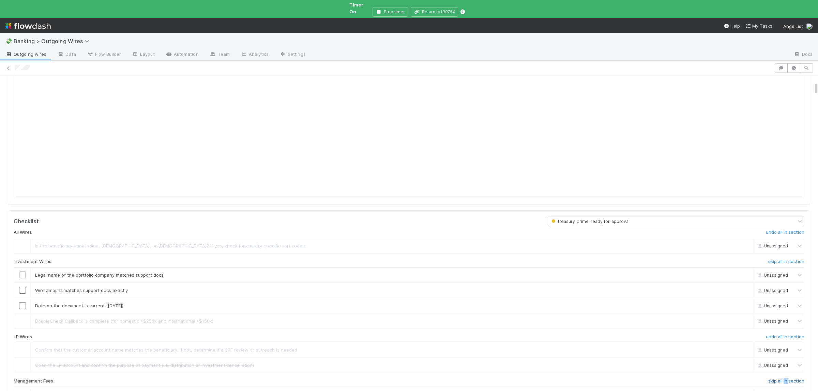
click at [783, 379] on h6 "skip all in section" at bounding box center [786, 381] width 36 height 5
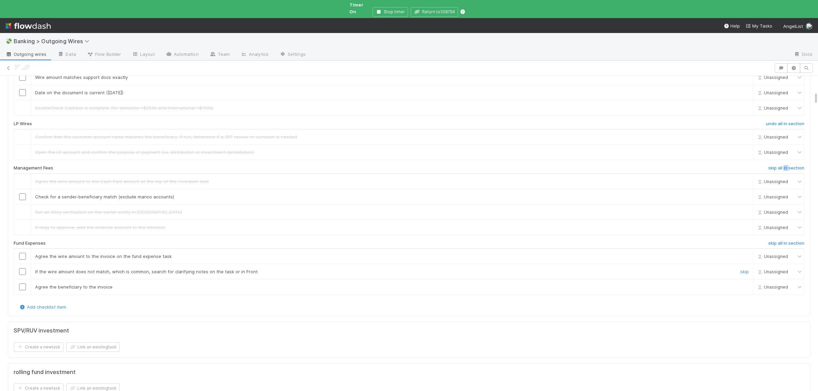
scroll to position [365, 0]
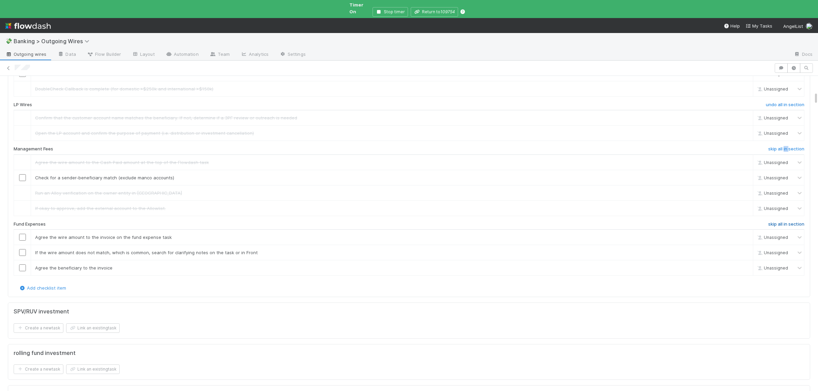
click at [778, 222] on h6 "skip all in section" at bounding box center [786, 224] width 36 height 5
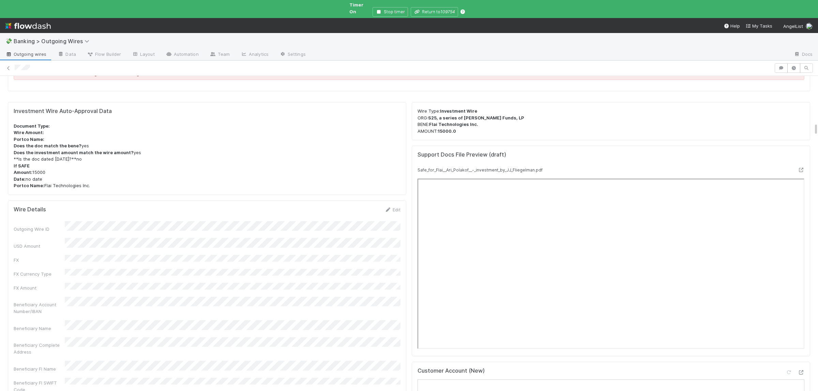
scroll to position [1096, 0]
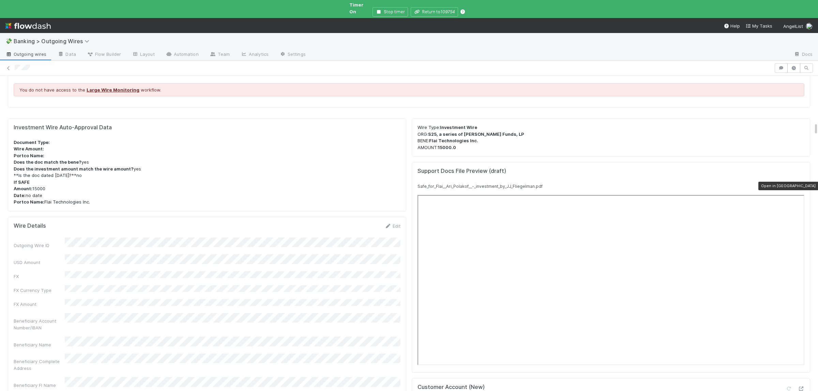
click at [799, 189] on icon at bounding box center [800, 186] width 7 height 4
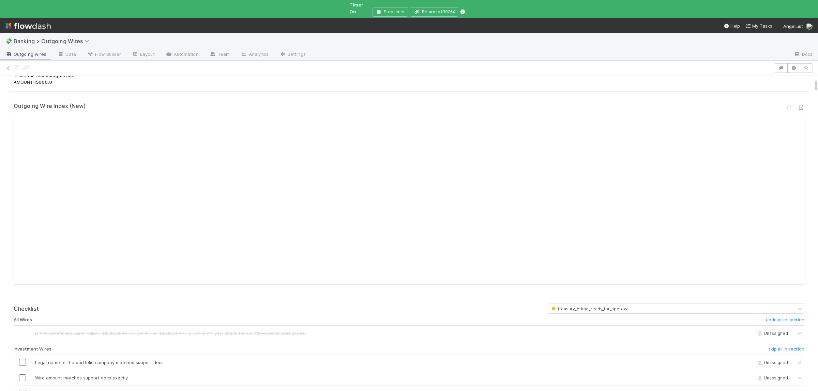
scroll to position [66, 0]
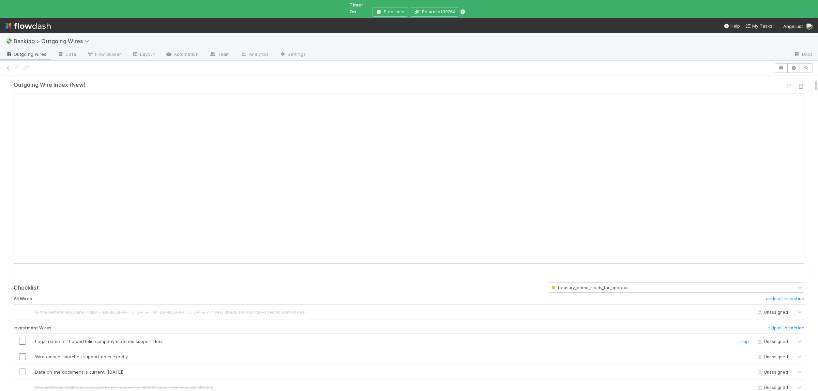
click at [24, 338] on input "checkbox" at bounding box center [22, 341] width 7 height 7
click at [24, 354] on input "checkbox" at bounding box center [22, 357] width 7 height 7
click at [22, 369] on input "checkbox" at bounding box center [22, 372] width 7 height 7
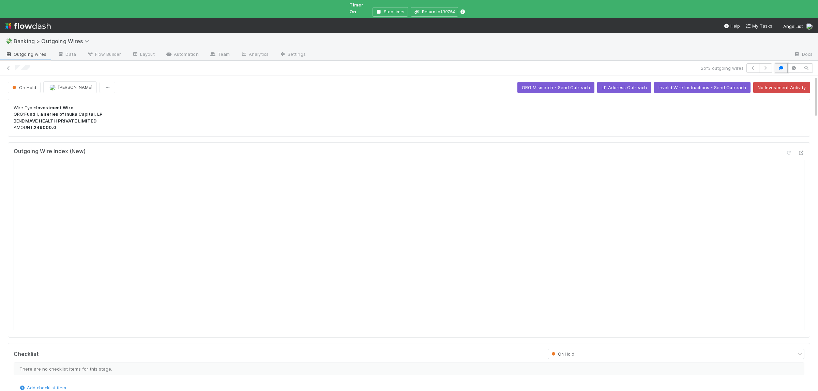
click at [779, 63] on button "button" at bounding box center [780, 68] width 13 height 10
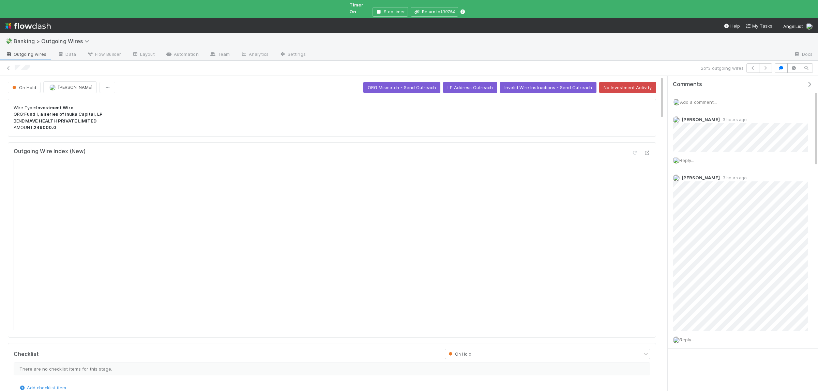
click at [690, 99] on span "Add a comment..." at bounding box center [698, 101] width 37 height 5
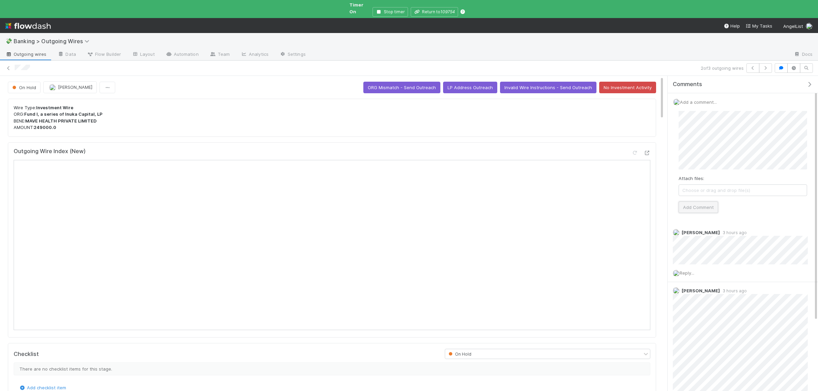
click at [702, 203] on button "Add Comment" at bounding box center [698, 208] width 40 height 12
click at [8, 66] on icon at bounding box center [8, 68] width 7 height 4
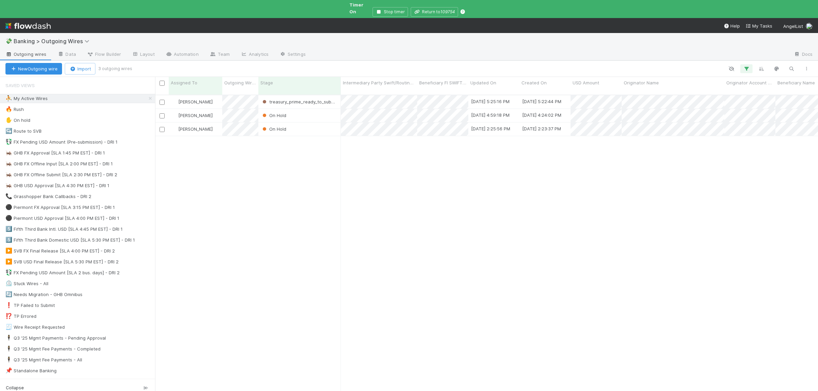
scroll to position [308, 663]
click at [255, 247] on div "Susan Tang treasury_prime_ready_for_approval 9/3/25, 5:28:03 PM 9/3/25, 5:28:00…" at bounding box center [486, 249] width 663 height 308
click at [249, 259] on div "Susan Tang treasury_prime_ready_for_approval 9/3/25, 5:28:03 PM 9/3/25, 5:28:00…" at bounding box center [486, 249] width 663 height 308
click at [250, 258] on div "Susan Tang treasury_prime_submitted 9/3/25, 5:30:47 PM 9/3/25, 5:28:00 PM 0 0 1…" at bounding box center [486, 249] width 663 height 308
click at [254, 252] on div "Susan Tang treasury_prime_submitted 9/3/25, 5:30:47 PM 9/3/25, 5:28:00 PM 0 0 1…" at bounding box center [486, 249] width 663 height 308
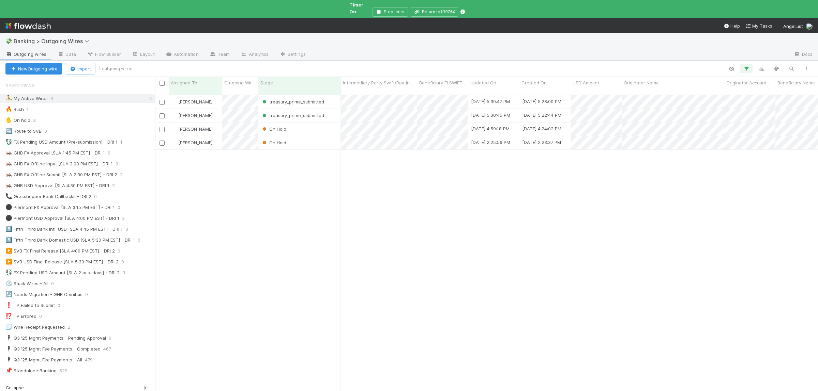
click at [254, 251] on div "Susan Tang treasury_prime_submitted 9/3/25, 5:30:47 PM 9/3/25, 5:28:00 PM 0 0 1…" at bounding box center [486, 249] width 663 height 308
click at [313, 320] on div "Susan Tang treasury_prime_submitted 9/3/25, 5:30:47 PM 9/3/25, 5:28:00 PM 0 0 1…" at bounding box center [486, 249] width 663 height 308
click at [120, 105] on div "🔥 Rush 1" at bounding box center [80, 109] width 150 height 9
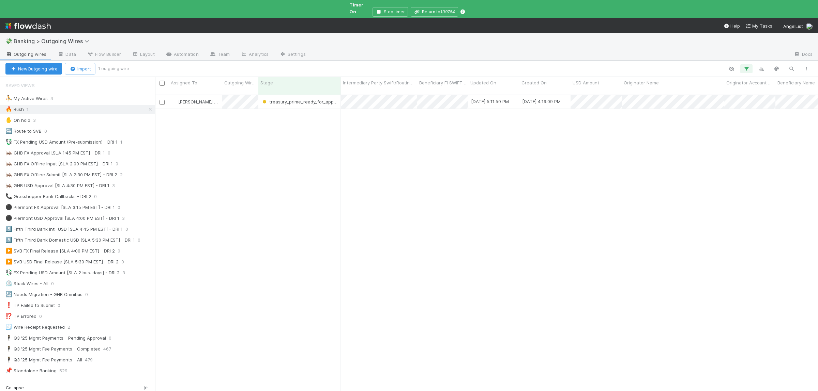
scroll to position [308, 663]
click at [304, 228] on div "Kennedy Wall treasury_prime_ready_for_approval 9/3/25, 5:11:50 PM 9/3/25, 4:19:…" at bounding box center [486, 249] width 663 height 308
drag, startPoint x: 112, startPoint y: 96, endPoint x: 135, endPoint y: 110, distance: 26.5
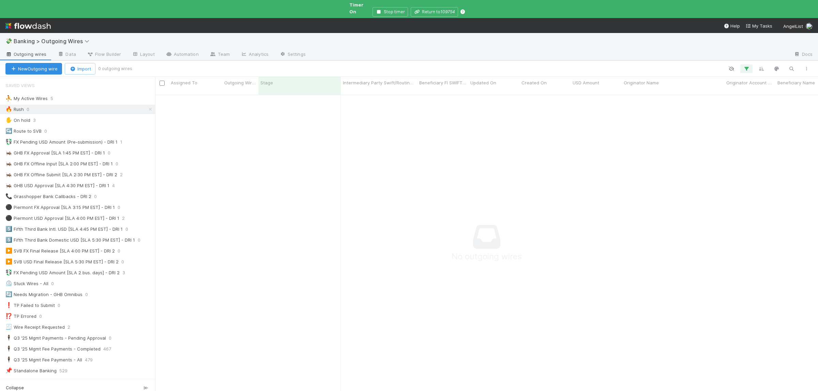
click at [112, 96] on div "⛹️ My Active Wires 5" at bounding box center [80, 98] width 150 height 9
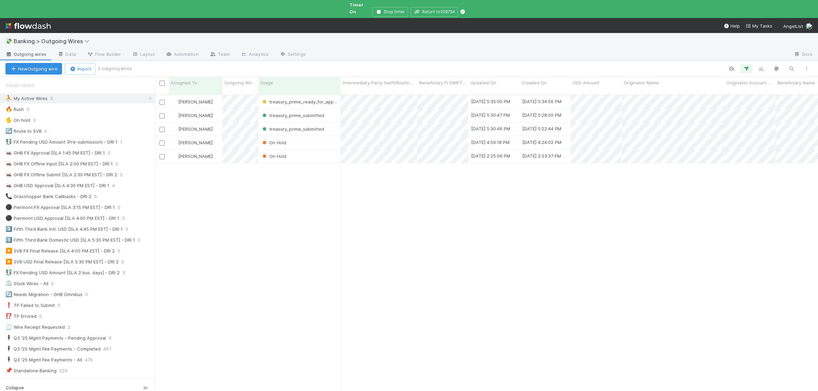
scroll to position [308, 663]
click at [264, 259] on div "Susan Tang treasury_prime_ready_for_approval 9/3/25, 5:35:00 PM 9/3/25, 5:34:56…" at bounding box center [486, 249] width 663 height 308
click at [240, 258] on div "Susan Tang treasury_prime_ready_to_submit 9/3/25, 5:43:57 PM 9/3/25, 5:34:56 PM…" at bounding box center [486, 249] width 663 height 308
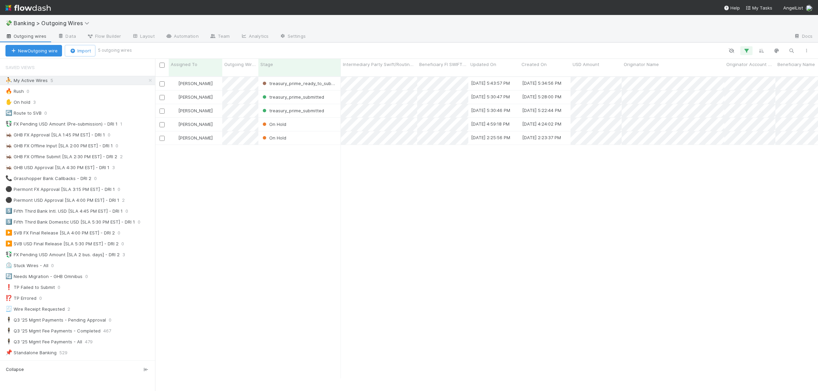
click at [196, 208] on div "Susan Tang treasury_prime_ready_to_submit 9/3/25, 5:43:57 PM 9/3/25, 5:34:56 PM…" at bounding box center [486, 231] width 663 height 308
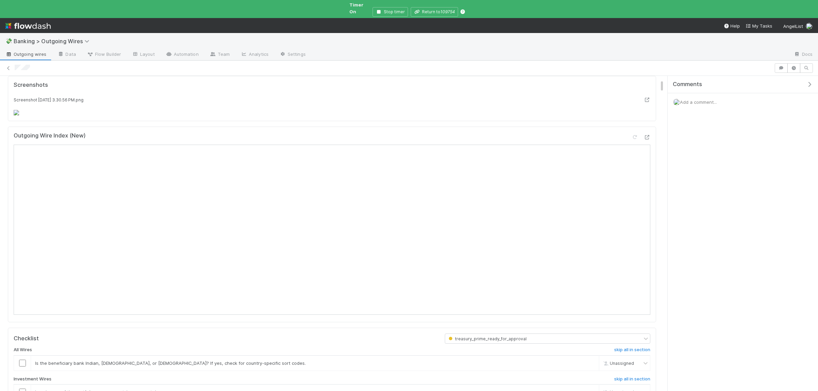
scroll to position [99, 0]
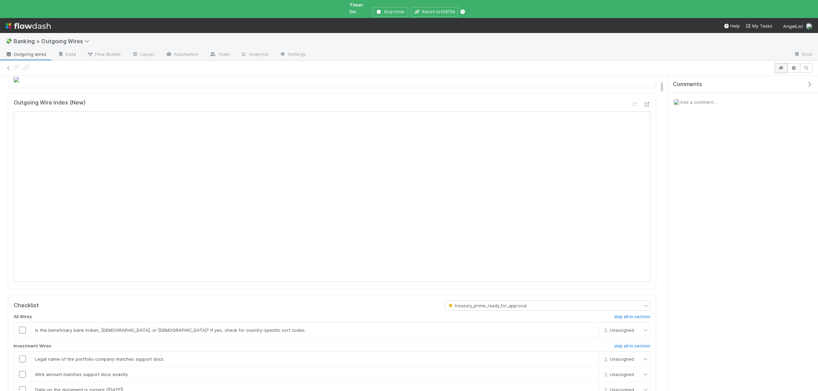
click at [781, 66] on icon "button" at bounding box center [781, 68] width 7 height 4
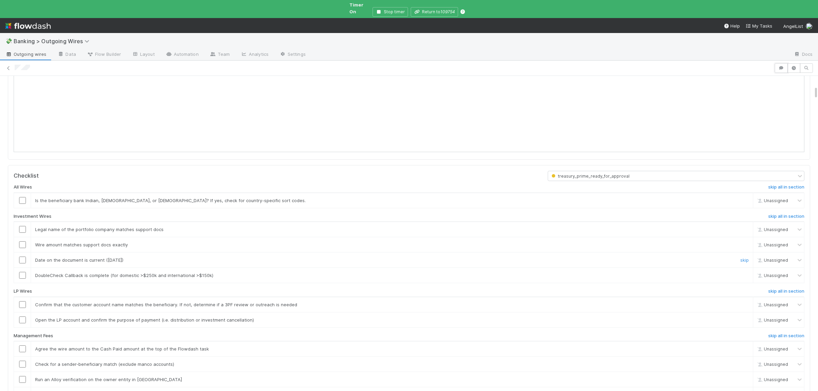
scroll to position [232, 0]
click at [744, 200] on link "skip" at bounding box center [744, 197] width 9 height 5
click at [743, 275] on link "skip" at bounding box center [744, 272] width 9 height 5
click at [775, 291] on h6 "skip all in section" at bounding box center [786, 288] width 36 height 5
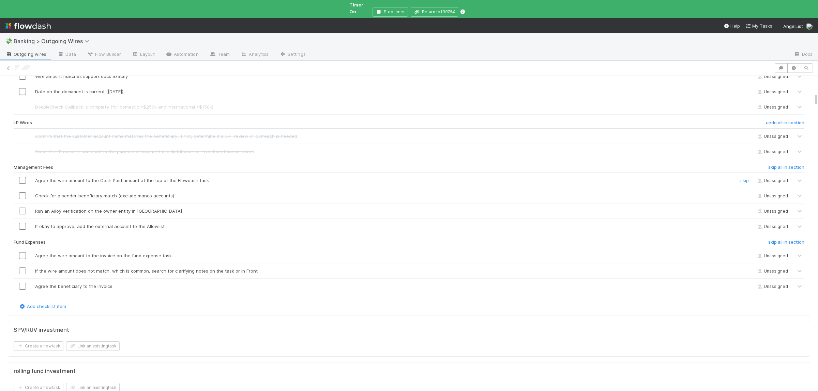
scroll to position [399, 0]
click at [777, 170] on h6 "skip all in section" at bounding box center [786, 166] width 36 height 5
click at [774, 245] on h6 "skip all in section" at bounding box center [786, 241] width 36 height 5
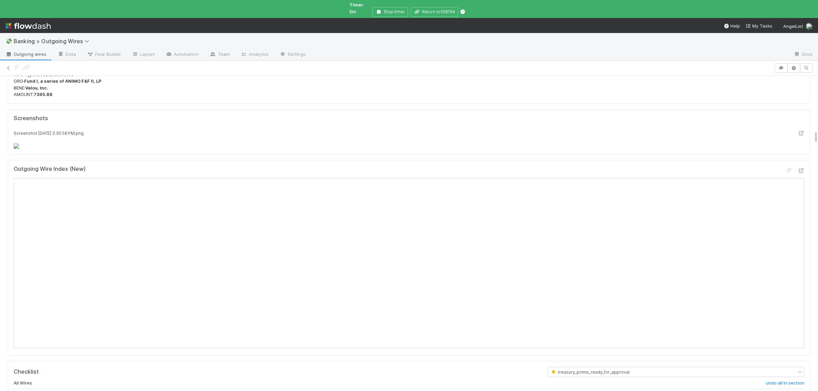
scroll to position [1297, 0]
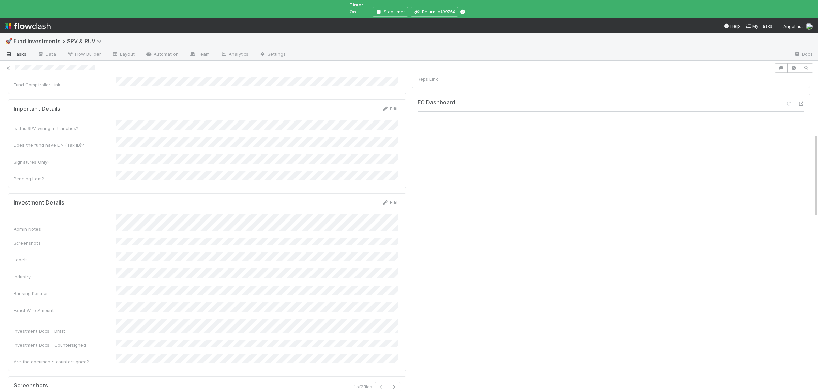
scroll to position [266, 0]
click at [183, 244] on div "Admin Notes Screenshots Labels Industry Banking Partner Exact Wire Amount Inves…" at bounding box center [206, 223] width 384 height 151
click at [184, 243] on div "Admin Notes Screenshots Labels Industry Banking Partner Exact Wire Amount Inves…" at bounding box center [206, 223] width 384 height 151
click at [361, 166] on button "Save" at bounding box center [361, 172] width 19 height 12
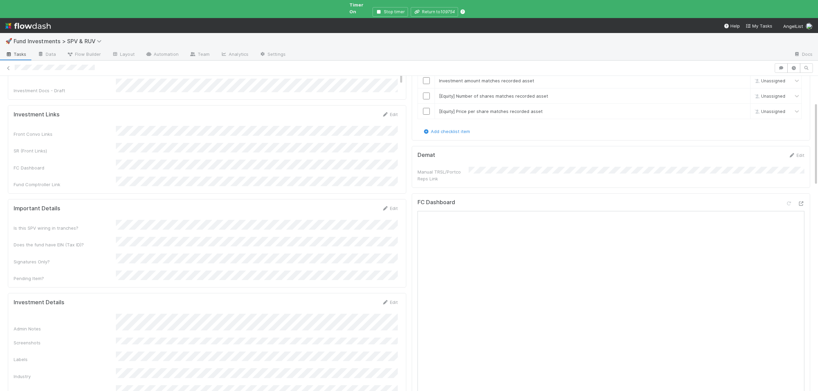
scroll to position [0, 0]
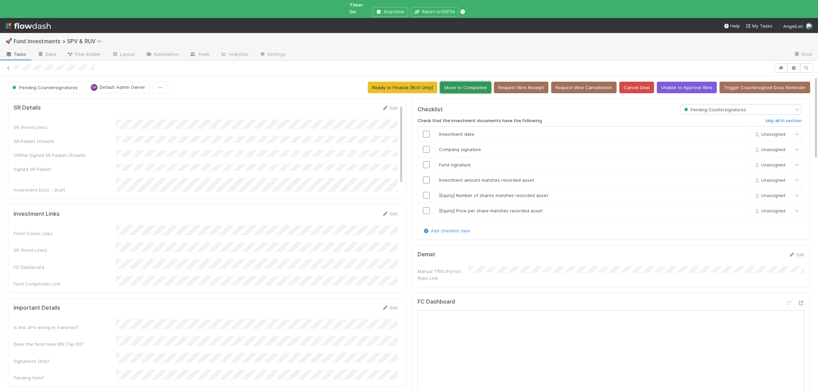
click at [476, 82] on button "Move to Completed" at bounding box center [465, 88] width 51 height 12
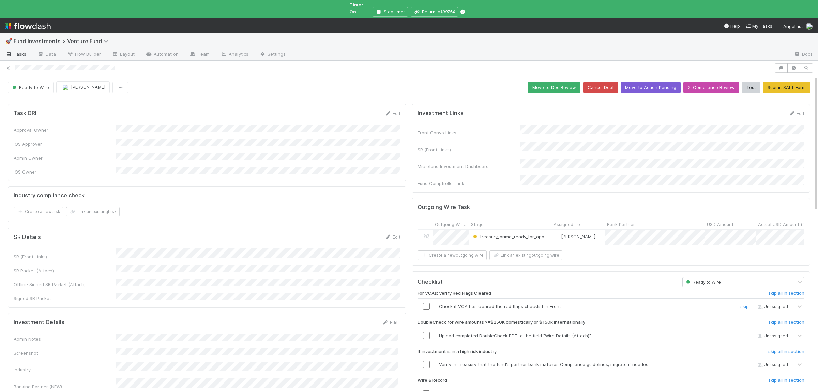
click at [424, 303] on input "checkbox" at bounding box center [426, 306] width 7 height 7
click at [566, 234] on span "[PERSON_NAME]" at bounding box center [578, 236] width 34 height 5
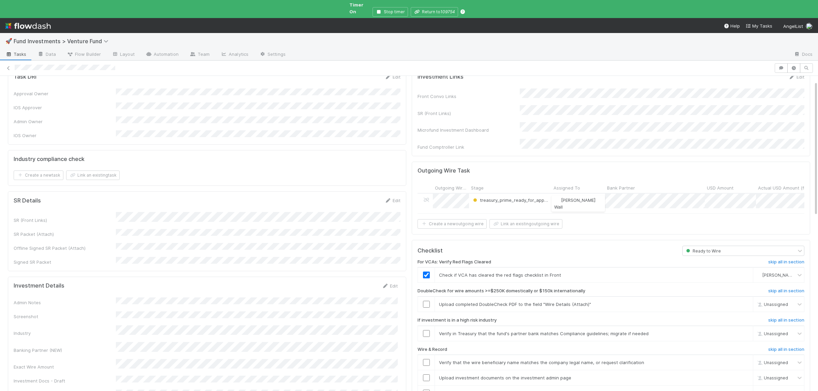
scroll to position [66, 0]
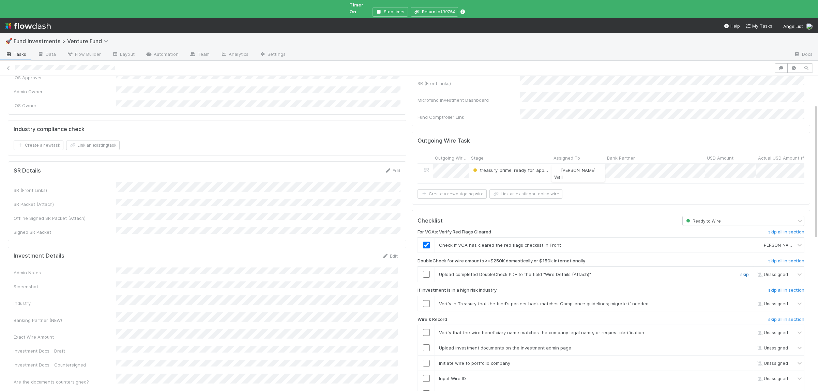
click at [747, 272] on link "skip" at bounding box center [744, 274] width 9 height 5
click at [744, 301] on link "skip" at bounding box center [744, 303] width 9 height 5
click at [427, 329] on input "checkbox" at bounding box center [426, 332] width 7 height 7
click at [429, 345] on input "checkbox" at bounding box center [426, 348] width 7 height 7
click at [426, 360] on input "checkbox" at bounding box center [426, 363] width 7 height 7
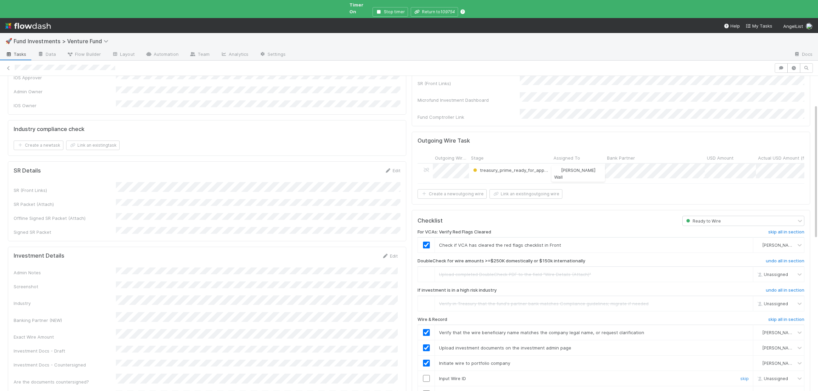
click at [427, 375] on input "checkbox" at bounding box center [426, 378] width 7 height 7
click at [428, 391] on input "checkbox" at bounding box center [426, 394] width 7 height 7
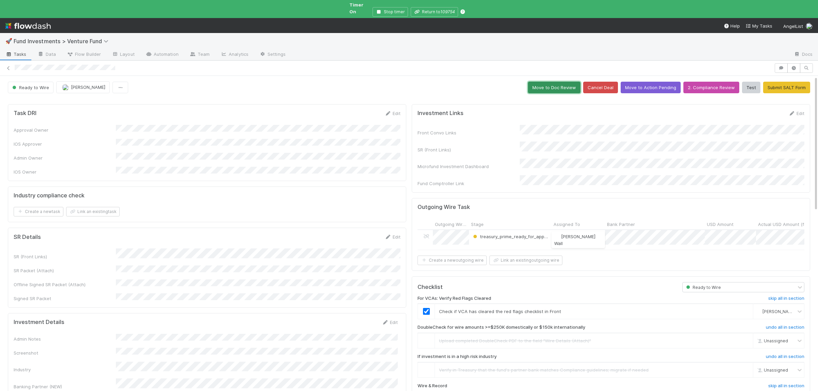
click at [553, 85] on button "Move to Doc Review" at bounding box center [554, 88] width 52 height 12
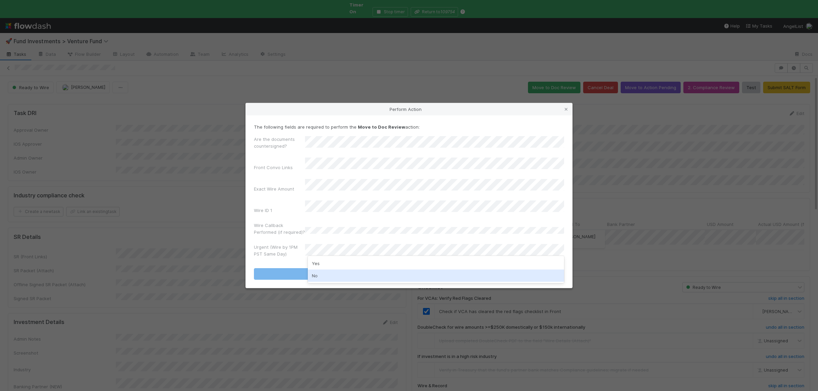
click at [328, 275] on div "No" at bounding box center [436, 276] width 256 height 12
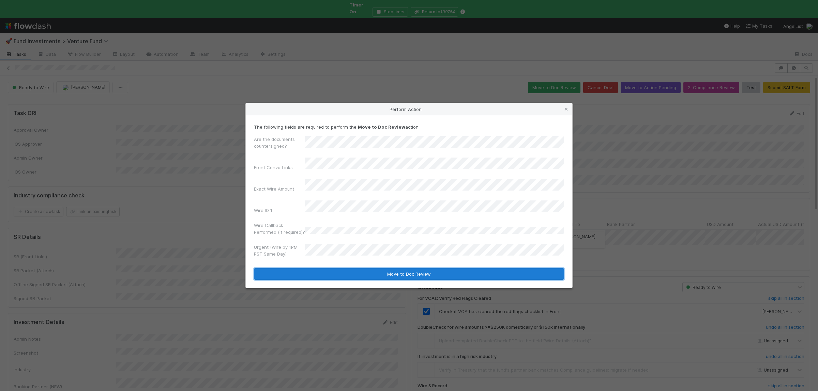
click at [334, 268] on button "Move to Doc Review" at bounding box center [409, 274] width 310 height 12
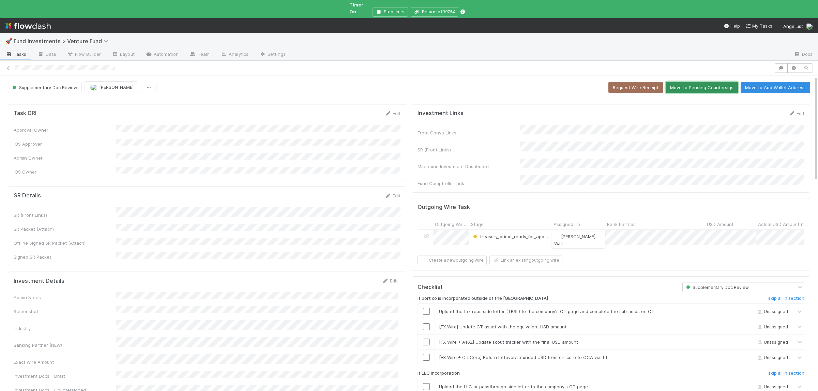
click at [703, 85] on button "Move to Pending Countersigs" at bounding box center [701, 88] width 72 height 12
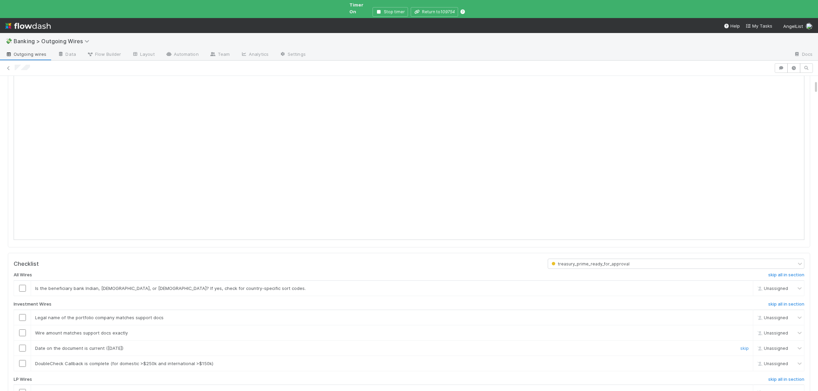
scroll to position [99, 0]
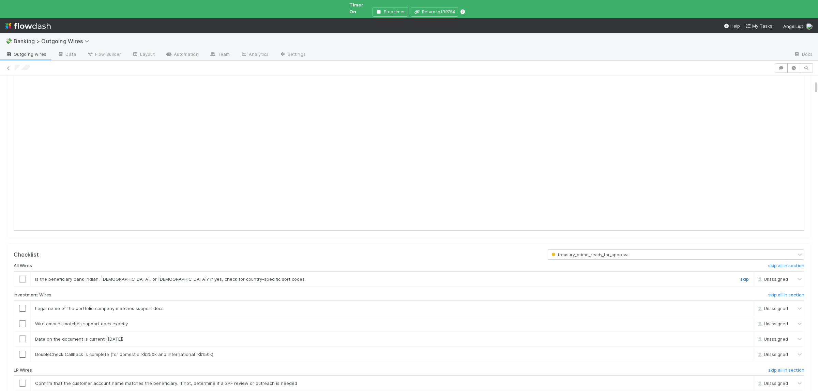
click at [744, 277] on link "skip" at bounding box center [744, 279] width 9 height 5
click at [798, 368] on h6 "skip all in section" at bounding box center [786, 370] width 36 height 5
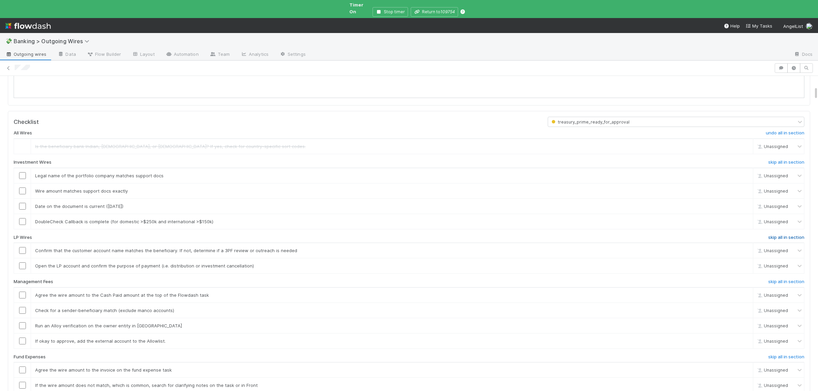
click at [794, 235] on h6 "skip all in section" at bounding box center [786, 237] width 36 height 5
click at [792, 279] on h6 "skip all in section" at bounding box center [786, 281] width 36 height 5
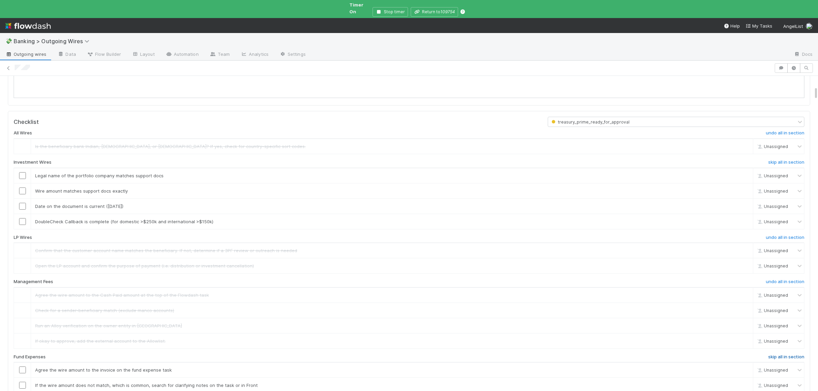
click at [780, 355] on h6 "skip all in section" at bounding box center [786, 357] width 36 height 5
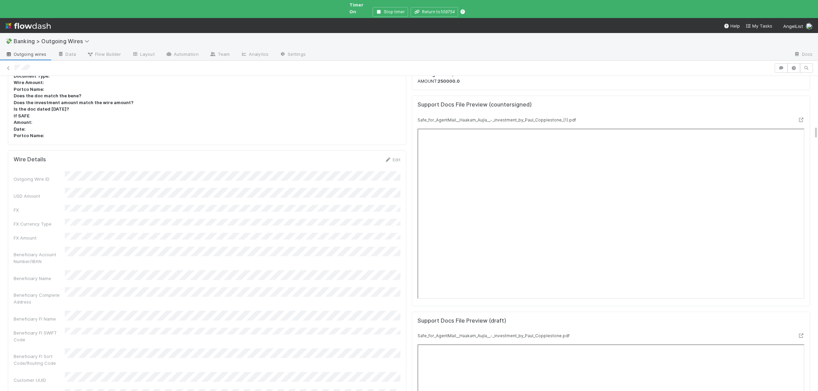
scroll to position [1130, 0]
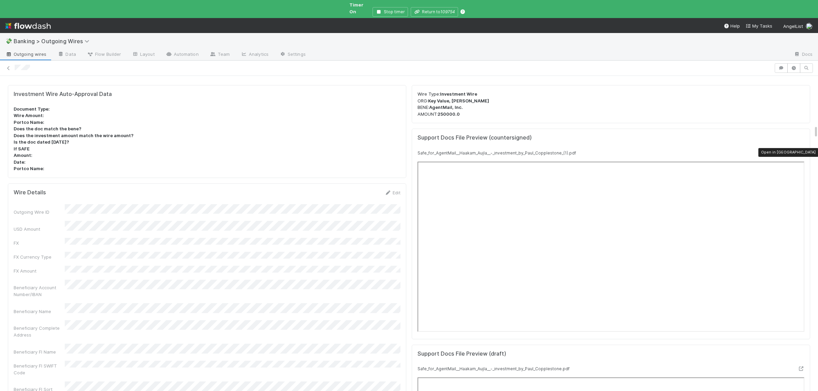
click at [803, 152] on div at bounding box center [800, 153] width 7 height 7
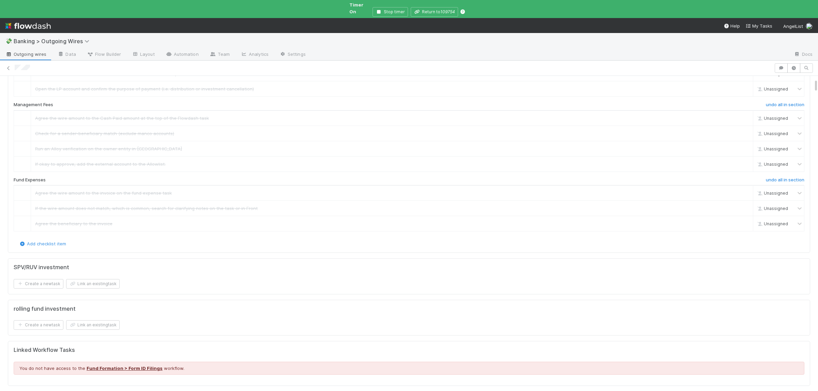
scroll to position [0, 0]
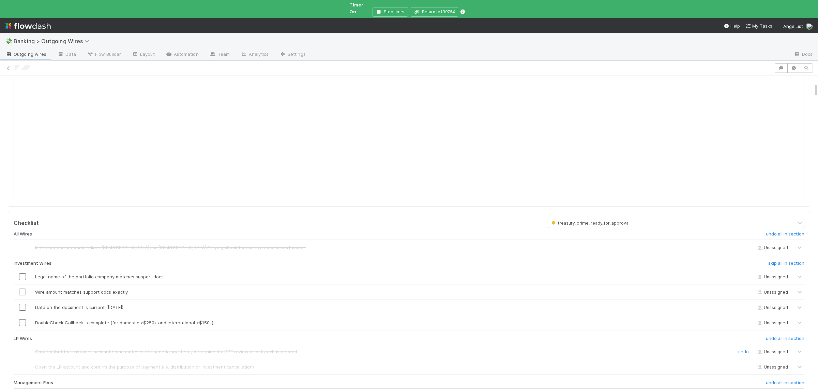
scroll to position [166, 0]
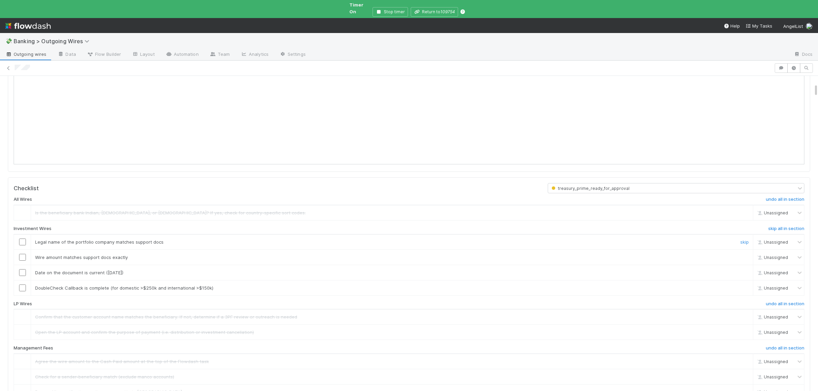
click at [23, 242] on td at bounding box center [22, 241] width 17 height 15
click at [24, 240] on input "checkbox" at bounding box center [22, 242] width 7 height 7
click at [22, 255] on input "checkbox" at bounding box center [22, 257] width 7 height 7
click at [21, 270] on input "checkbox" at bounding box center [22, 273] width 7 height 7
click at [24, 285] on input "checkbox" at bounding box center [22, 288] width 7 height 7
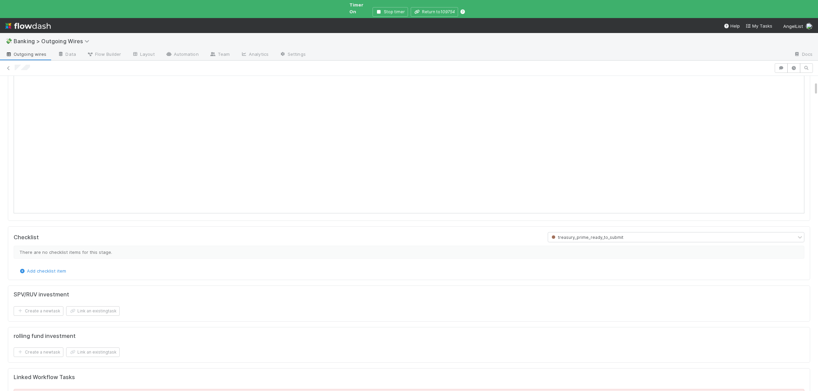
scroll to position [0, 0]
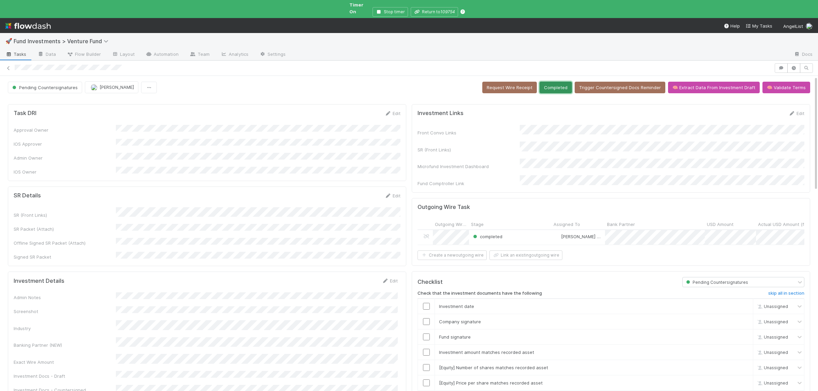
click at [557, 86] on button "Completed" at bounding box center [555, 88] width 32 height 12
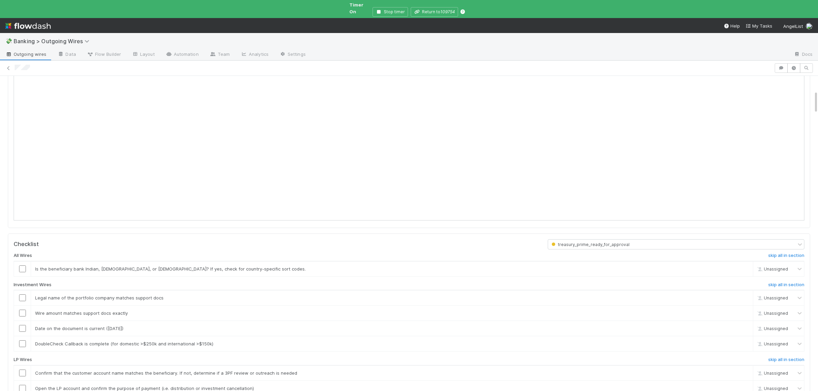
scroll to position [199, 0]
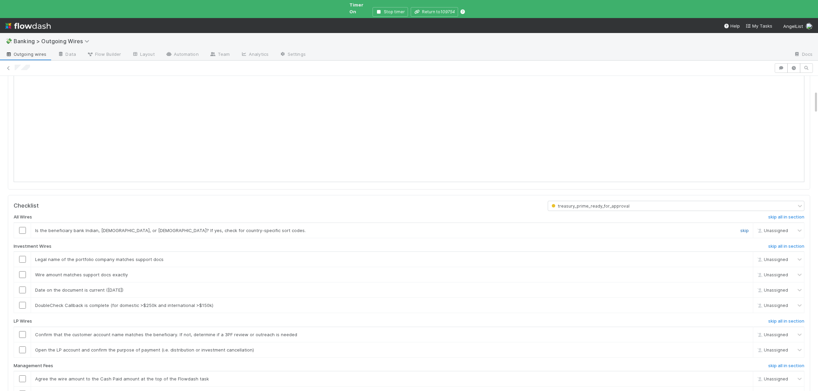
click at [743, 233] on link "skip" at bounding box center [744, 230] width 9 height 5
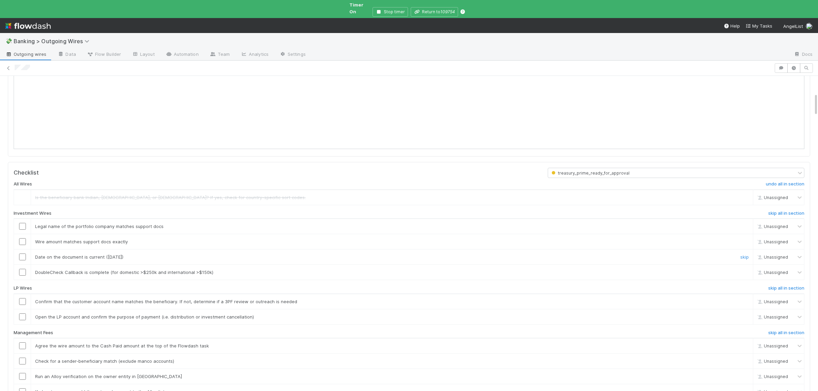
scroll to position [266, 0]
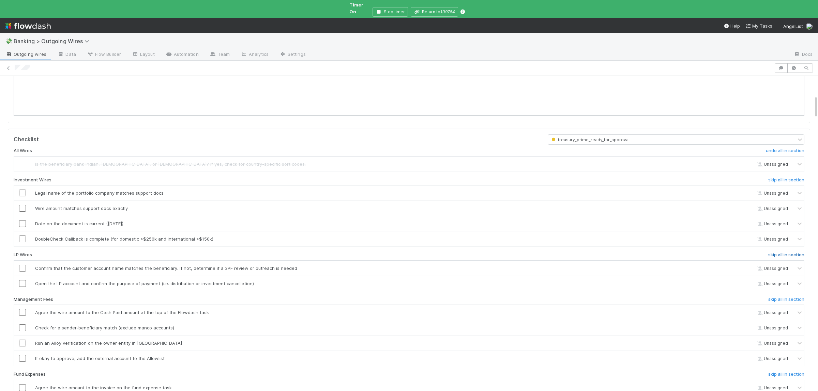
click at [786, 258] on h6 "skip all in section" at bounding box center [786, 254] width 36 height 5
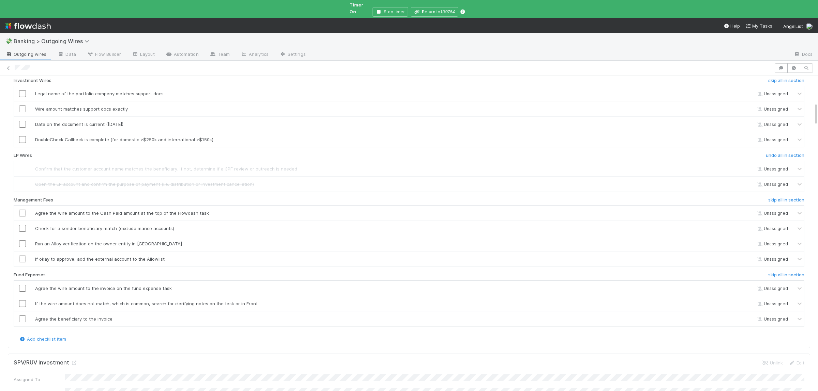
click at [787, 203] on h6 "skip all in section" at bounding box center [786, 200] width 36 height 5
click at [781, 278] on h6 "skip all in section" at bounding box center [786, 275] width 36 height 5
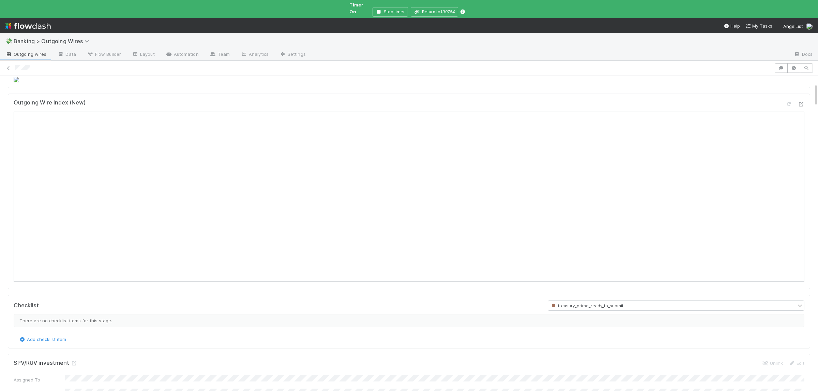
scroll to position [0, 0]
